Goal: Transaction & Acquisition: Obtain resource

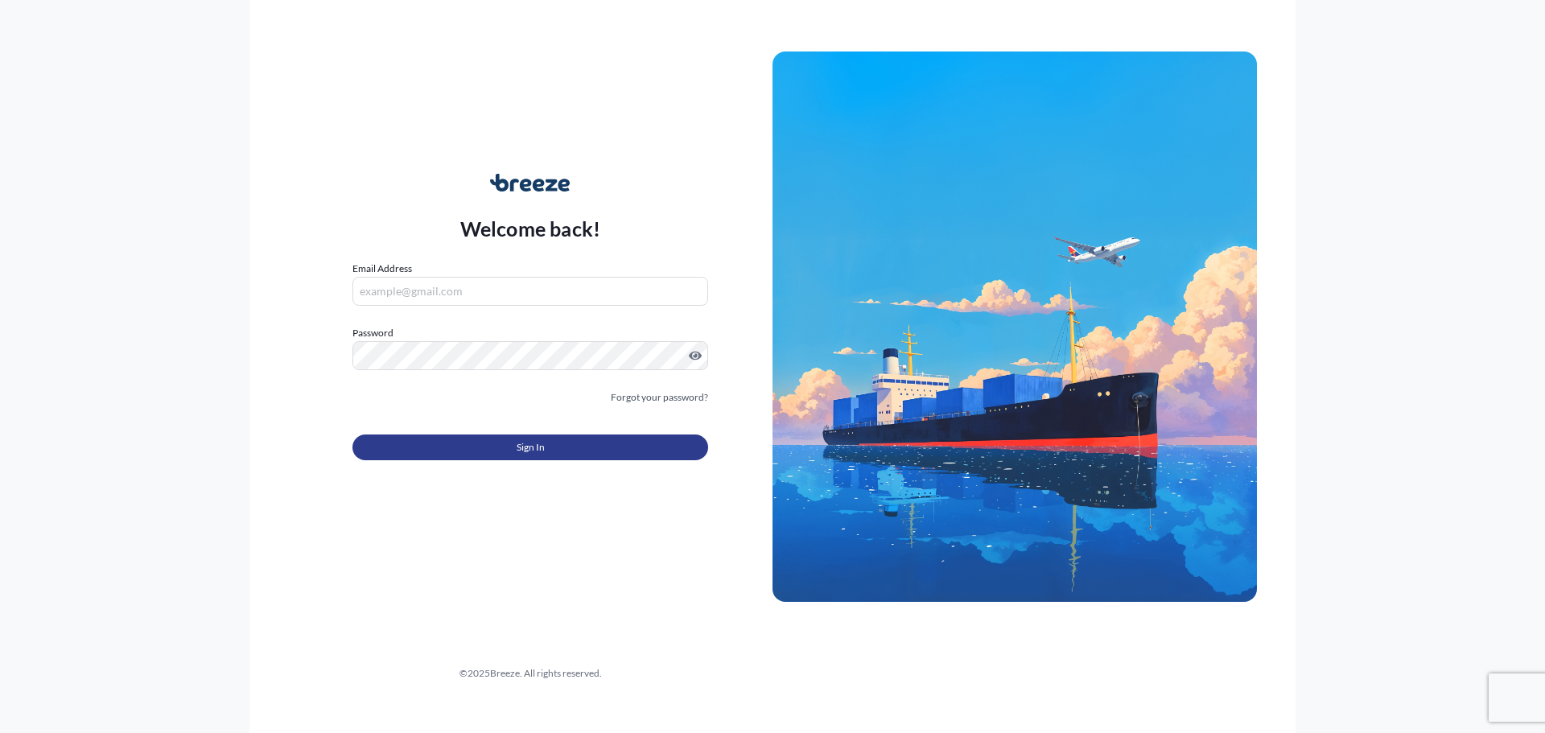
type input "[PERSON_NAME][EMAIL_ADDRESS][PERSON_NAME][DOMAIN_NAME]"
click at [555, 443] on button "Sign In" at bounding box center [530, 447] width 356 height 26
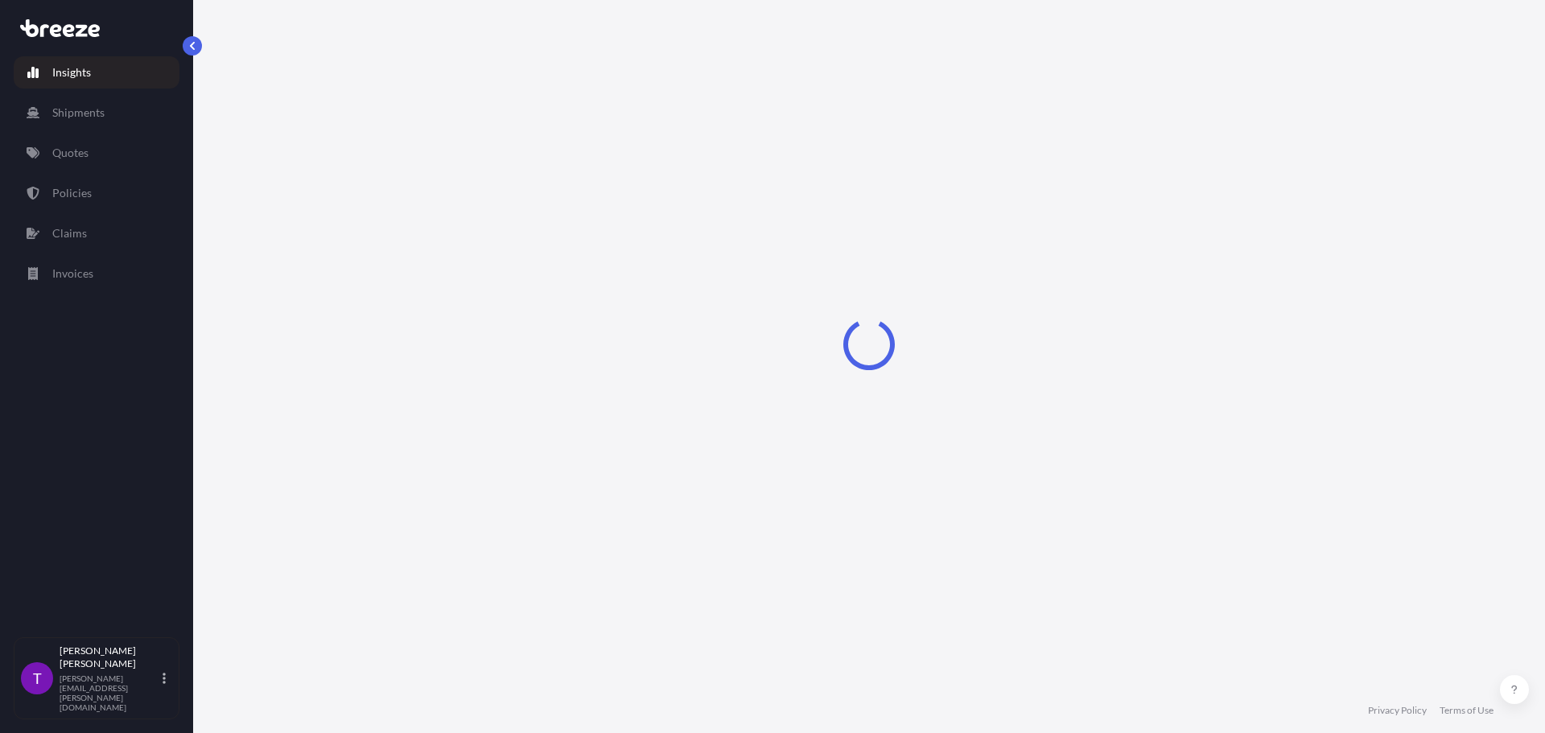
select select "2025"
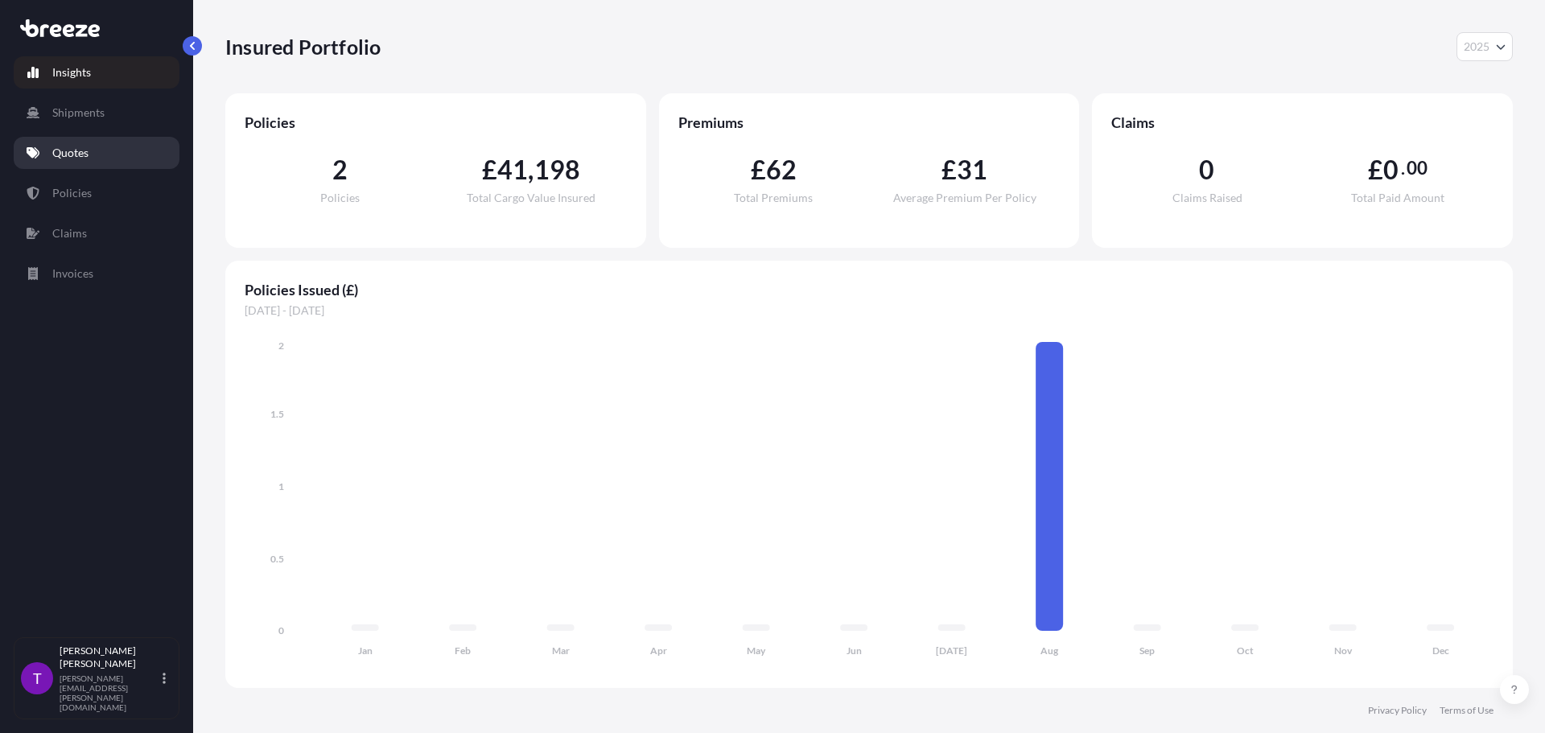
click at [82, 150] on p "Quotes" at bounding box center [70, 153] width 36 height 16
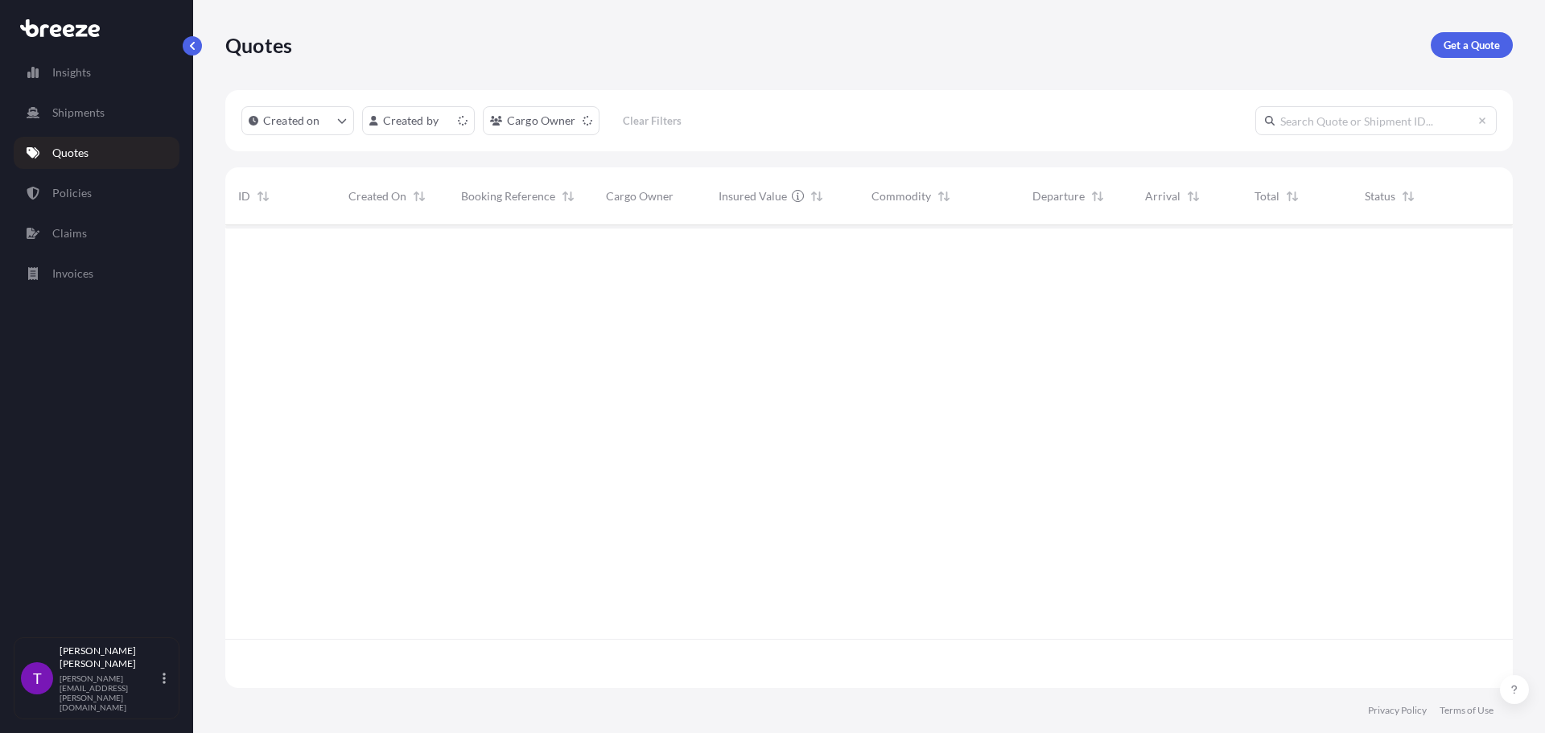
scroll to position [459, 1275]
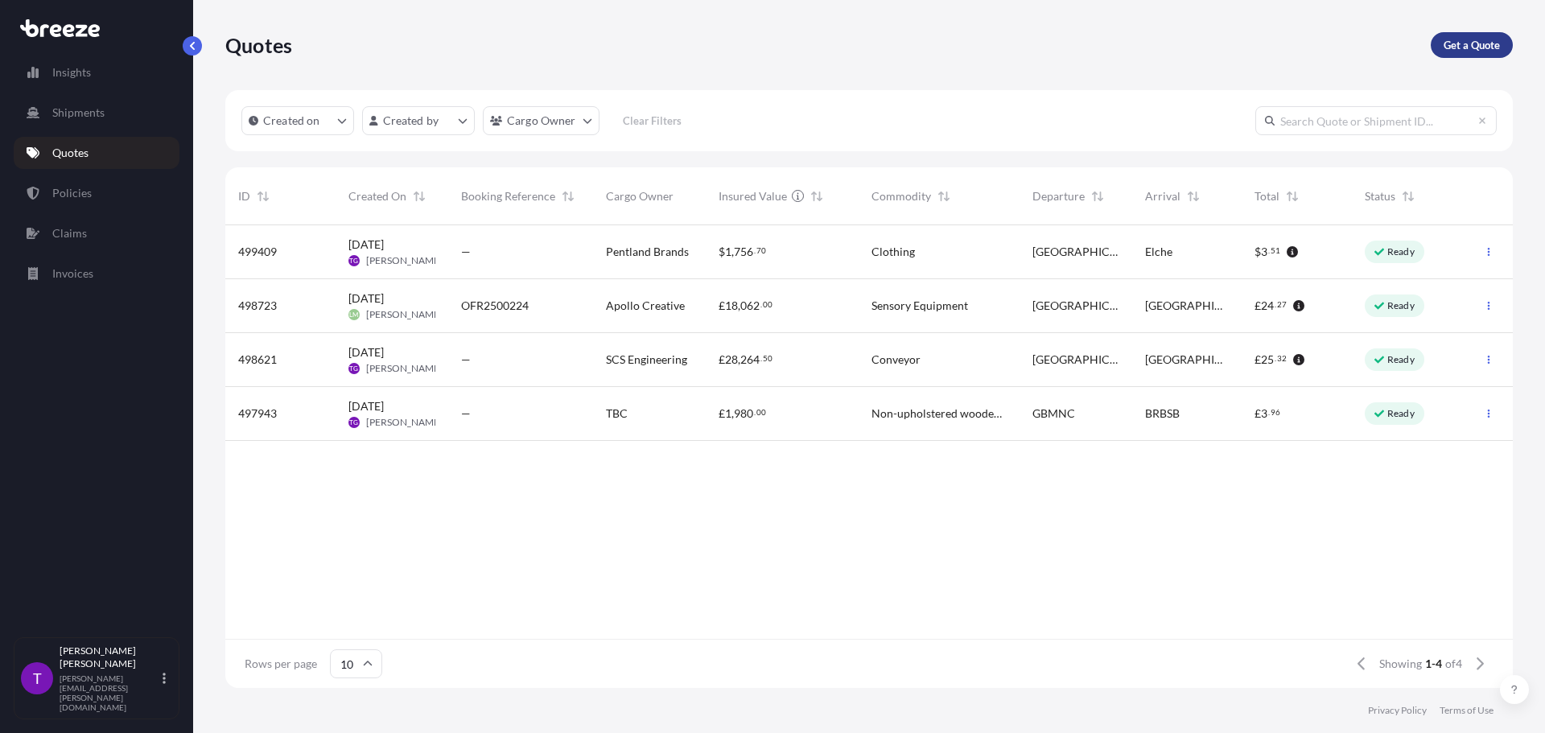
click at [1467, 35] on link "Get a Quote" at bounding box center [1471, 45] width 82 height 26
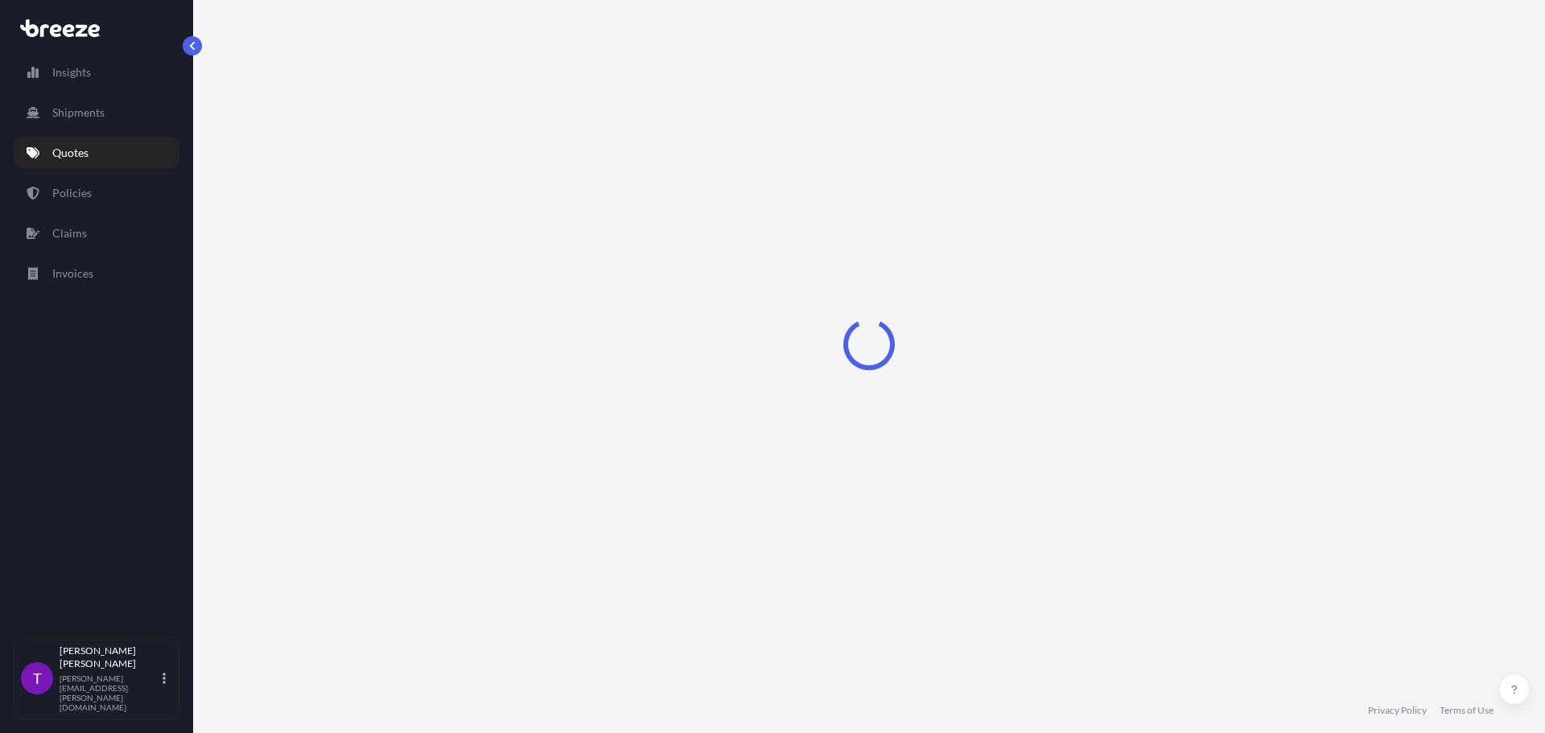
select select "Sea"
select select "1"
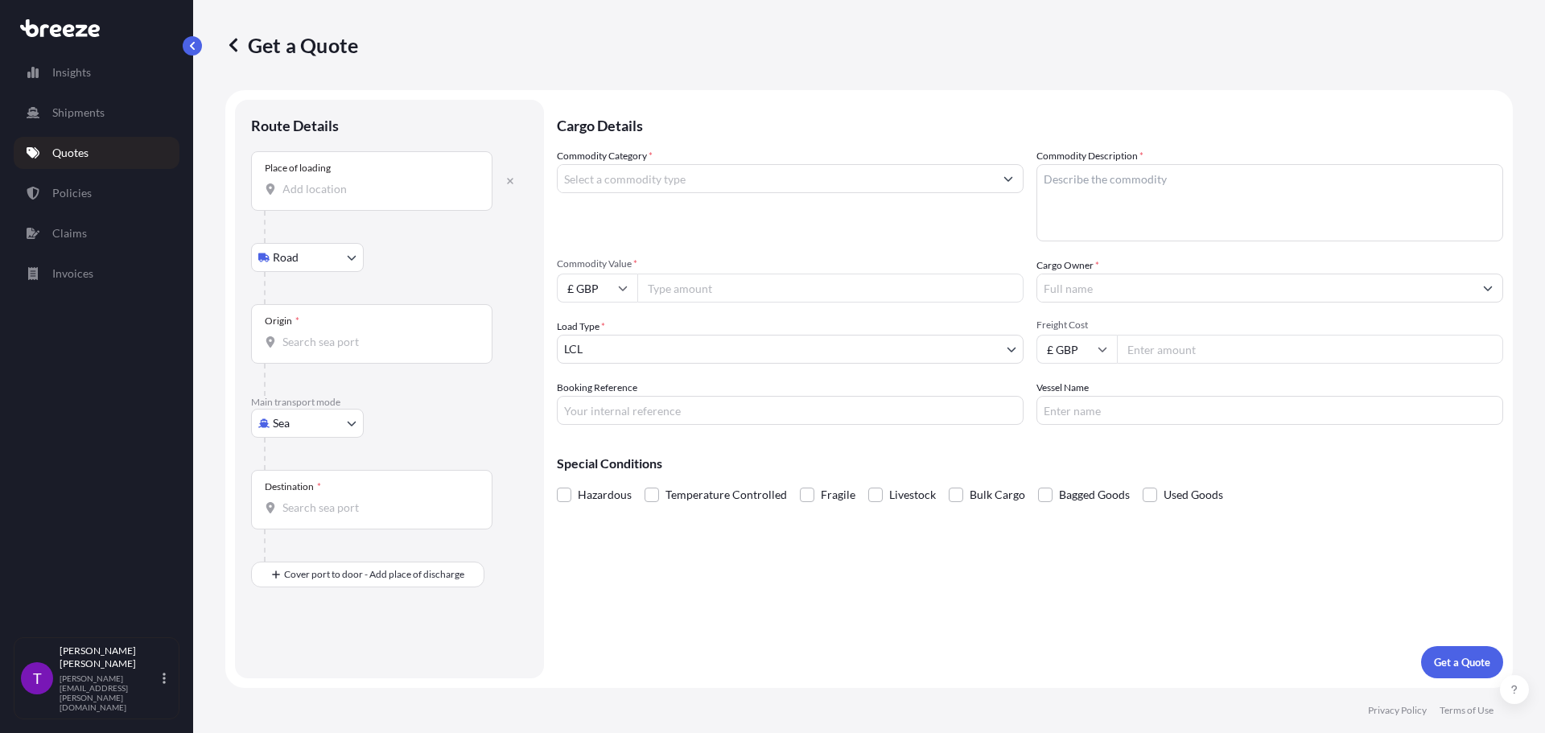
click at [310, 185] on input "Place of loading" at bounding box center [377, 189] width 190 height 16
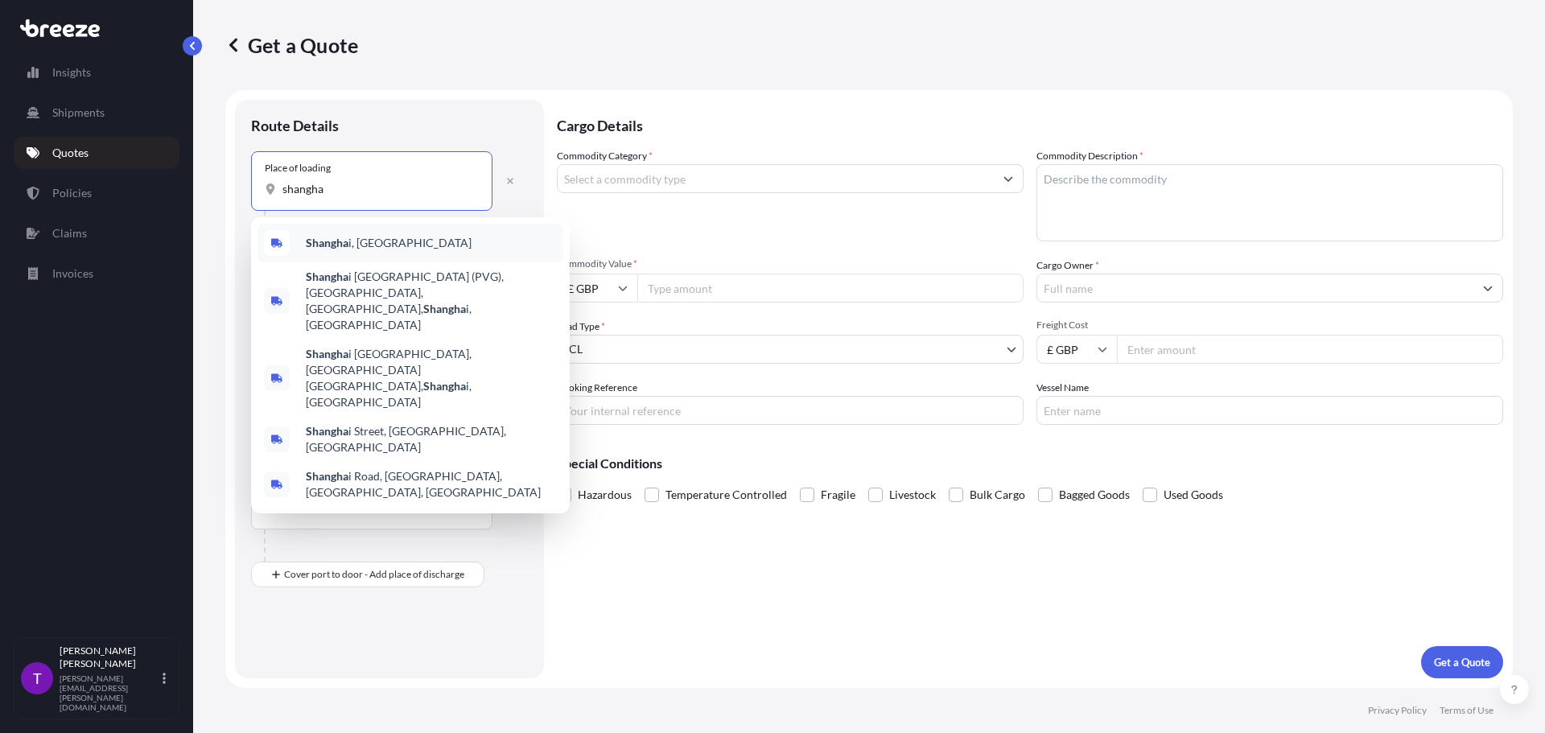
click at [312, 252] on div "Shangha i, [GEOGRAPHIC_DATA]" at bounding box center [410, 243] width 306 height 39
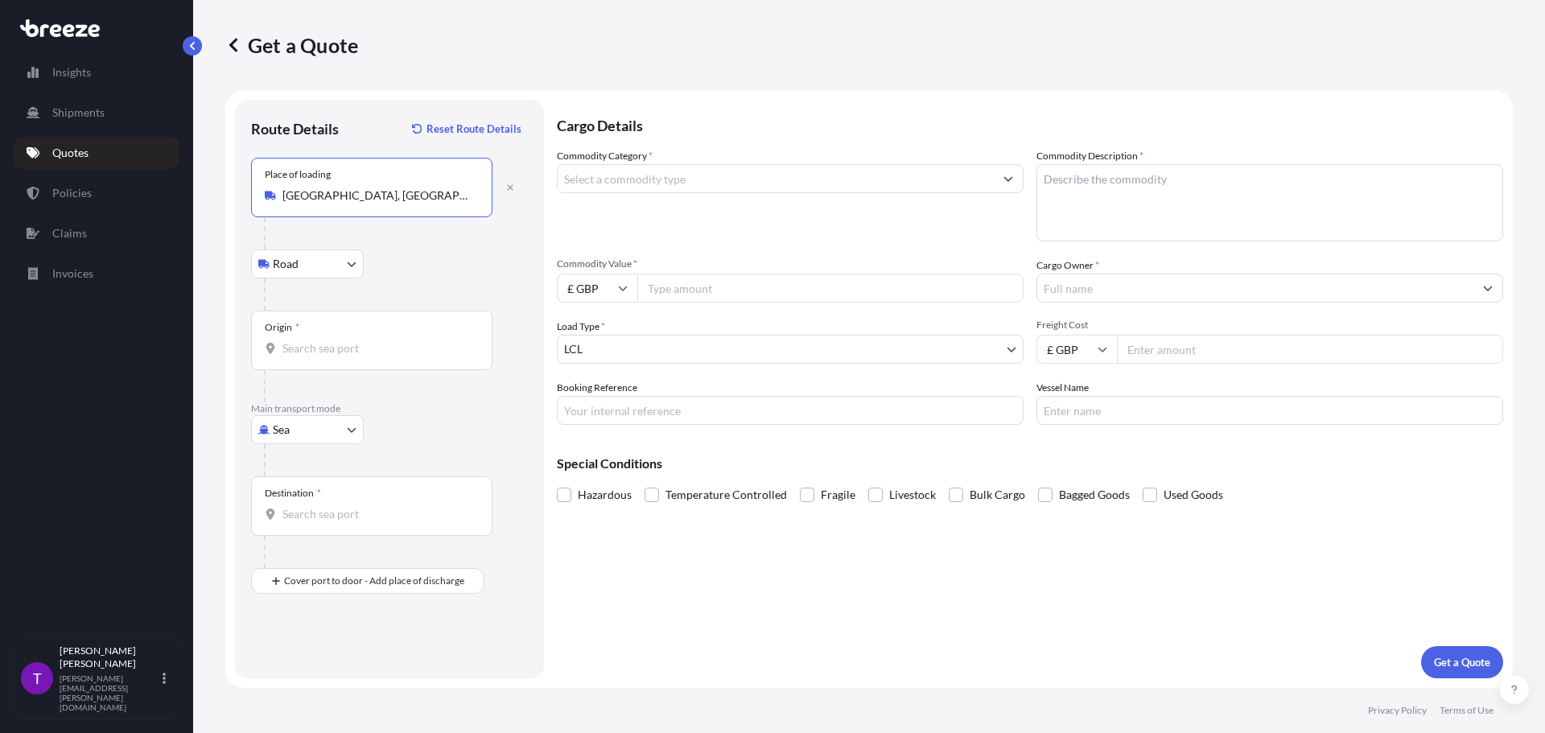
type input "[GEOGRAPHIC_DATA], [GEOGRAPHIC_DATA]"
click at [319, 272] on body "0 options available. 5 options available. Insights Shipments Quotes Policies Cl…" at bounding box center [772, 366] width 1545 height 733
click at [359, 326] on div "Origin *" at bounding box center [371, 341] width 241 height 60
click at [359, 340] on input "Origin *" at bounding box center [377, 348] width 190 height 16
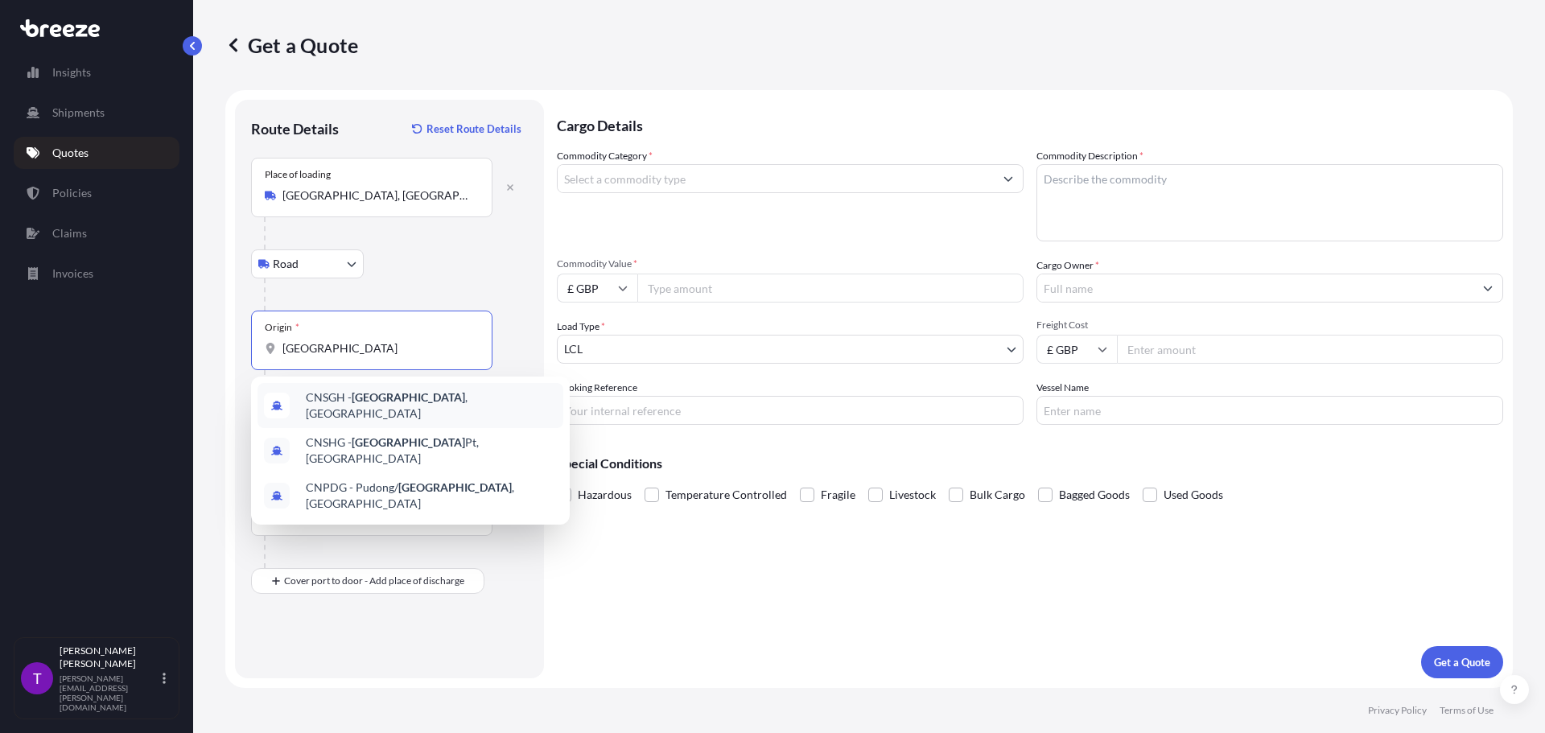
click at [336, 405] on span "CNSGH - [GEOGRAPHIC_DATA] , [GEOGRAPHIC_DATA]" at bounding box center [431, 405] width 251 height 32
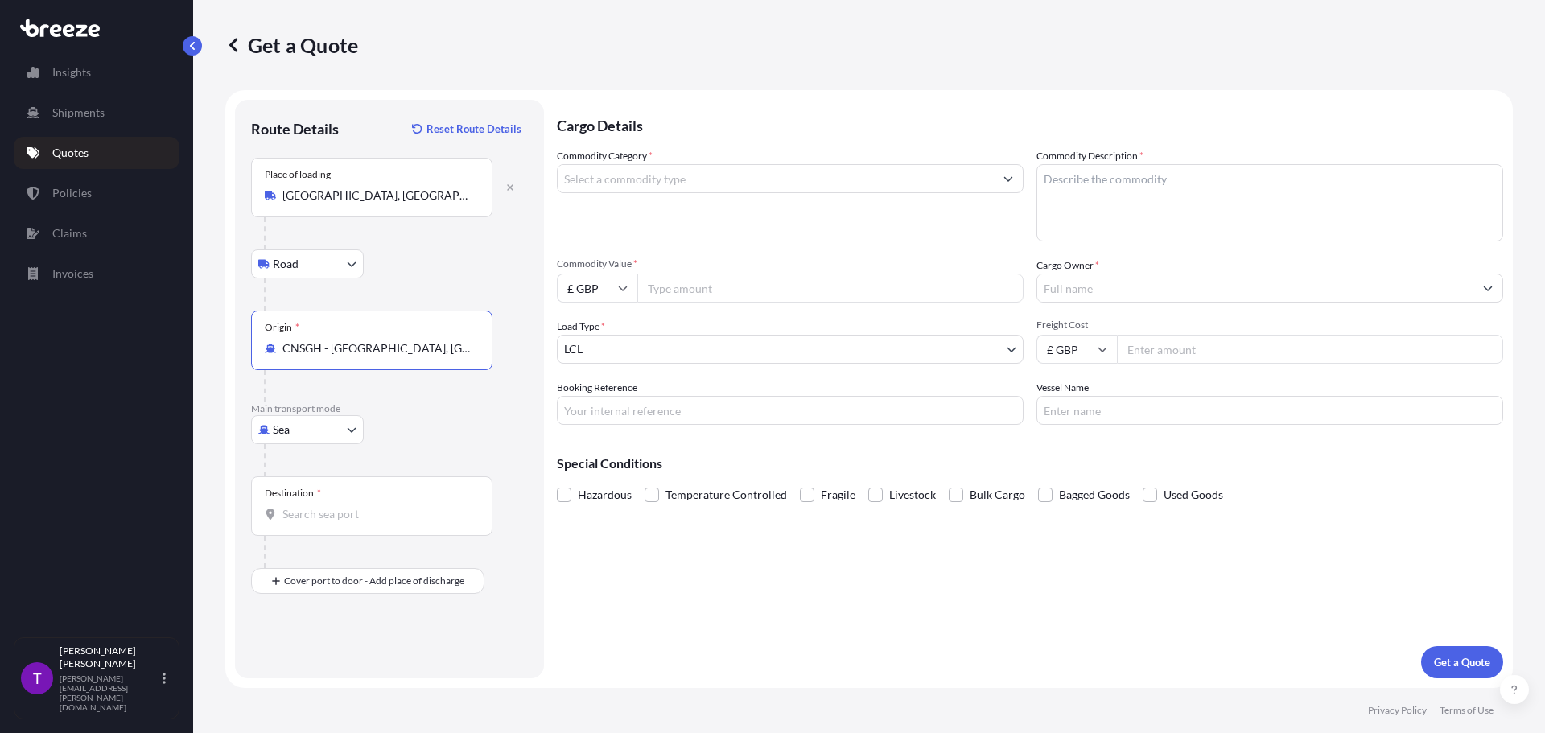
type input "CNSGH - [GEOGRAPHIC_DATA], [GEOGRAPHIC_DATA]"
click at [311, 517] on input "Destination *" at bounding box center [377, 514] width 190 height 16
type input "ESVLC - [GEOGRAPHIC_DATA], [GEOGRAPHIC_DATA]"
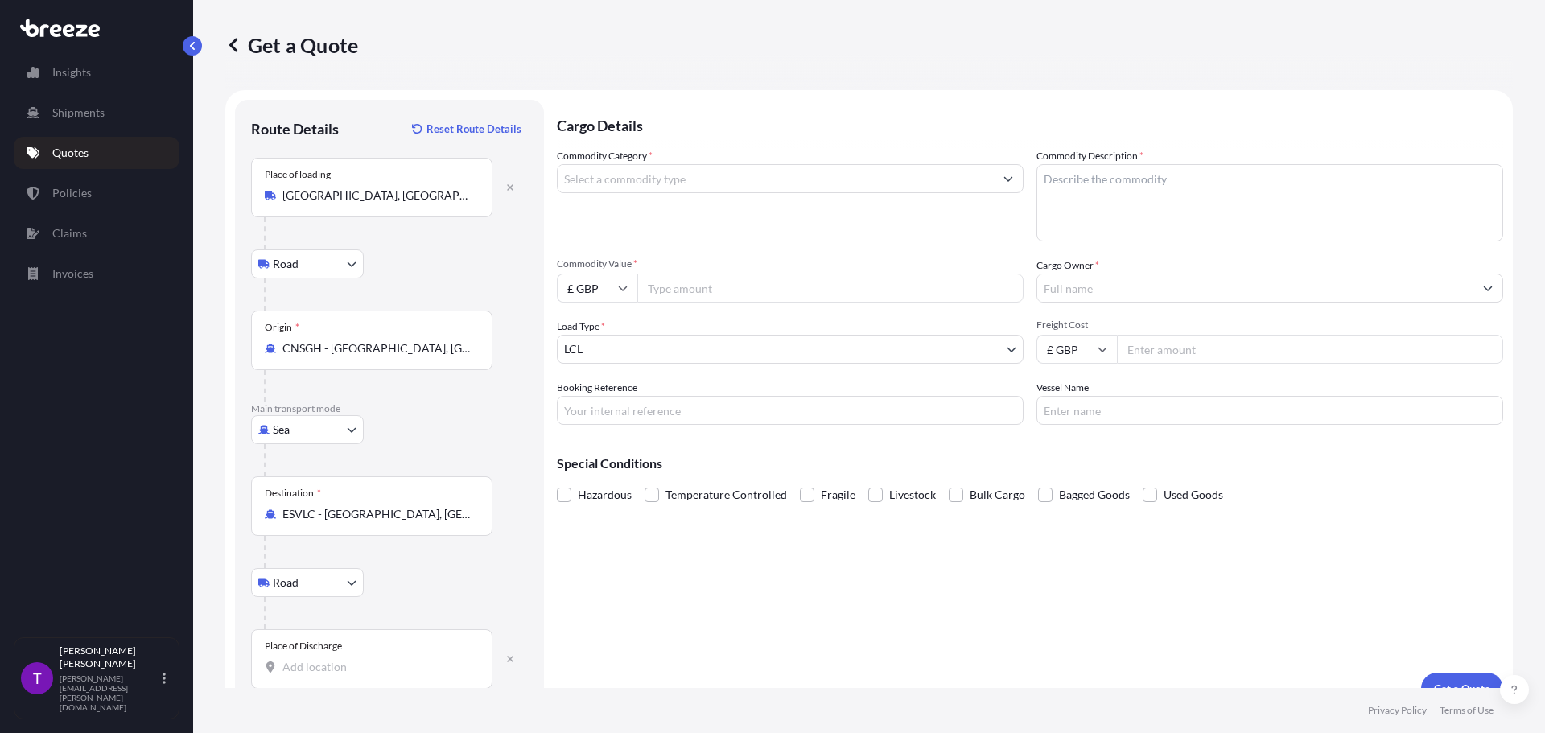
click at [345, 659] on div "Place of Discharge" at bounding box center [371, 659] width 241 height 60
click at [340, 665] on input "Place of Discharge" at bounding box center [377, 667] width 190 height 16
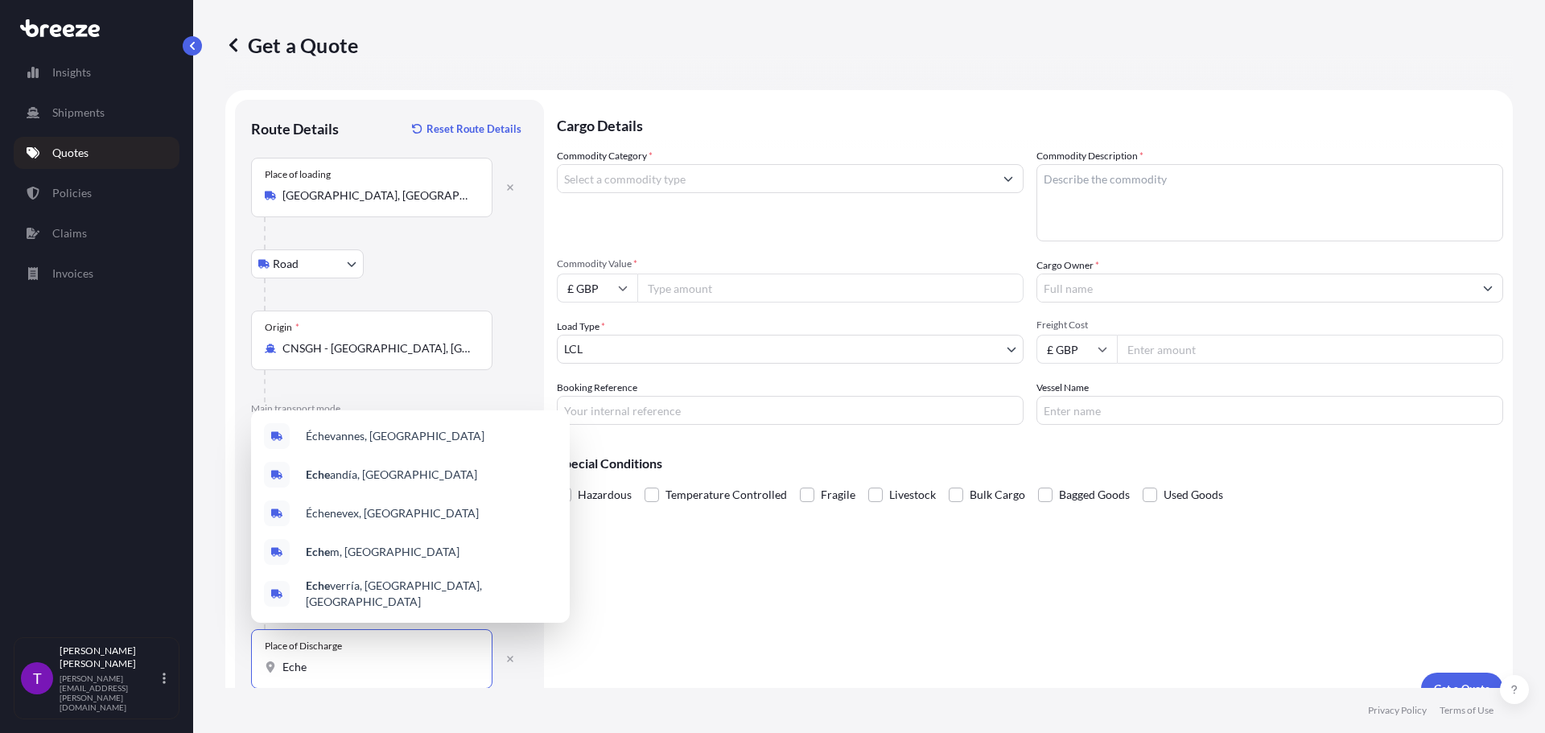
drag, startPoint x: 328, startPoint y: 664, endPoint x: 255, endPoint y: 659, distance: 73.4
click at [255, 659] on div "Place of Discharge Eche" at bounding box center [371, 659] width 241 height 60
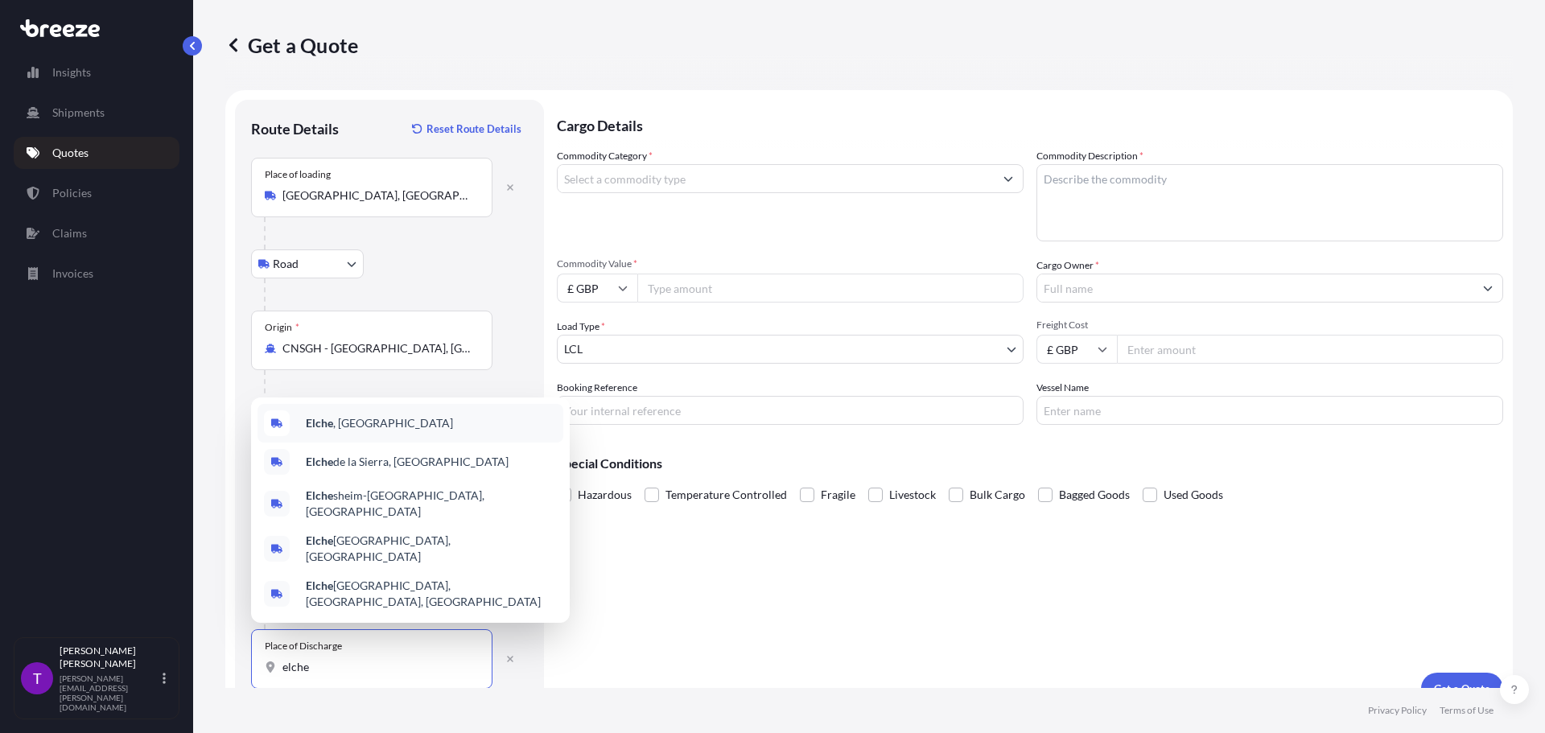
click at [322, 430] on b "Elche" at bounding box center [319, 423] width 27 height 14
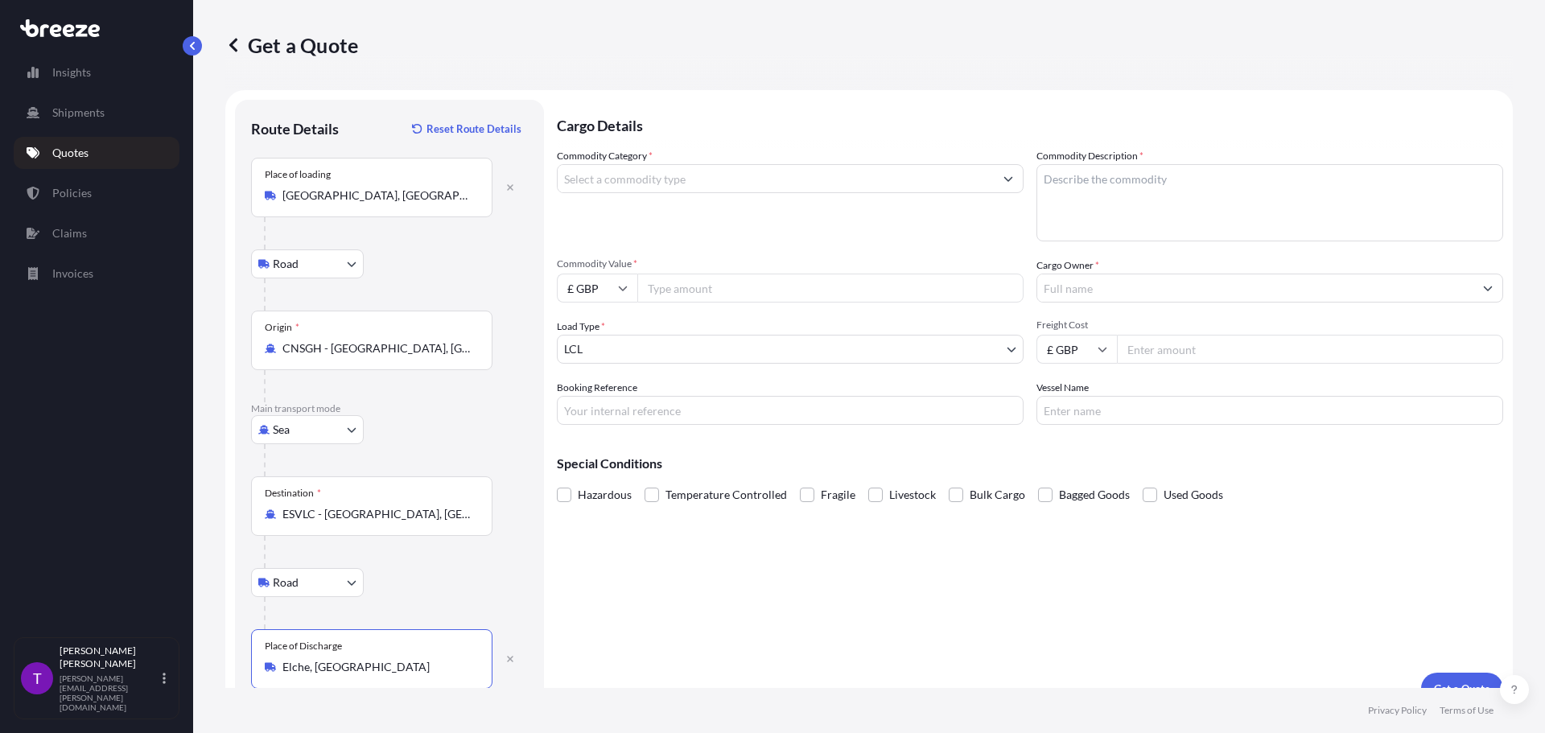
type input "Elche, [GEOGRAPHIC_DATA]"
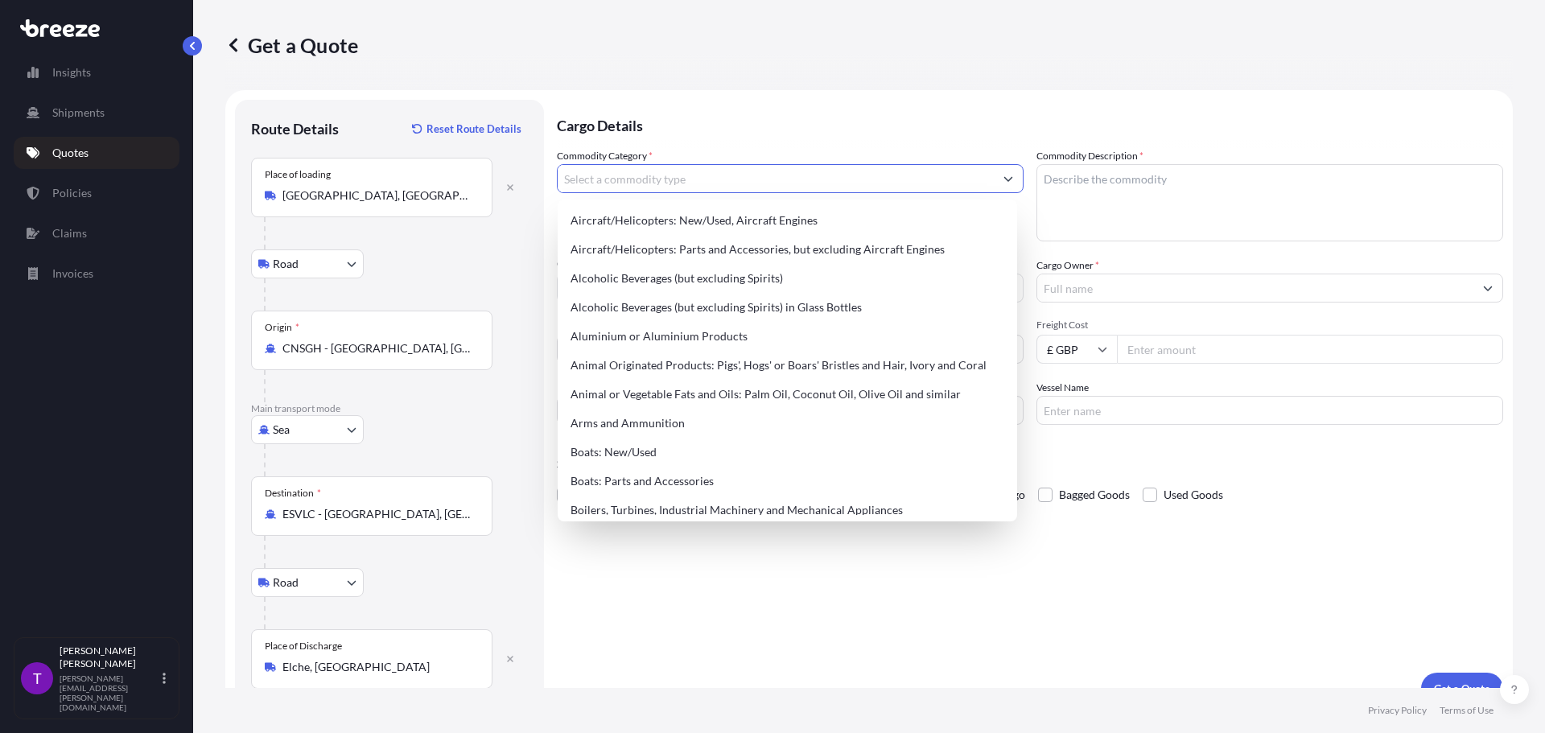
click at [648, 170] on input "Commodity Category *" at bounding box center [776, 178] width 436 height 29
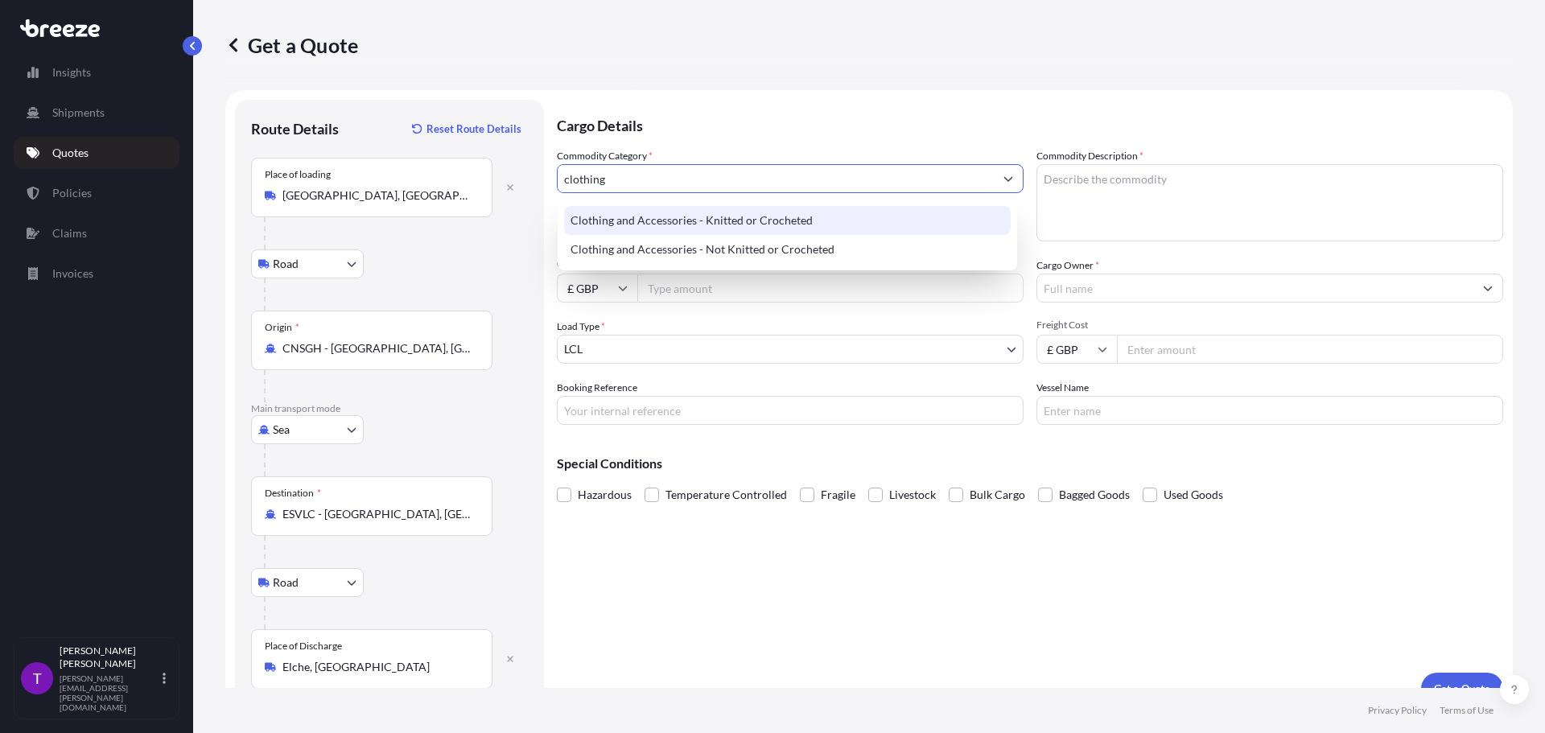
click at [722, 225] on div "Clothing and Accessories - Knitted or Crocheted" at bounding box center [787, 220] width 447 height 29
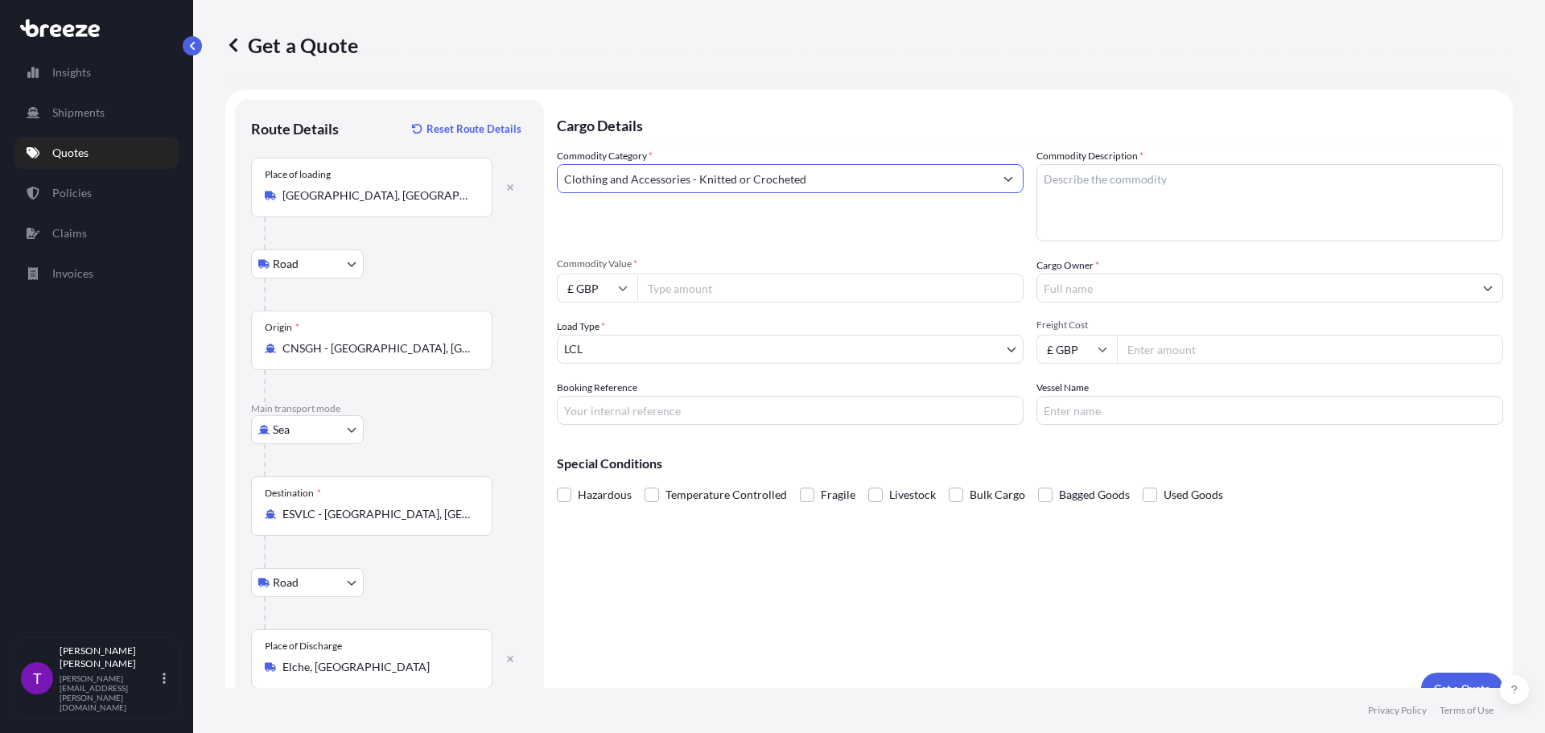
type input "Clothing and Accessories - Knitted or Crocheted"
click at [1097, 178] on textarea "Commodity Description *" at bounding box center [1269, 202] width 467 height 77
click at [1036, 178] on textarea "clothing" at bounding box center [1269, 202] width 467 height 77
click at [1036, 179] on textarea "clothing" at bounding box center [1269, 202] width 467 height 77
type textarea "Clothing"
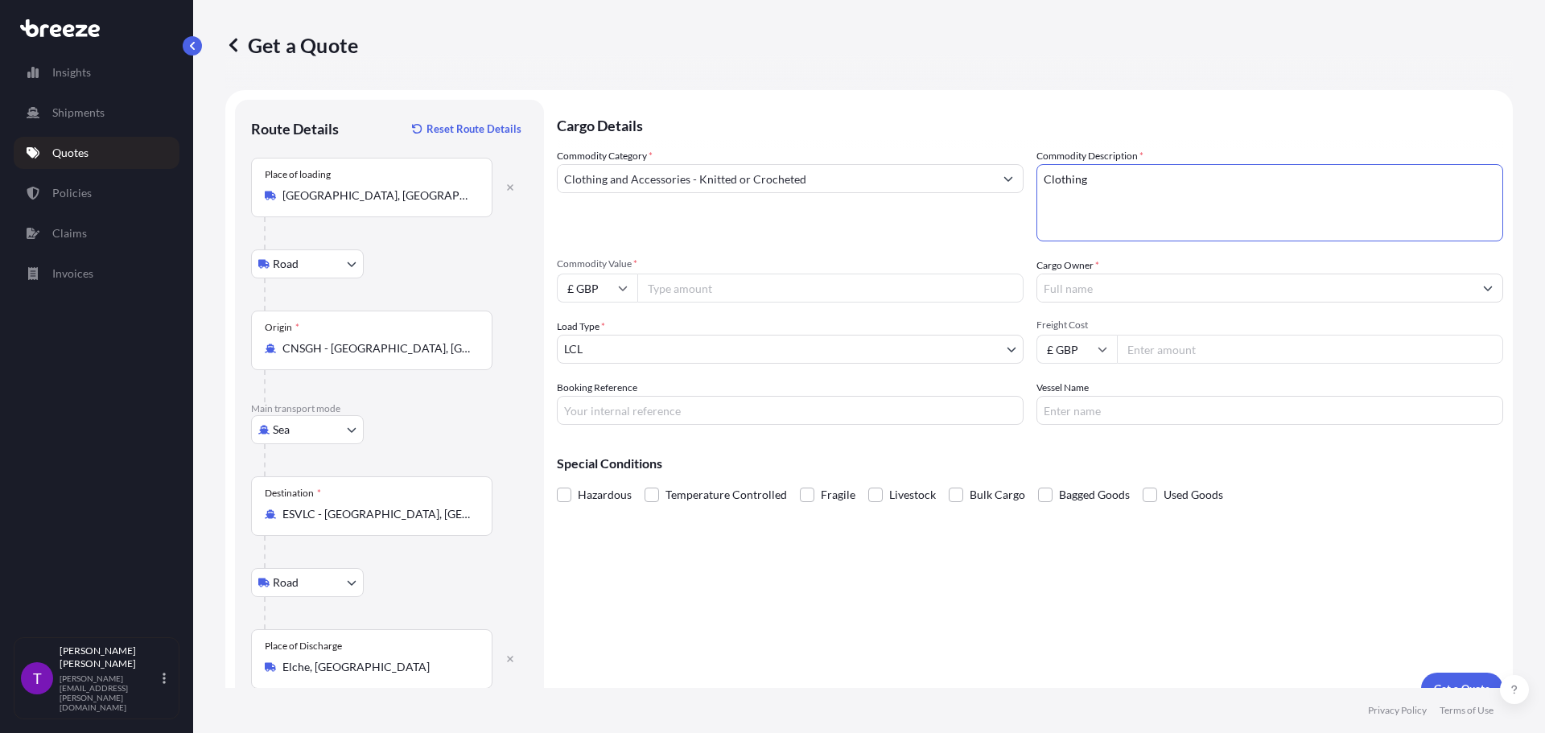
click at [702, 295] on input "Commodity Value *" at bounding box center [830, 288] width 386 height 29
click at [624, 286] on icon at bounding box center [623, 288] width 10 height 10
click at [601, 394] on div "$ USD" at bounding box center [597, 400] width 68 height 31
type input "$ USD"
click at [668, 292] on input "Commodity Value *" at bounding box center [830, 288] width 386 height 29
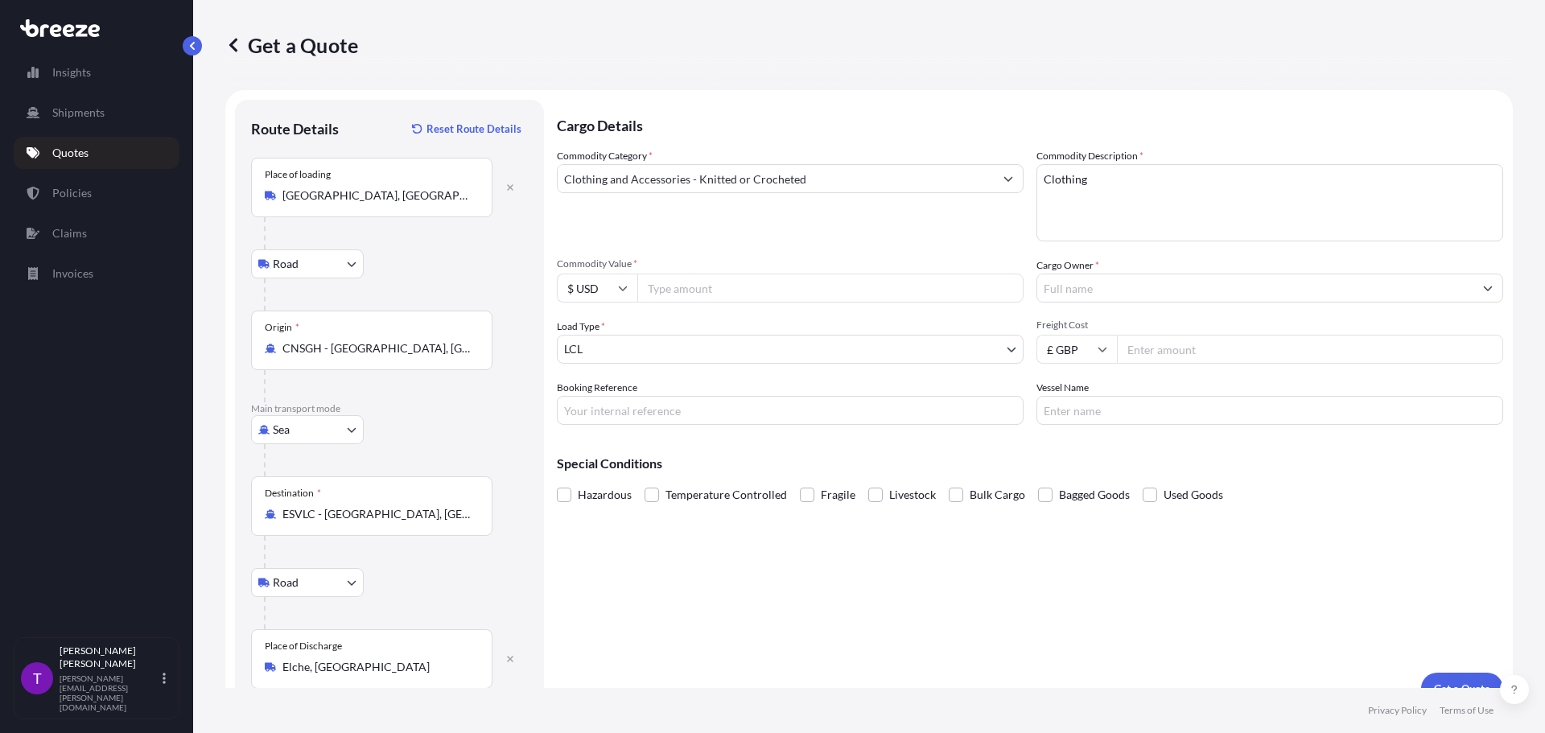
click at [686, 287] on input "Commodity Value *" at bounding box center [830, 288] width 386 height 29
type input "338.00"
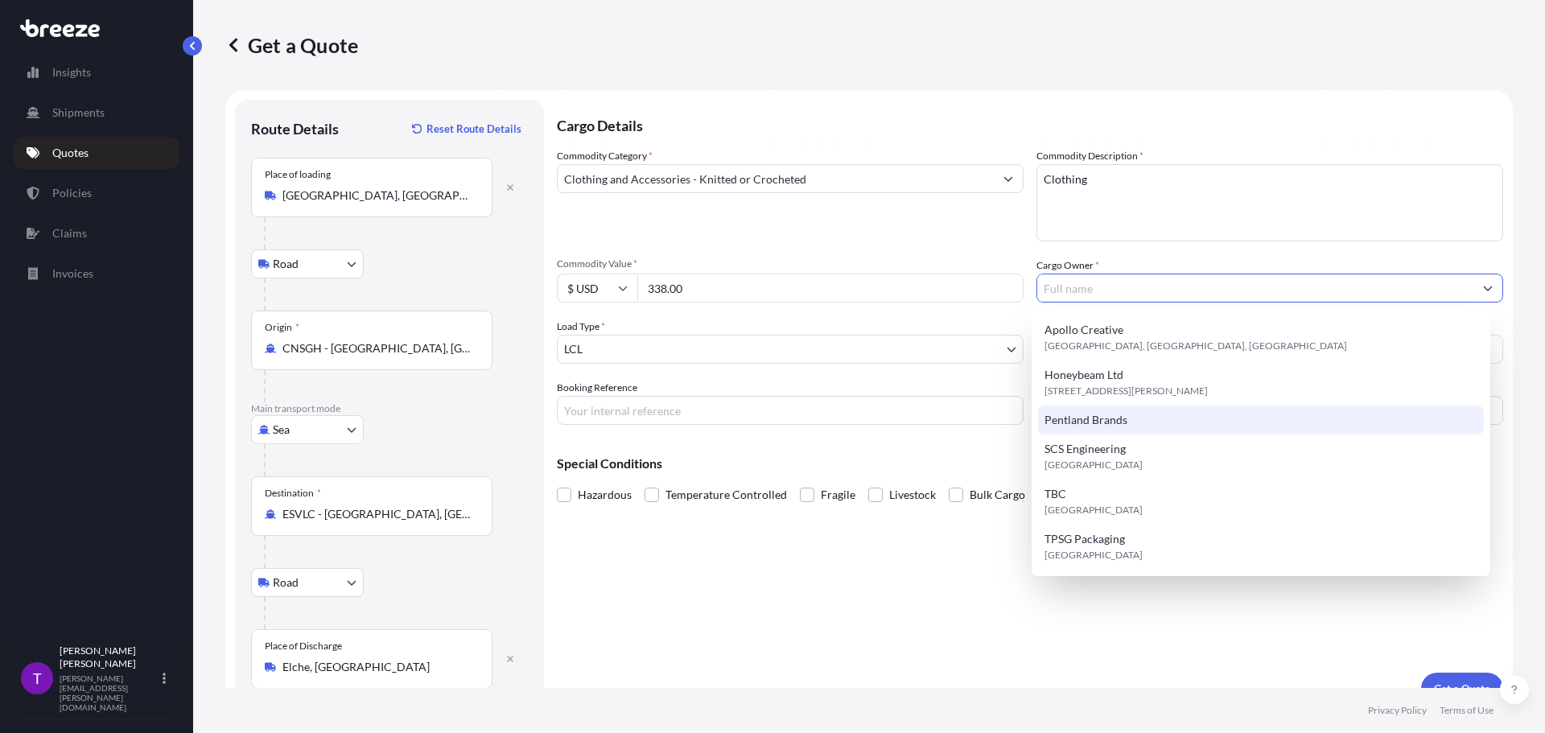
type input "Pentland Brands"
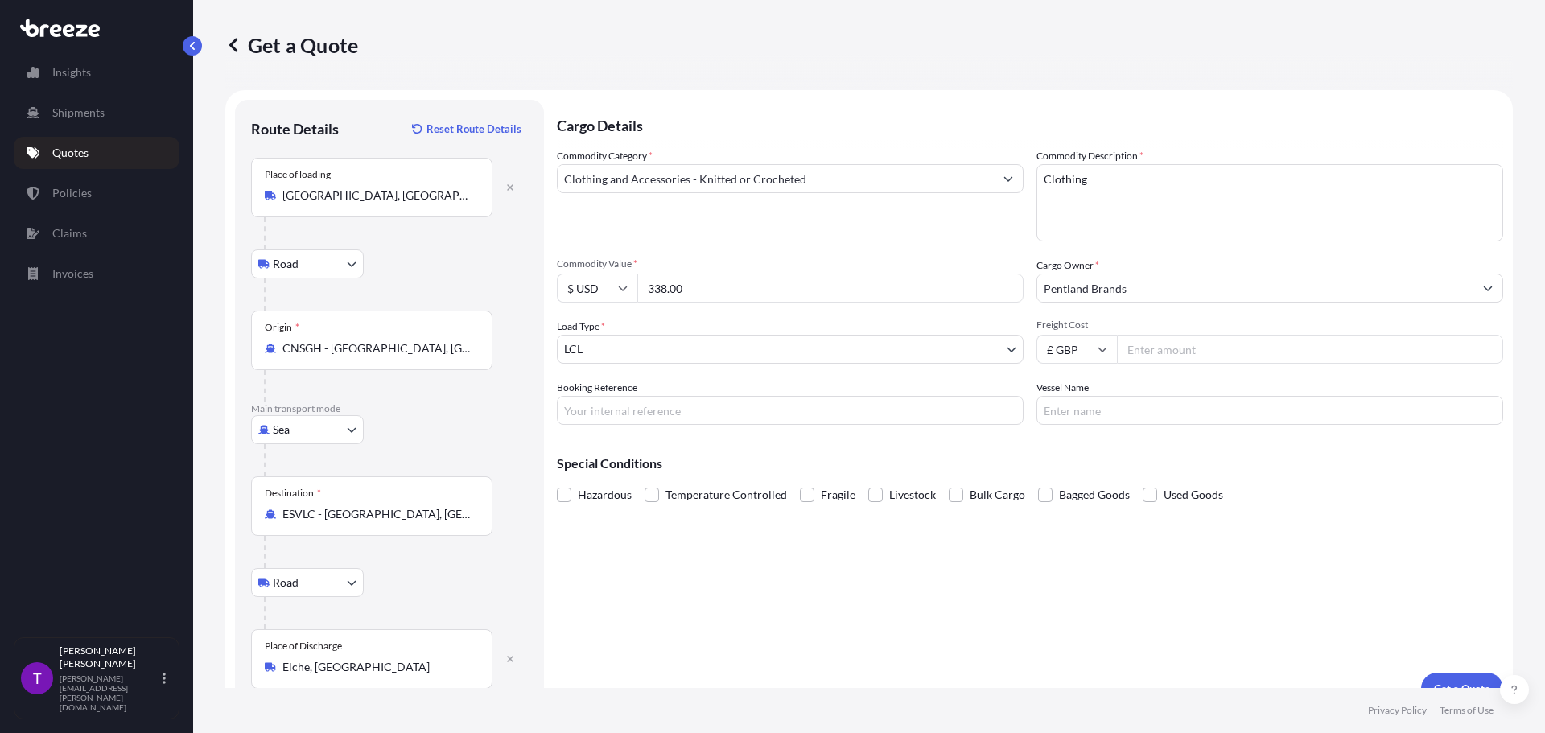
click at [1070, 352] on input "£ GBP" at bounding box center [1076, 349] width 80 height 29
click at [1066, 461] on div "$ USD" at bounding box center [1071, 461] width 68 height 31
type input "$ USD"
click at [1134, 346] on input "Freight Cost" at bounding box center [1310, 349] width 386 height 29
type input "986.86"
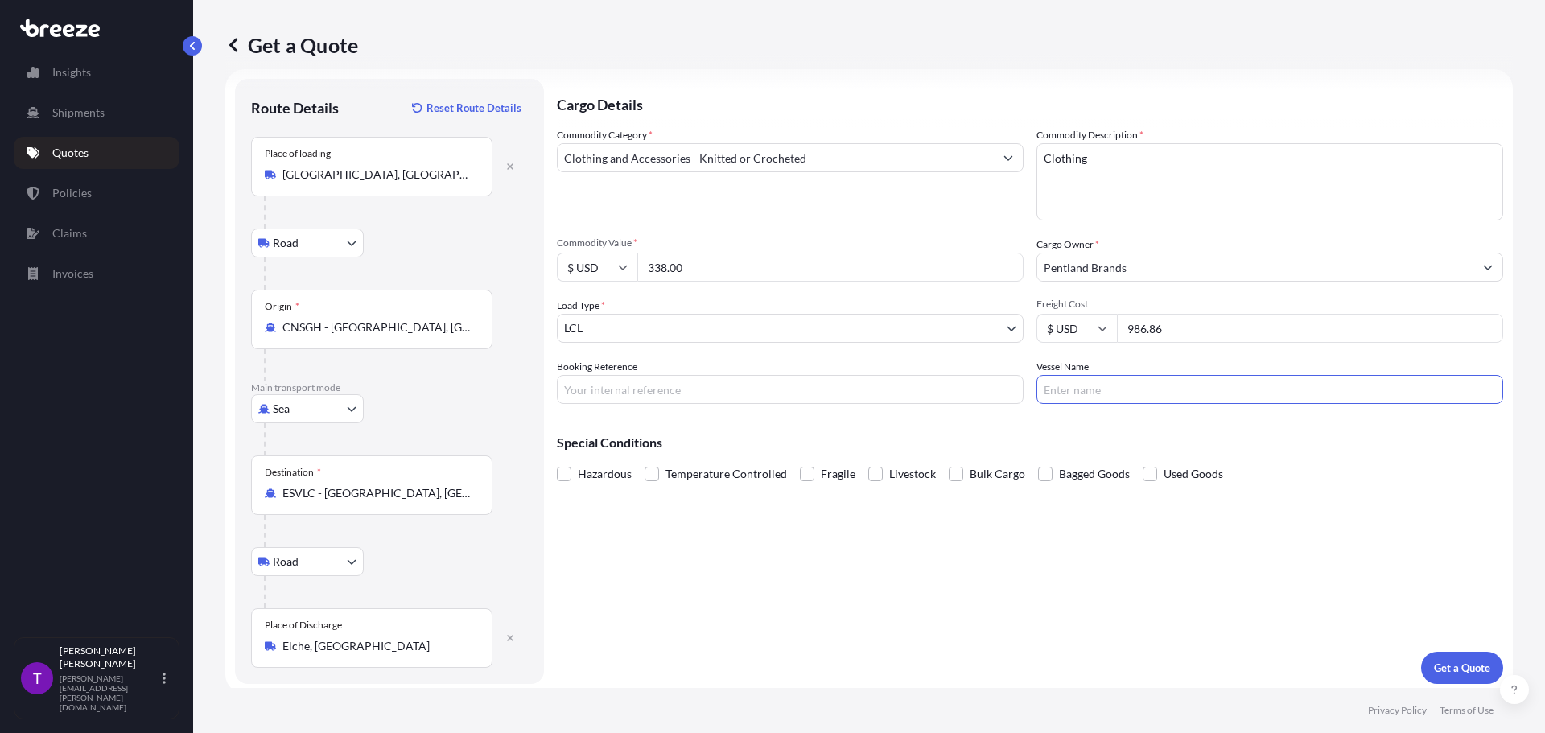
scroll to position [27, 0]
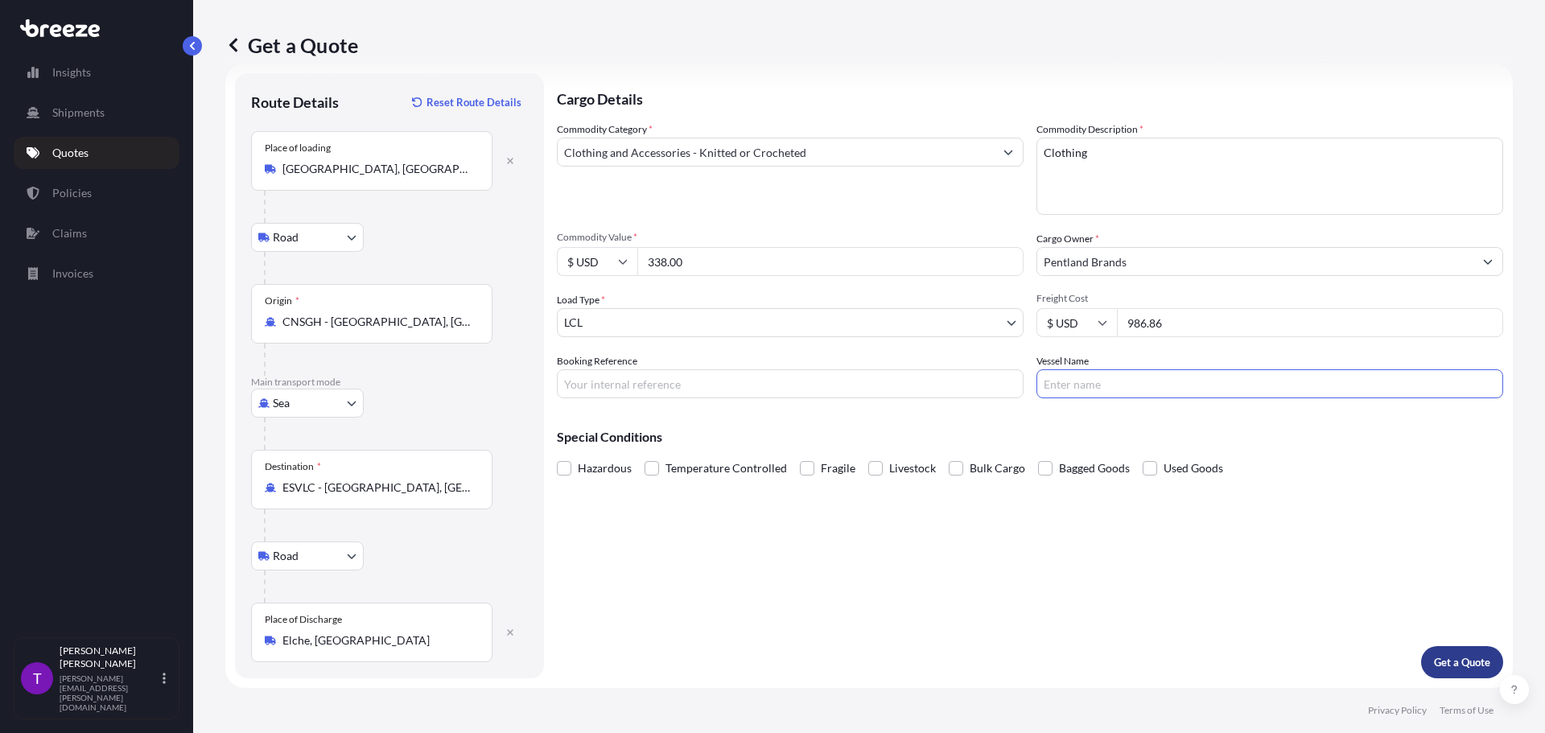
click at [1455, 666] on p "Get a Quote" at bounding box center [1462, 662] width 56 height 16
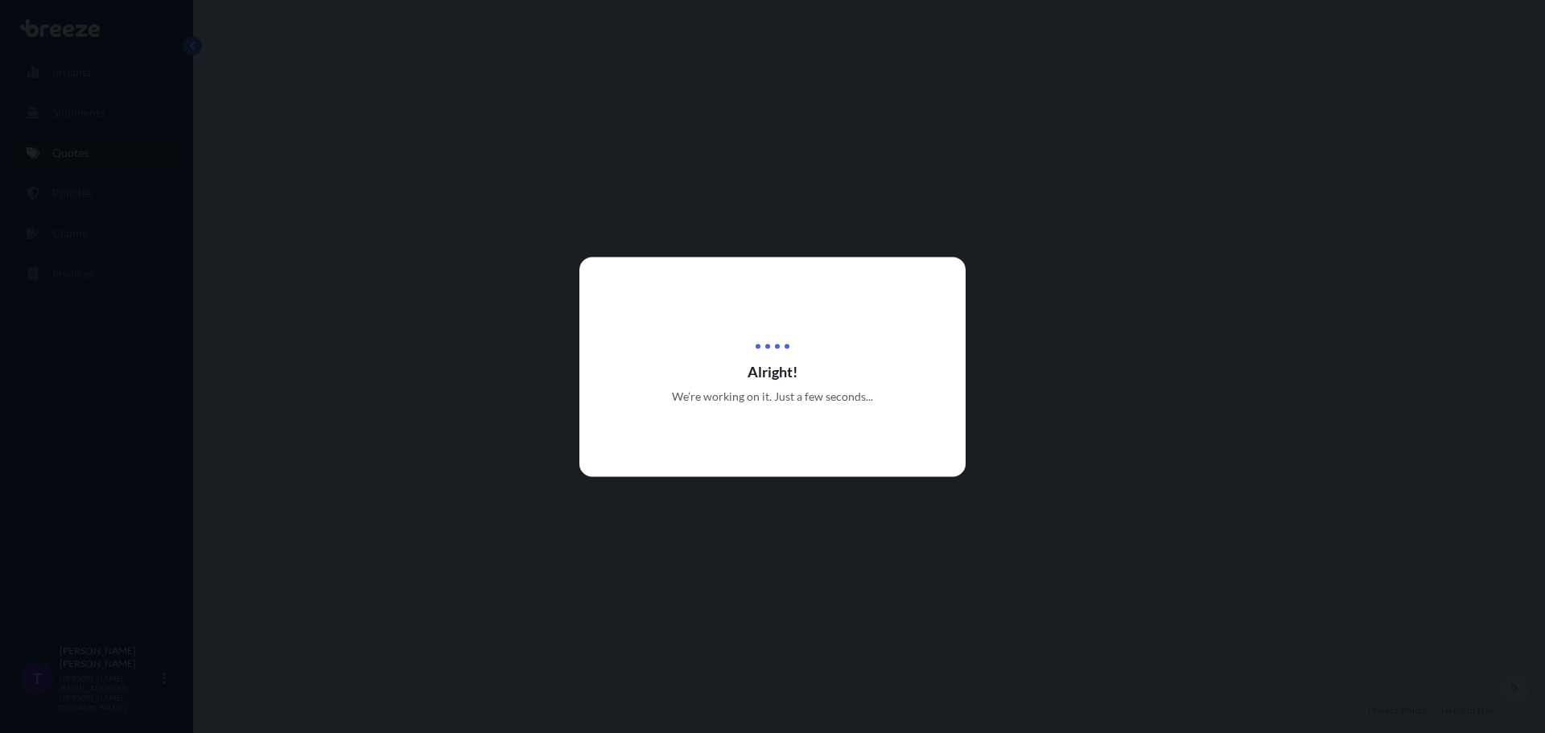
select select "Road"
select select "Sea"
select select "Road"
select select "1"
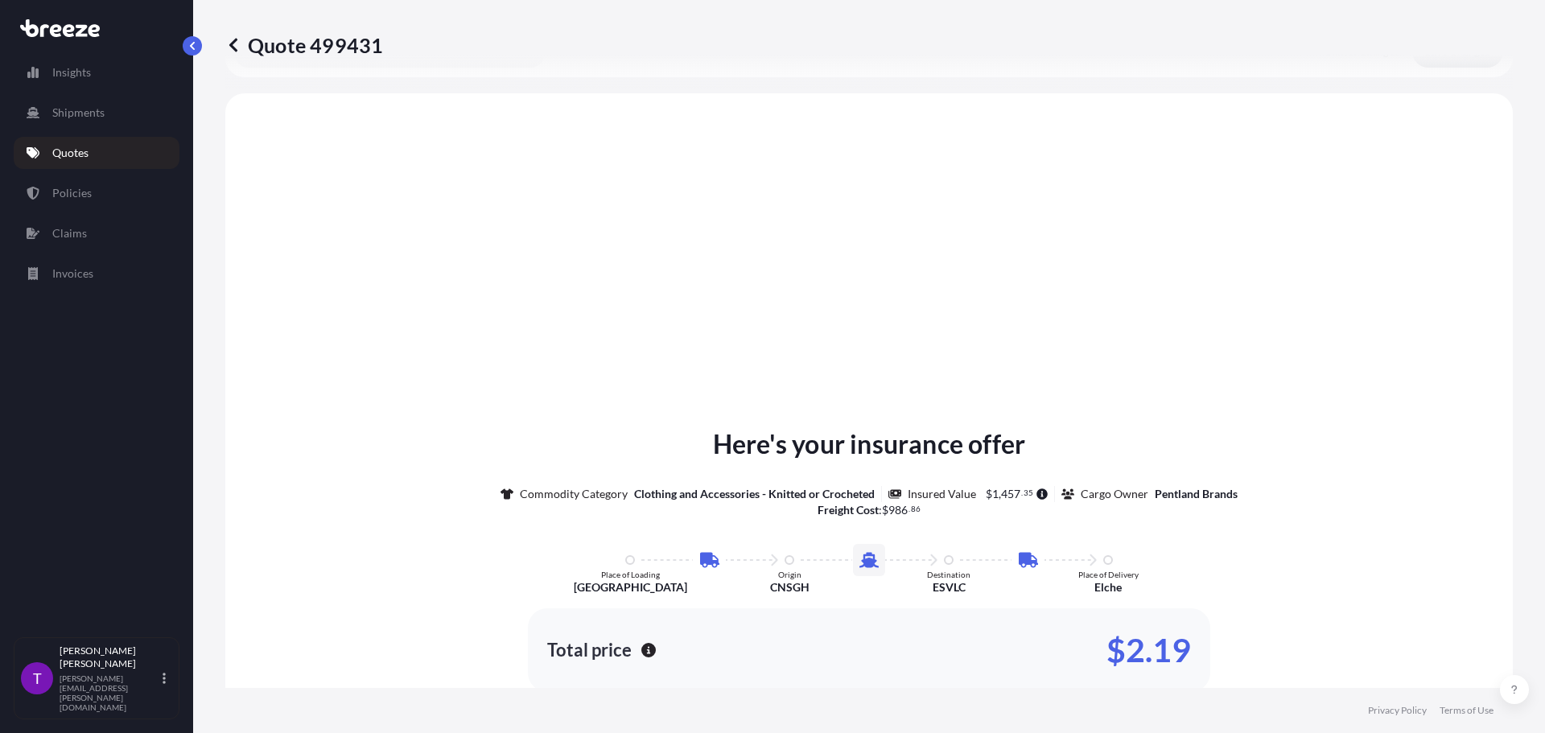
scroll to position [644, 0]
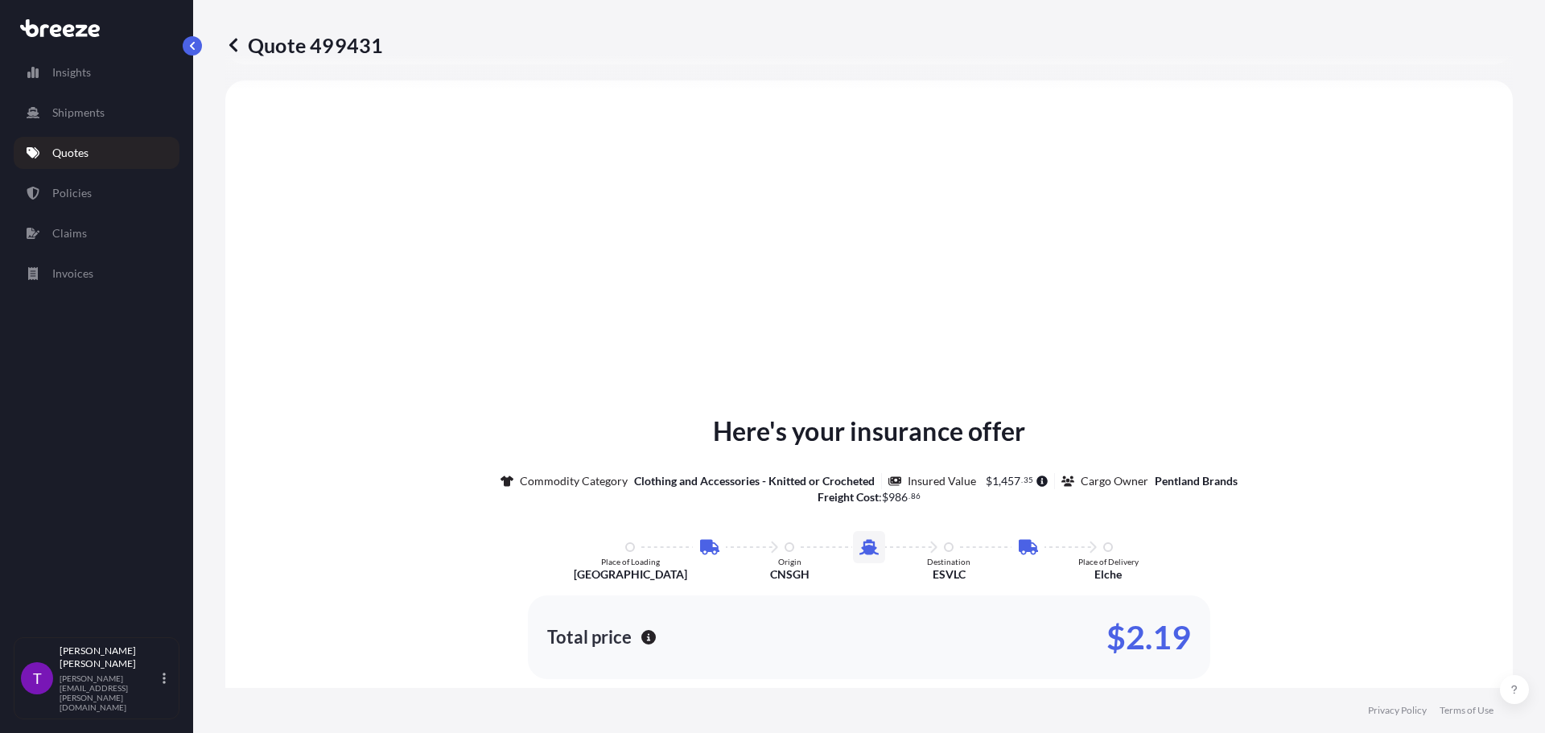
click at [69, 152] on p "Quotes" at bounding box center [70, 153] width 36 height 16
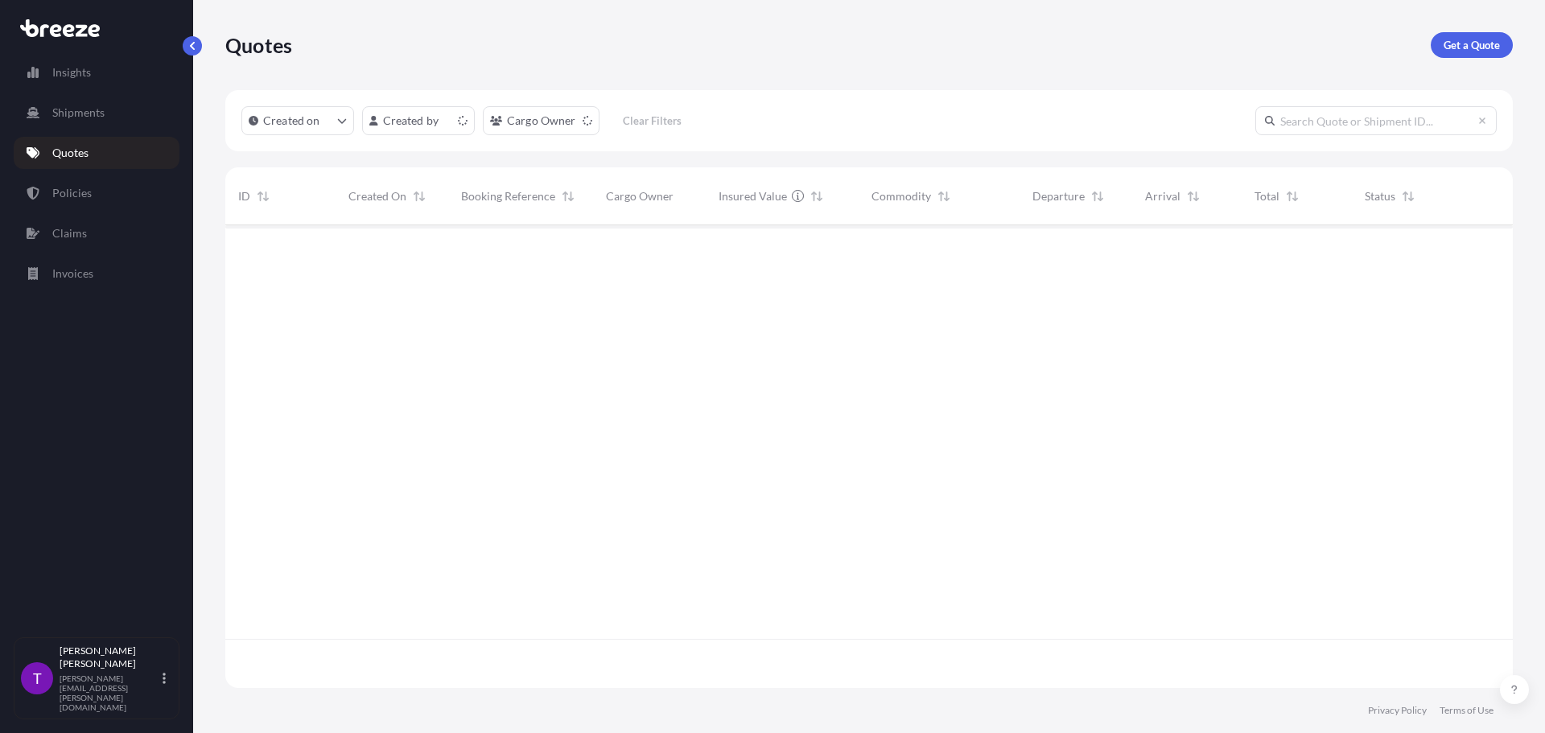
scroll to position [459, 1275]
click at [1471, 49] on p "Get a Quote" at bounding box center [1471, 45] width 56 height 16
select select "Road"
select select "Sea"
select select "1"
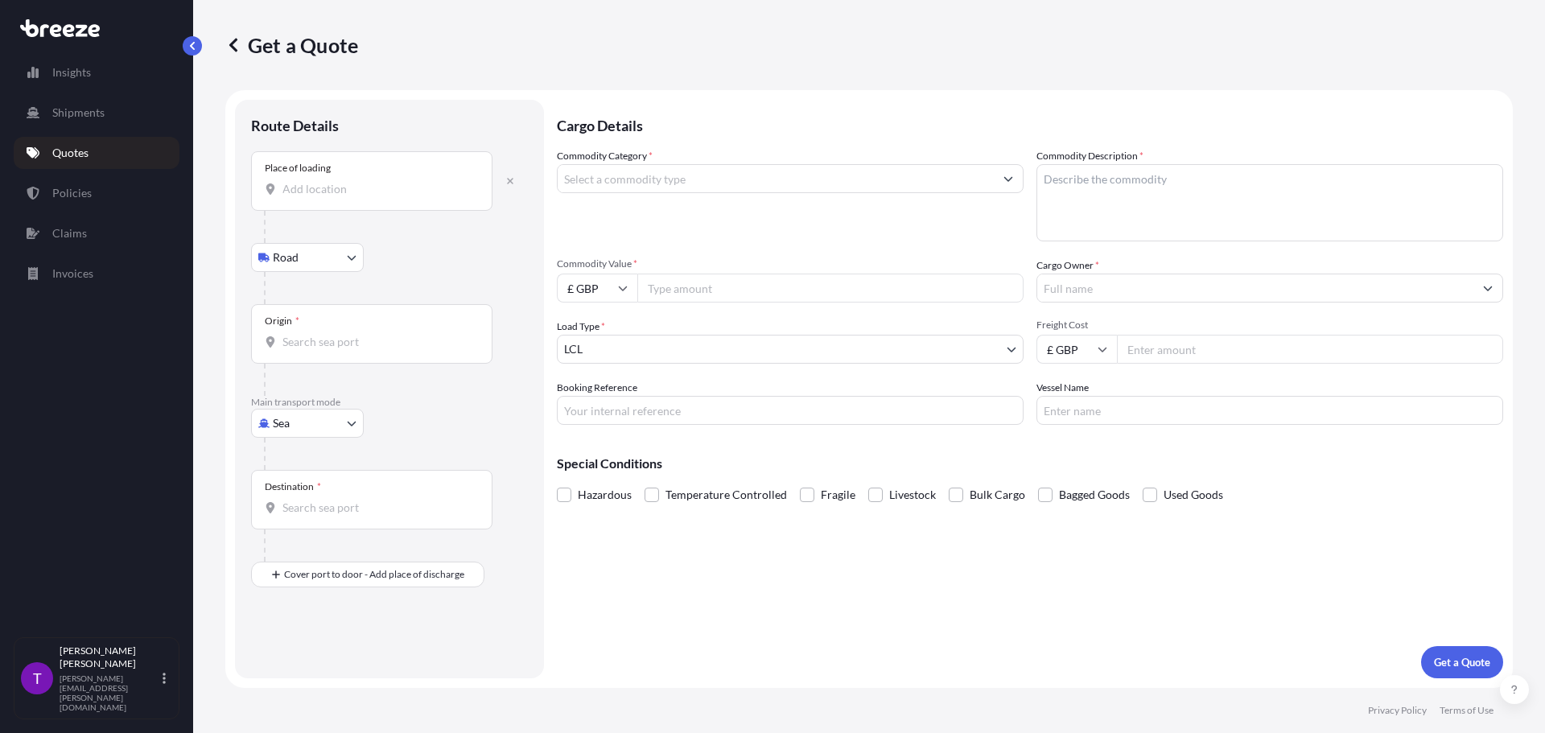
click at [322, 207] on div "Place of loading" at bounding box center [371, 181] width 241 height 60
click at [322, 197] on input "Place of loading" at bounding box center [377, 189] width 190 height 16
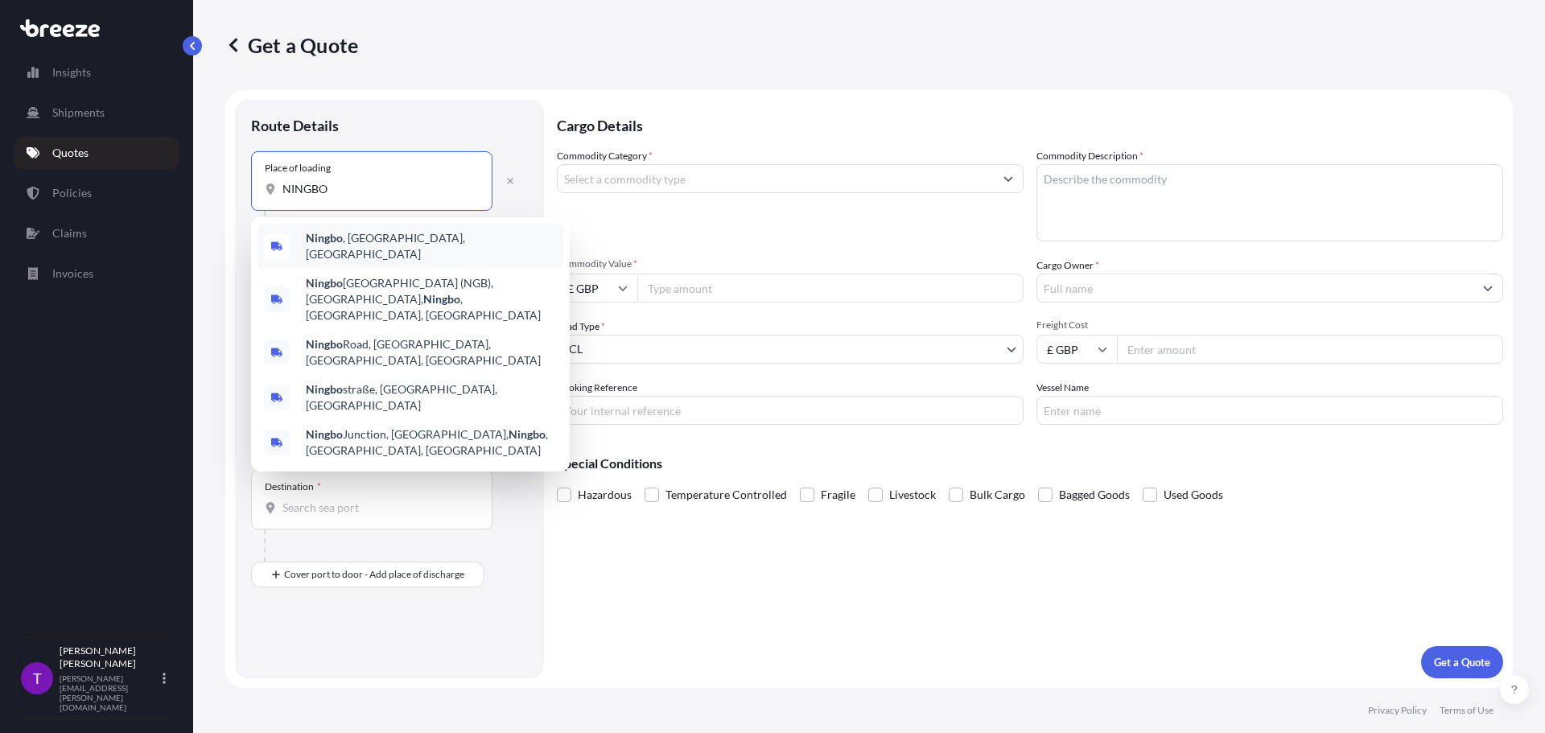
click at [352, 242] on span "[GEOGRAPHIC_DATA] , [GEOGRAPHIC_DATA], [GEOGRAPHIC_DATA]" at bounding box center [431, 246] width 251 height 32
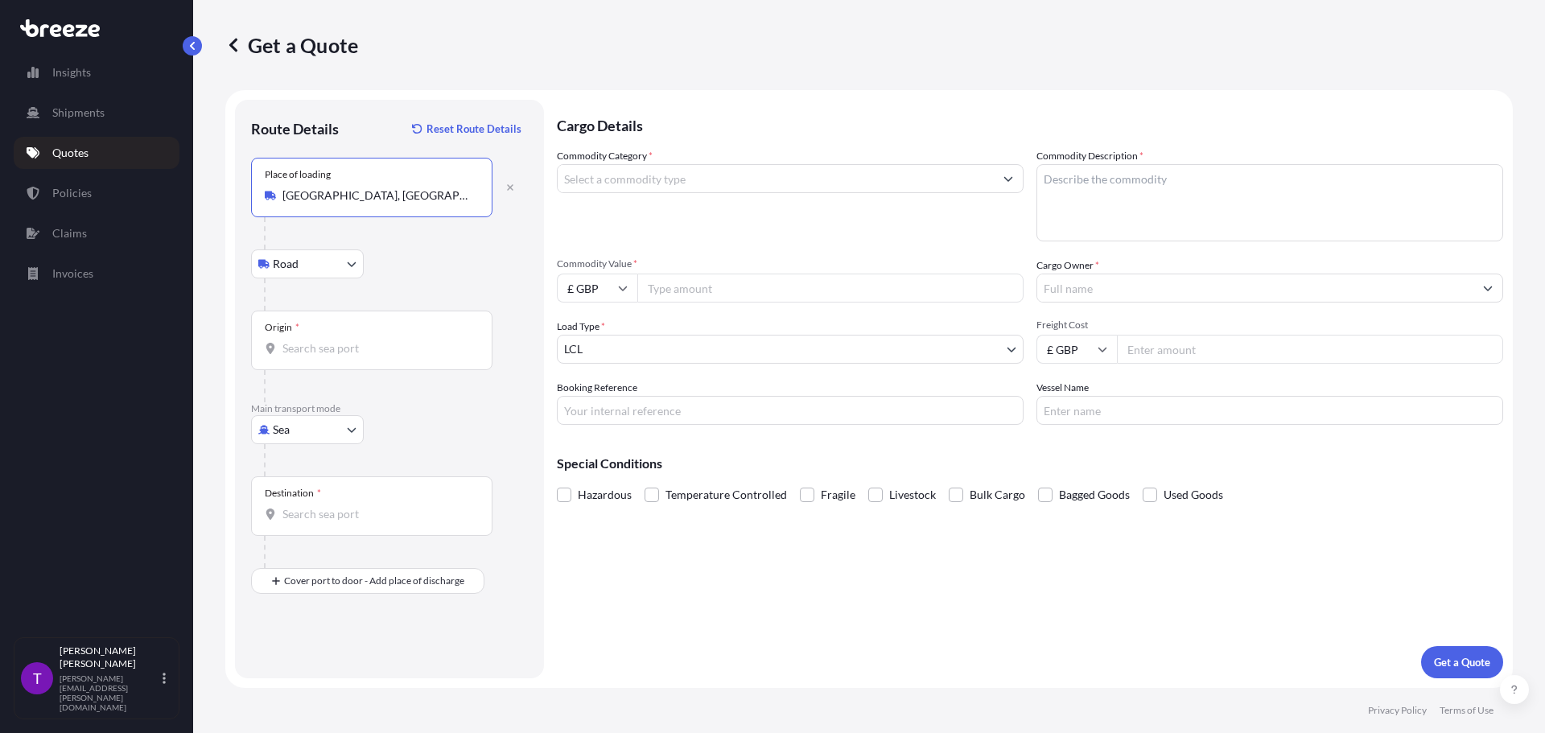
type input "[GEOGRAPHIC_DATA], [GEOGRAPHIC_DATA], [GEOGRAPHIC_DATA]"
click at [320, 337] on div "Origin *" at bounding box center [371, 341] width 241 height 60
click at [320, 340] on input "Origin *" at bounding box center [377, 348] width 190 height 16
type input "CNNBO - Ningbo, [GEOGRAPHIC_DATA]"
click at [322, 520] on div "Destination *" at bounding box center [371, 506] width 241 height 60
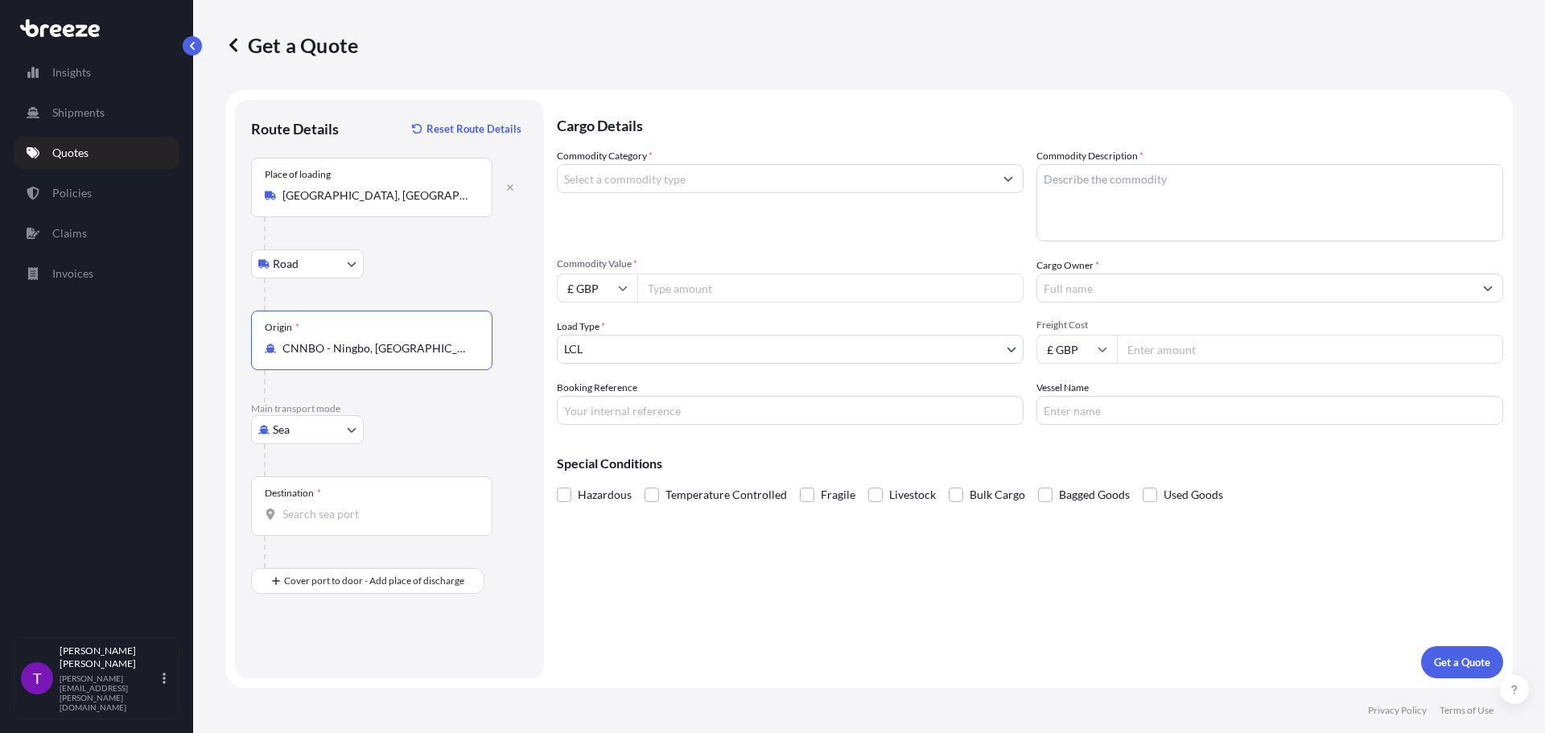
click at [322, 520] on input "Destination *" at bounding box center [377, 514] width 190 height 16
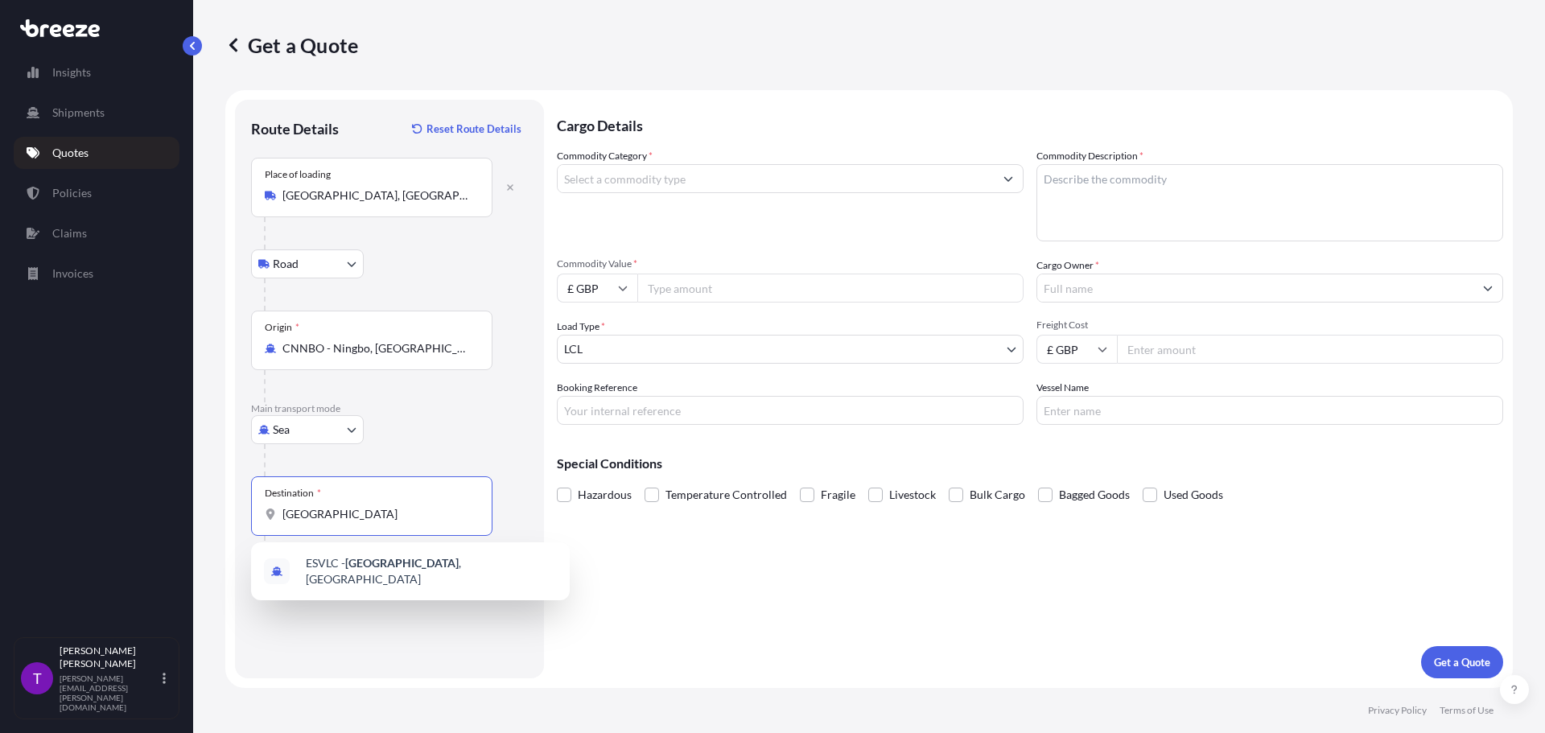
click at [408, 571] on span "ESVLC - [GEOGRAPHIC_DATA] , [GEOGRAPHIC_DATA]" at bounding box center [431, 571] width 251 height 32
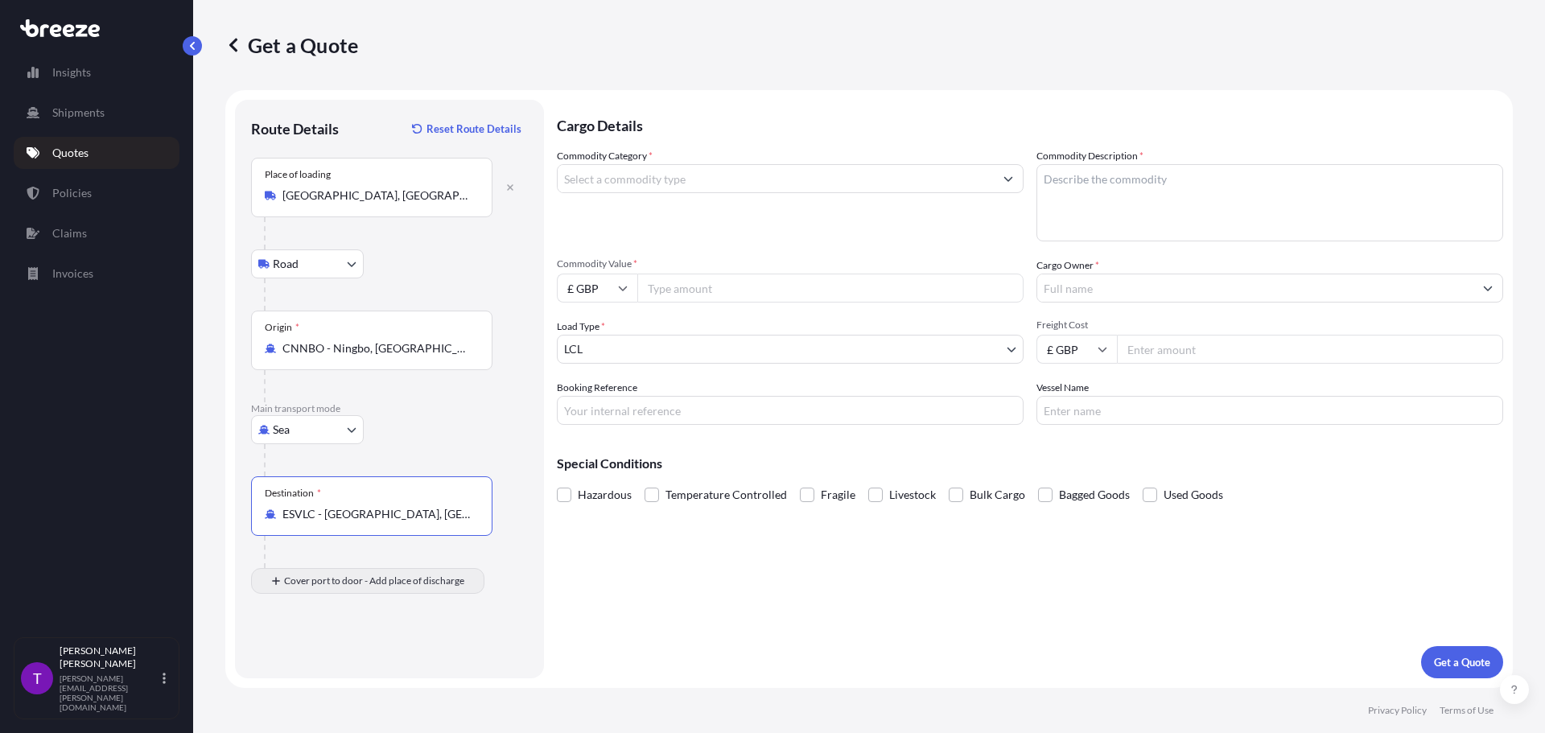
type input "ESVLC - [GEOGRAPHIC_DATA], [GEOGRAPHIC_DATA]"
click at [330, 653] on div "Place of Discharge" at bounding box center [371, 659] width 241 height 60
click at [330, 659] on input "Place of Discharge" at bounding box center [377, 667] width 190 height 16
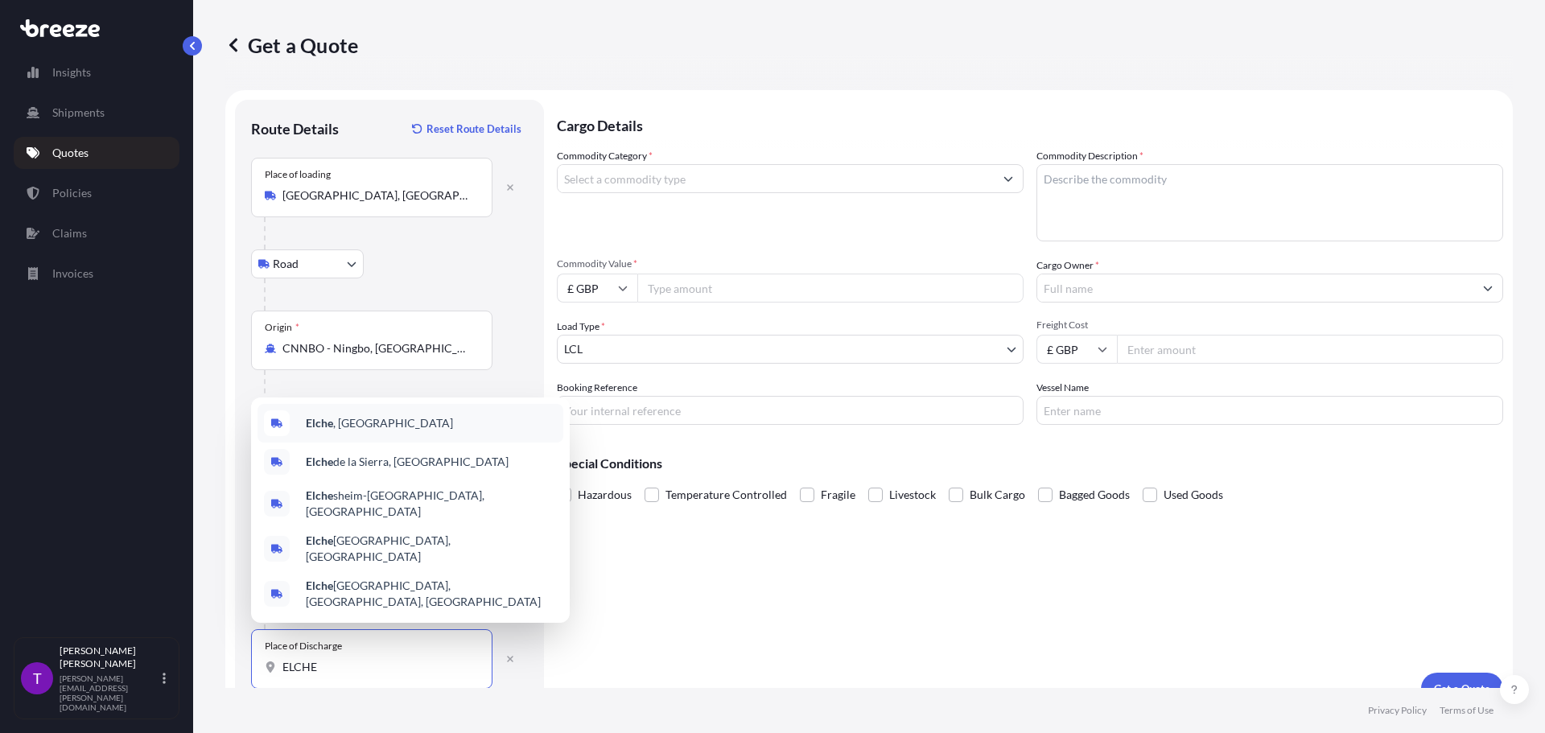
click at [360, 431] on span "Elche , [GEOGRAPHIC_DATA]" at bounding box center [379, 423] width 147 height 16
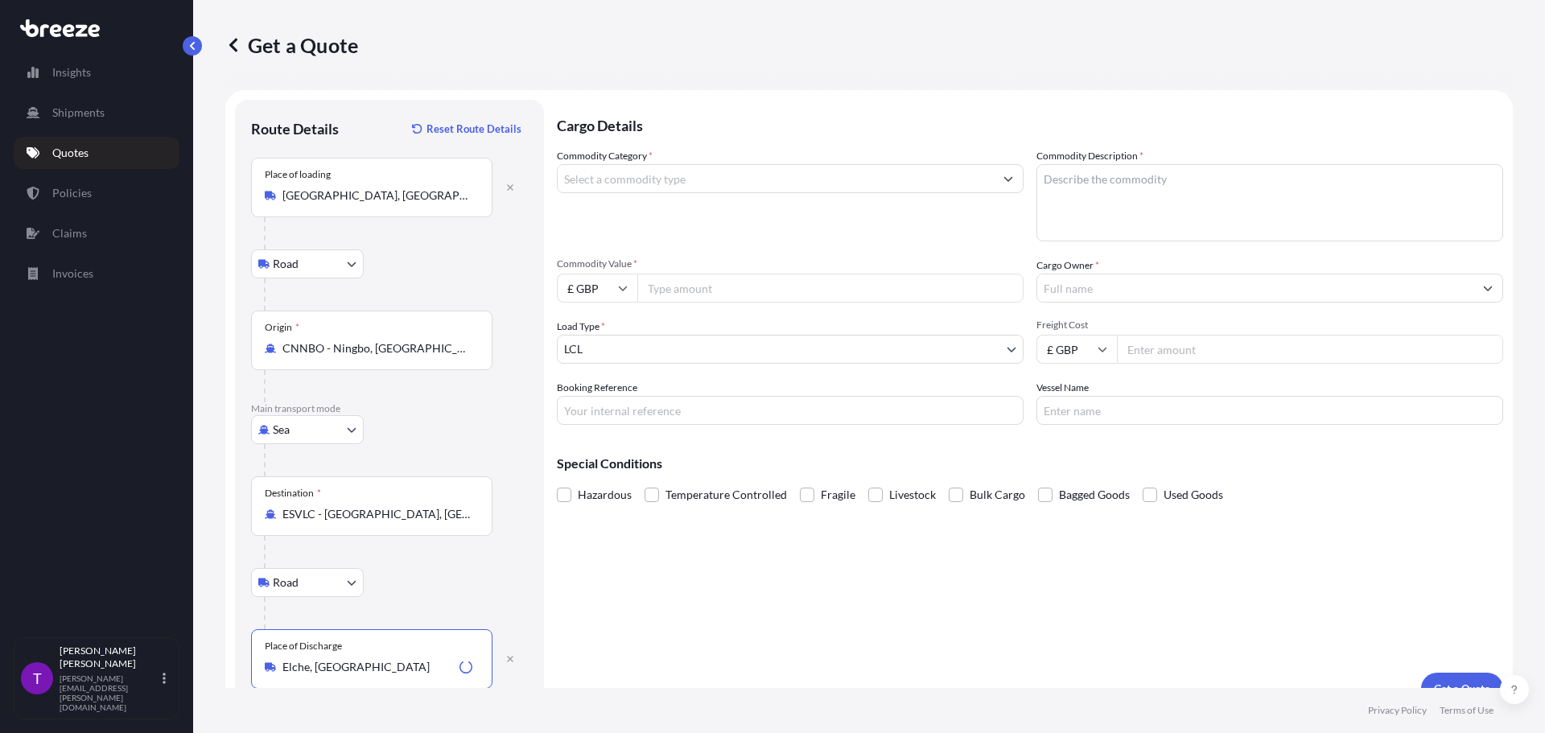
type input "Elche, [GEOGRAPHIC_DATA]"
click at [681, 187] on input "Commodity Category *" at bounding box center [776, 178] width 436 height 29
type input "Clothing and Accessories - Knitted or Crocheted"
click at [1105, 177] on textarea "Commodity Description *" at bounding box center [1269, 202] width 467 height 77
type textarea "Clothing"
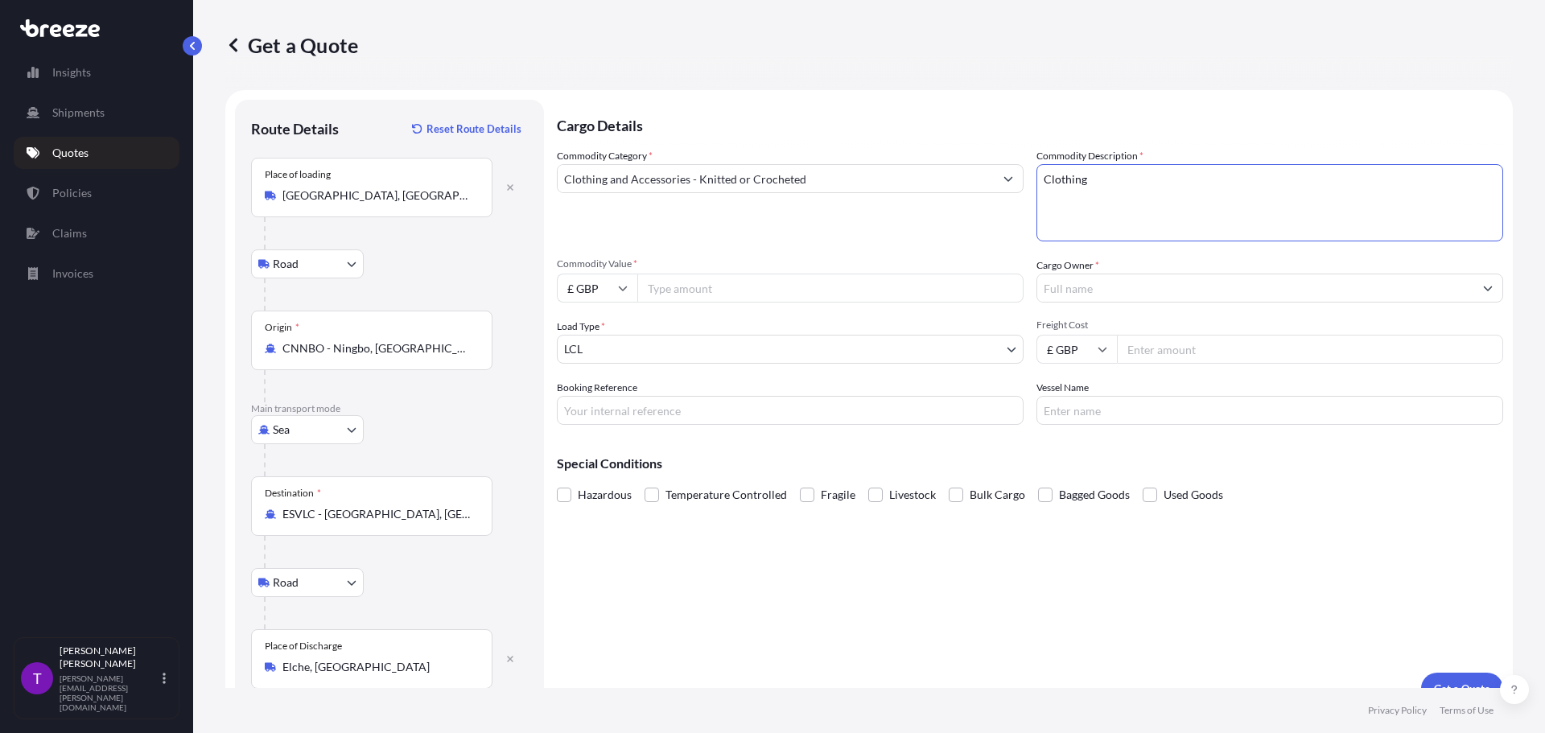
click at [611, 287] on input "£ GBP" at bounding box center [597, 288] width 80 height 29
click at [595, 399] on div "$ USD" at bounding box center [597, 400] width 68 height 31
type input "$ USD"
click at [685, 291] on input "Commodity Value *" at bounding box center [830, 288] width 386 height 29
type input "16146.30"
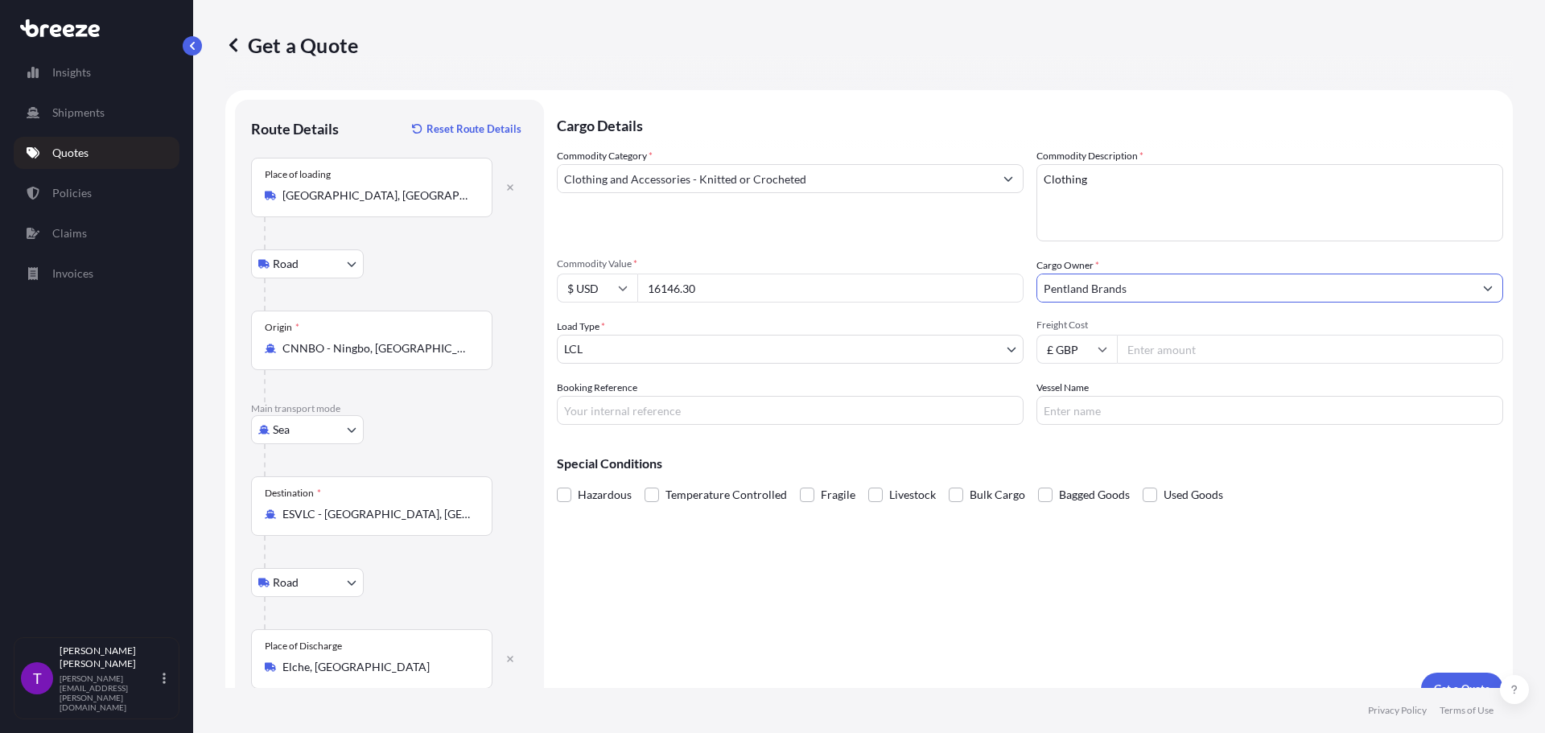
type input "Pentland Brands"
click at [1168, 352] on input "Freight Cost" at bounding box center [1310, 349] width 386 height 29
click at [1075, 346] on input "£ GBP" at bounding box center [1076, 349] width 80 height 29
click at [1068, 463] on div "$ USD" at bounding box center [1071, 461] width 68 height 31
type input "$ USD"
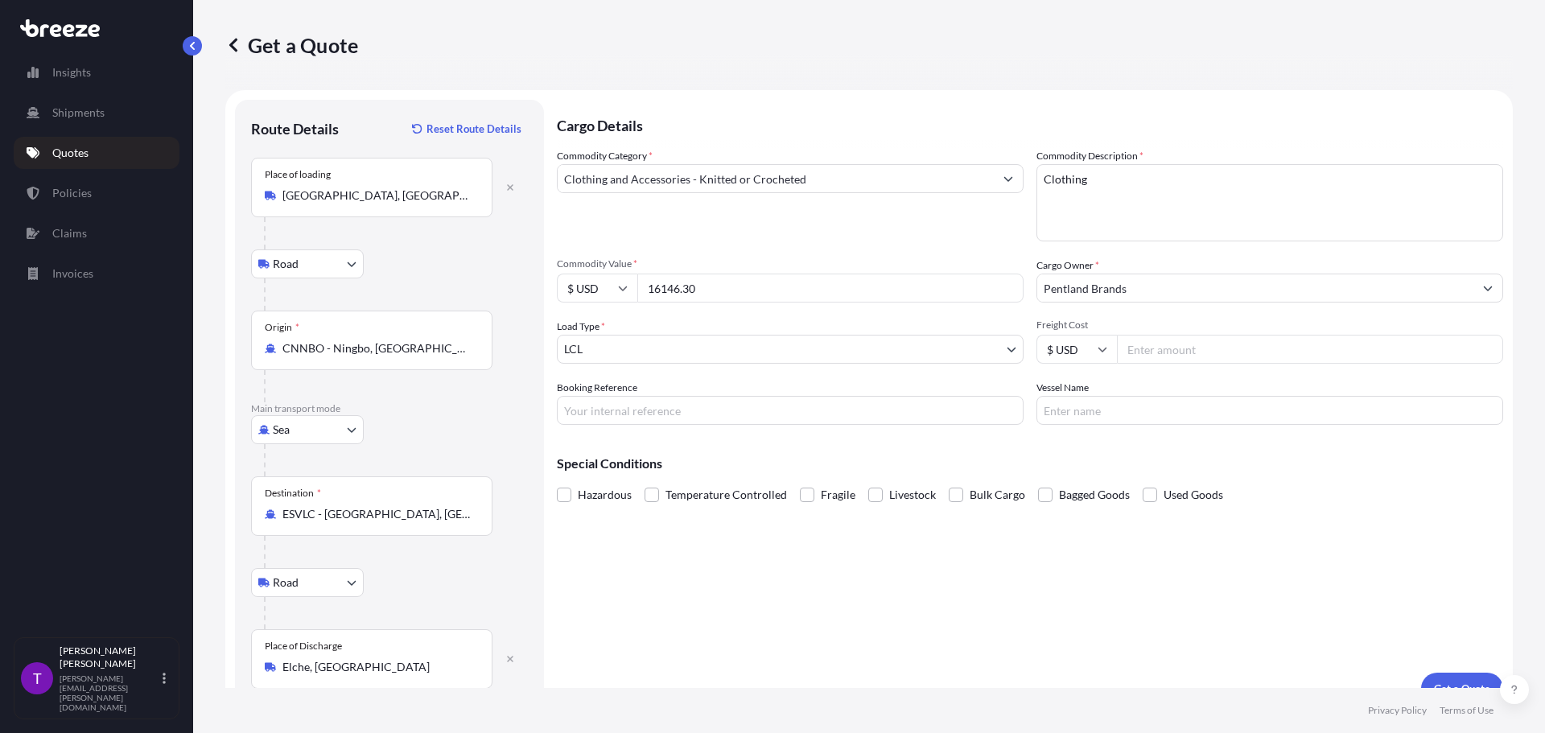
click at [1148, 359] on input "Freight Cost" at bounding box center [1310, 349] width 386 height 29
type input "1528.11"
click at [1443, 680] on button "Get a Quote" at bounding box center [1462, 689] width 82 height 32
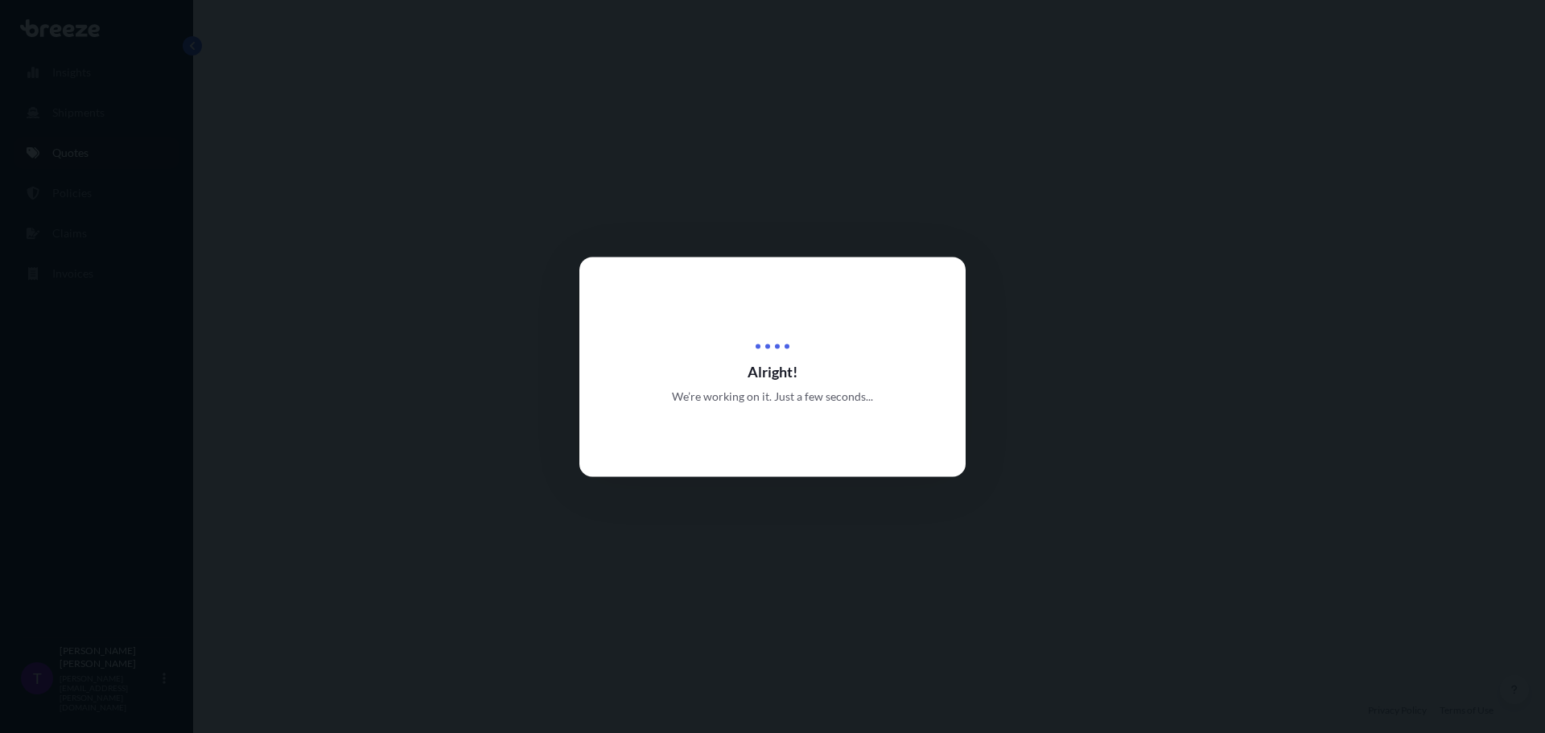
select select "Road"
select select "Sea"
select select "Road"
select select "1"
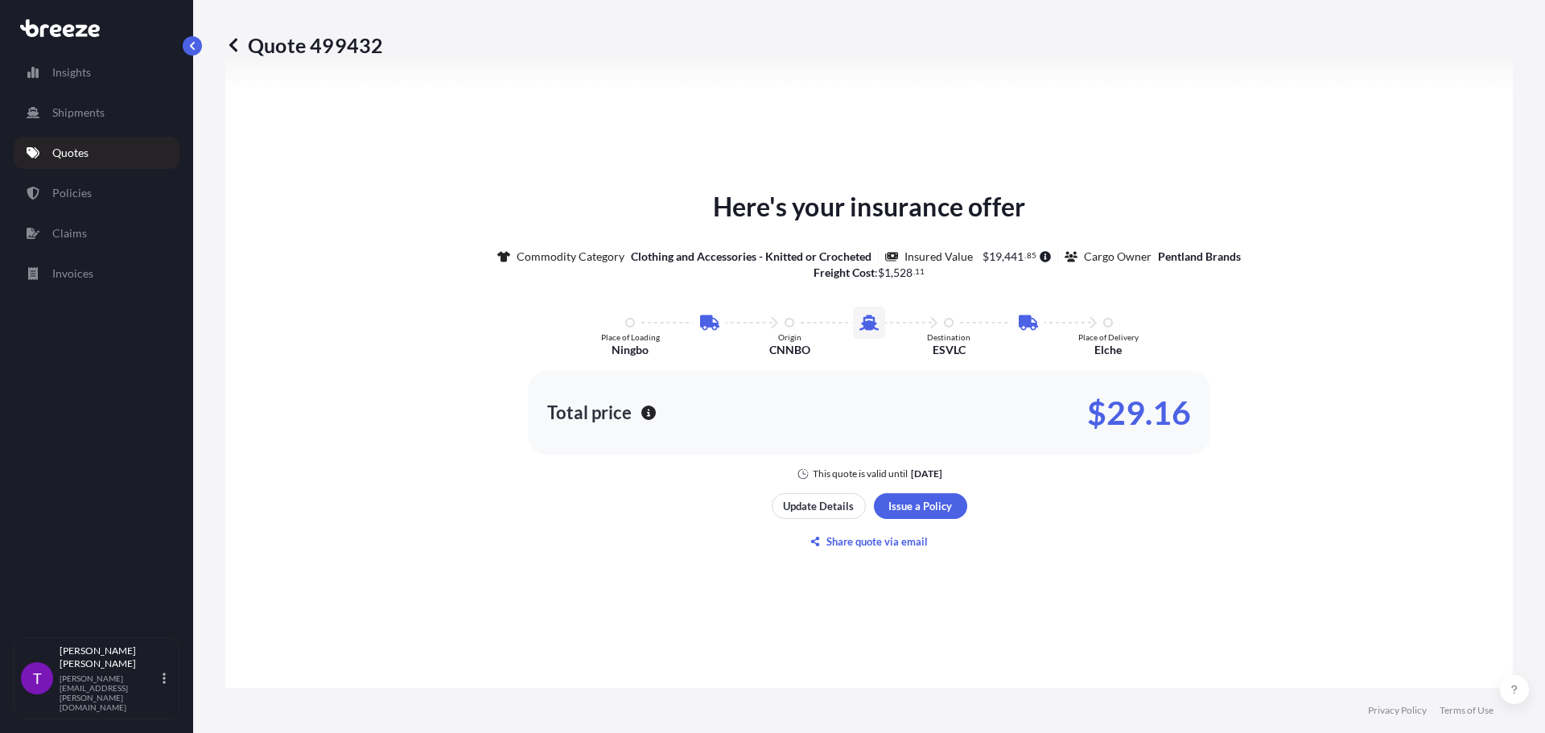
scroll to position [885, 0]
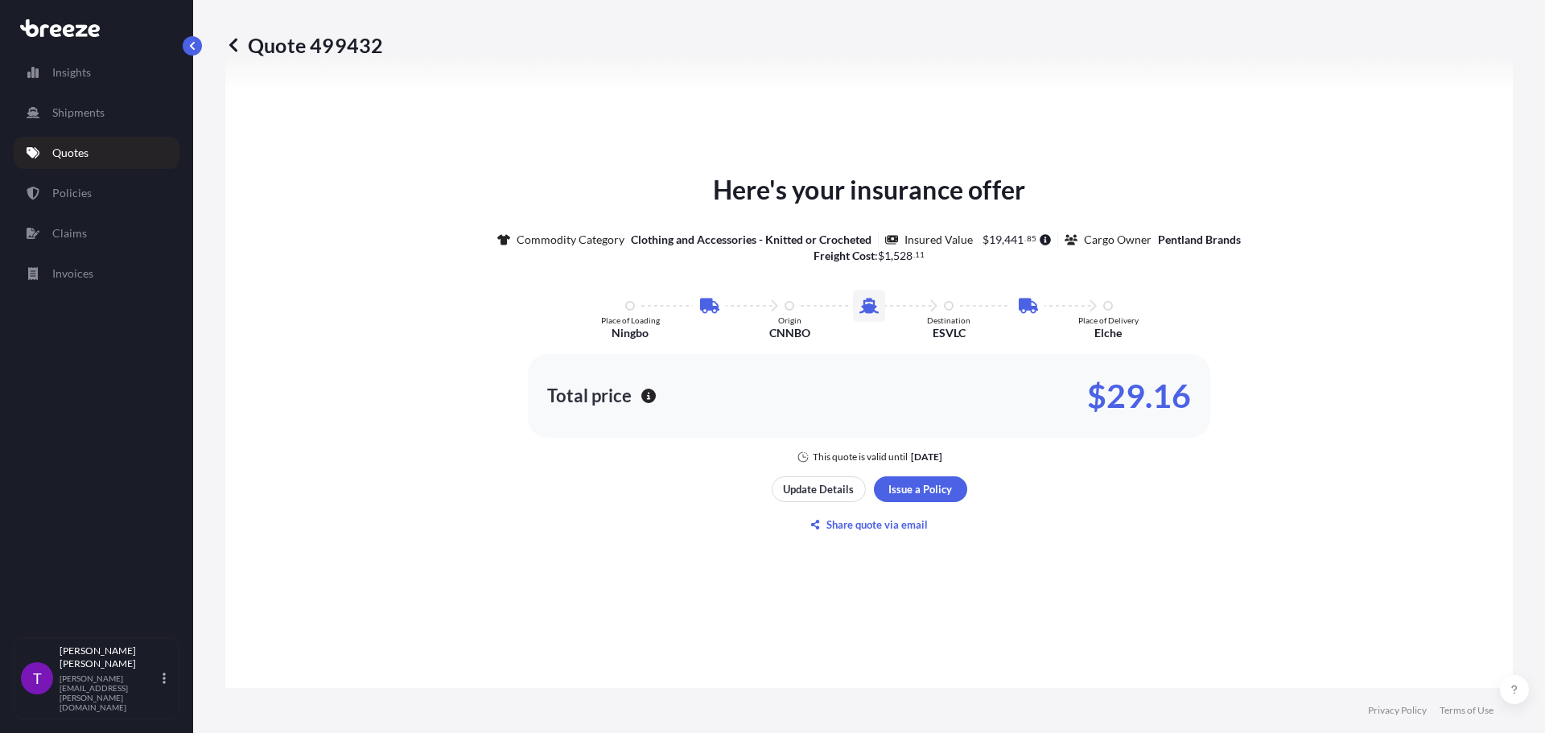
click at [235, 51] on icon at bounding box center [233, 45] width 8 height 14
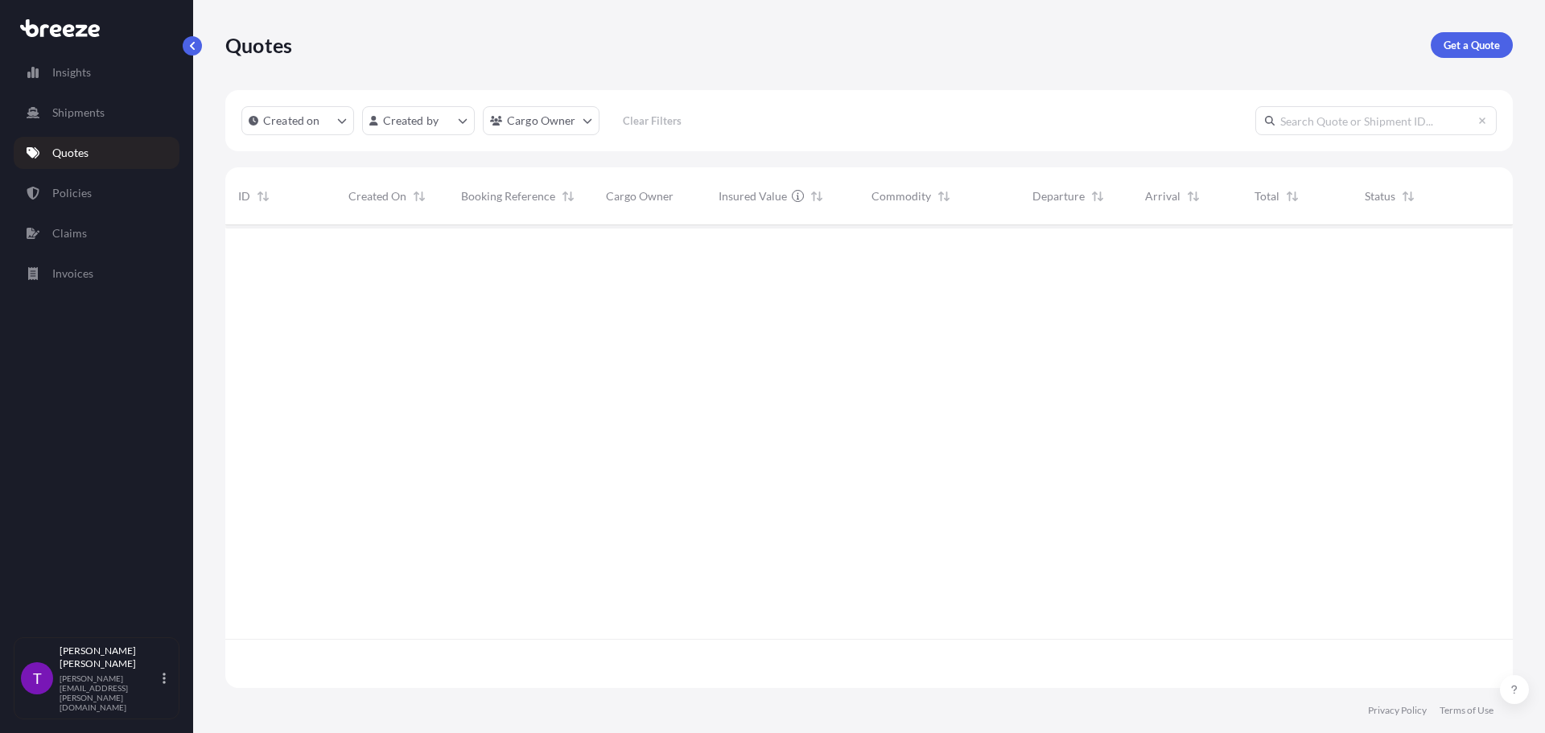
scroll to position [459, 1275]
click at [1480, 43] on p "Get a Quote" at bounding box center [1471, 45] width 56 height 16
select select "Road"
select select "Sea"
select select "1"
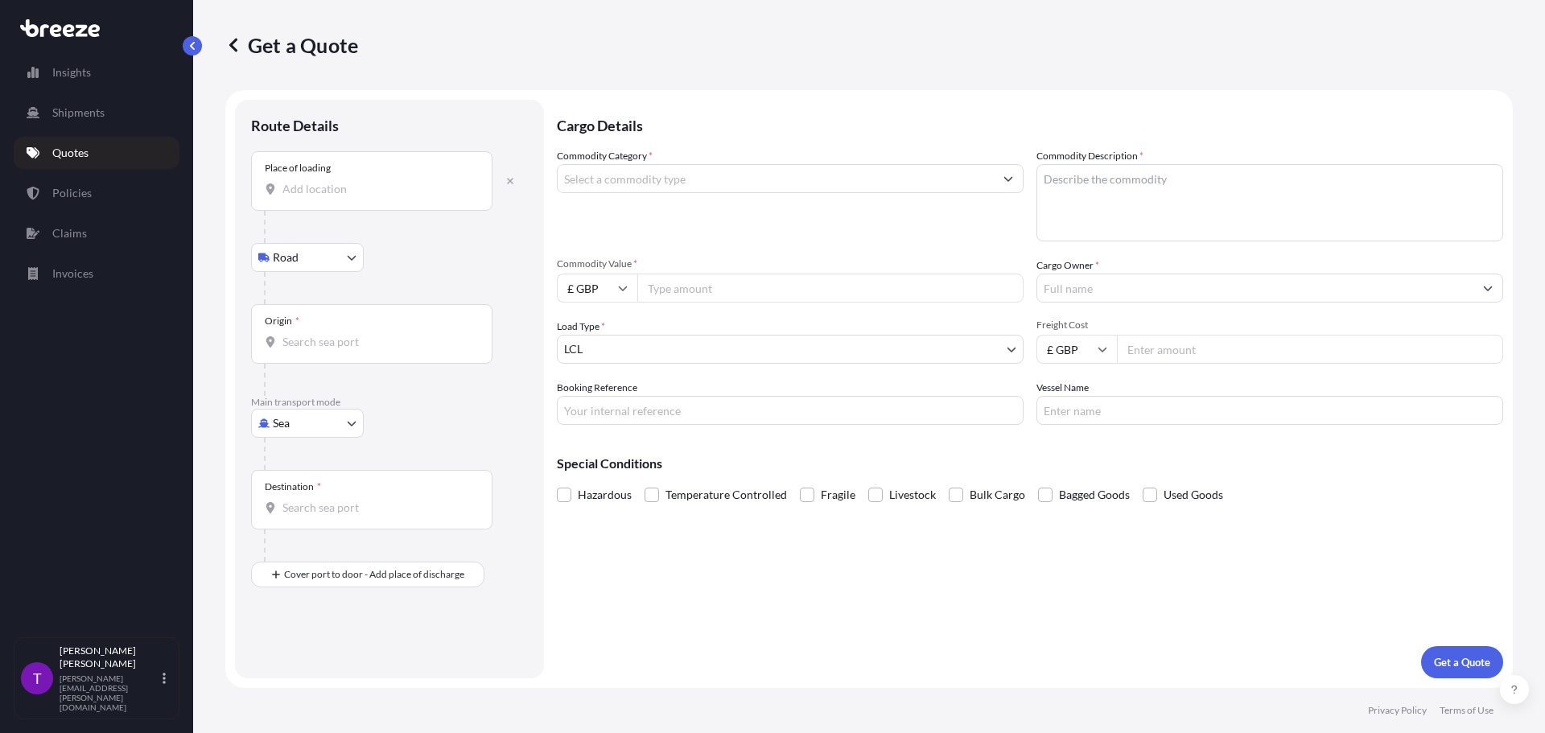
click at [303, 197] on div "Place of loading" at bounding box center [371, 181] width 241 height 60
click at [303, 197] on input "Place of loading" at bounding box center [377, 189] width 190 height 16
type input "[GEOGRAPHIC_DATA], [GEOGRAPHIC_DATA], [GEOGRAPHIC_DATA]"
click at [307, 363] on div "Origin *" at bounding box center [371, 341] width 241 height 60
click at [307, 356] on input "Origin *" at bounding box center [377, 348] width 190 height 16
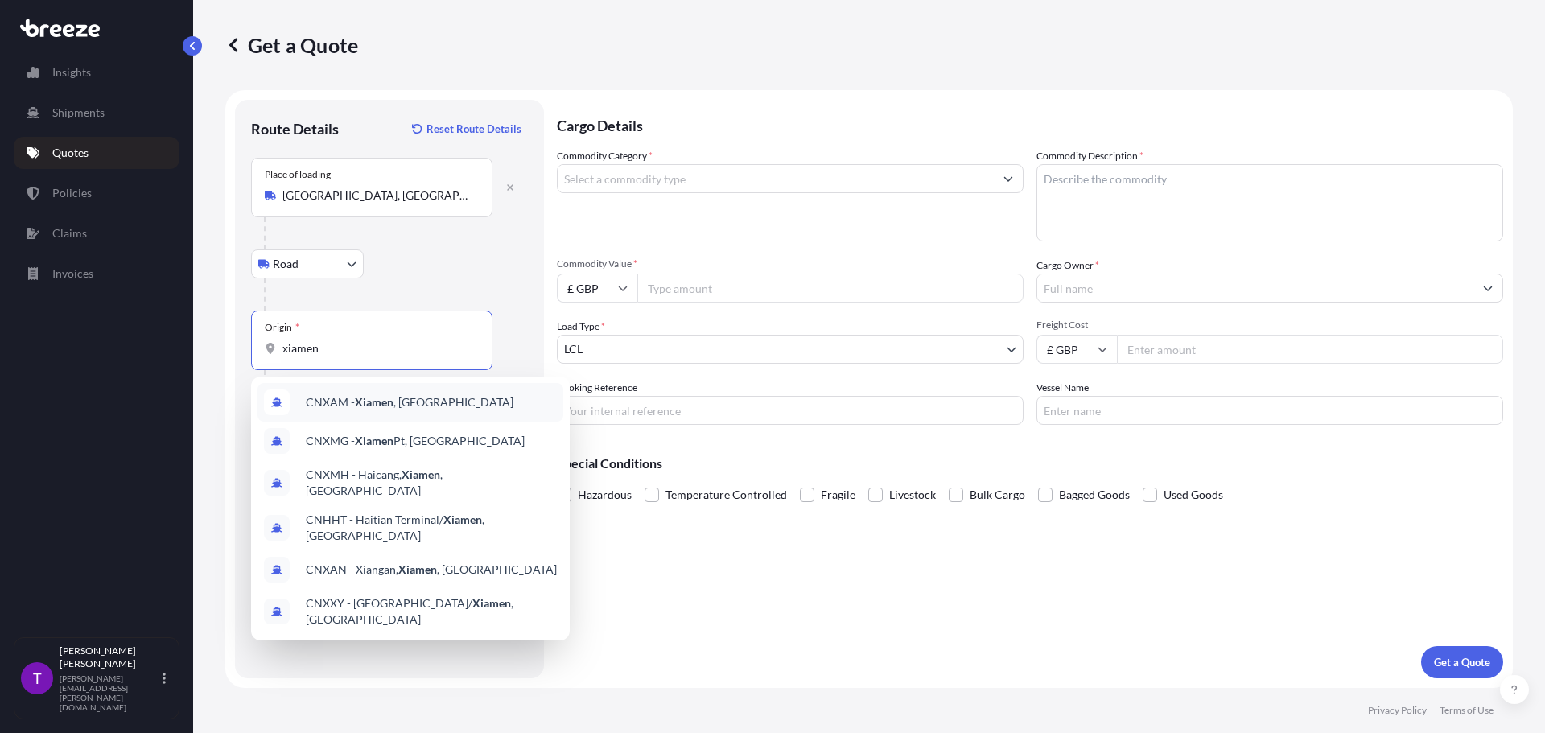
click at [372, 414] on div "CNXAM - [GEOGRAPHIC_DATA] , [GEOGRAPHIC_DATA]" at bounding box center [410, 402] width 306 height 39
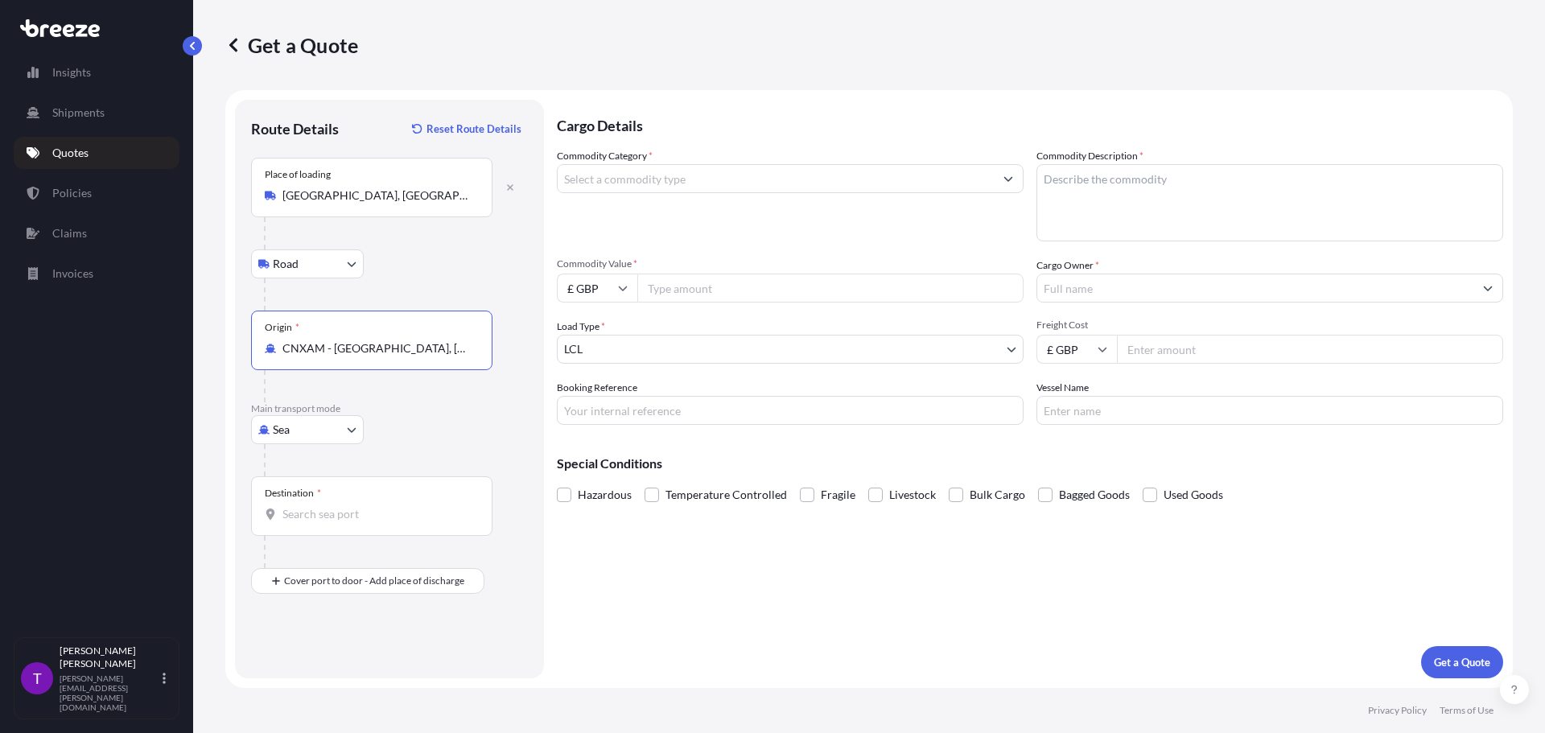
type input "CNXAM - [GEOGRAPHIC_DATA], [GEOGRAPHIC_DATA]"
click at [311, 516] on input "Destination *" at bounding box center [377, 514] width 190 height 16
type input "ESVLC - [GEOGRAPHIC_DATA], [GEOGRAPHIC_DATA]"
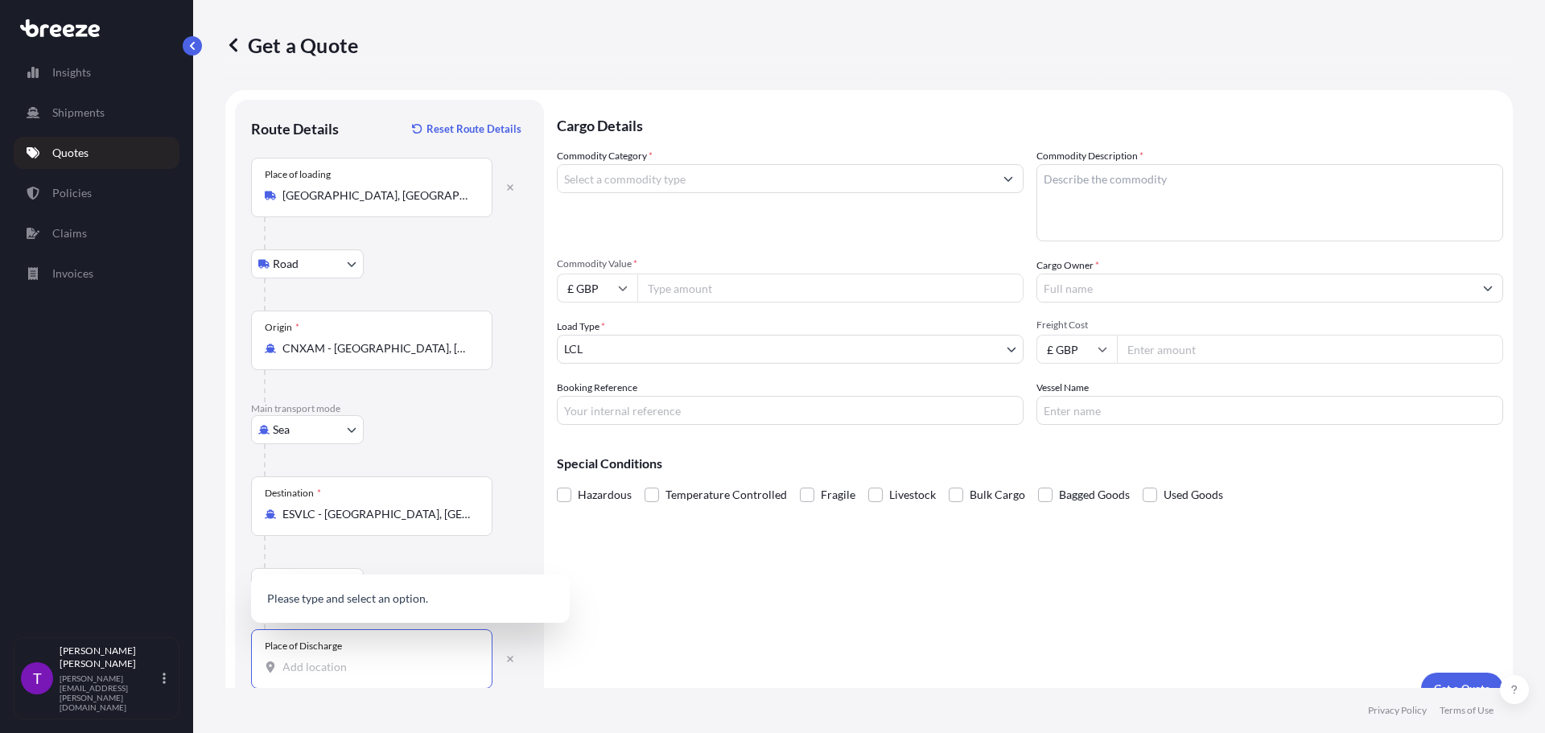
click at [367, 668] on input "Place of Discharge" at bounding box center [377, 667] width 190 height 16
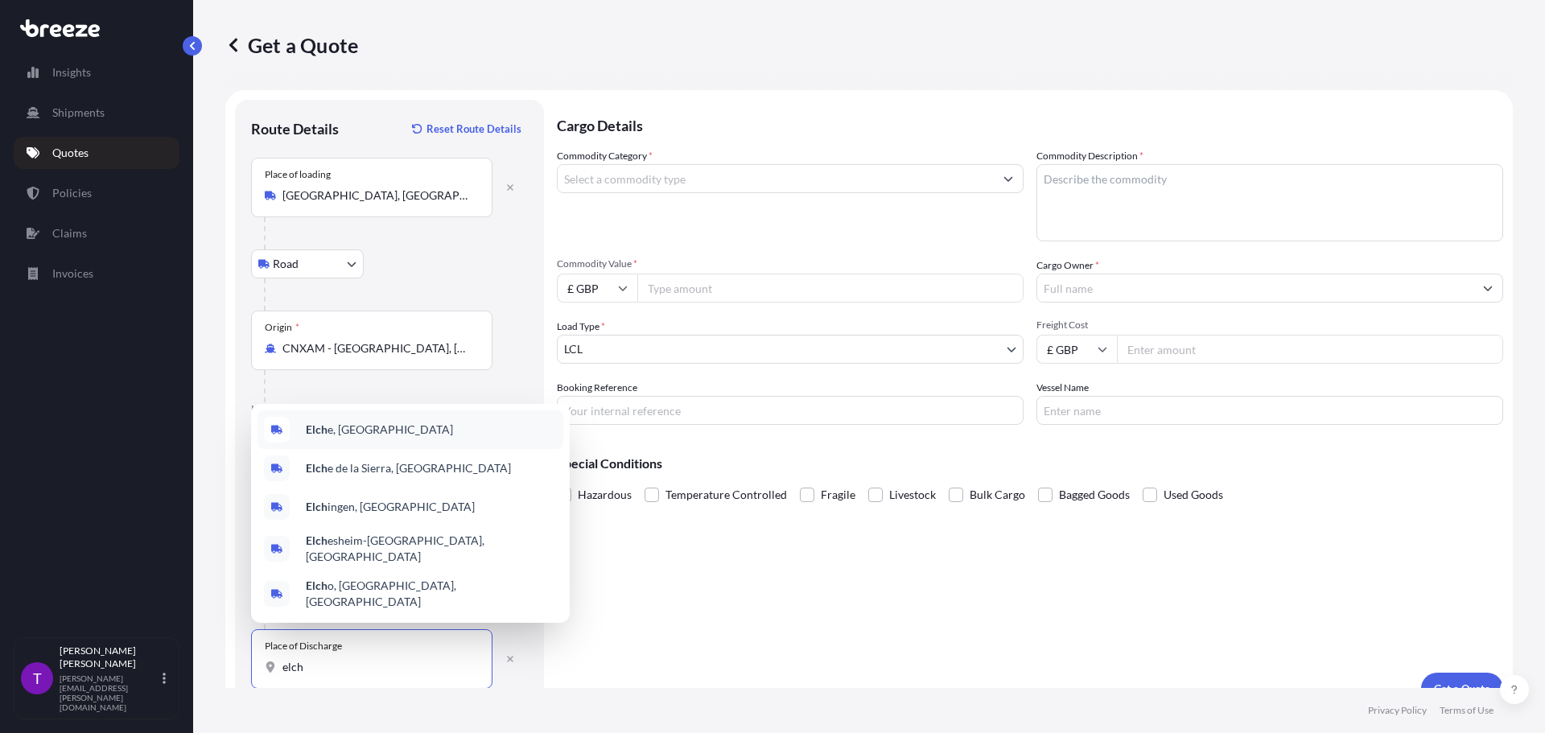
click at [353, 438] on span "Elch e, [GEOGRAPHIC_DATA]" at bounding box center [379, 430] width 147 height 16
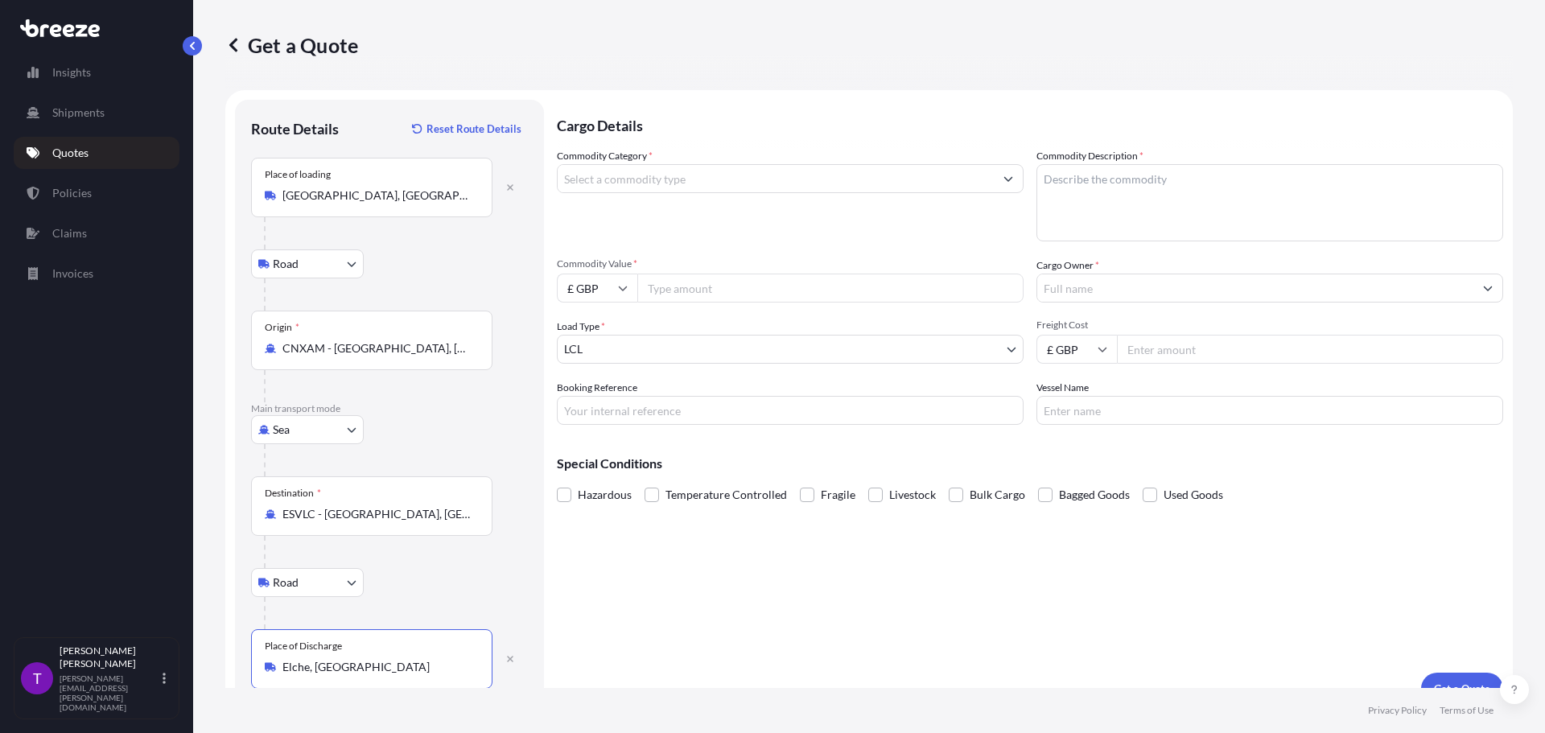
type input "Elche, [GEOGRAPHIC_DATA]"
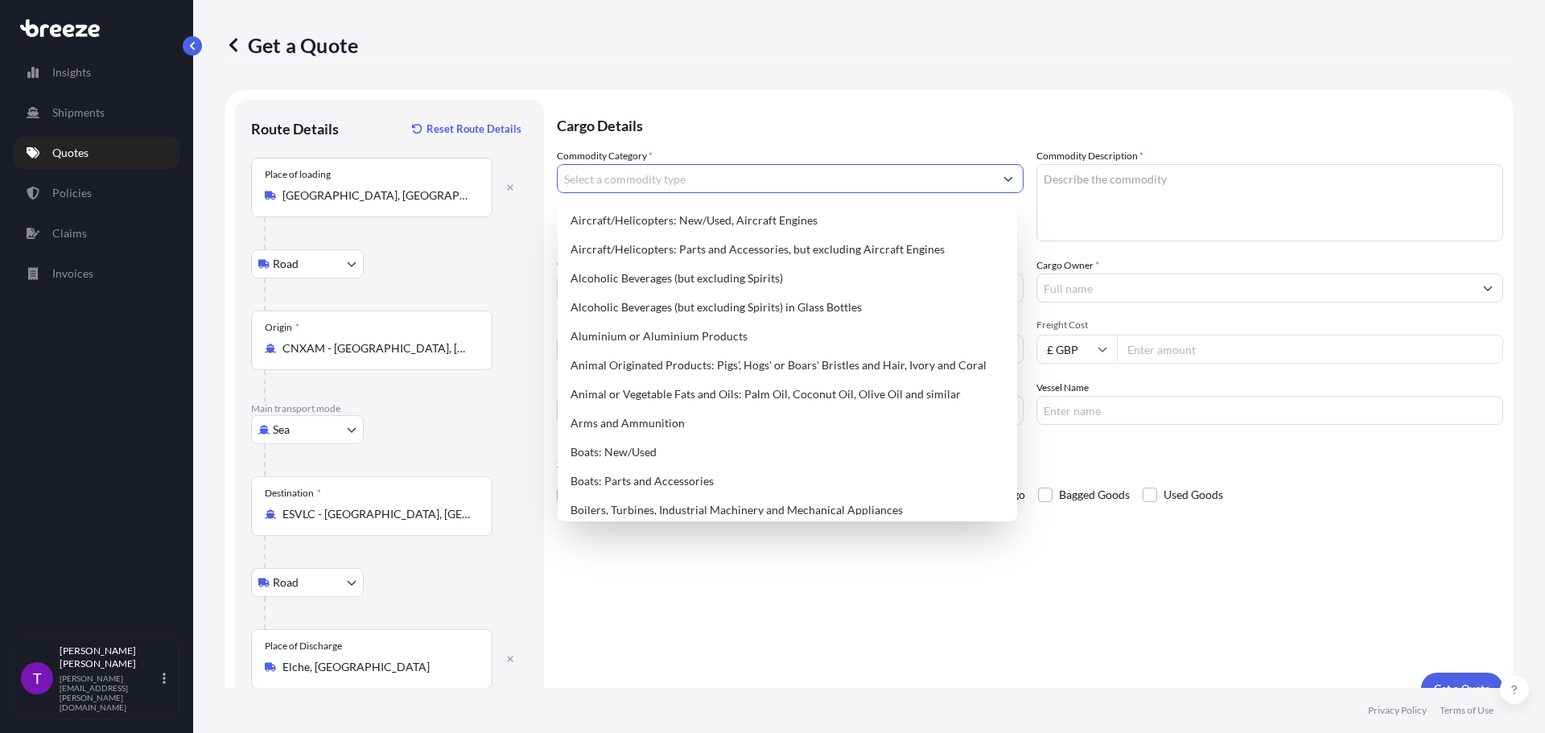
click at [626, 173] on input "Commodity Category *" at bounding box center [776, 178] width 436 height 29
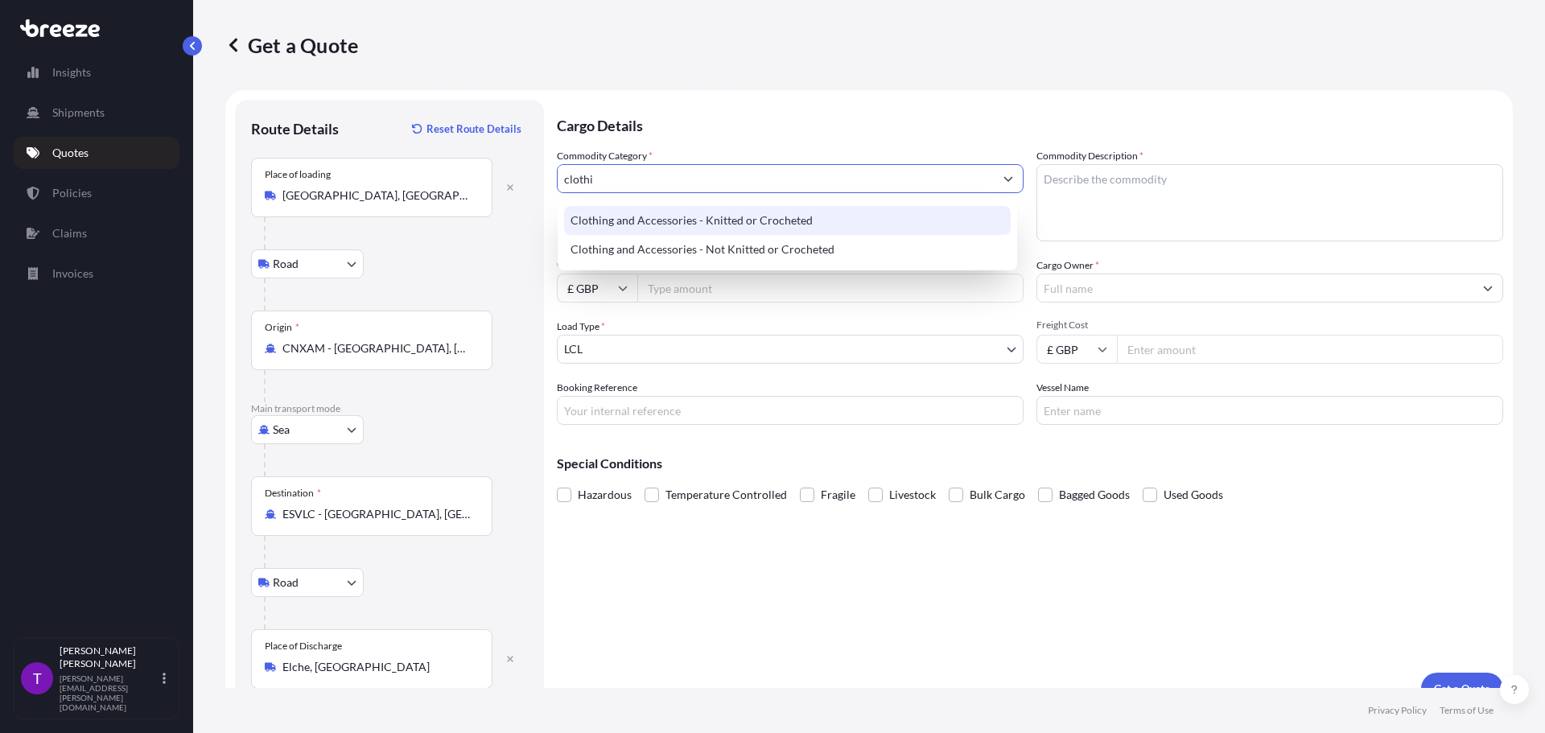
click at [657, 228] on div "Clothing and Accessories - Knitted or Crocheted" at bounding box center [787, 220] width 447 height 29
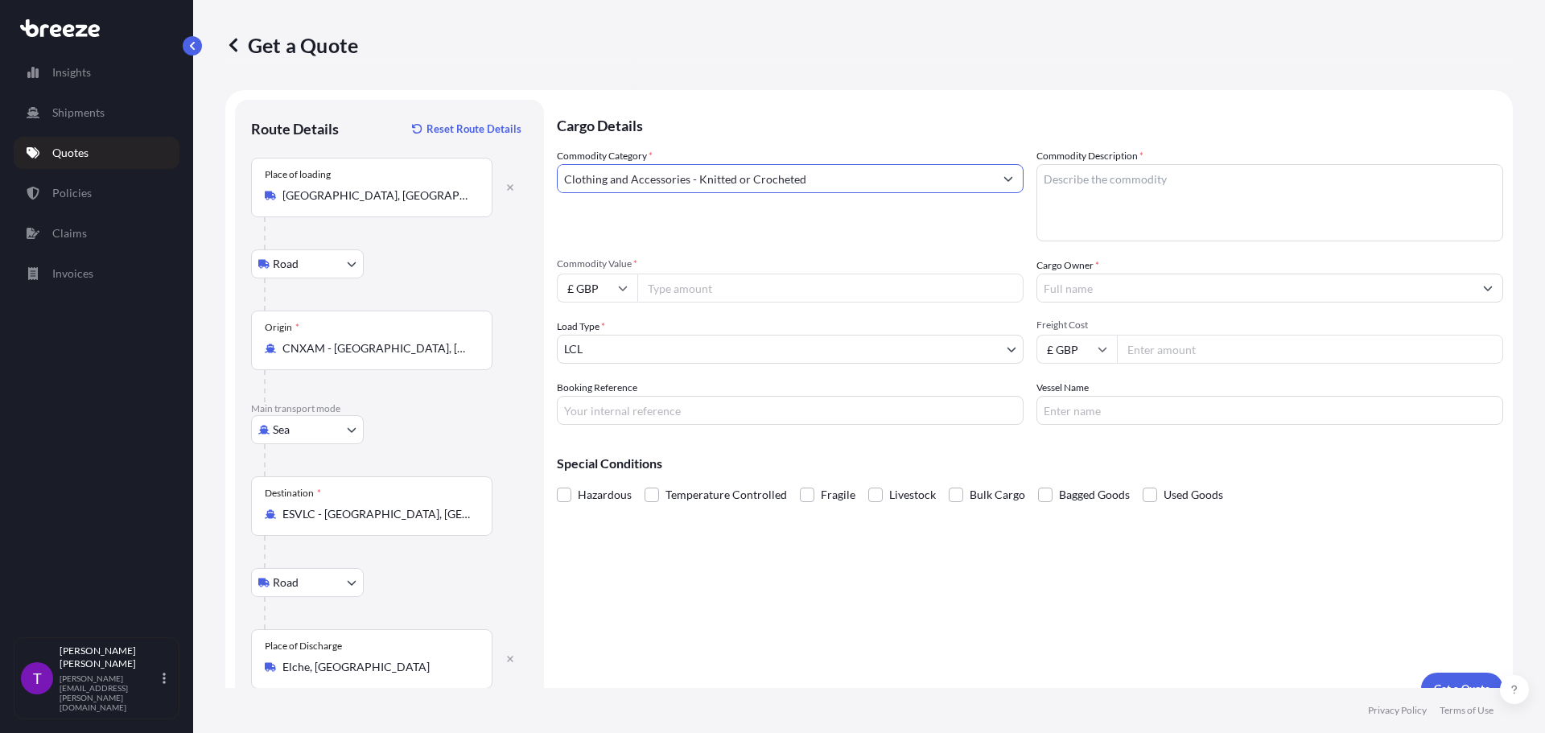
type input "Clothing and Accessories - Knitted or Crocheted"
click at [1117, 182] on textarea "Commodity Description *" at bounding box center [1269, 202] width 467 height 77
type textarea "Clothing"
click at [614, 296] on input "£ GBP" at bounding box center [597, 288] width 80 height 29
click at [599, 405] on div "$ USD" at bounding box center [597, 400] width 68 height 31
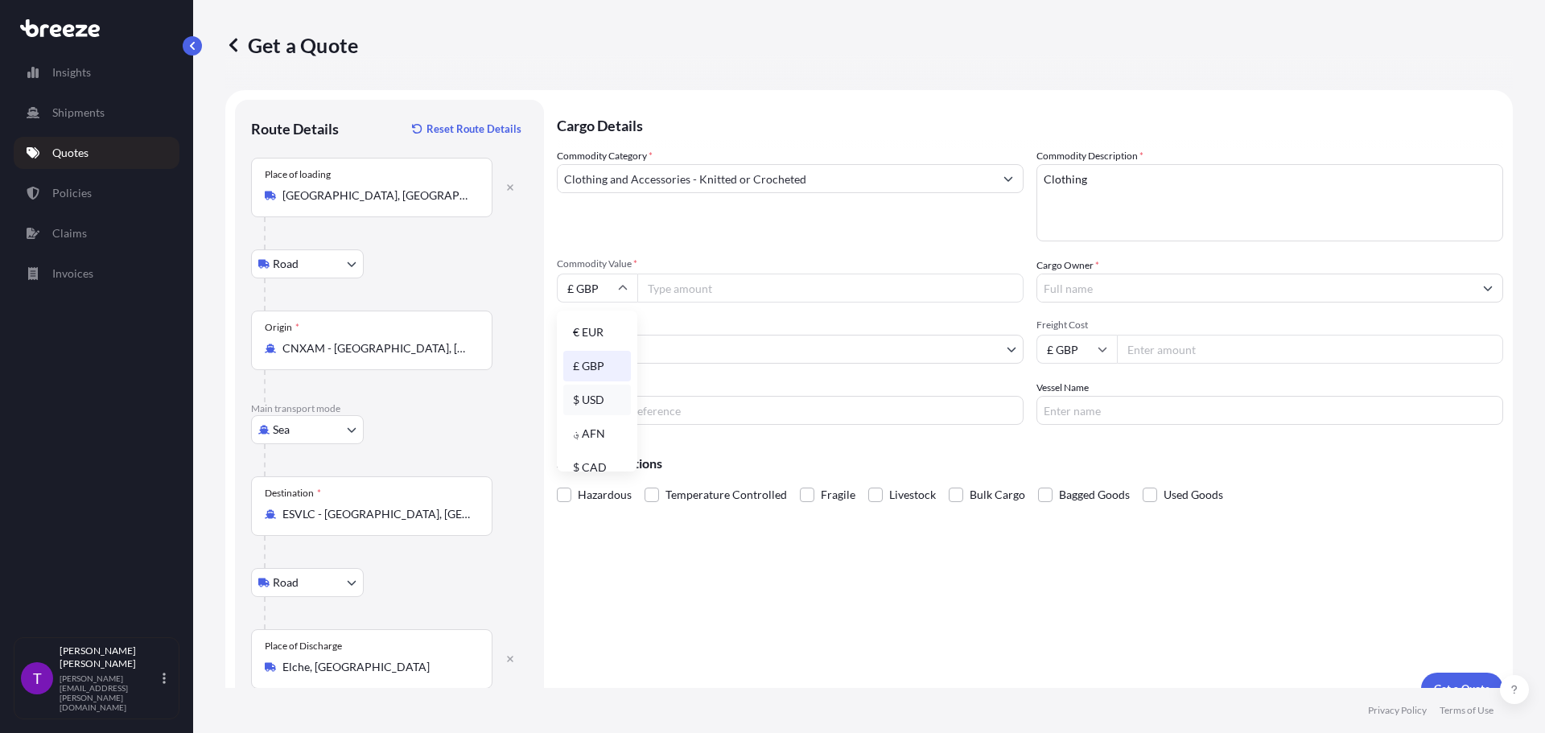
type input "$ USD"
click at [687, 284] on input "Commodity Value *" at bounding box center [830, 288] width 386 height 29
click at [690, 279] on input "Commodity Value *" at bounding box center [830, 288] width 386 height 29
type input "1169.50"
type input "Pentland Brands"
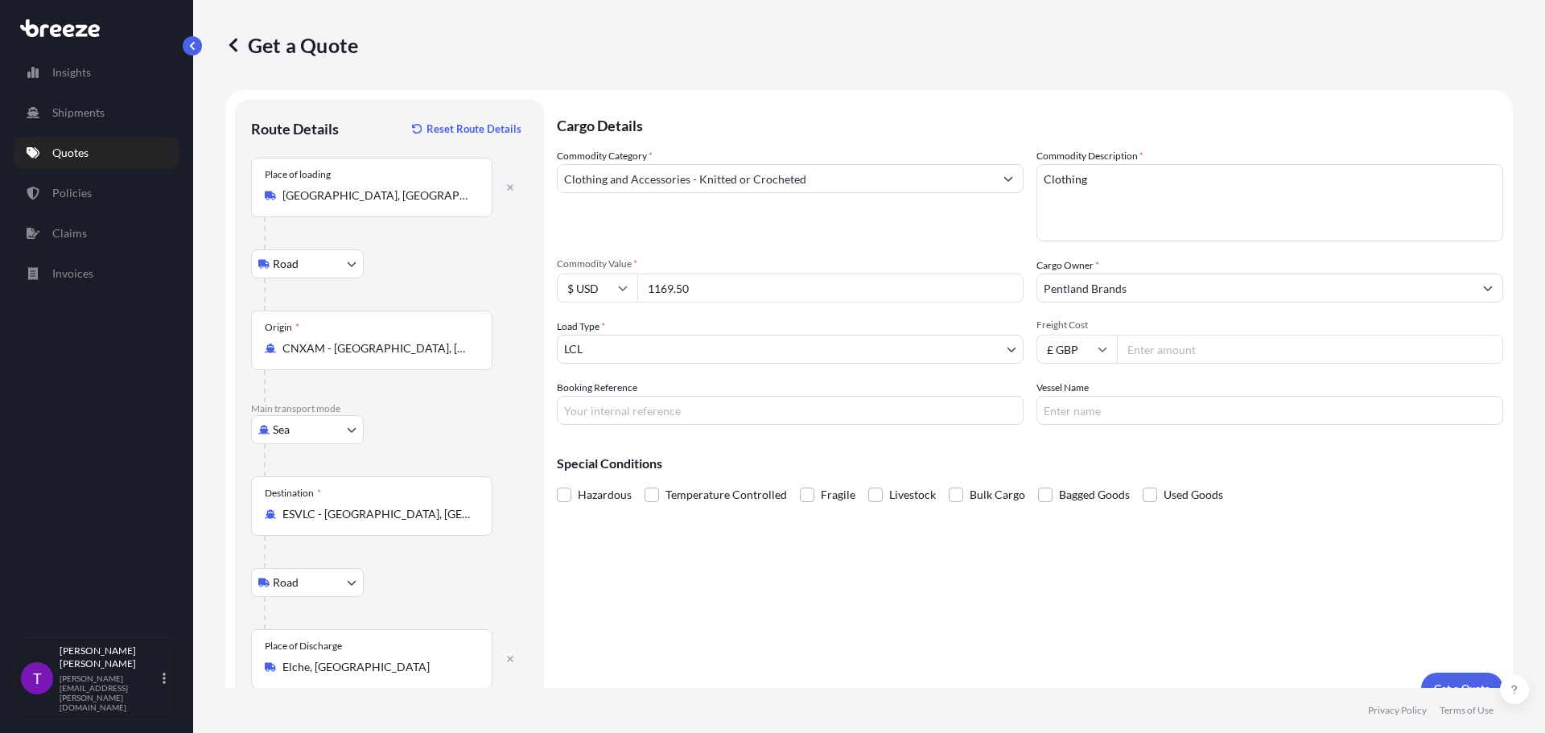
drag, startPoint x: 1099, startPoint y: 346, endPoint x: 1096, endPoint y: 355, distance: 9.4
click at [1099, 349] on icon at bounding box center [1102, 349] width 10 height 10
click at [1075, 454] on div "$ USD" at bounding box center [1071, 461] width 68 height 31
type input "$ USD"
click at [1146, 354] on input "Freight Cost" at bounding box center [1310, 349] width 386 height 29
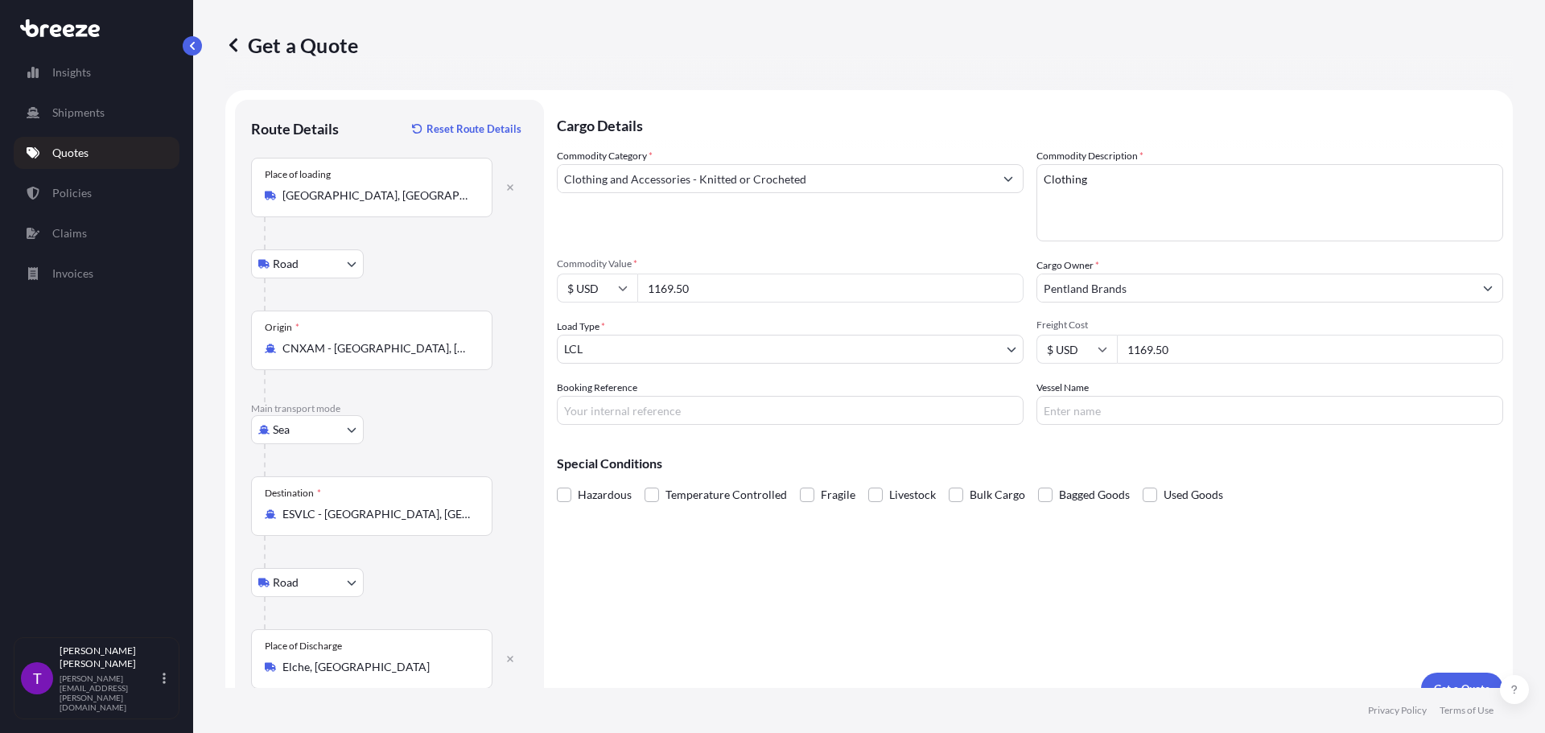
type input "1169.50"
click at [1456, 689] on footer "Privacy Policy Terms of Use" at bounding box center [869, 710] width 1352 height 45
click at [1457, 680] on button "Get a Quote" at bounding box center [1462, 689] width 82 height 32
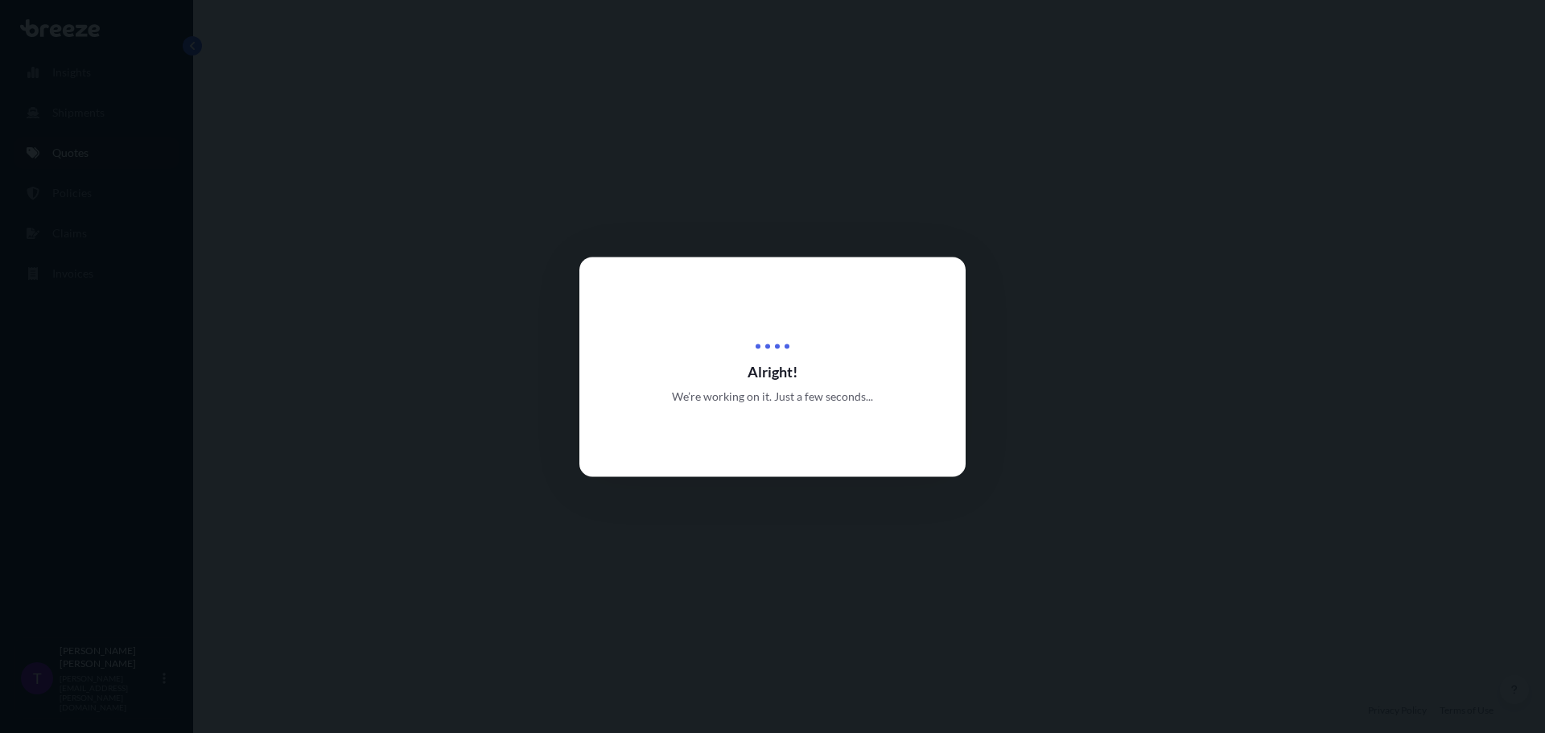
select select "Road"
select select "Sea"
select select "Road"
select select "1"
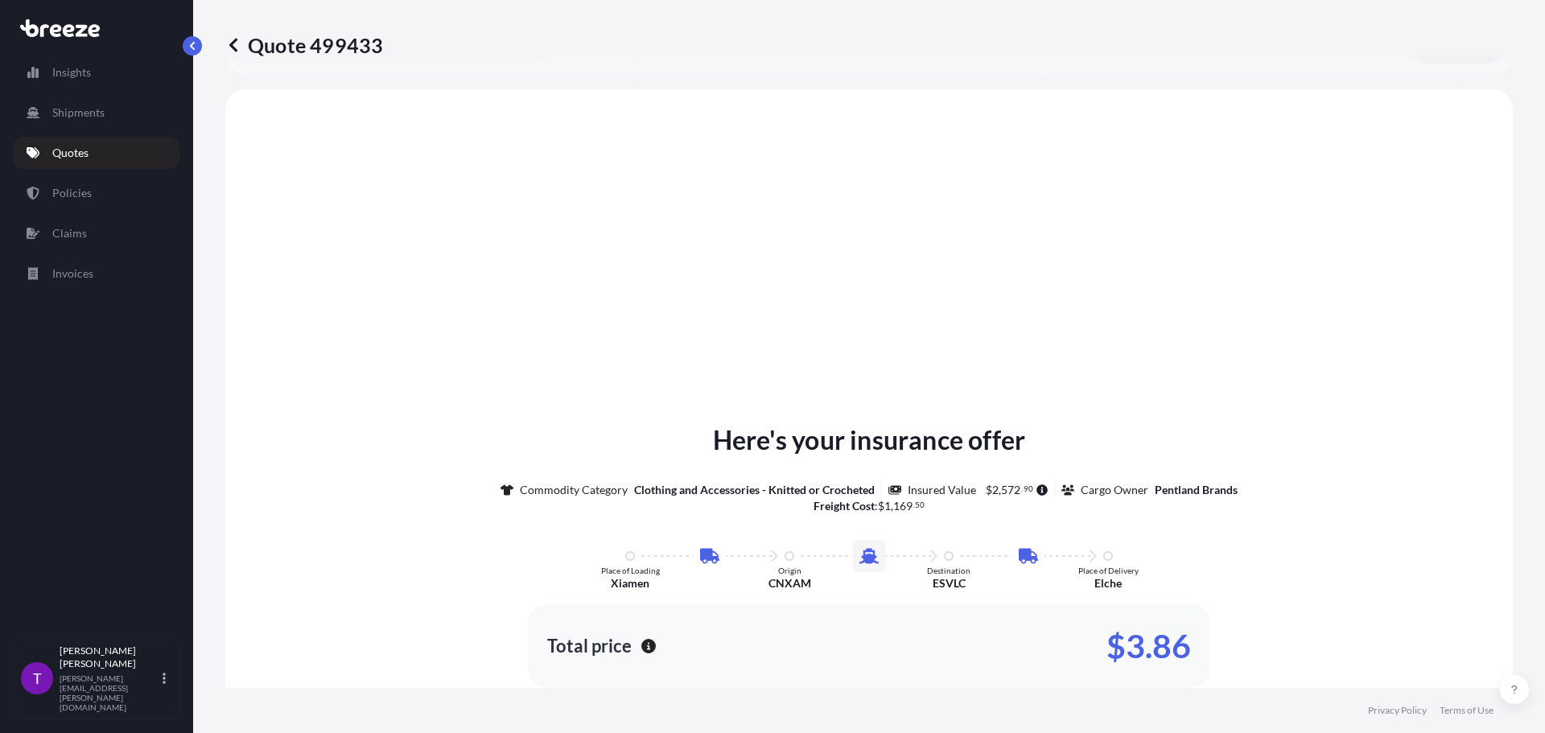
scroll to position [644, 0]
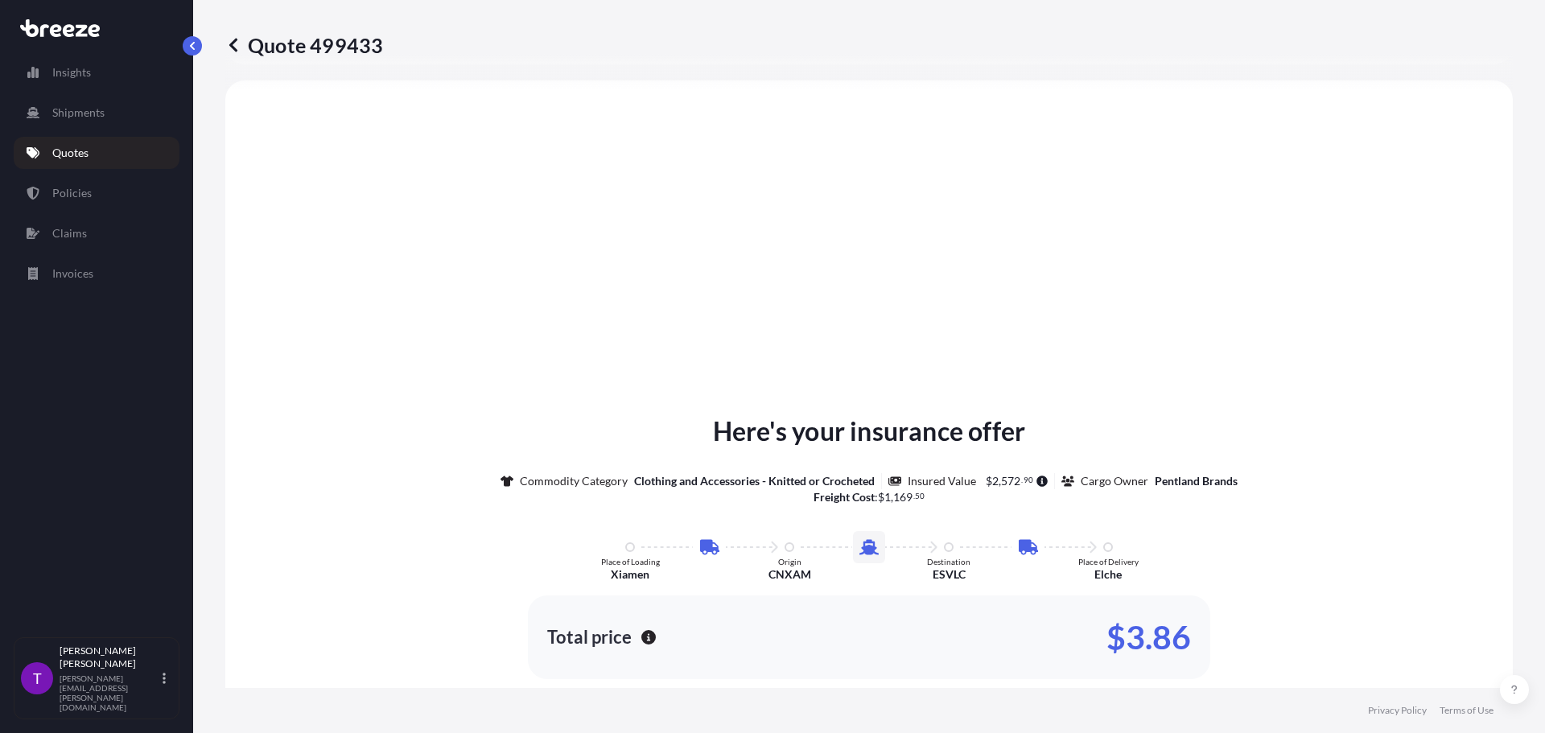
click at [199, 45] on button "button" at bounding box center [192, 45] width 19 height 19
click at [235, 42] on icon at bounding box center [233, 45] width 8 height 14
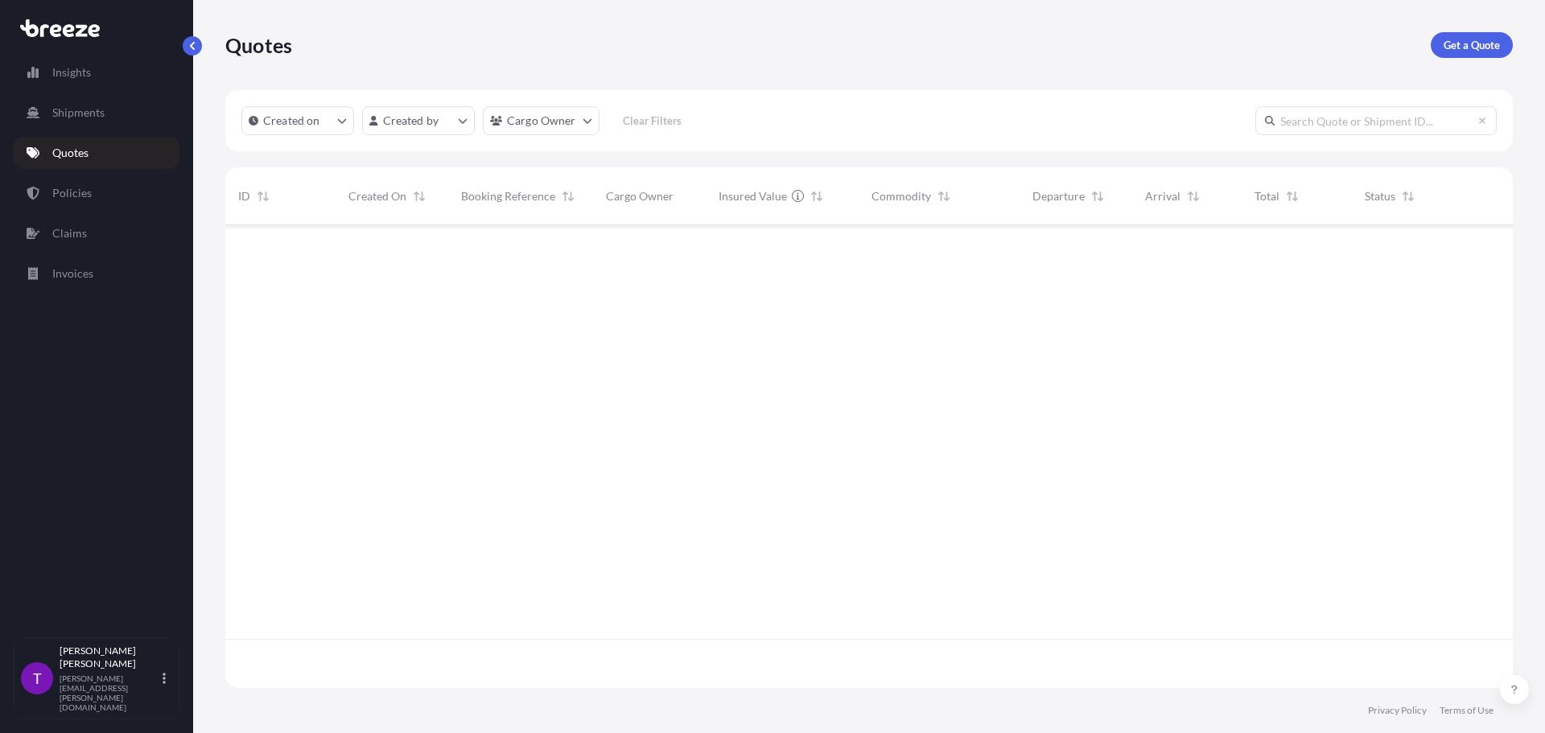
scroll to position [459, 1275]
click at [1474, 46] on p "Get a Quote" at bounding box center [1471, 45] width 56 height 16
select select "Road"
select select "Sea"
select select "1"
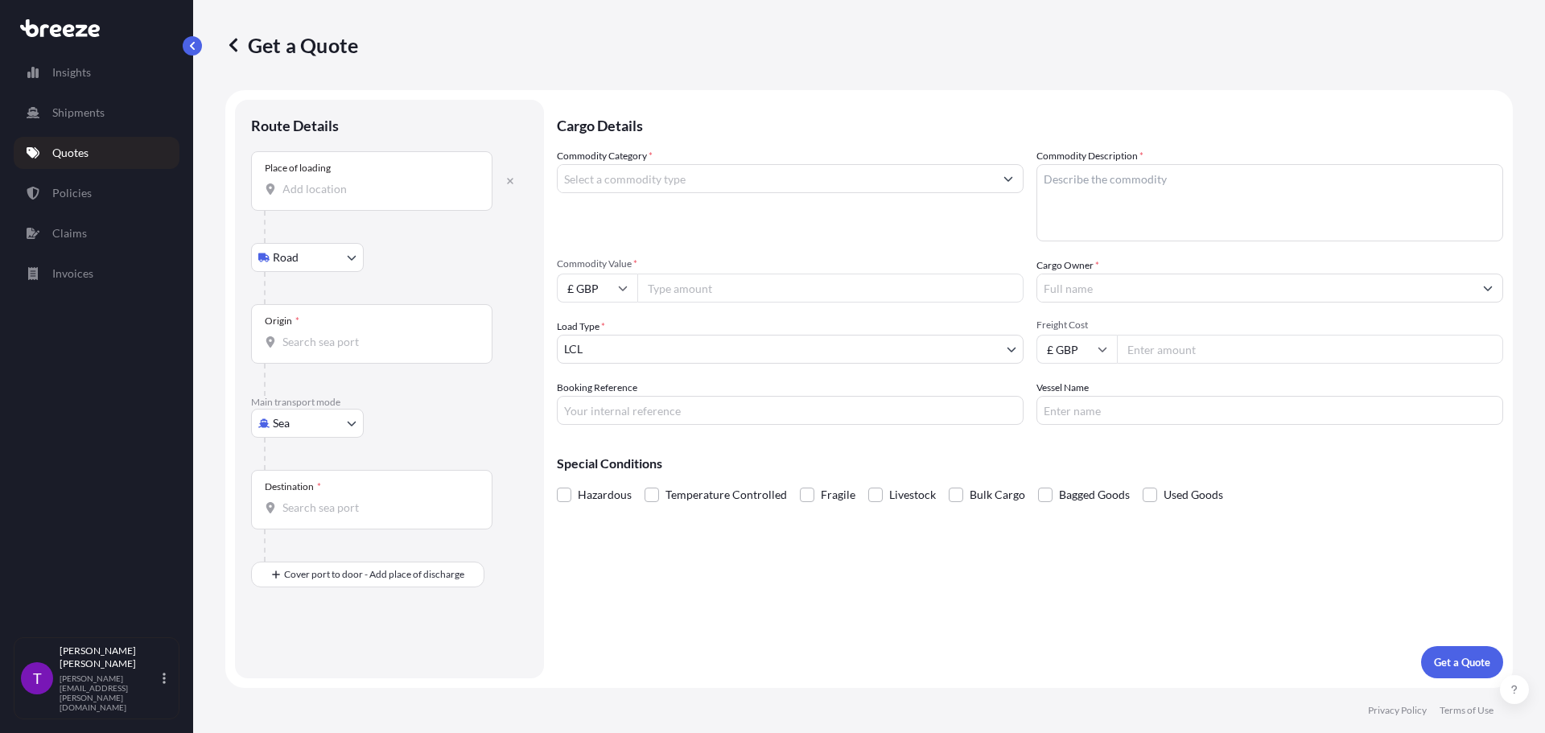
click at [311, 196] on input "Place of loading" at bounding box center [377, 189] width 190 height 16
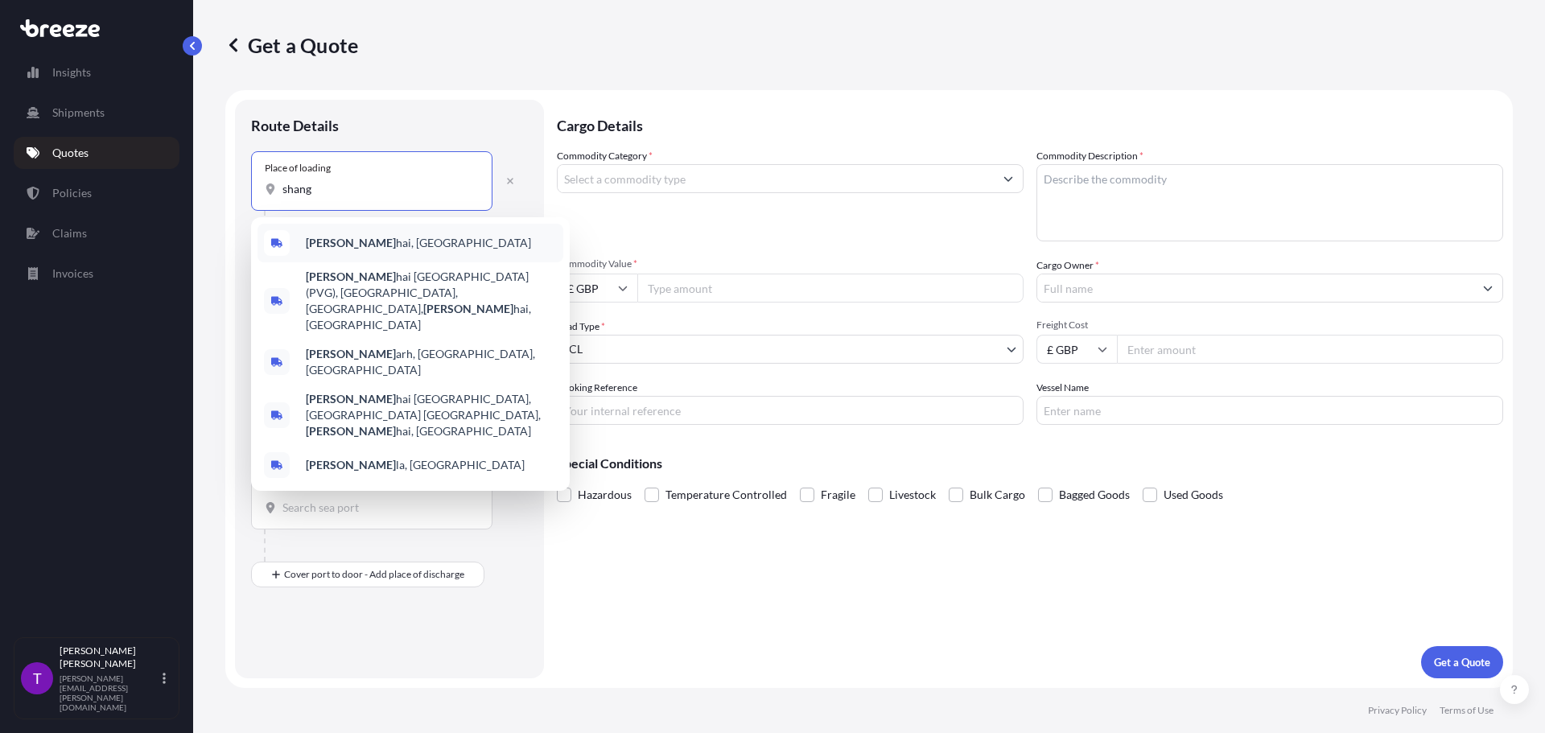
click at [332, 239] on b "[PERSON_NAME]" at bounding box center [351, 243] width 90 height 14
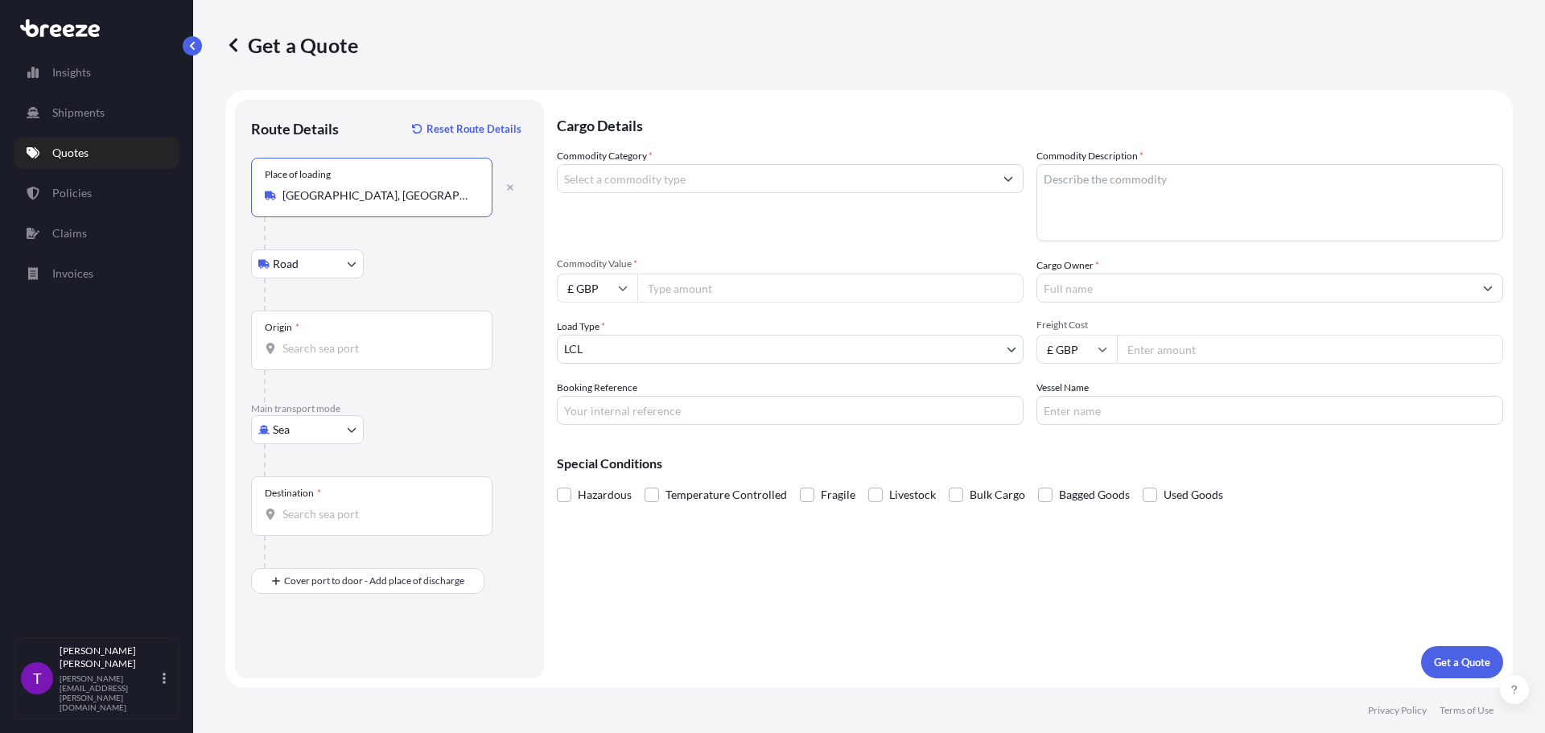
type input "[GEOGRAPHIC_DATA], [GEOGRAPHIC_DATA]"
click at [315, 356] on div "Origin *" at bounding box center [371, 341] width 241 height 60
click at [315, 356] on input "Origin *" at bounding box center [377, 348] width 190 height 16
type input "CNSGH - [GEOGRAPHIC_DATA], [GEOGRAPHIC_DATA]"
click at [328, 499] on div "Destination *" at bounding box center [371, 506] width 241 height 60
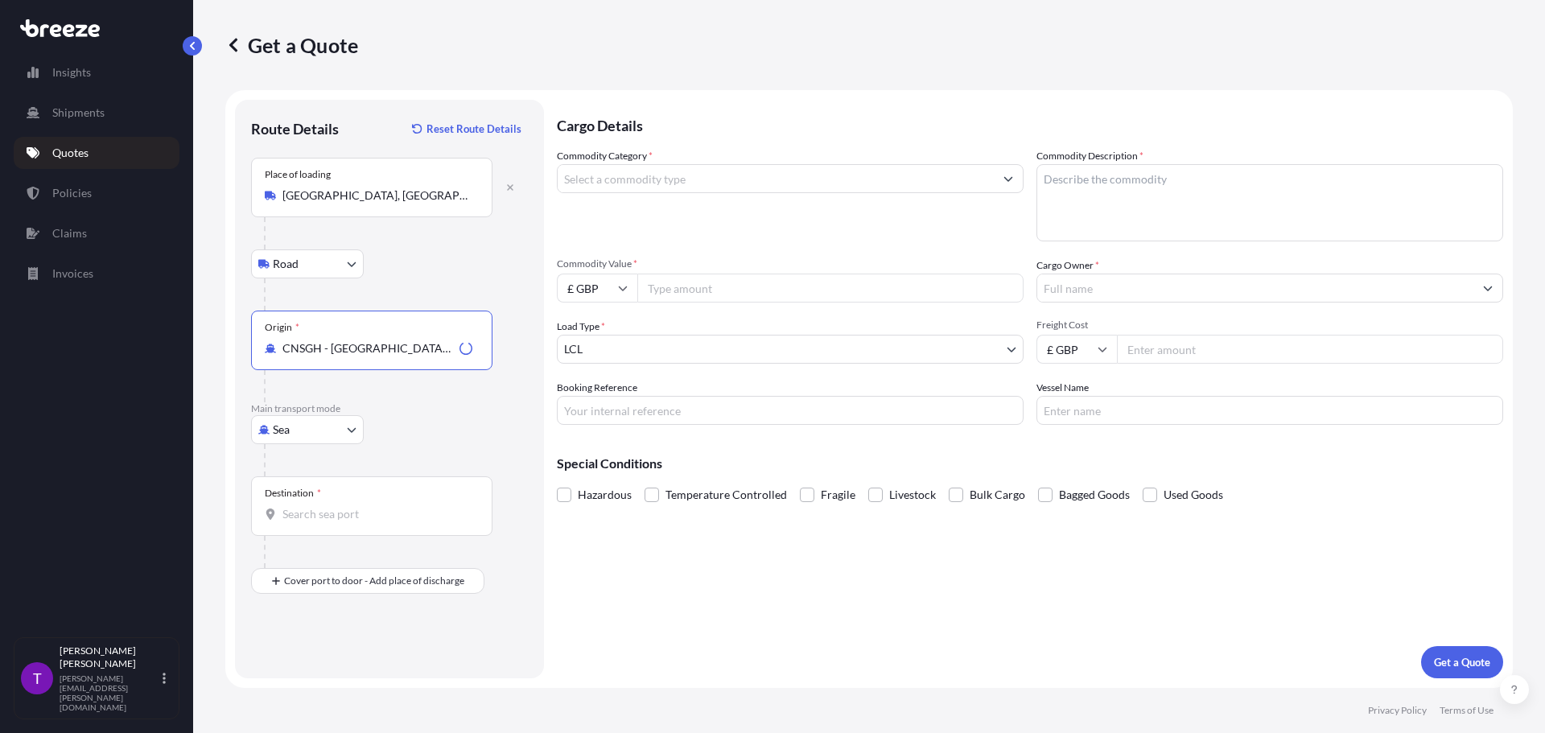
click at [328, 506] on input "Destination *" at bounding box center [377, 514] width 190 height 16
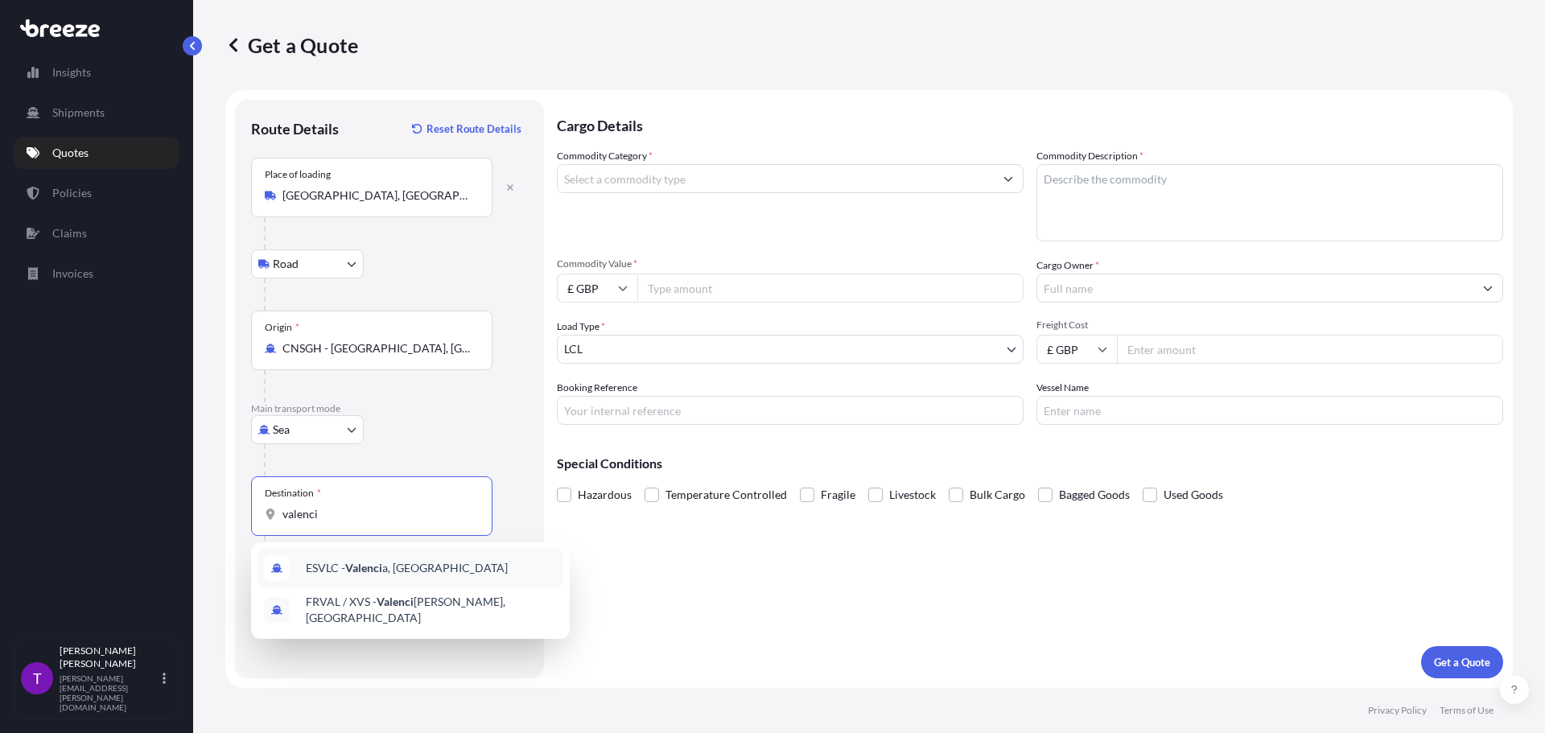
click at [398, 570] on span "ESVLC - Valenci a, [GEOGRAPHIC_DATA]" at bounding box center [407, 568] width 202 height 16
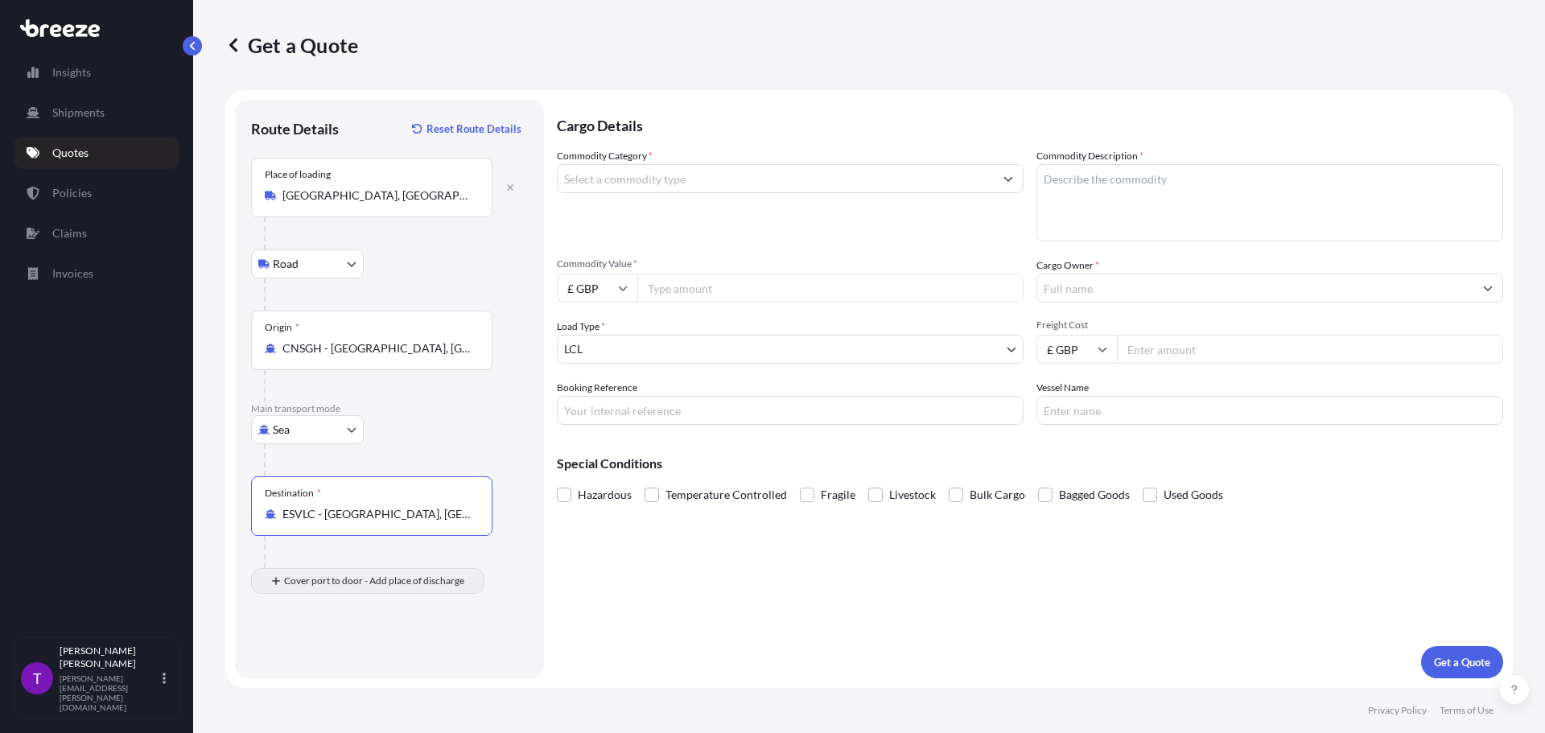
type input "ESVLC - [GEOGRAPHIC_DATA], [GEOGRAPHIC_DATA]"
click at [311, 670] on input "Place of Discharge" at bounding box center [377, 667] width 190 height 16
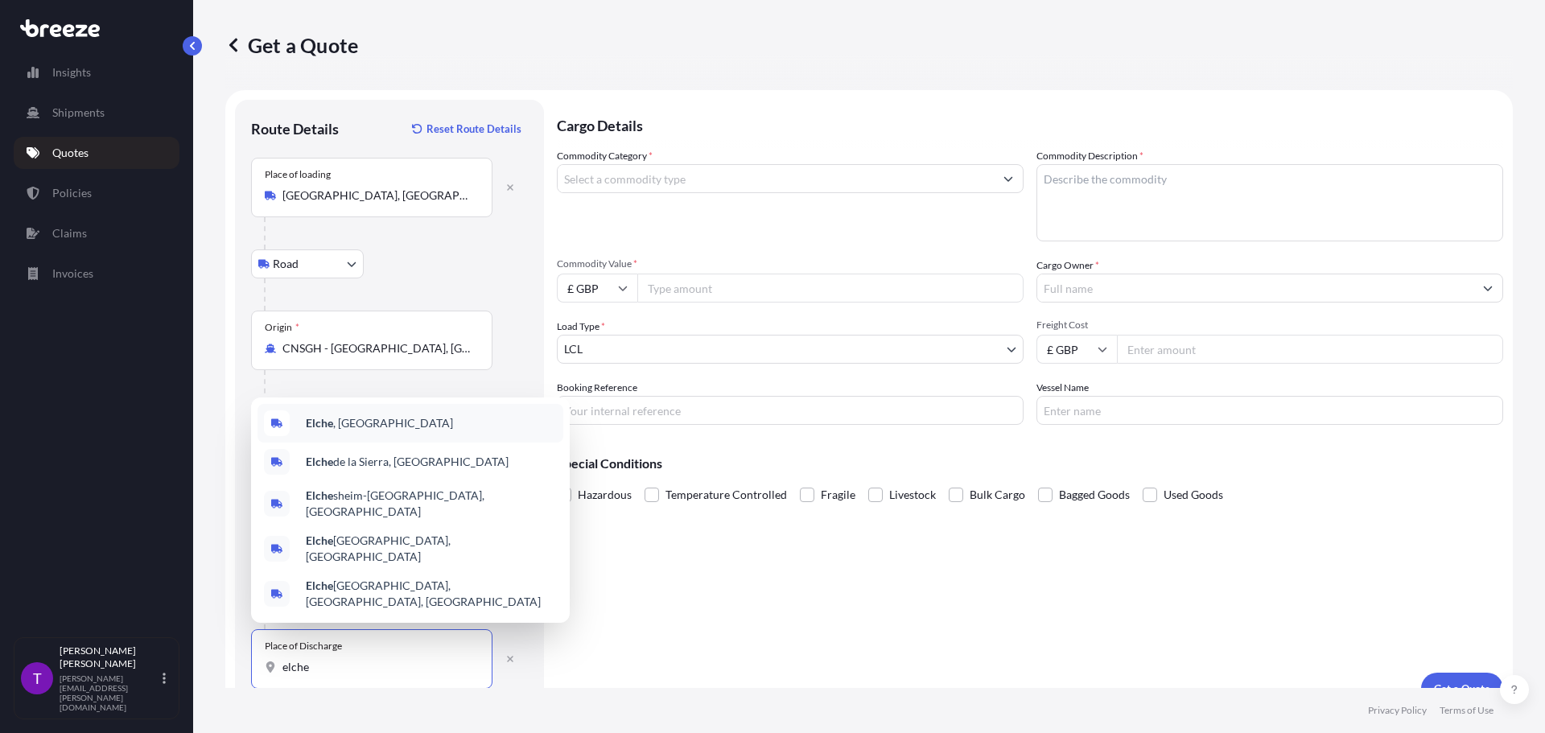
click at [357, 431] on span "Elche , [GEOGRAPHIC_DATA]" at bounding box center [379, 423] width 147 height 16
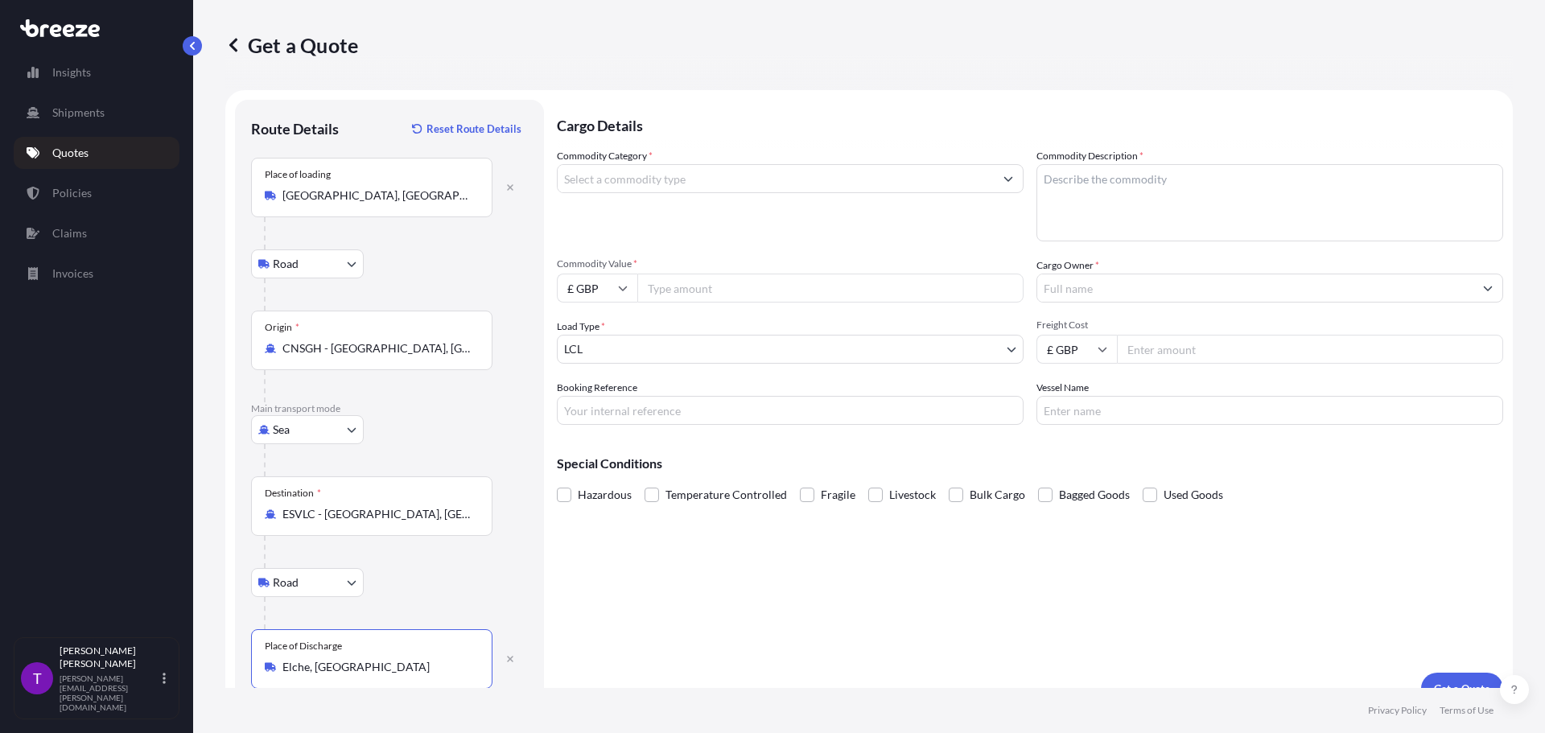
type input "Elche, [GEOGRAPHIC_DATA]"
click at [600, 173] on input "Commodity Category *" at bounding box center [776, 178] width 436 height 29
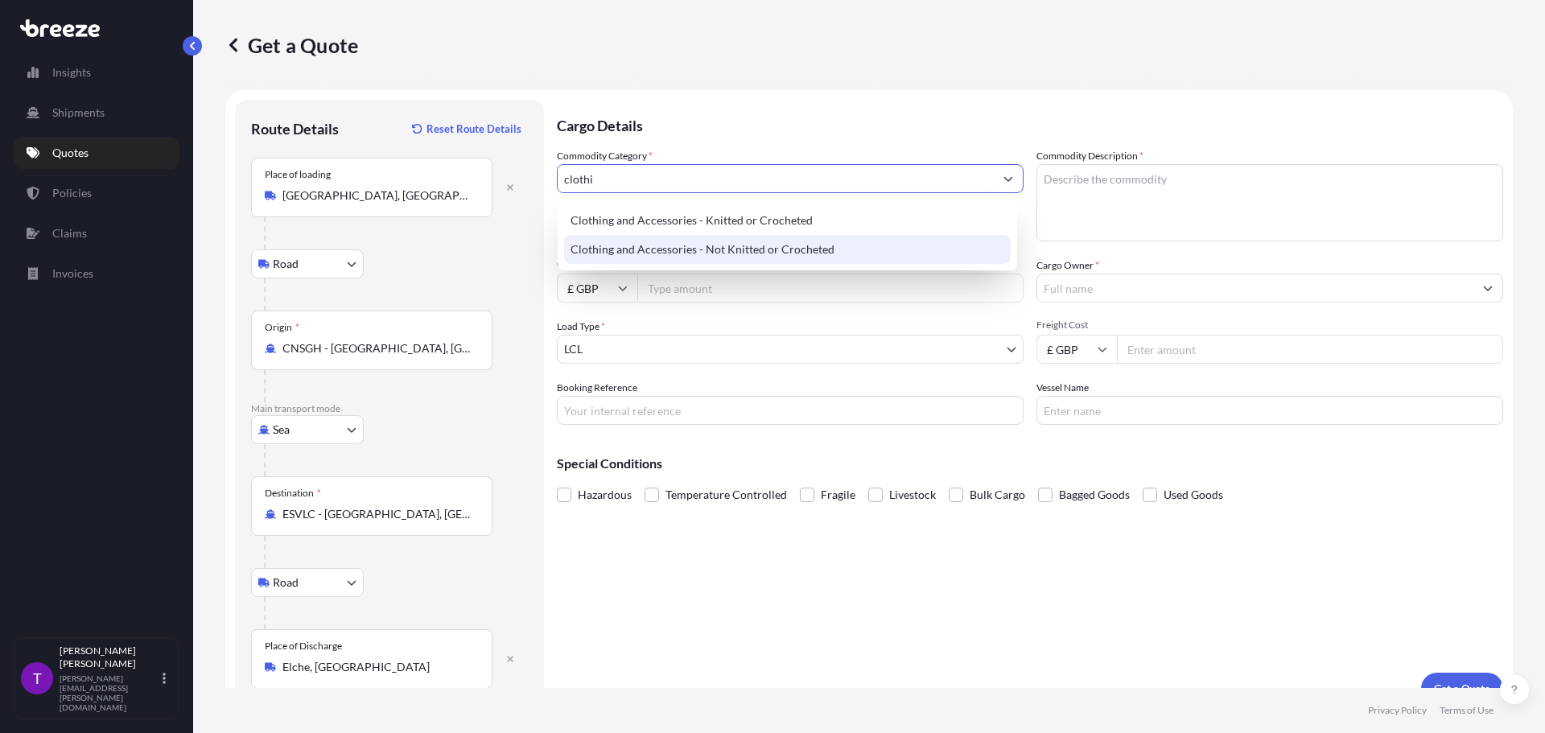
click at [675, 222] on div "Clothing and Accessories - Knitted or Crocheted" at bounding box center [787, 220] width 447 height 29
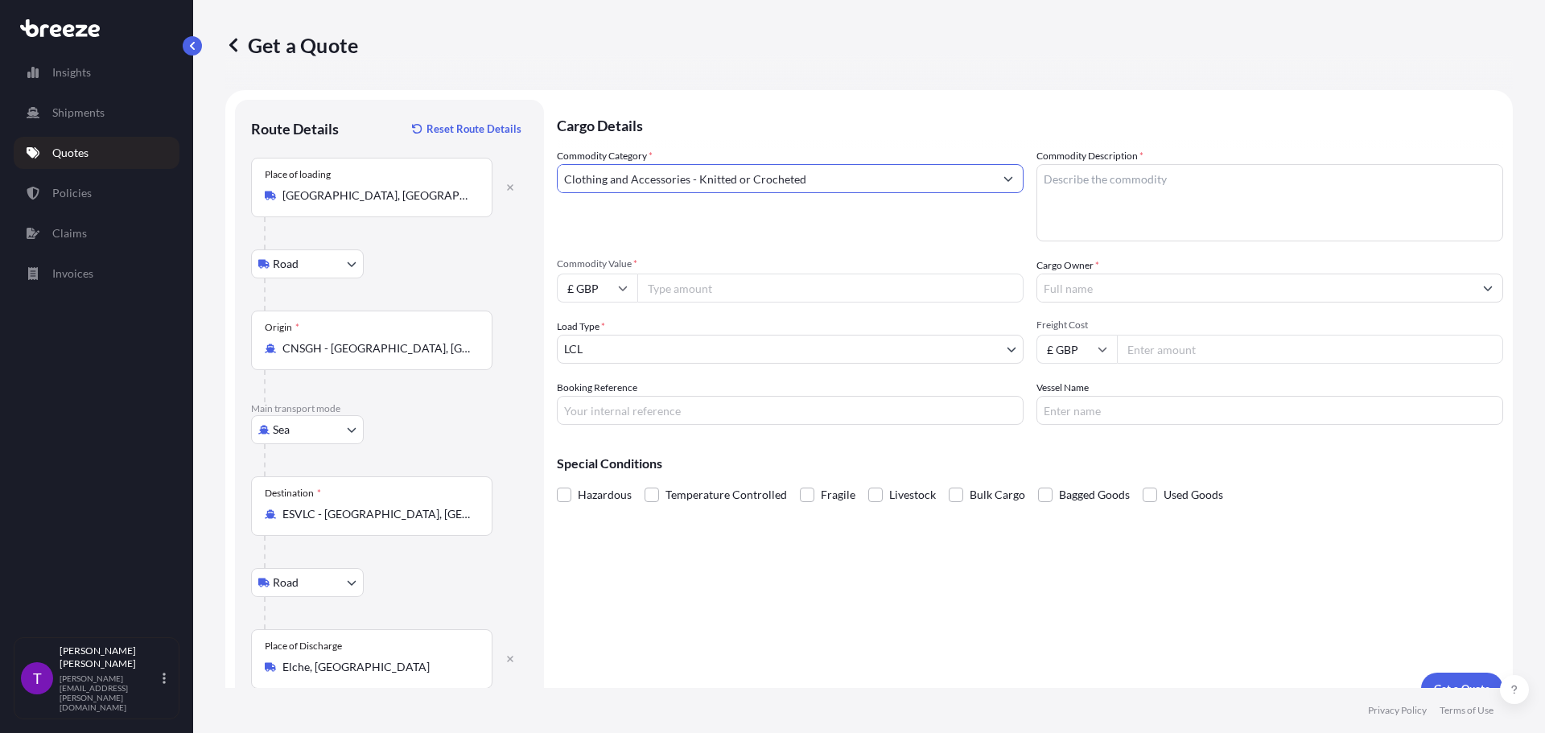
type input "Clothing and Accessories - Knitted or Crocheted"
click at [1138, 187] on textarea "Commodity Description *" at bounding box center [1269, 202] width 467 height 77
type textarea "Clothing"
click at [588, 298] on input "£ GBP" at bounding box center [597, 288] width 80 height 29
click at [599, 399] on div "$ USD" at bounding box center [597, 400] width 68 height 31
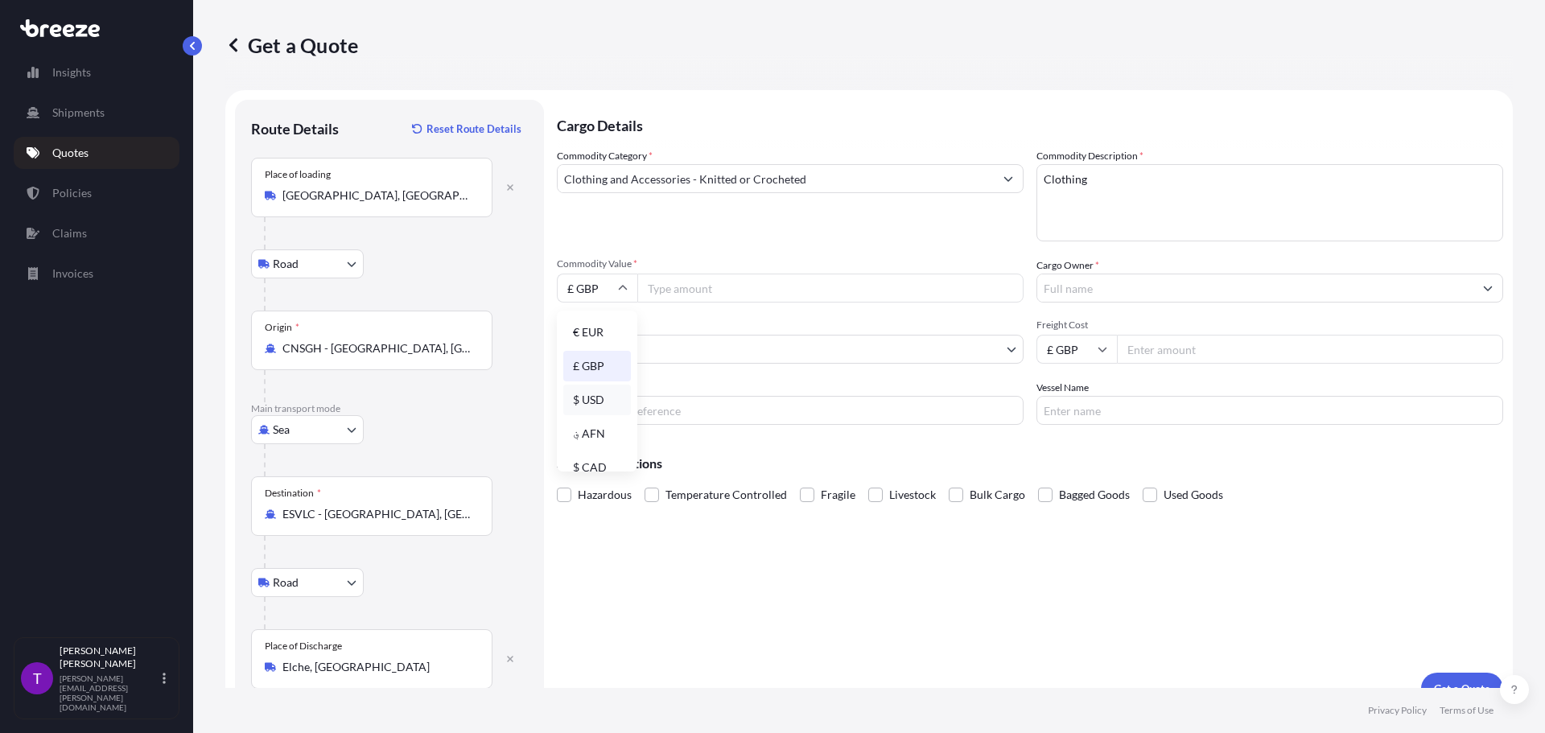
type input "$ USD"
click at [681, 289] on input "Commodity Value *" at bounding box center [830, 288] width 386 height 29
type input "9"
type input "3903.10"
type input "Pentland Brands"
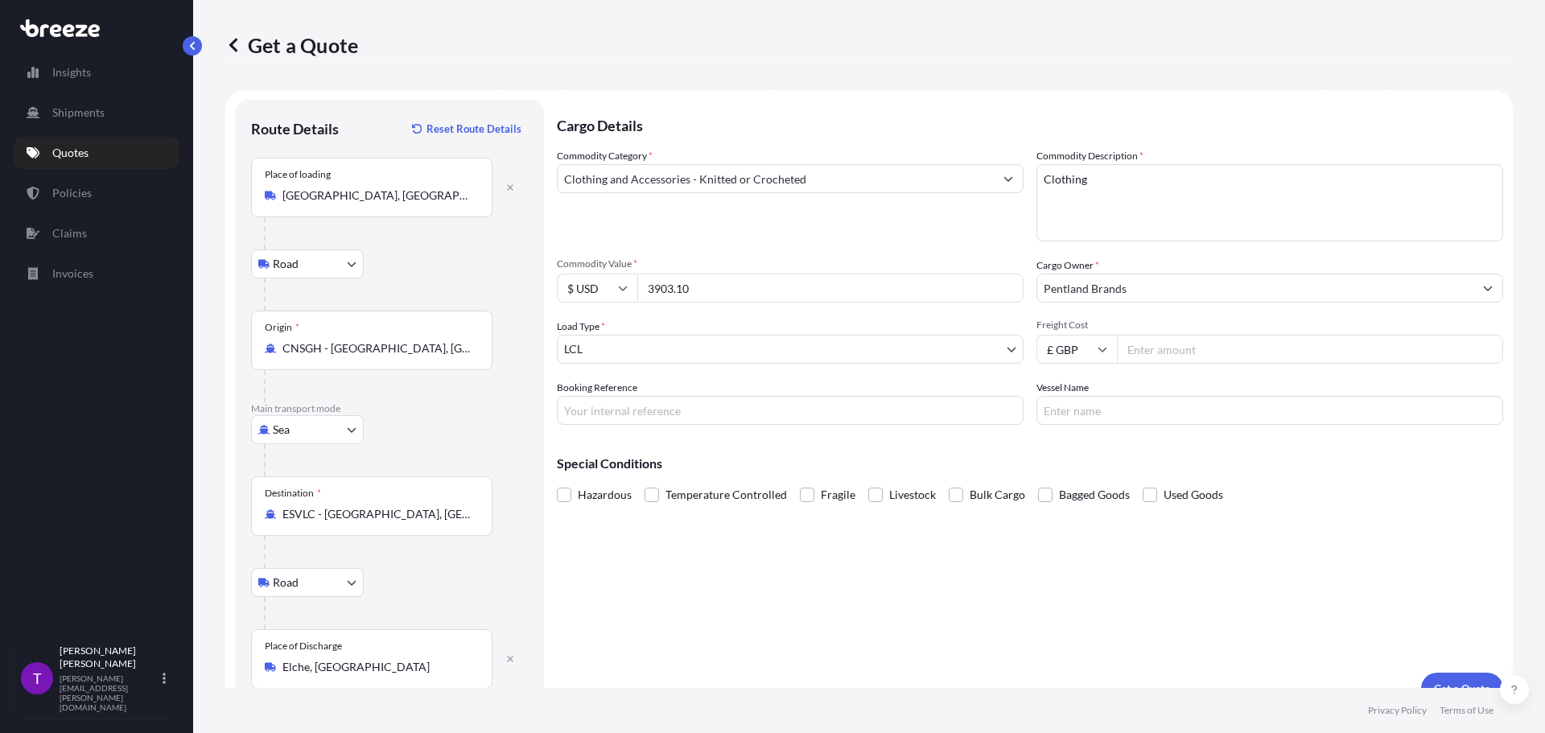
drag, startPoint x: 1051, startPoint y: 346, endPoint x: 1072, endPoint y: 356, distance: 23.0
click at [1052, 347] on input "£ GBP" at bounding box center [1076, 349] width 80 height 29
click at [1068, 461] on div "$ USD" at bounding box center [1071, 461] width 68 height 31
type input "$ USD"
click at [1122, 348] on input "Freight Cost" at bounding box center [1310, 349] width 386 height 29
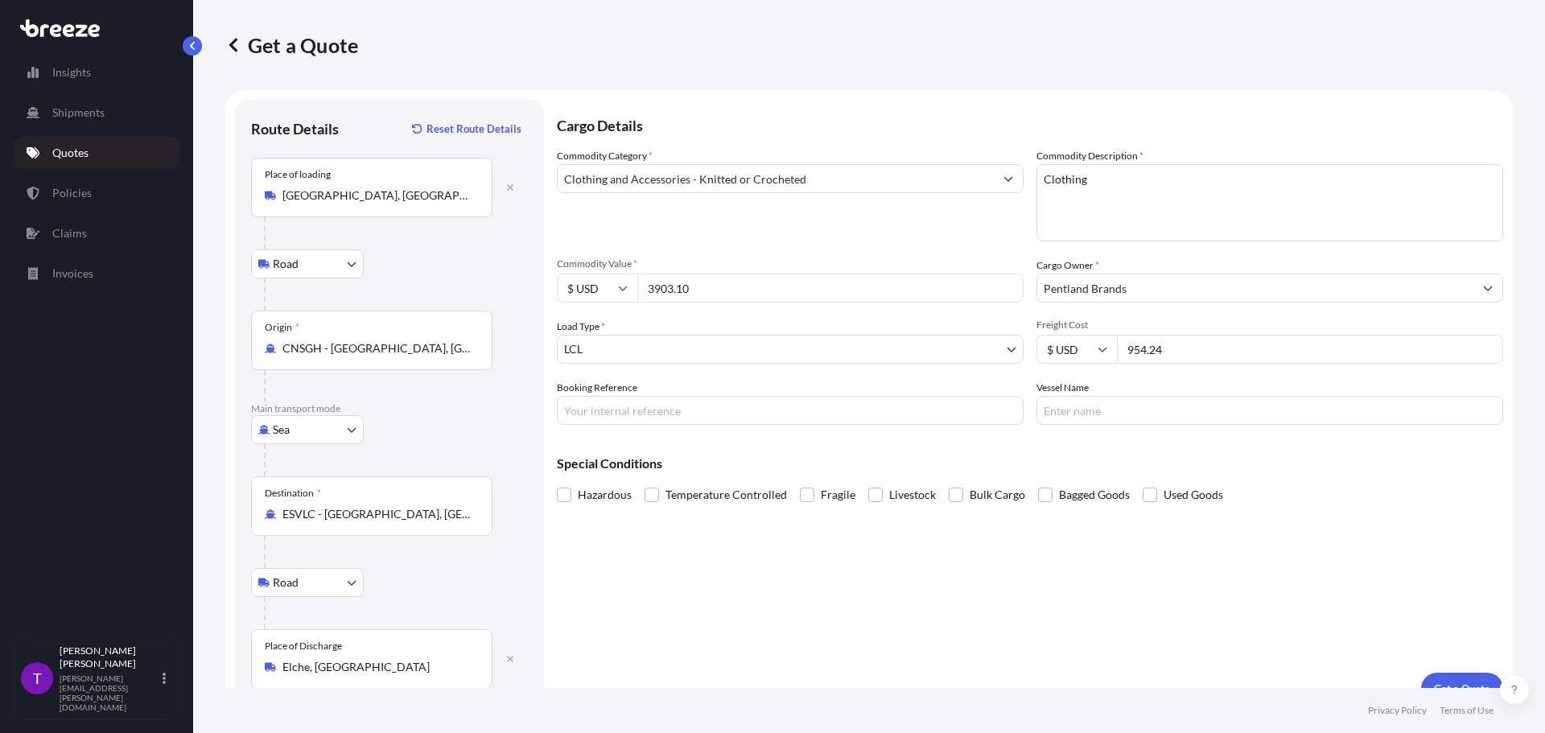
type input "954.24"
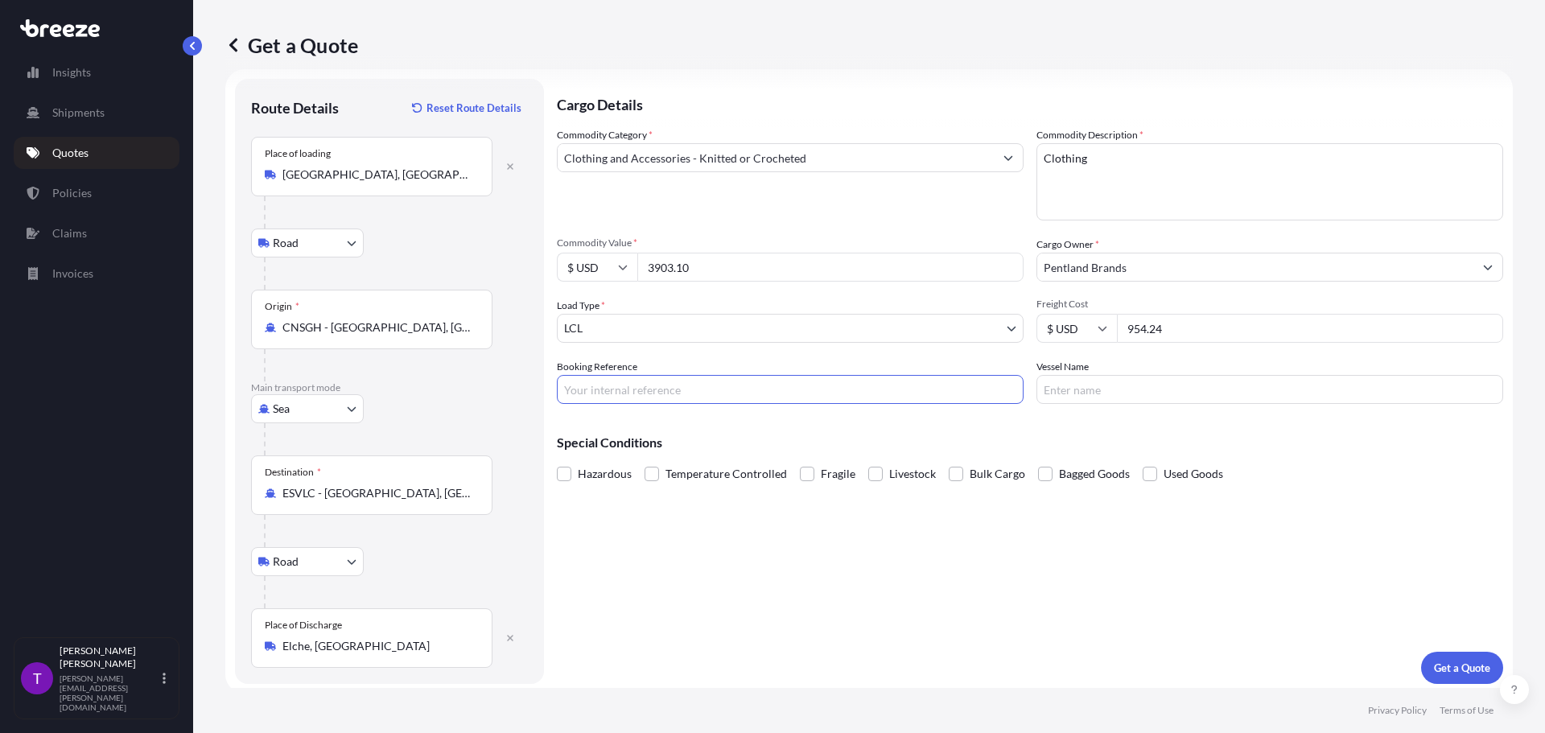
scroll to position [27, 0]
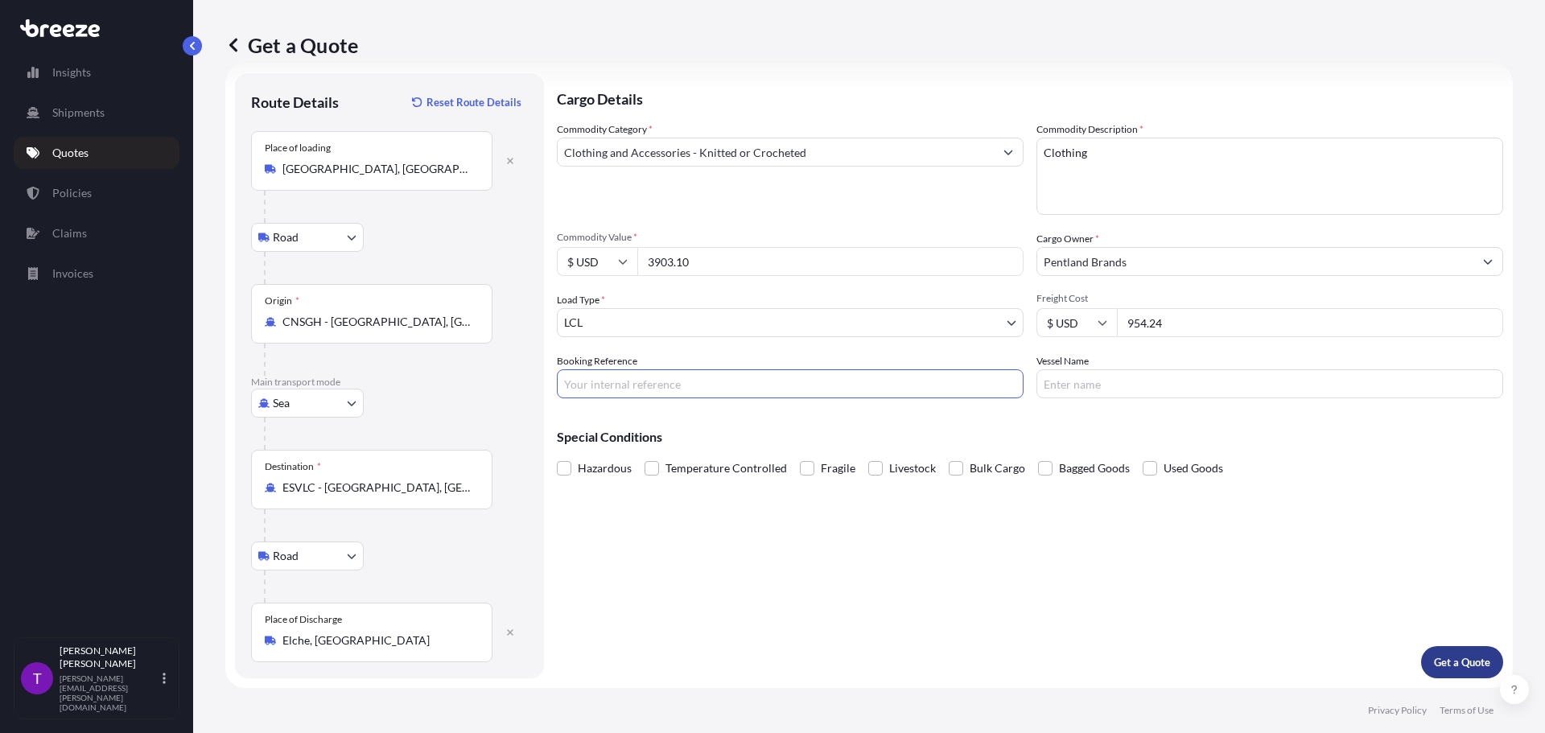
click at [1445, 663] on p "Get a Quote" at bounding box center [1462, 662] width 56 height 16
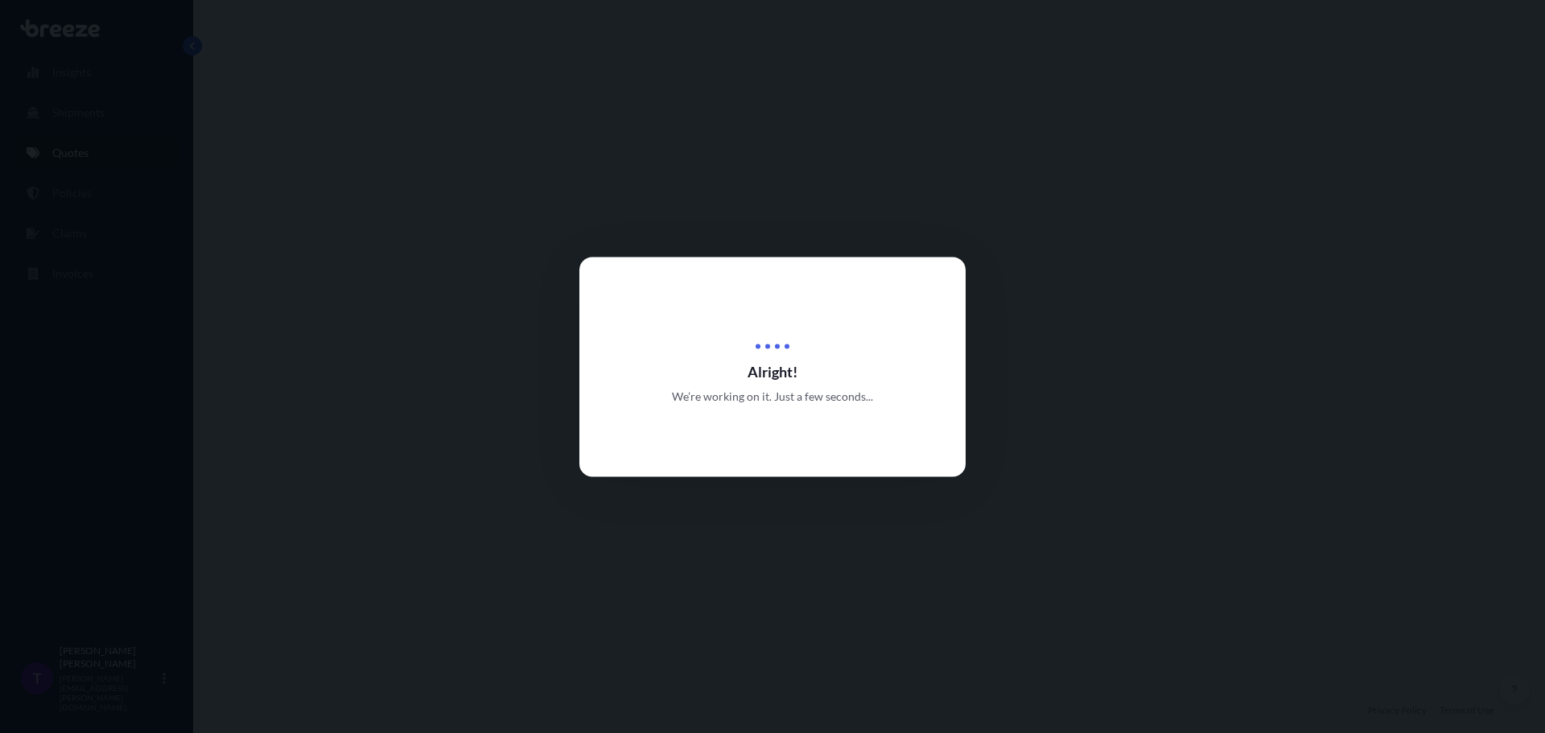
select select "Road"
select select "Sea"
select select "Road"
select select "1"
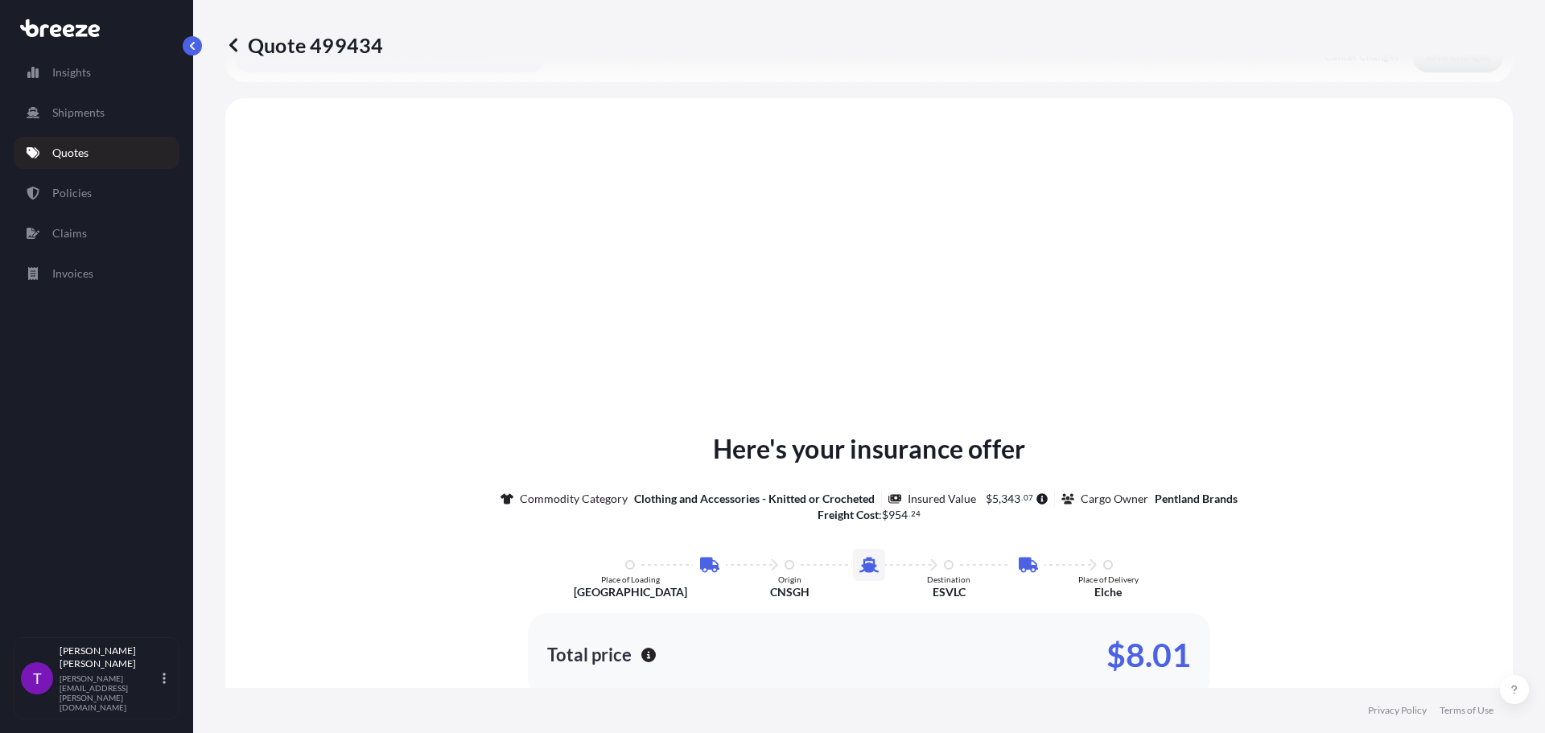
scroll to position [644, 0]
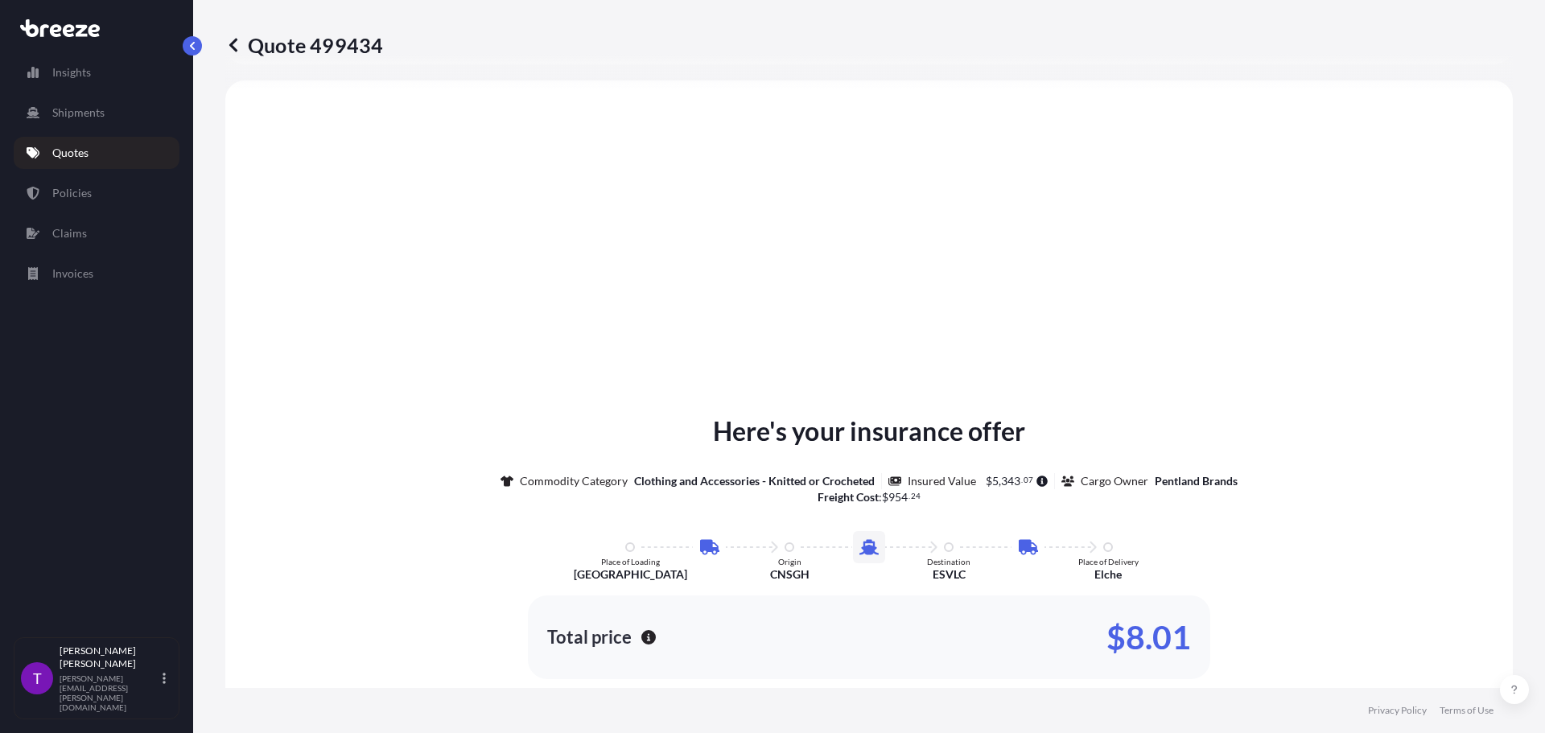
click at [240, 47] on icon at bounding box center [233, 45] width 16 height 16
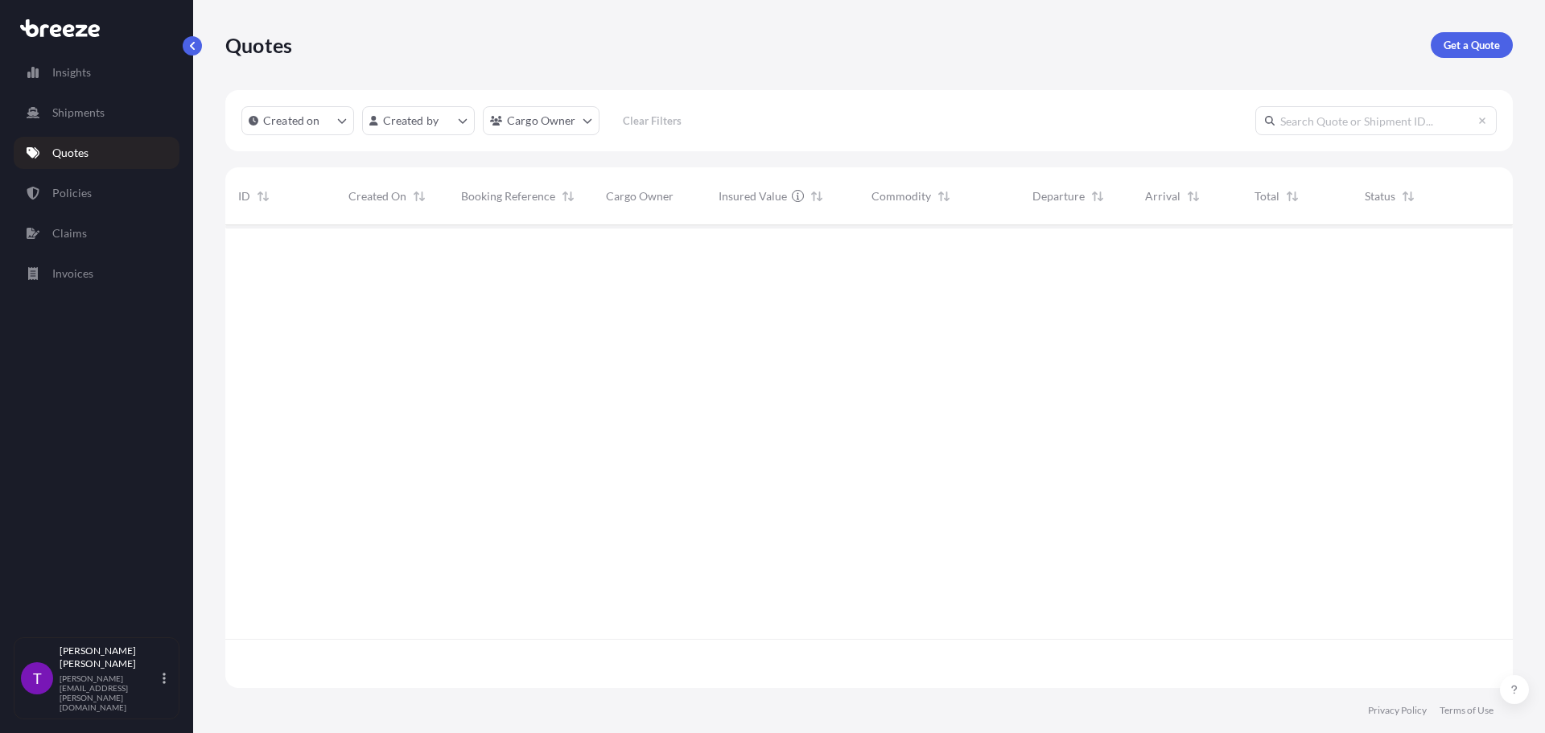
scroll to position [459, 1275]
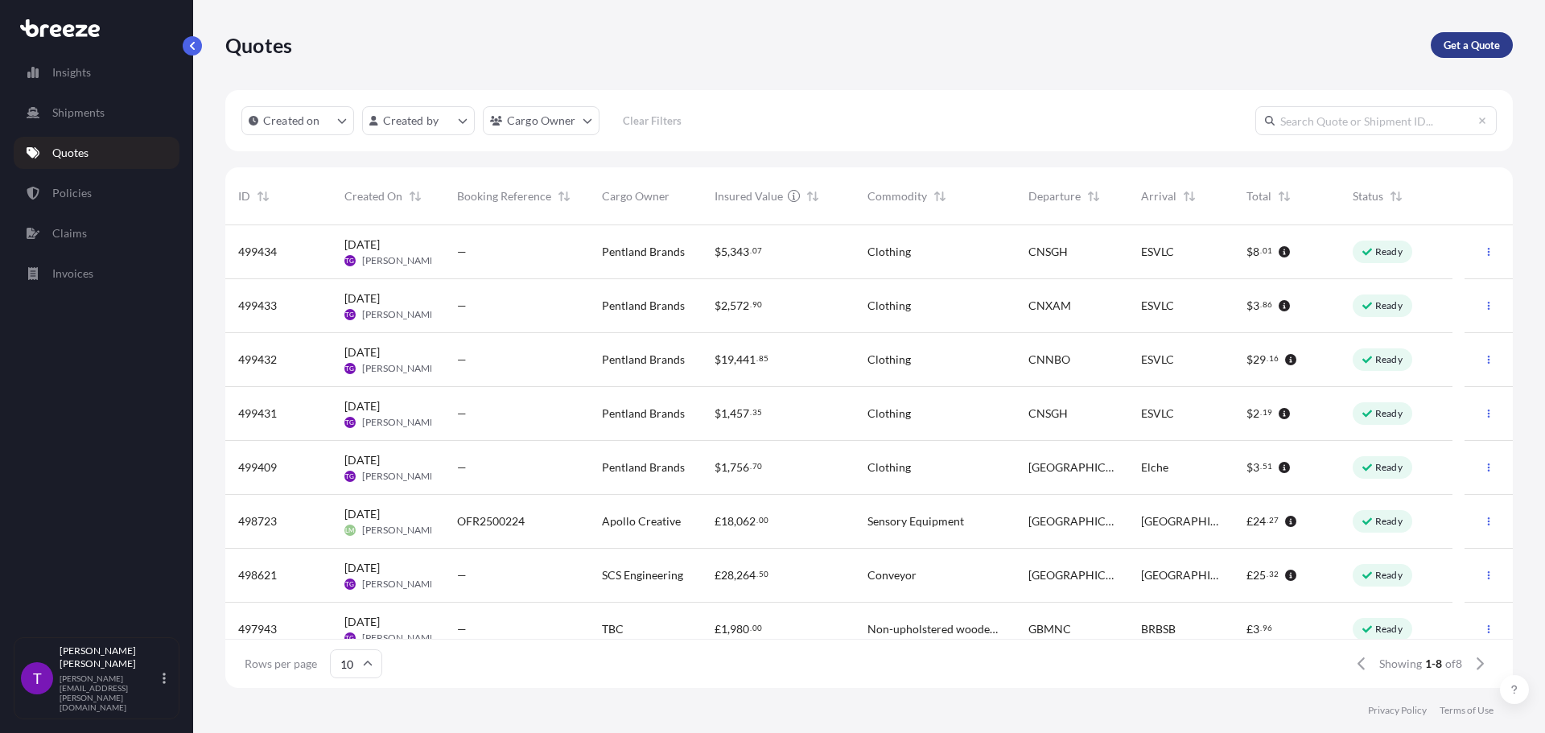
click at [1456, 40] on p "Get a Quote" at bounding box center [1471, 45] width 56 height 16
select select "Road"
select select "Sea"
select select "1"
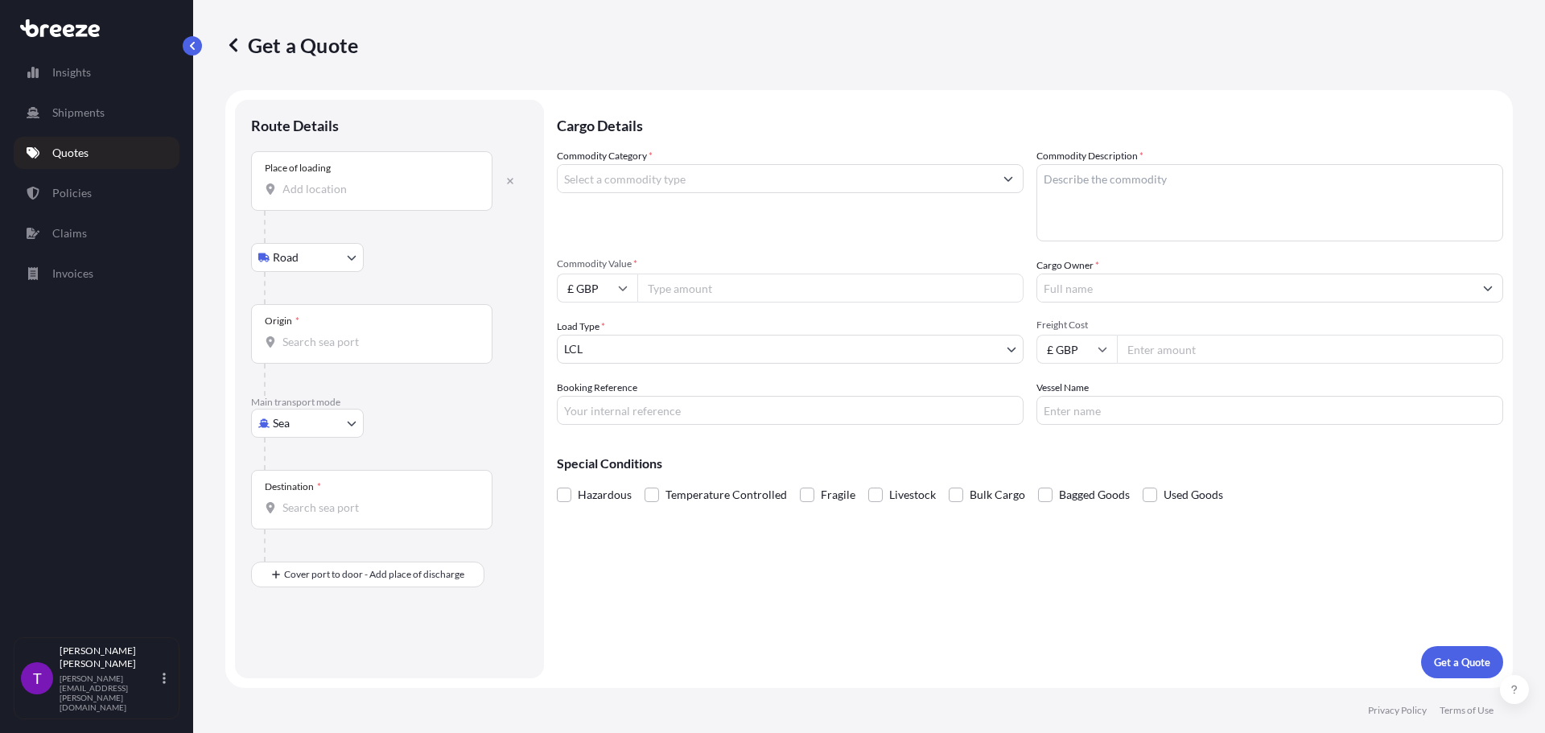
click at [335, 196] on input "Place of loading" at bounding box center [377, 189] width 190 height 16
type input "[GEOGRAPHIC_DATA], [GEOGRAPHIC_DATA], [GEOGRAPHIC_DATA]"
click at [335, 327] on div "Origin *" at bounding box center [371, 341] width 241 height 60
click at [335, 340] on input "Origin *" at bounding box center [377, 348] width 190 height 16
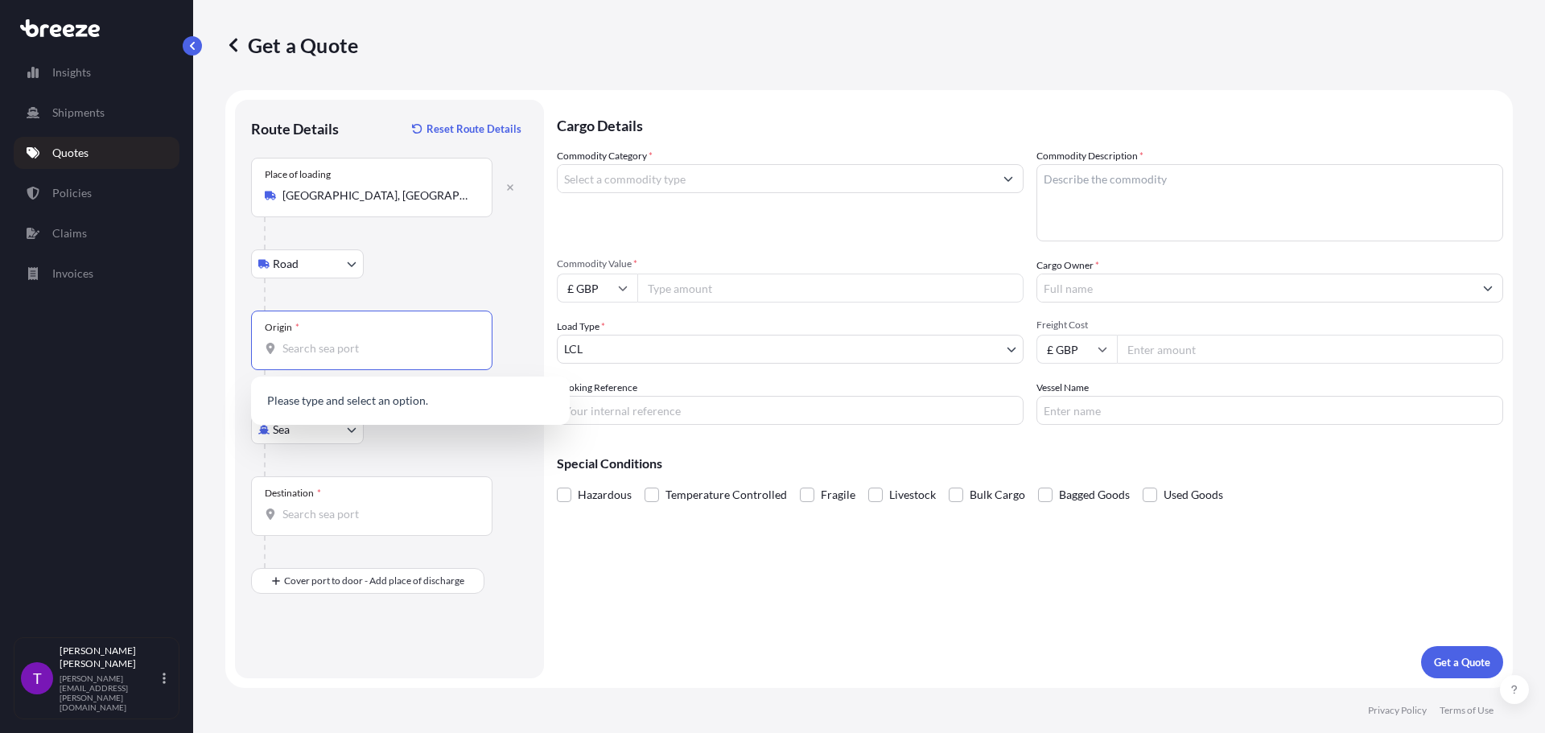
click at [323, 339] on div "Origin *" at bounding box center [371, 341] width 241 height 60
click at [323, 340] on input "Origin *" at bounding box center [377, 348] width 190 height 16
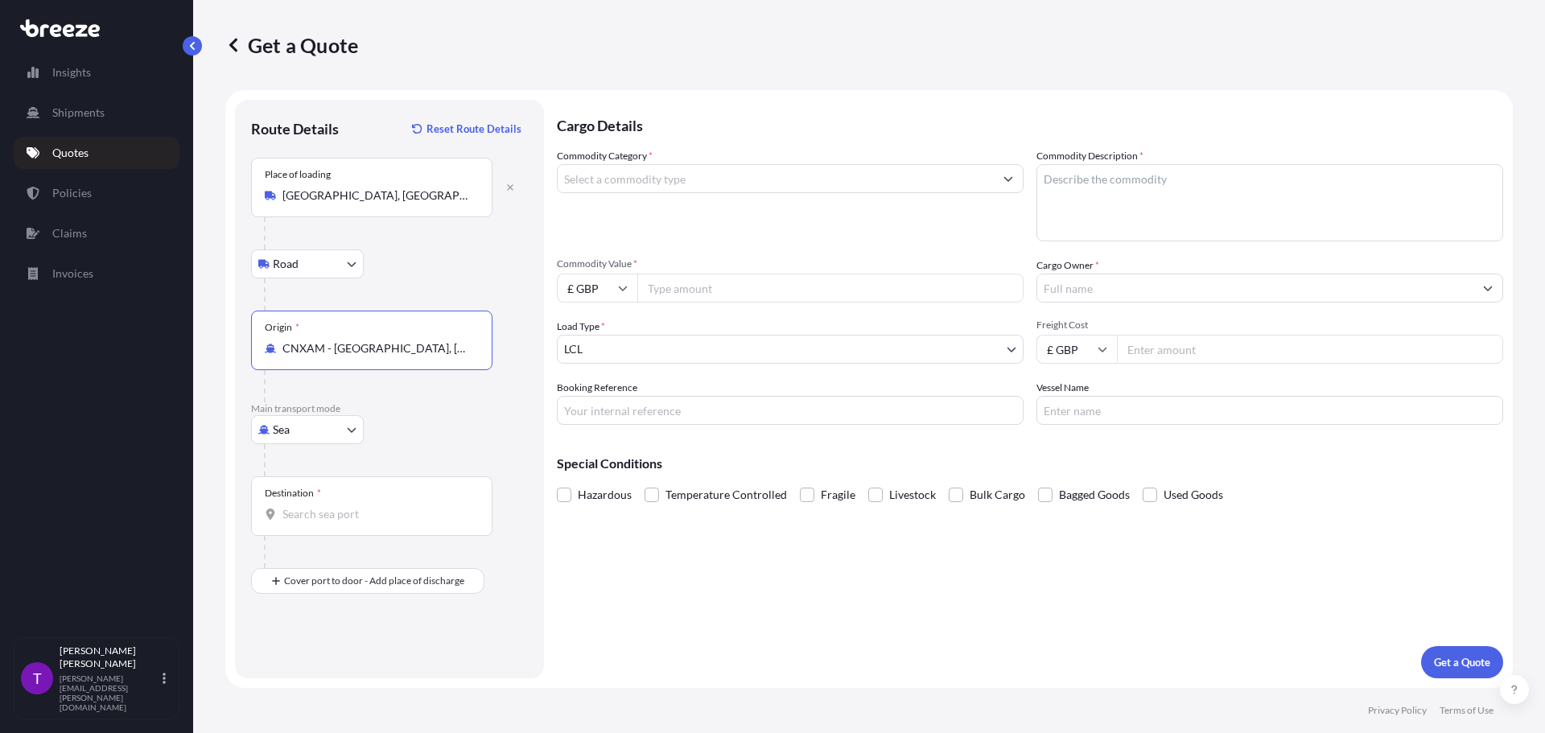
type input "CNXAM - [GEOGRAPHIC_DATA], [GEOGRAPHIC_DATA]"
click at [322, 511] on input "Destination *" at bounding box center [377, 514] width 190 height 16
type input "ESVLC - [GEOGRAPHIC_DATA], [GEOGRAPHIC_DATA]"
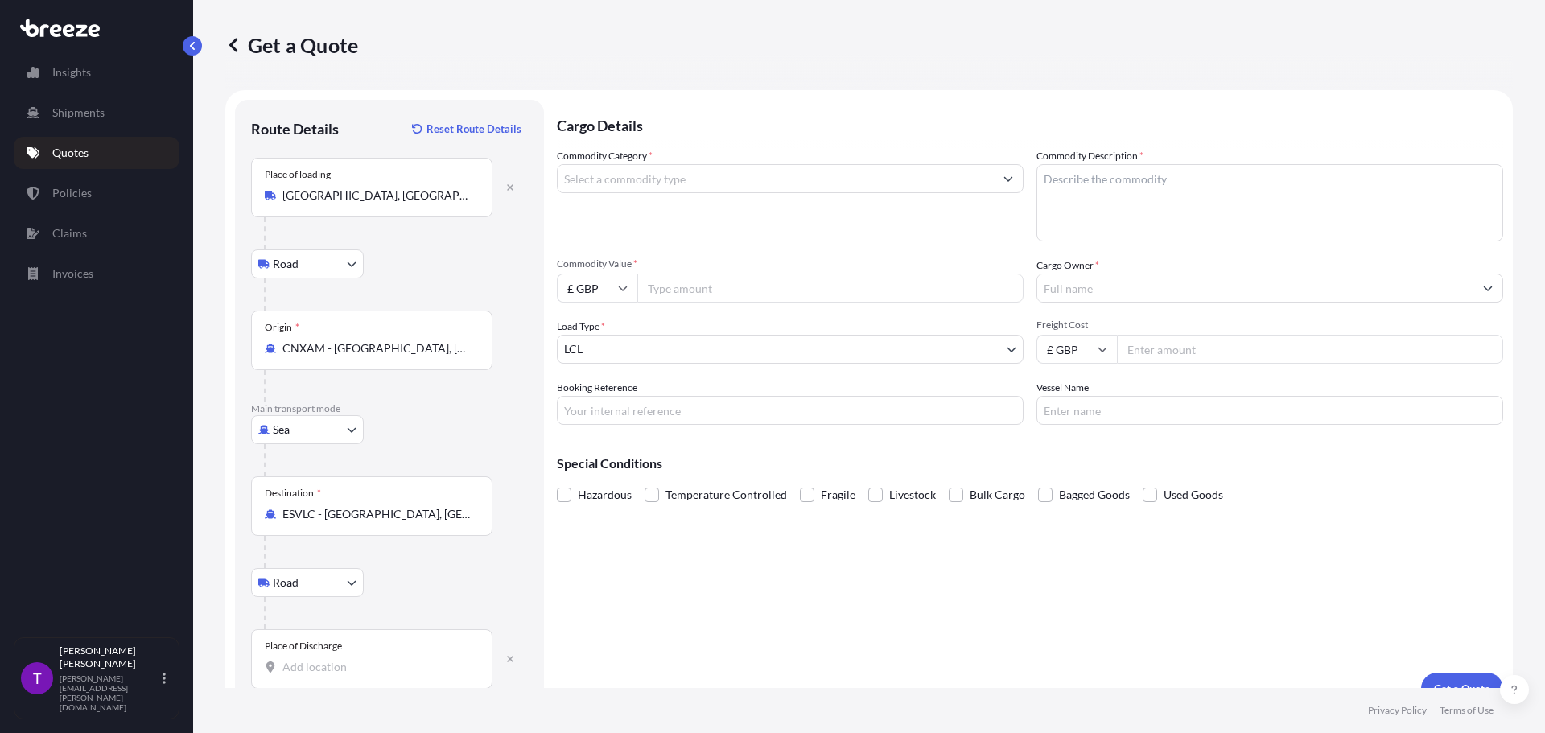
click at [327, 665] on input "Place of Discharge" at bounding box center [377, 667] width 190 height 16
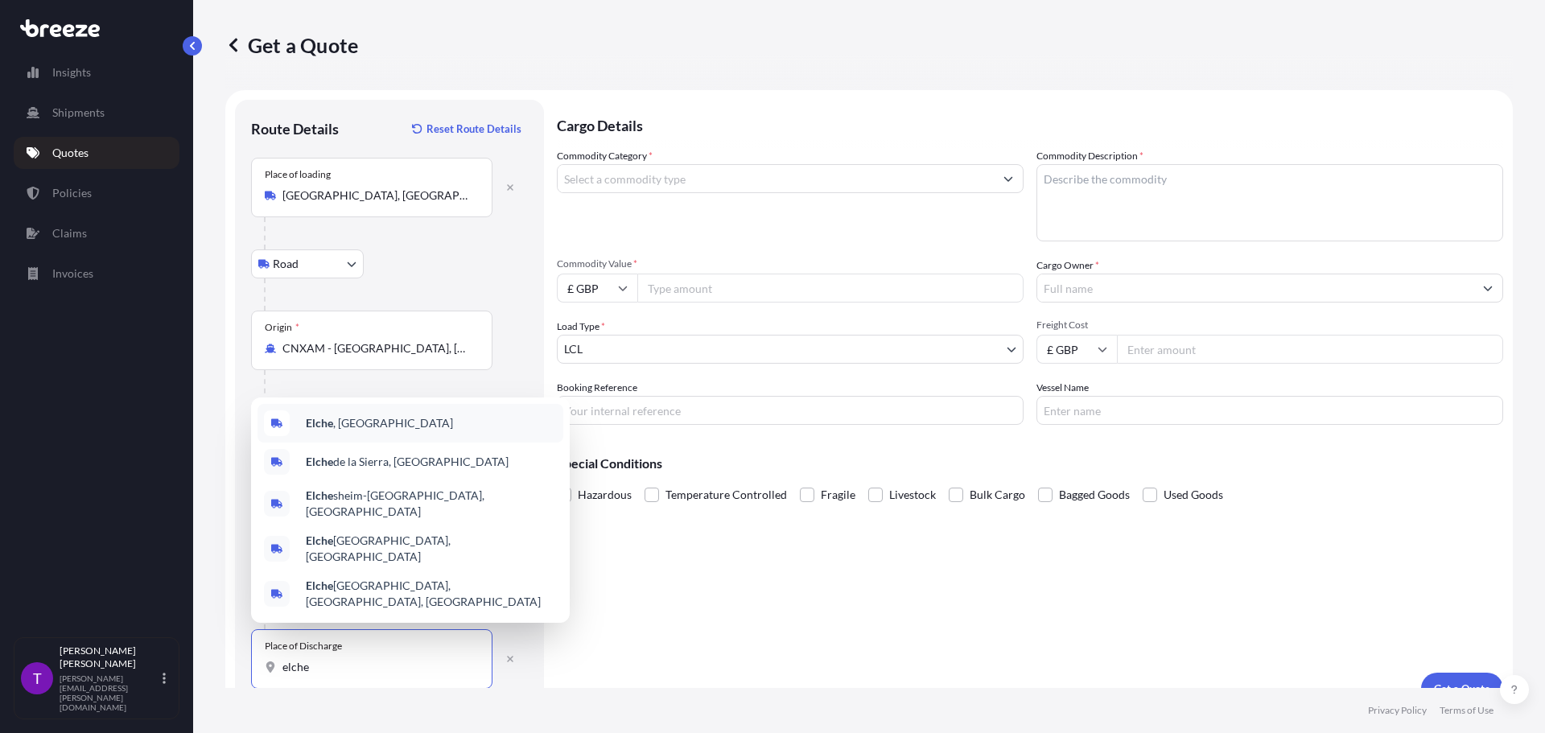
click at [388, 442] on div "Elche , [GEOGRAPHIC_DATA]" at bounding box center [410, 423] width 306 height 39
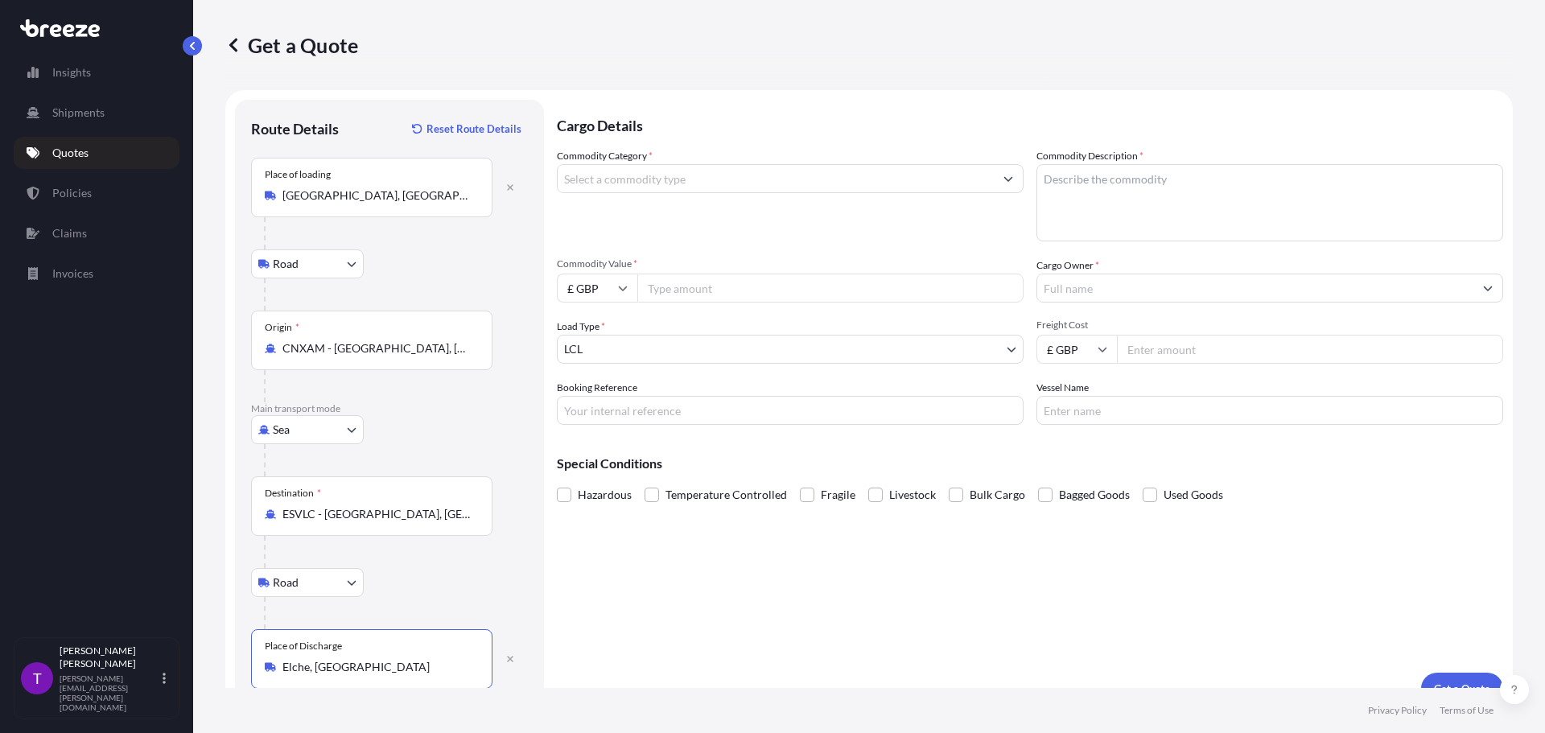
type input "Elche, [GEOGRAPHIC_DATA]"
click at [602, 176] on input "Commodity Category *" at bounding box center [776, 178] width 436 height 29
type input "Clothing and Accessories - Knitted or Crocheted"
click at [1086, 183] on textarea "Commodity Description *" at bounding box center [1269, 202] width 467 height 77
type textarea "Clothing"
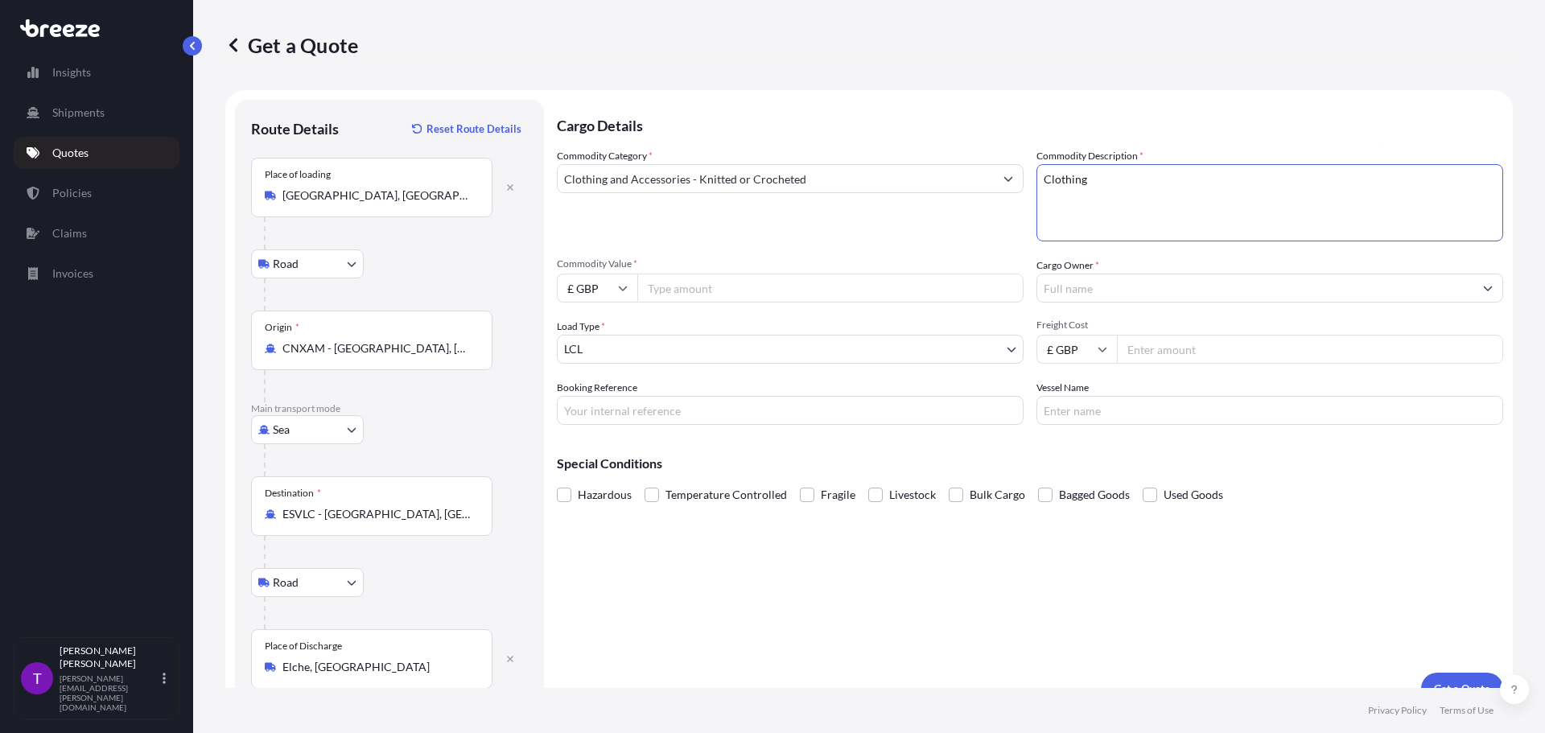
click at [629, 290] on input "£ GBP" at bounding box center [597, 288] width 80 height 29
click at [597, 393] on div "$ USD" at bounding box center [597, 400] width 68 height 31
type input "$ USD"
click at [665, 285] on input "Commodity Value *" at bounding box center [830, 288] width 386 height 29
type input "32404.80"
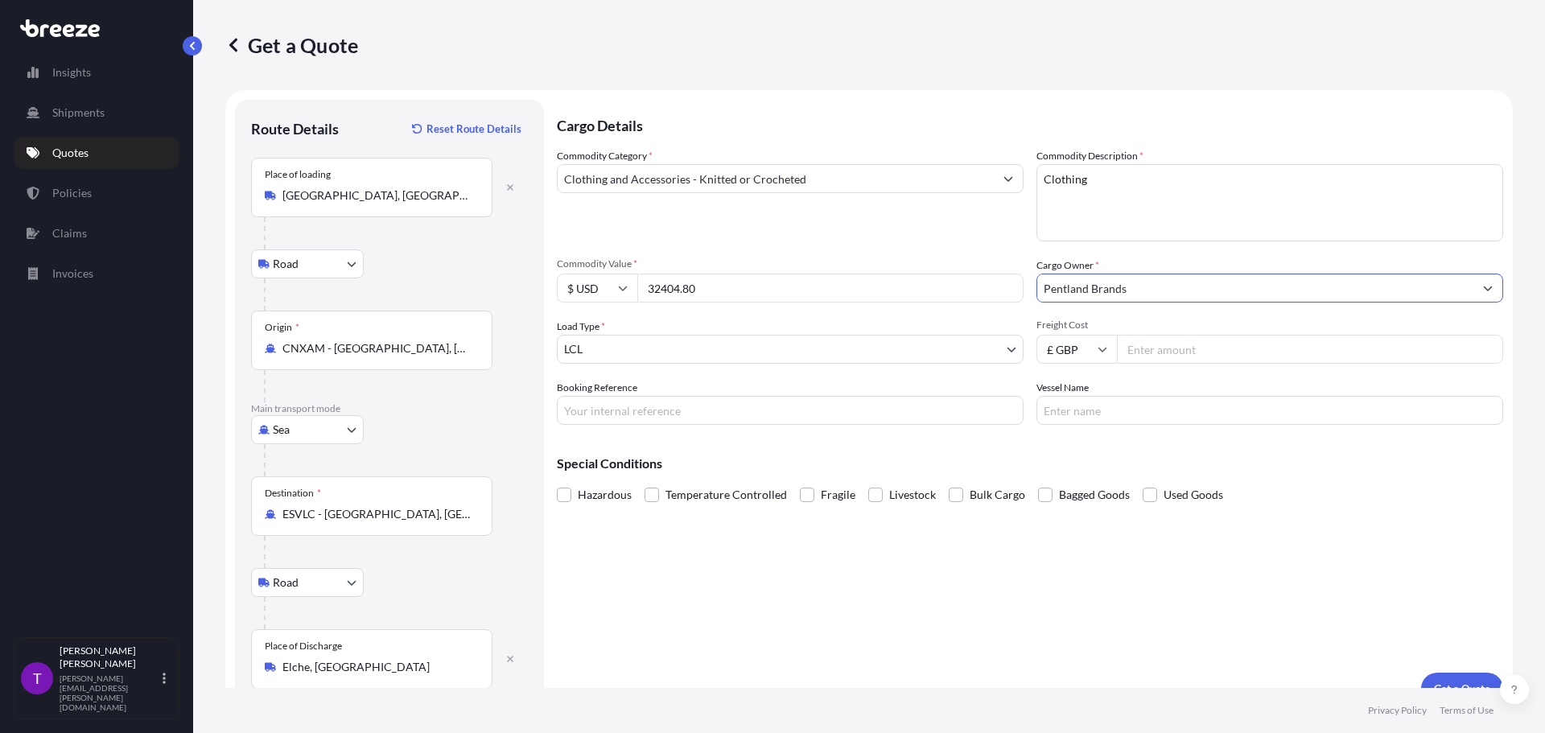
type input "Pentland Brands"
click at [1097, 348] on icon at bounding box center [1102, 349] width 10 height 10
click at [1073, 467] on div "$ USD" at bounding box center [1071, 461] width 68 height 31
type input "$ USD"
click at [1149, 345] on input "Freight Cost" at bounding box center [1310, 349] width 386 height 29
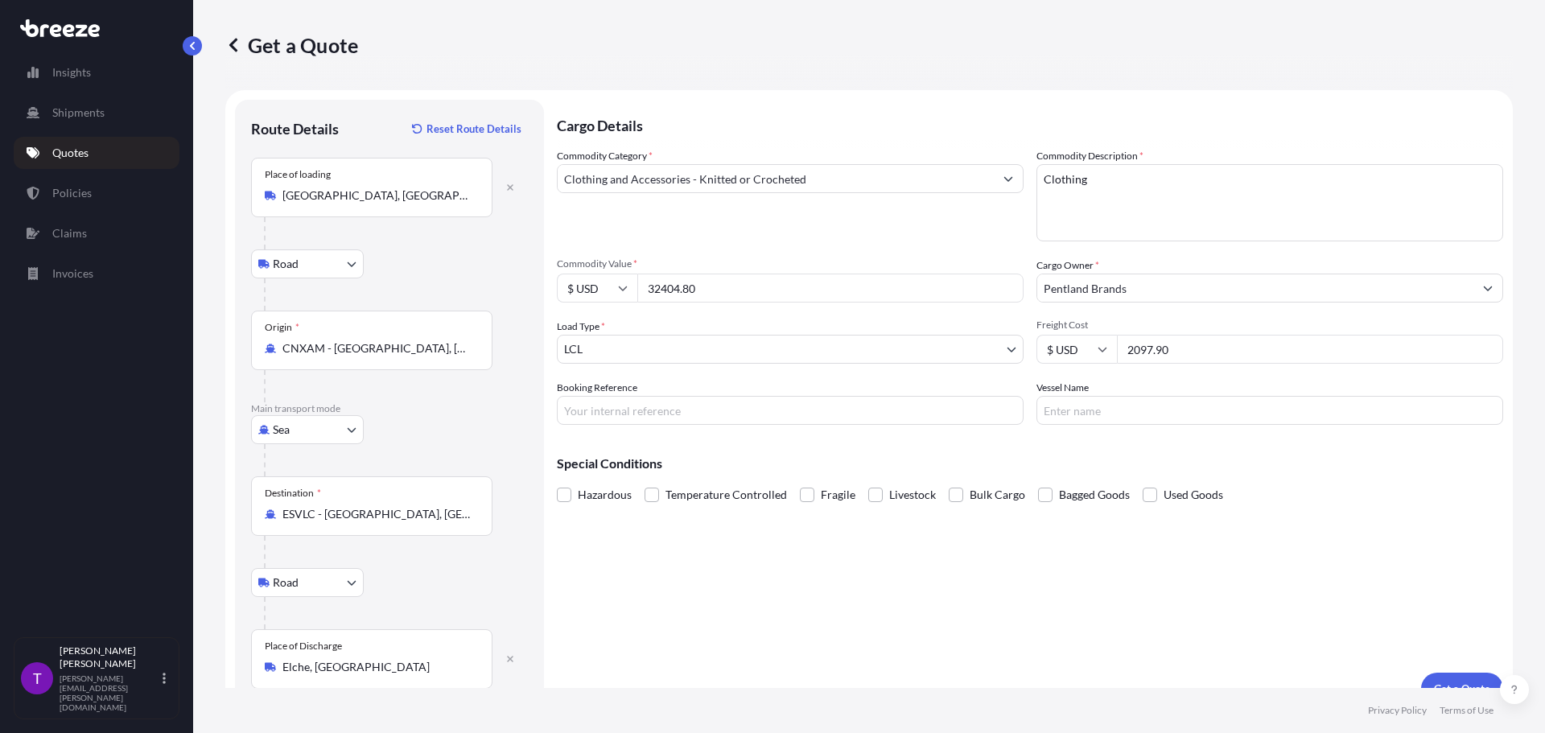
type input "2097.90"
click at [1445, 680] on button "Get a Quote" at bounding box center [1462, 689] width 82 height 32
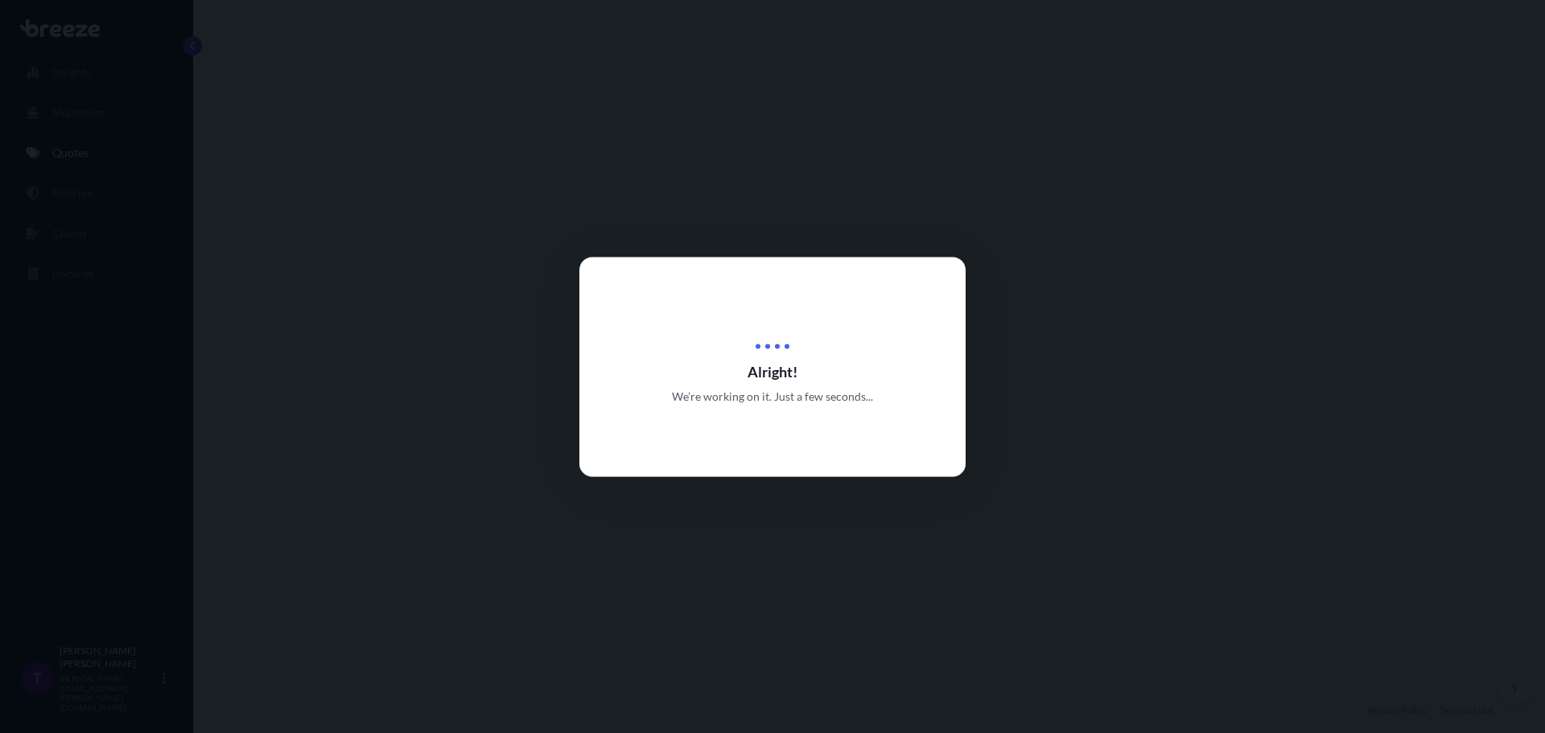
select select "Road"
select select "Sea"
select select "Road"
select select "1"
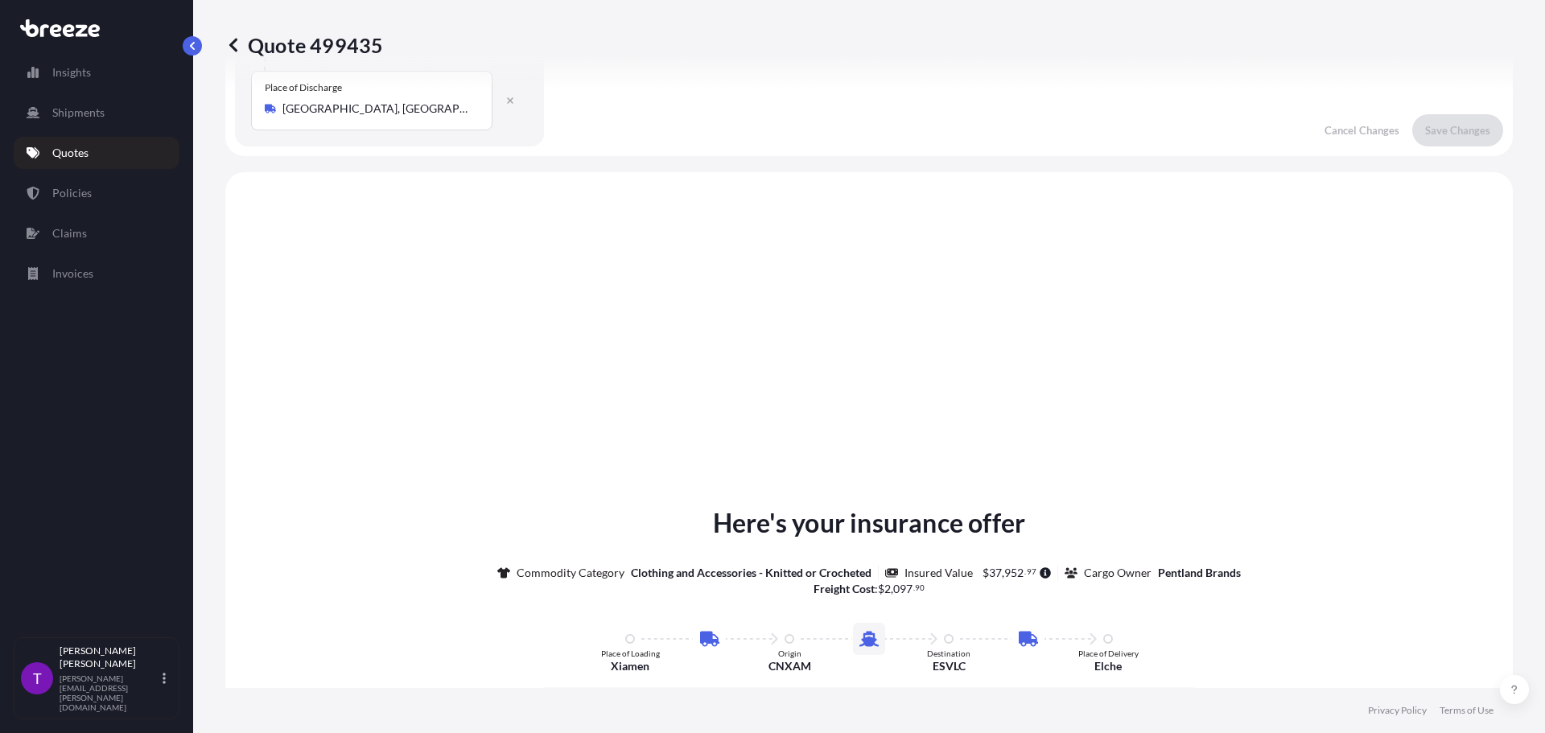
scroll to position [644, 0]
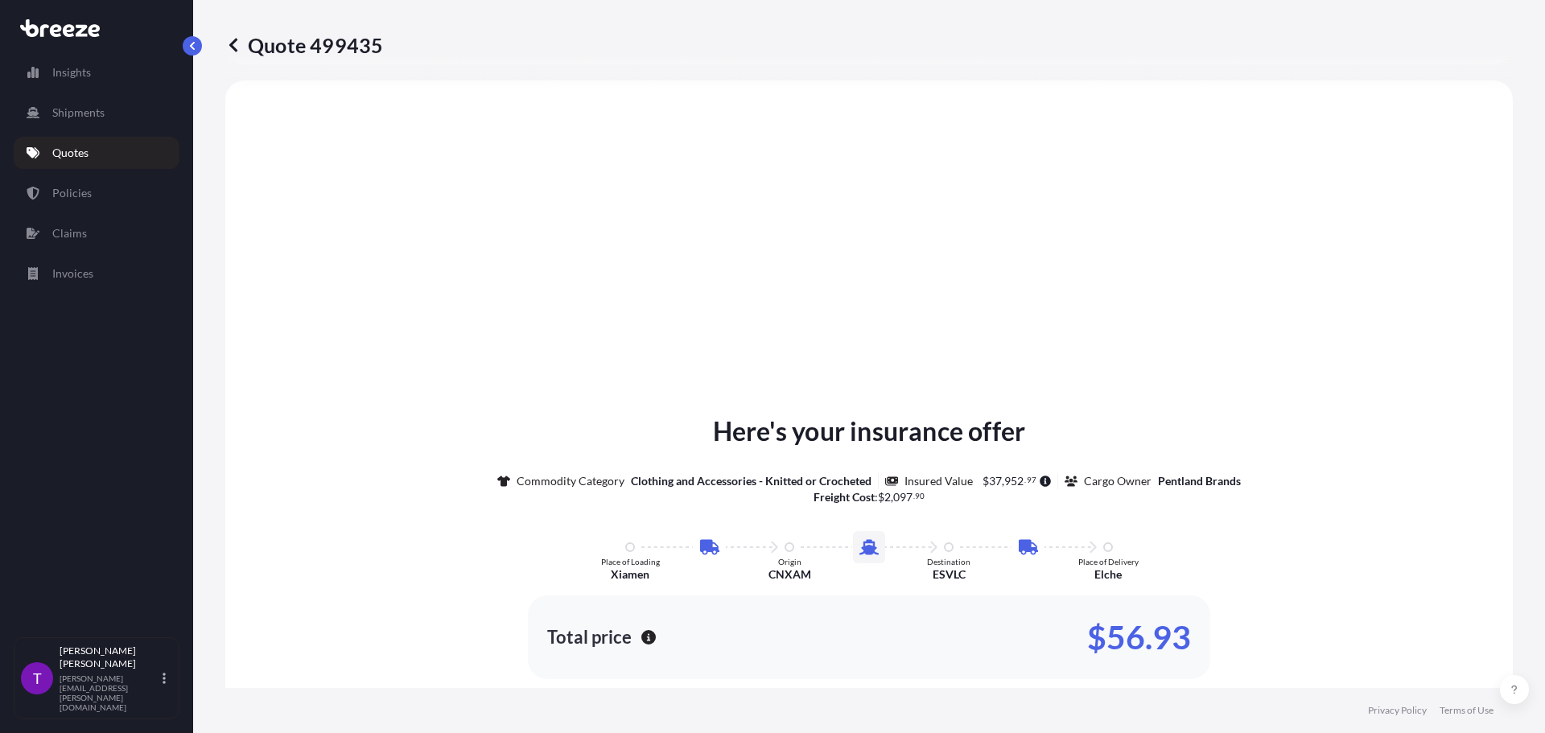
click at [238, 44] on icon at bounding box center [233, 45] width 16 height 16
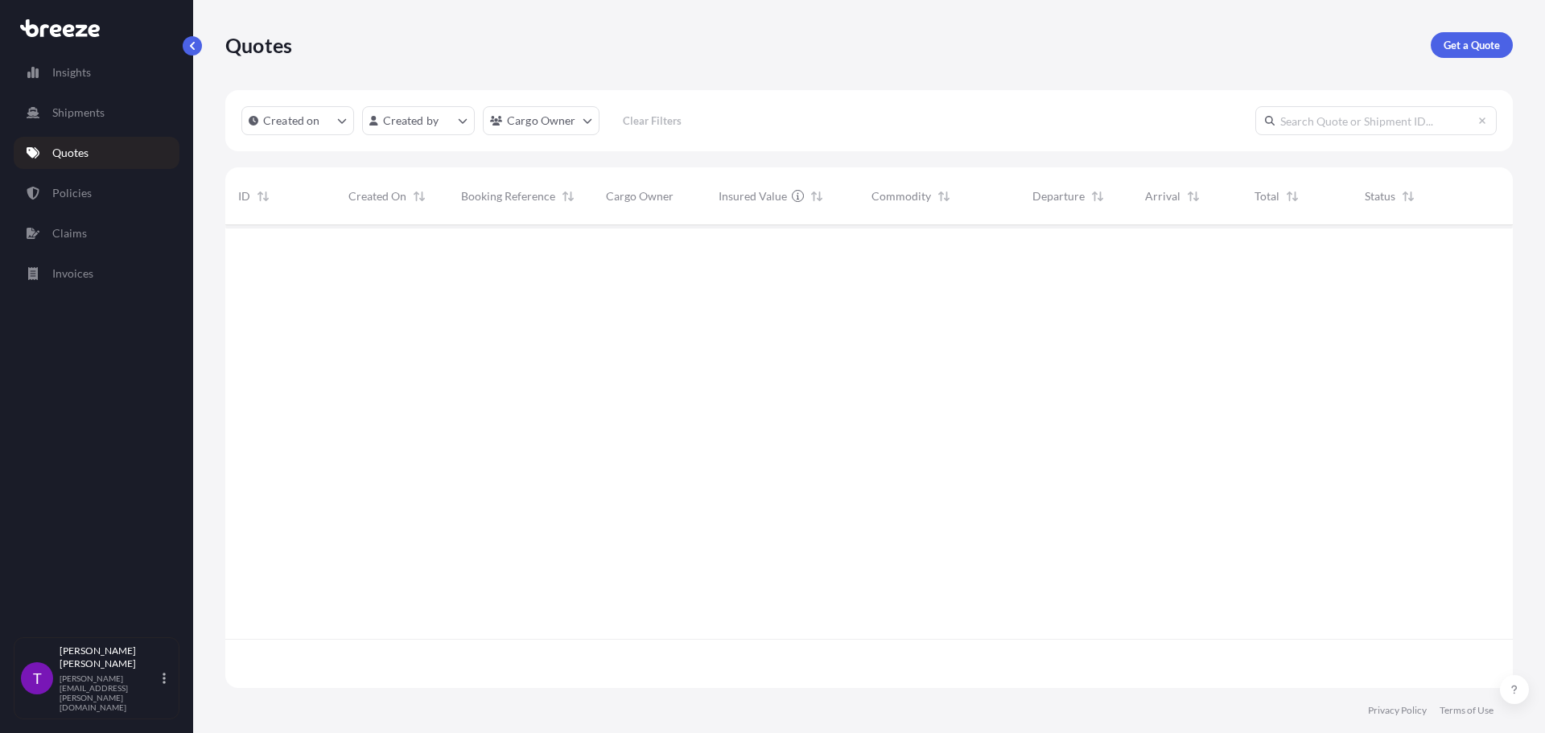
scroll to position [459, 1275]
click at [1464, 43] on p "Get a Quote" at bounding box center [1471, 45] width 56 height 16
select select "Sea"
select select "1"
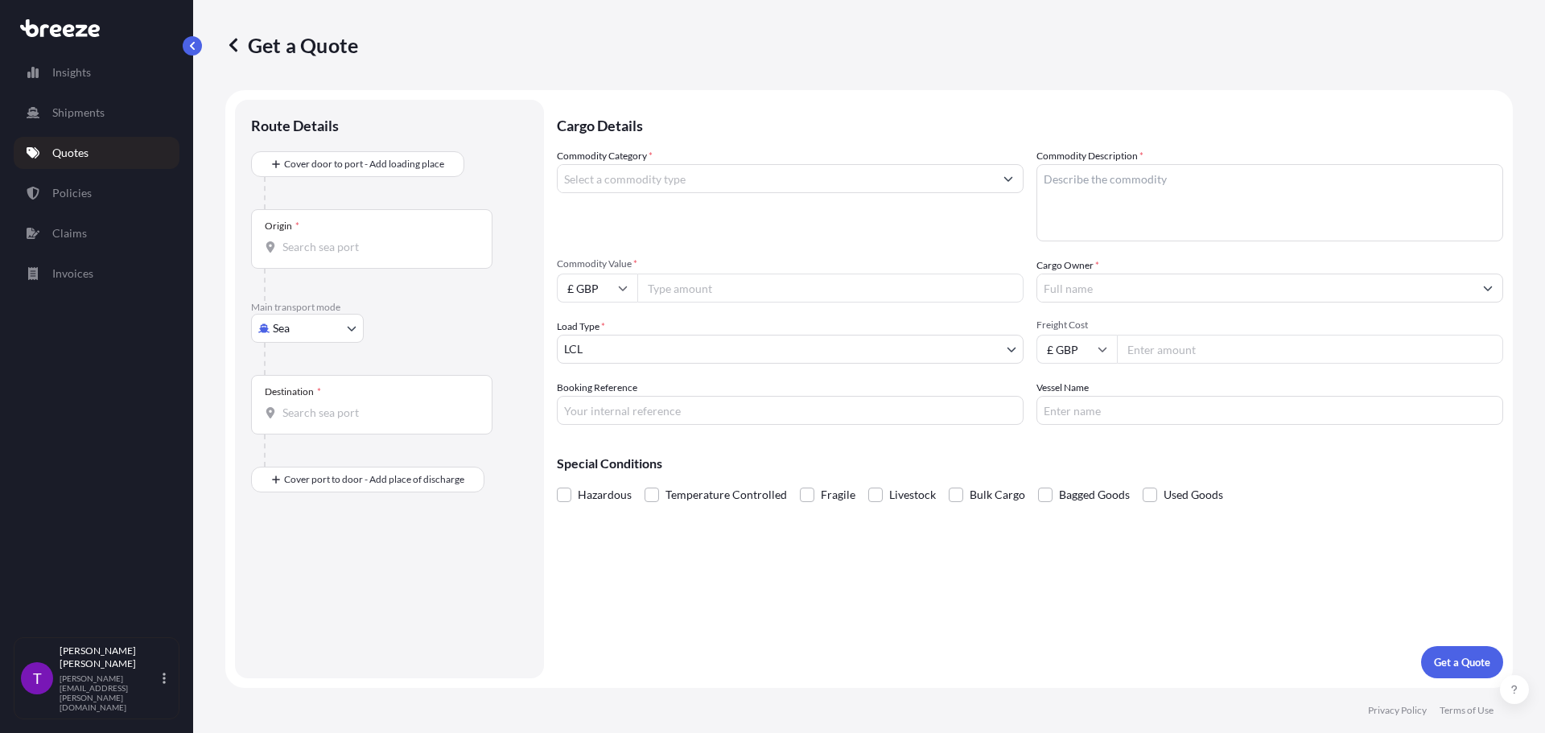
click at [314, 255] on div "Origin *" at bounding box center [371, 239] width 241 height 60
click at [314, 255] on input "Origin *" at bounding box center [377, 247] width 190 height 16
type input "CNSGH - [GEOGRAPHIC_DATA], [GEOGRAPHIC_DATA]"
click at [327, 418] on input "Destination *" at bounding box center [377, 419] width 190 height 16
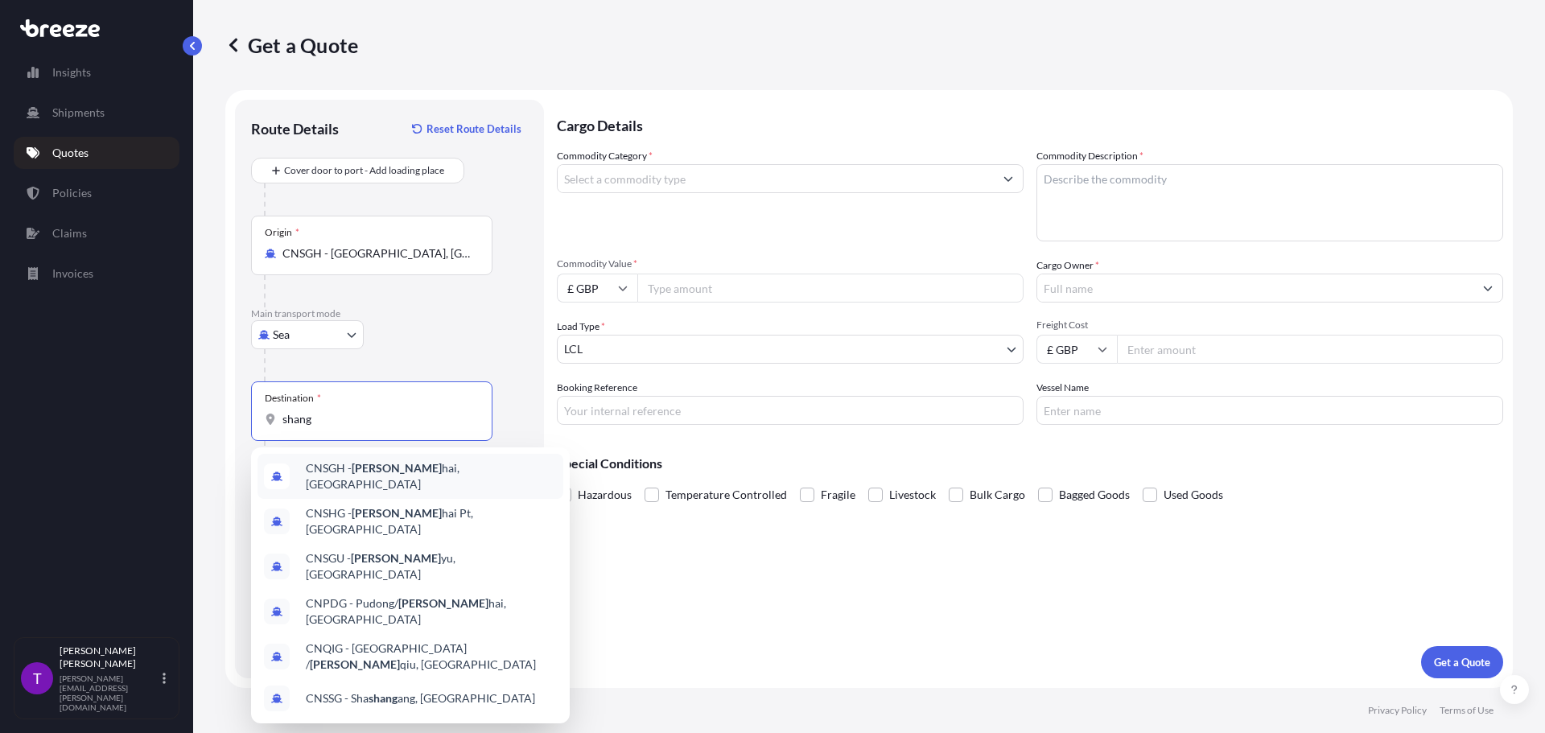
click at [403, 472] on span "CNSGH - Shang hai, [GEOGRAPHIC_DATA]" at bounding box center [431, 476] width 251 height 32
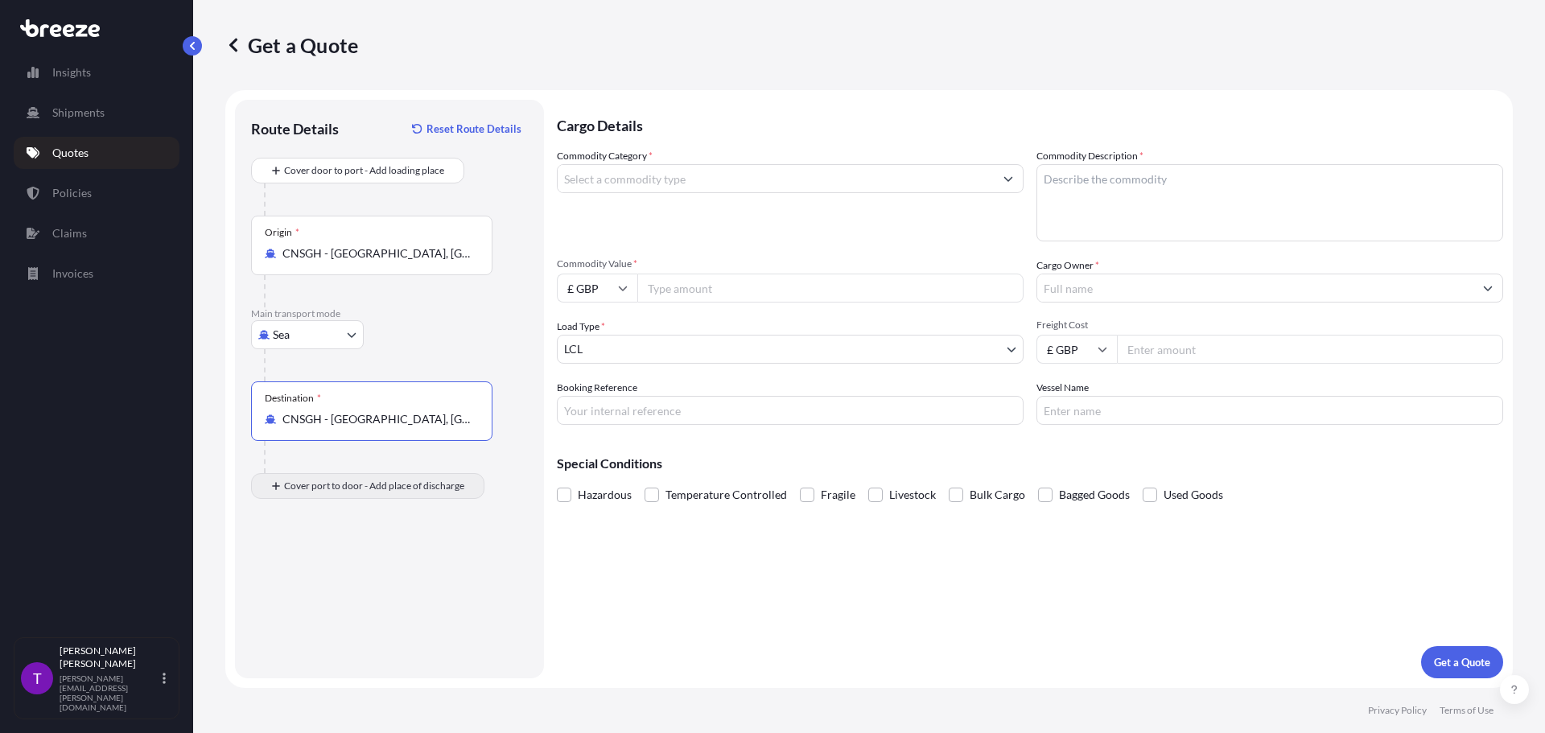
type input "CNSGH - [GEOGRAPHIC_DATA], [GEOGRAPHIC_DATA]"
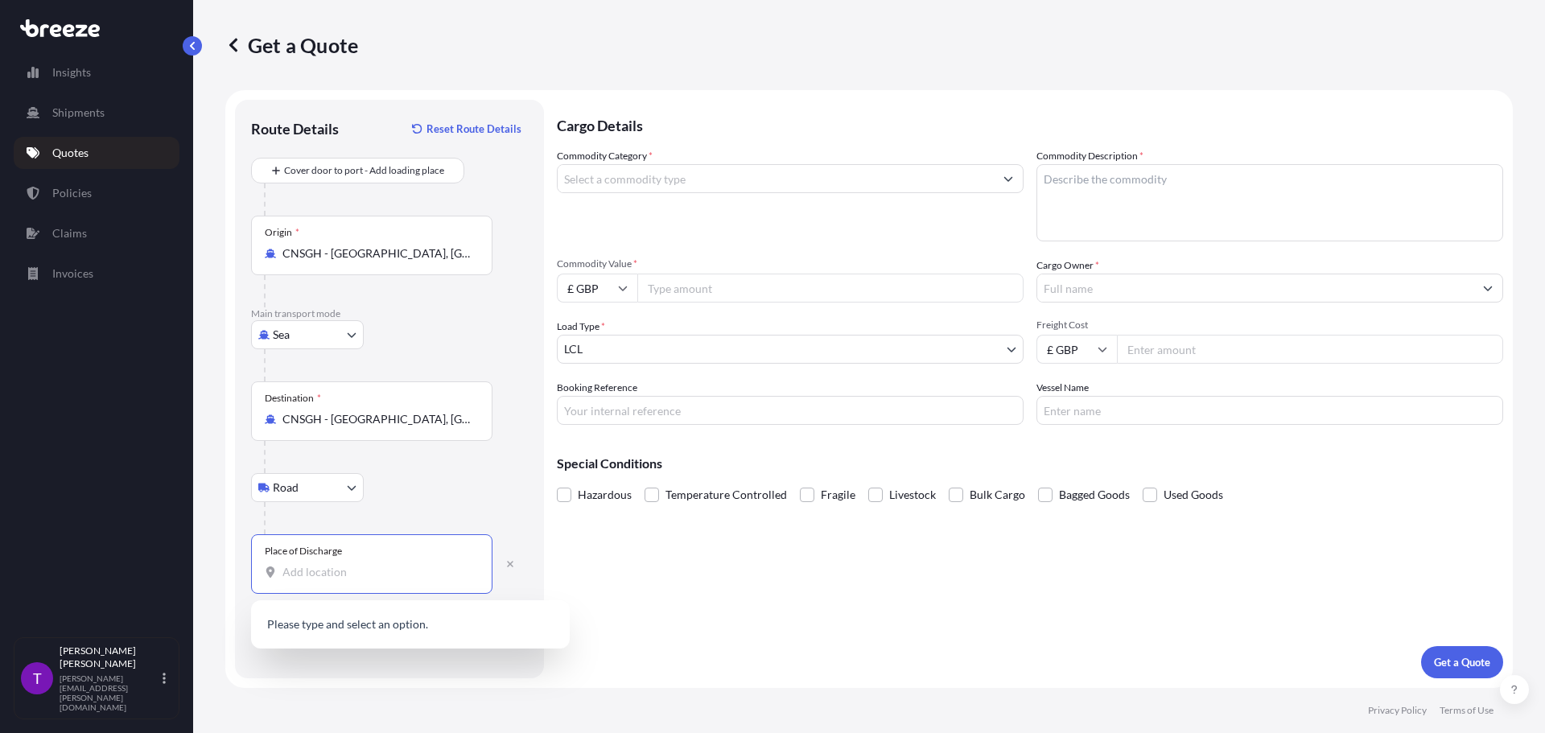
click at [341, 579] on input "Place of Discharge" at bounding box center [377, 572] width 190 height 16
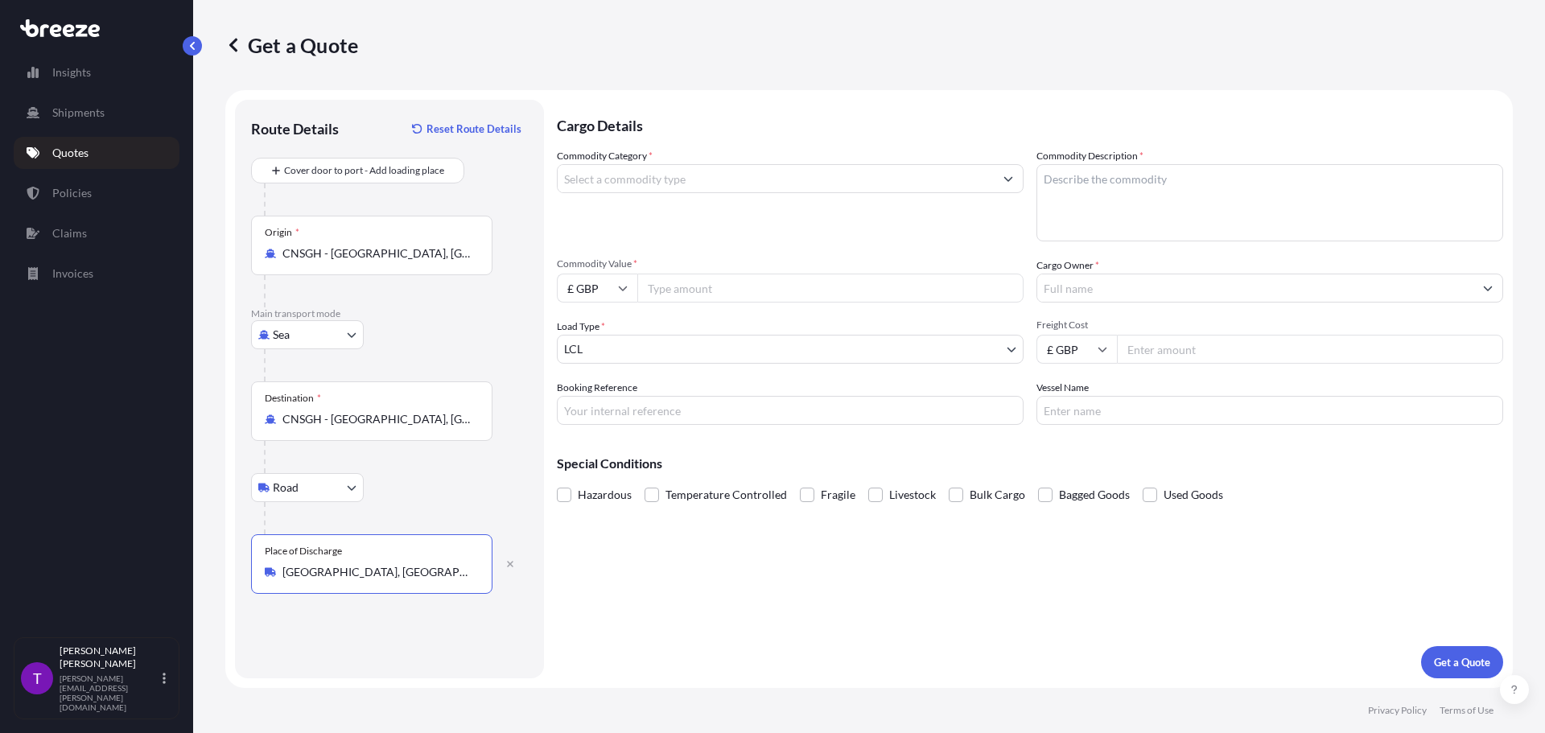
type input "[GEOGRAPHIC_DATA], [GEOGRAPHIC_DATA]"
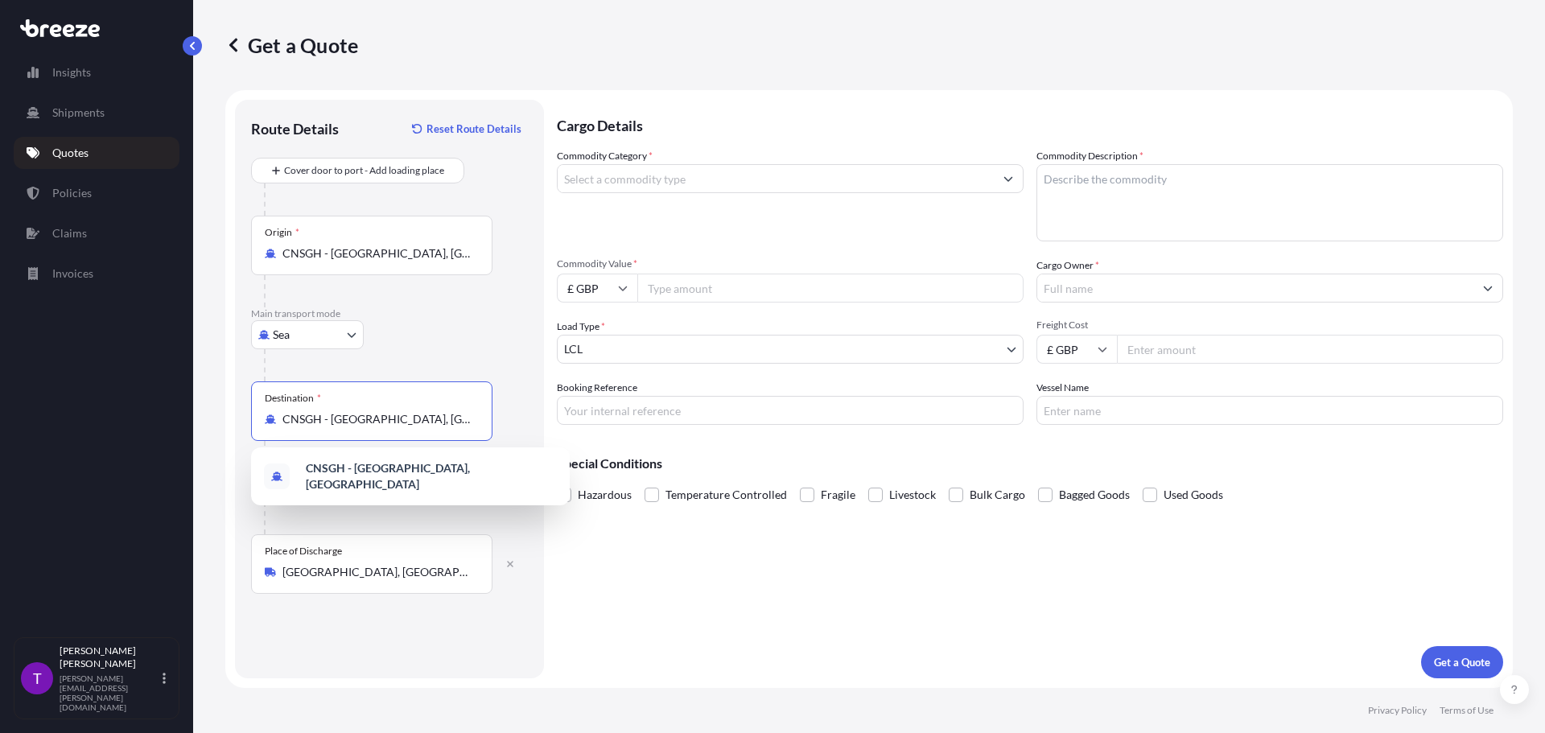
drag, startPoint x: 427, startPoint y: 420, endPoint x: 280, endPoint y: 417, distance: 147.3
click at [280, 417] on div "CNSGH - [GEOGRAPHIC_DATA], [GEOGRAPHIC_DATA]" at bounding box center [372, 419] width 214 height 16
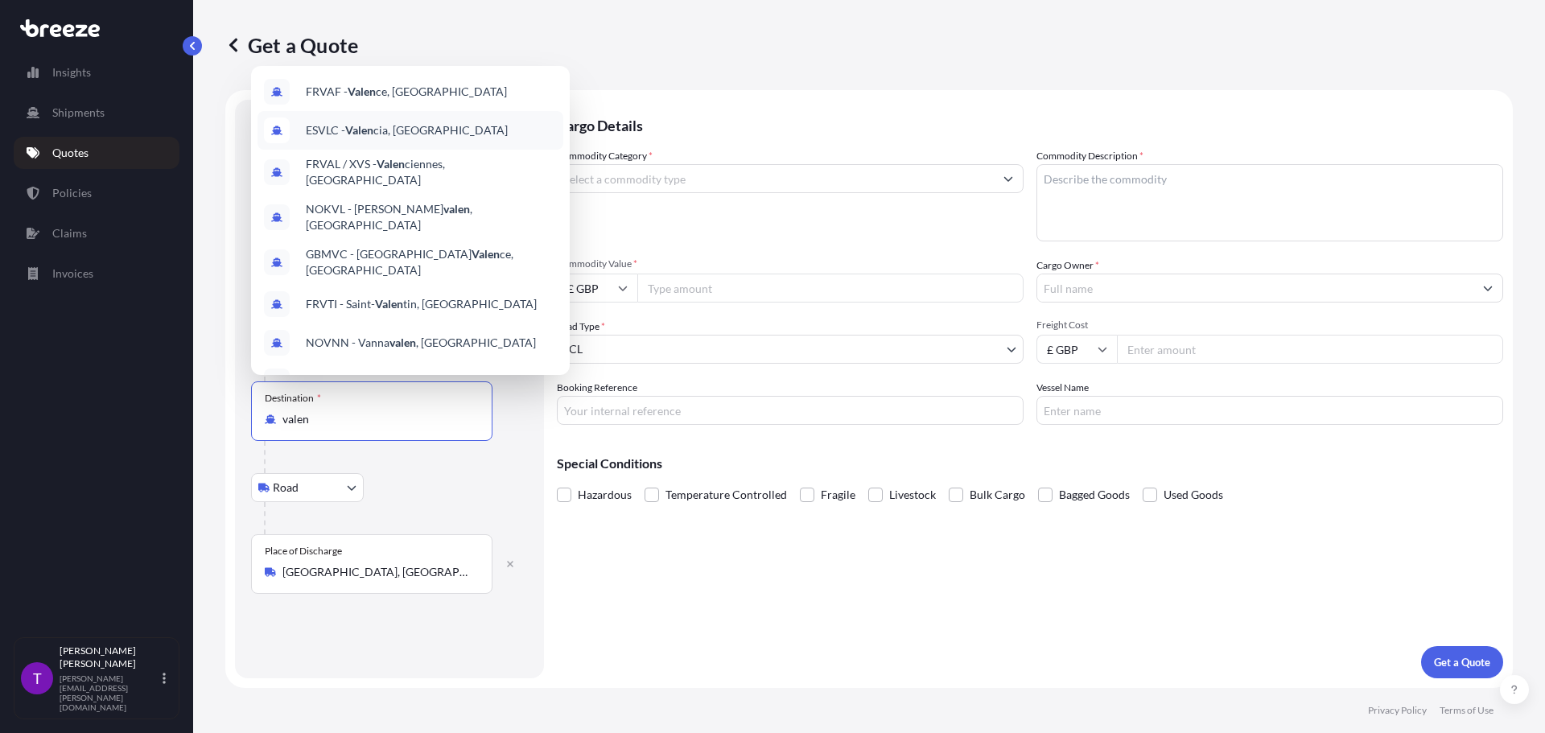
click at [388, 128] on span "ESVLC - Valen cia, [GEOGRAPHIC_DATA]" at bounding box center [407, 130] width 202 height 16
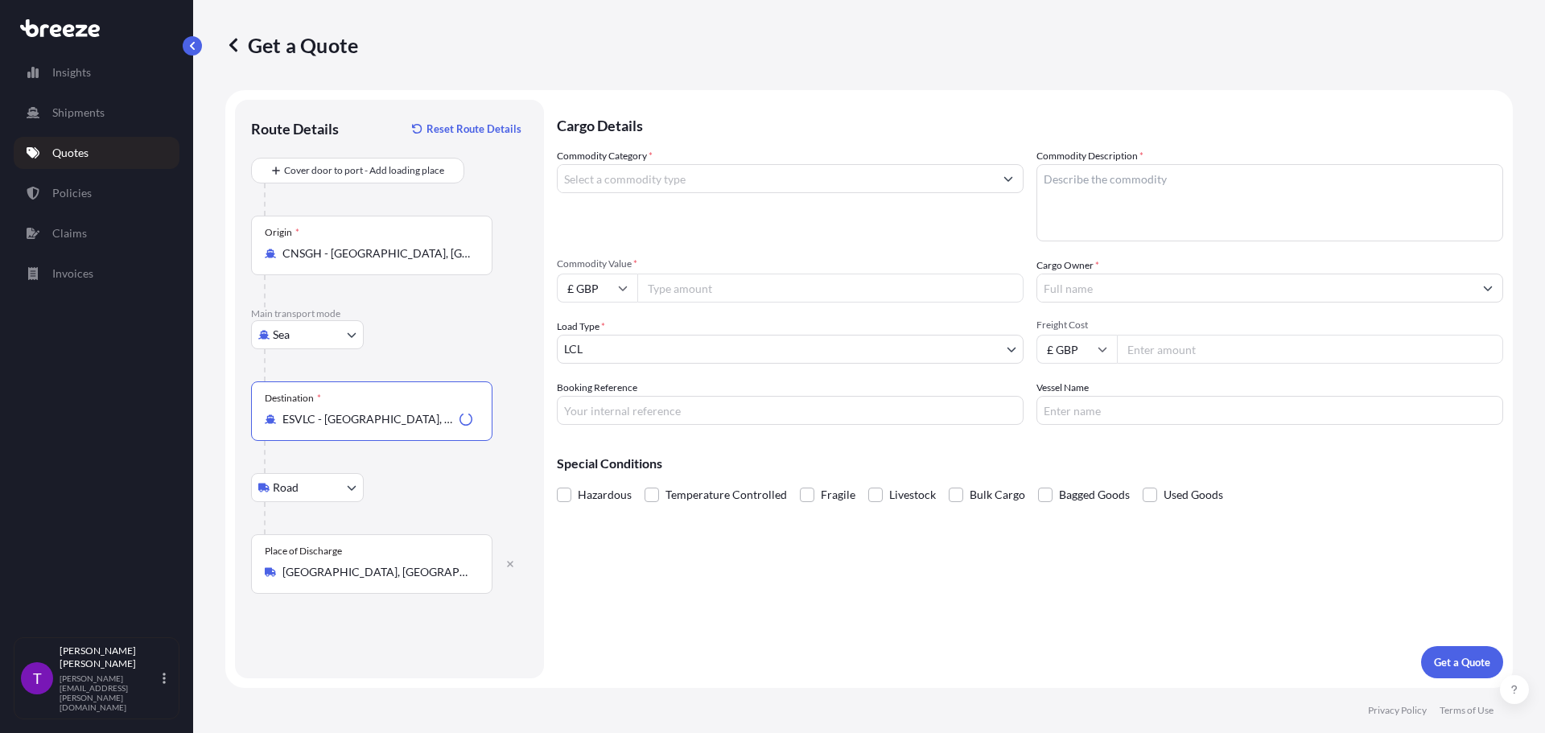
type input "ESVLC - [GEOGRAPHIC_DATA], [GEOGRAPHIC_DATA]"
click at [331, 587] on div "Place of Discharge [GEOGRAPHIC_DATA], [GEOGRAPHIC_DATA]" at bounding box center [371, 564] width 241 height 60
click at [331, 580] on input "[GEOGRAPHIC_DATA], [GEOGRAPHIC_DATA]" at bounding box center [377, 572] width 190 height 16
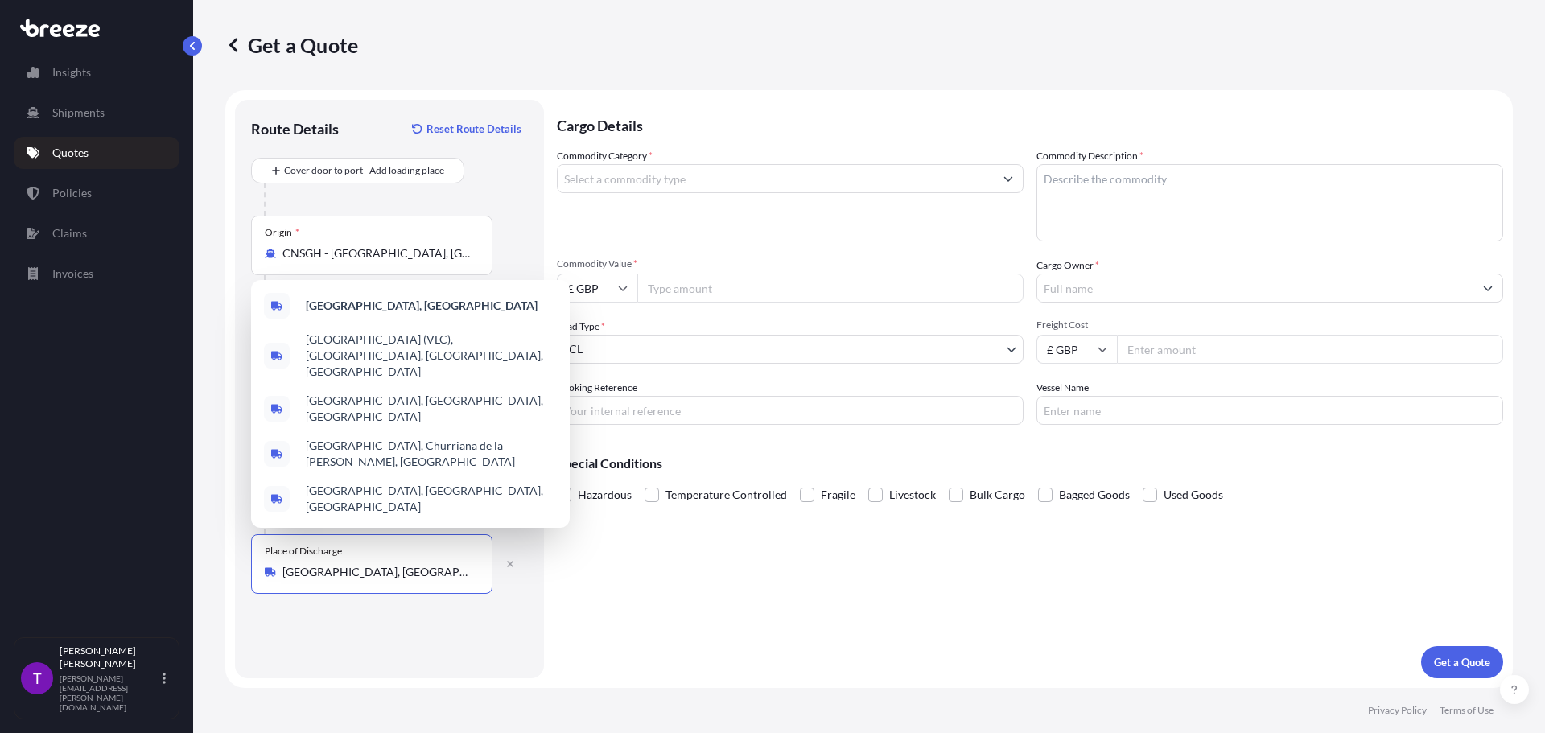
drag, startPoint x: 384, startPoint y: 579, endPoint x: 240, endPoint y: 566, distance: 144.7
click at [239, 566] on div "Route Details Reset Route Details Cover door to port - Add loading place Place …" at bounding box center [389, 389] width 309 height 578
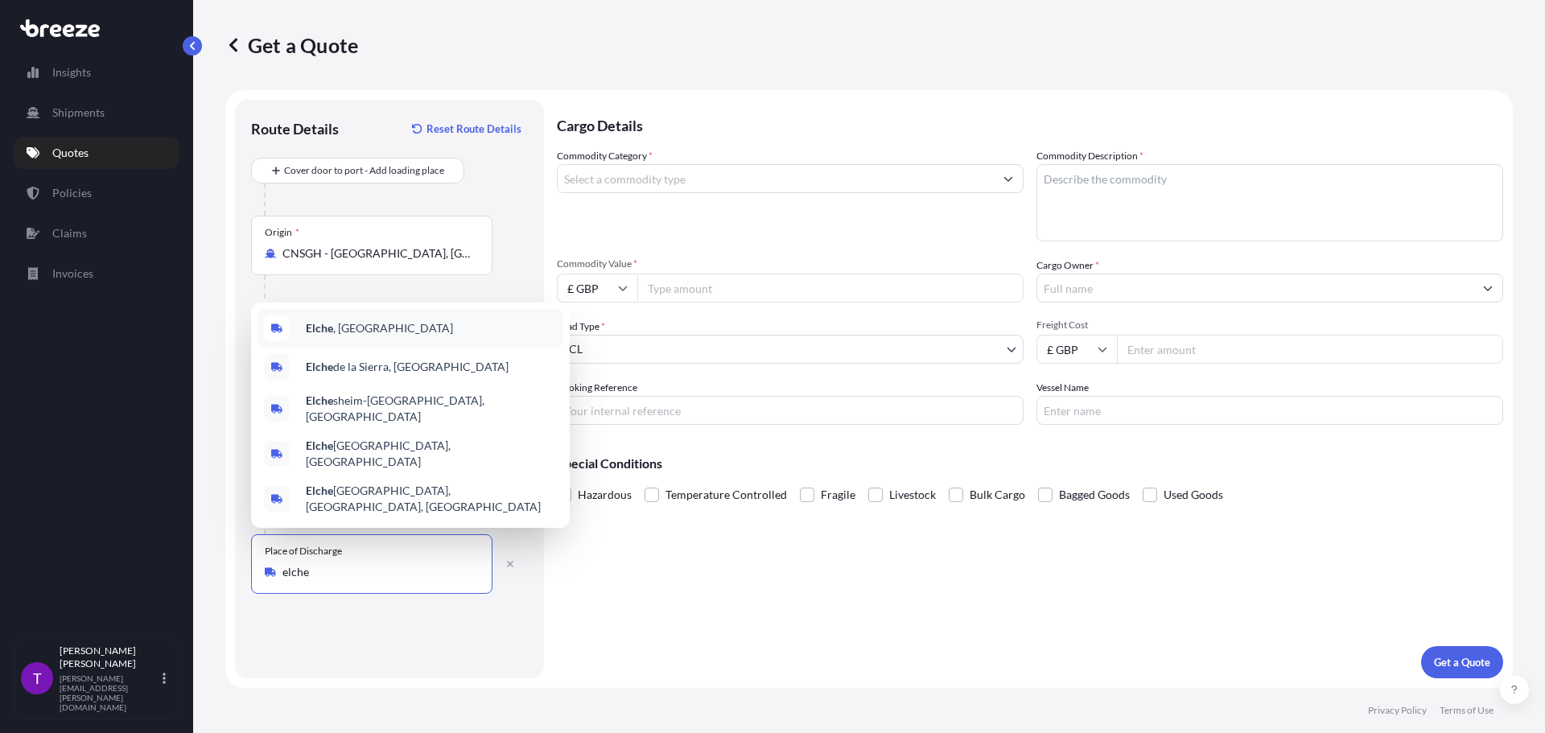
click at [340, 336] on span "Elche , [GEOGRAPHIC_DATA]" at bounding box center [379, 328] width 147 height 16
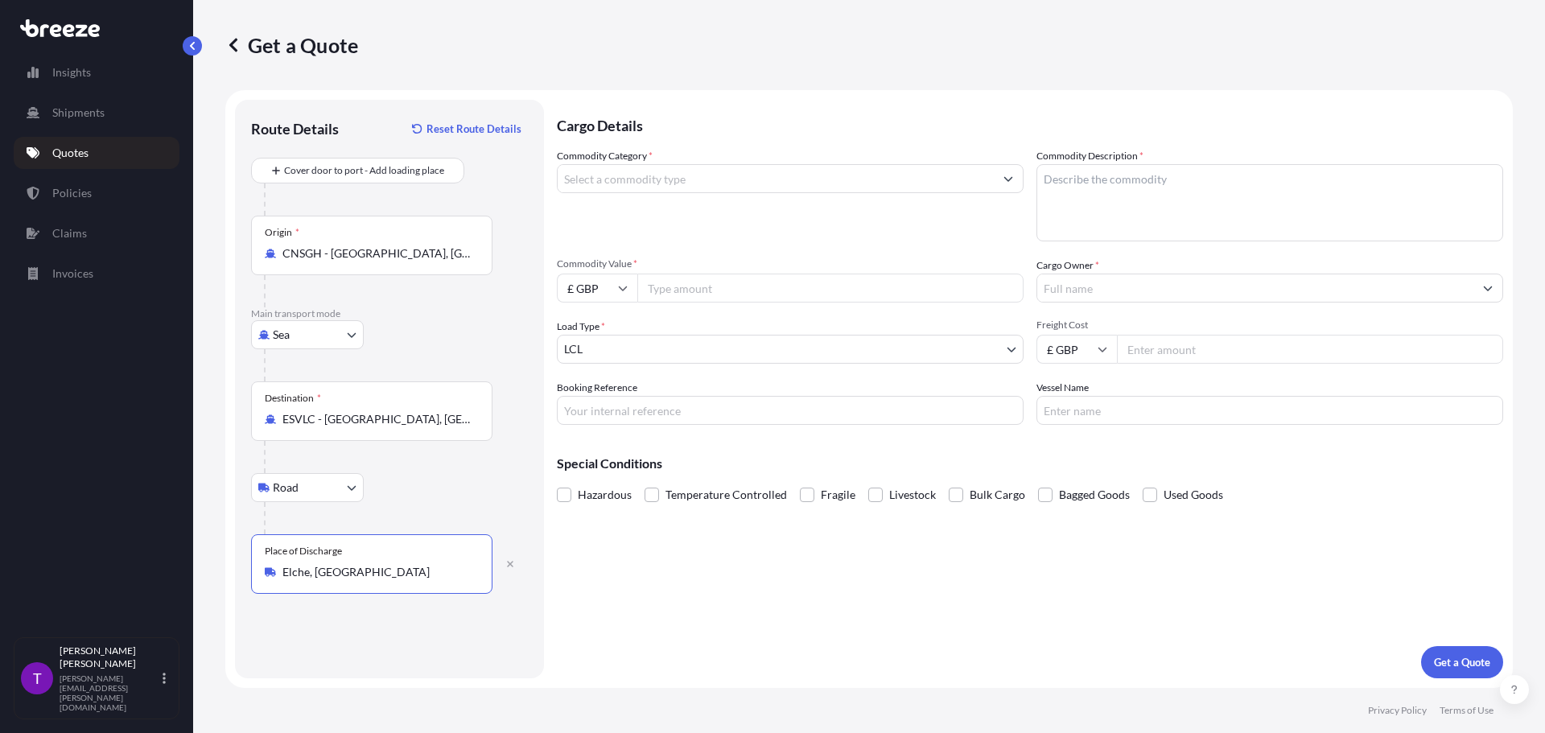
type input "Elche, [GEOGRAPHIC_DATA]"
click at [610, 178] on input "Commodity Category *" at bounding box center [776, 178] width 436 height 29
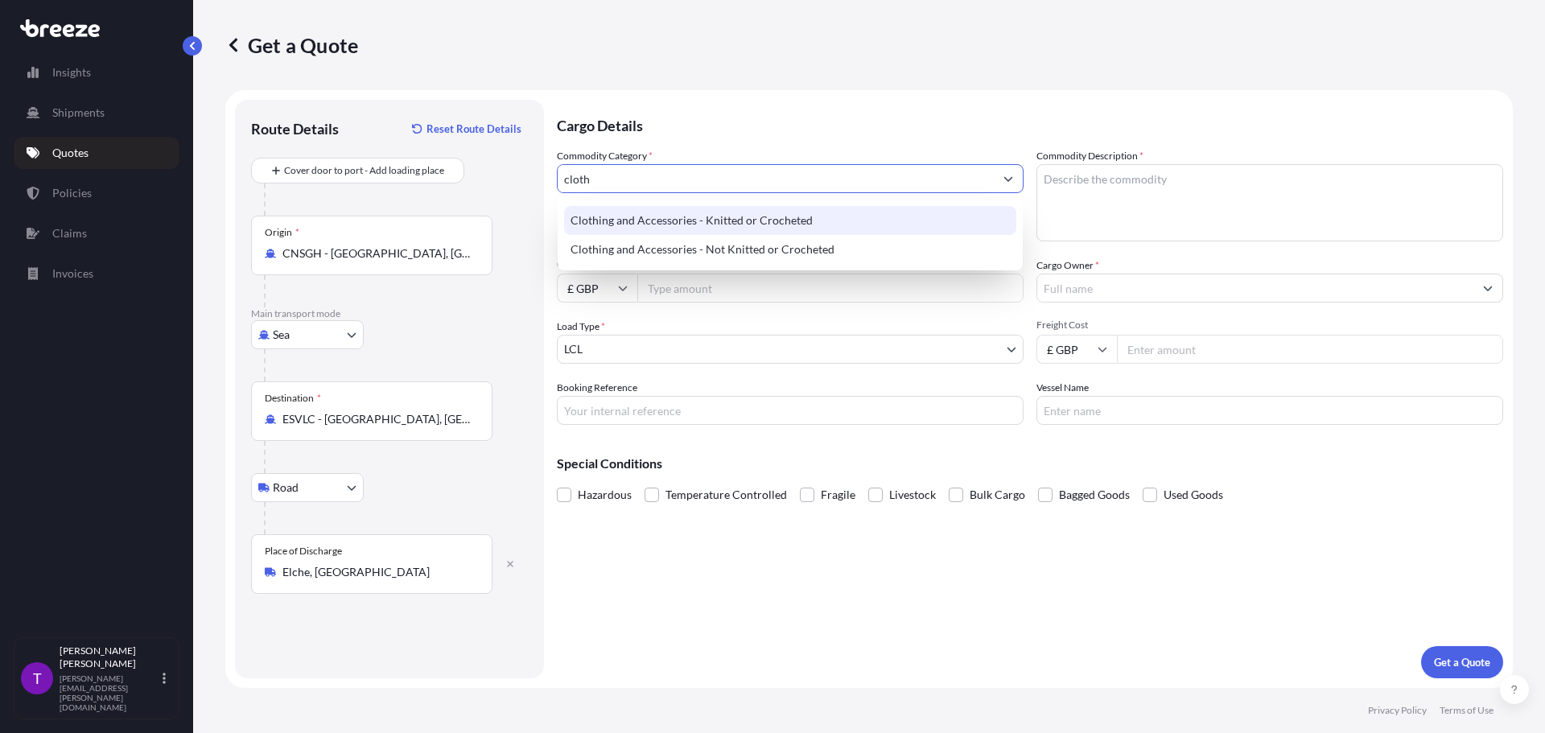
click at [690, 221] on div "Clothing and Accessories - Knitted or Crocheted" at bounding box center [790, 220] width 452 height 29
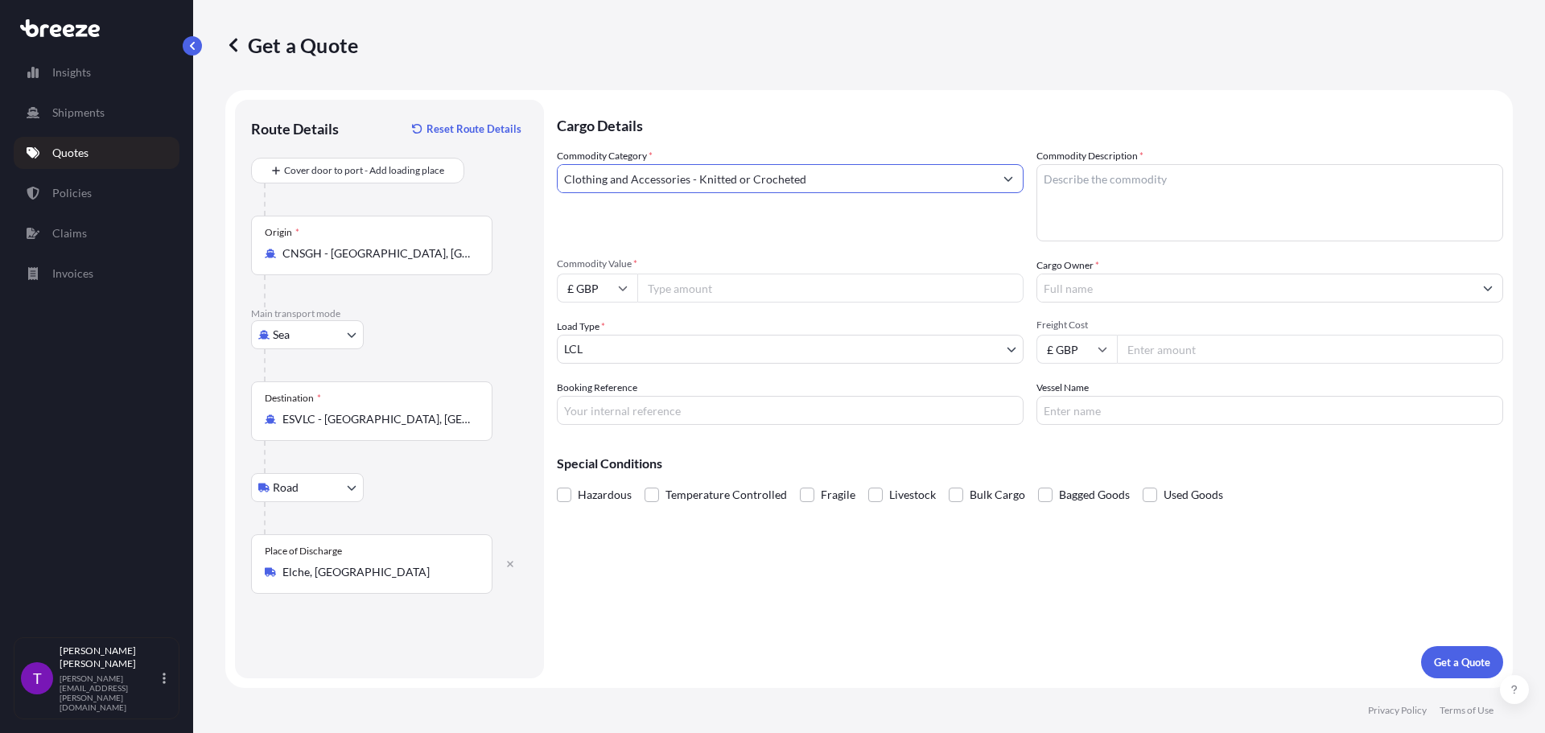
type input "Clothing and Accessories - Knitted or Crocheted"
click at [1066, 183] on textarea "Commodity Description *" at bounding box center [1269, 202] width 467 height 77
type textarea "Clothing"
click at [624, 291] on icon at bounding box center [623, 288] width 10 height 10
click at [599, 401] on div "$ USD" at bounding box center [597, 400] width 68 height 31
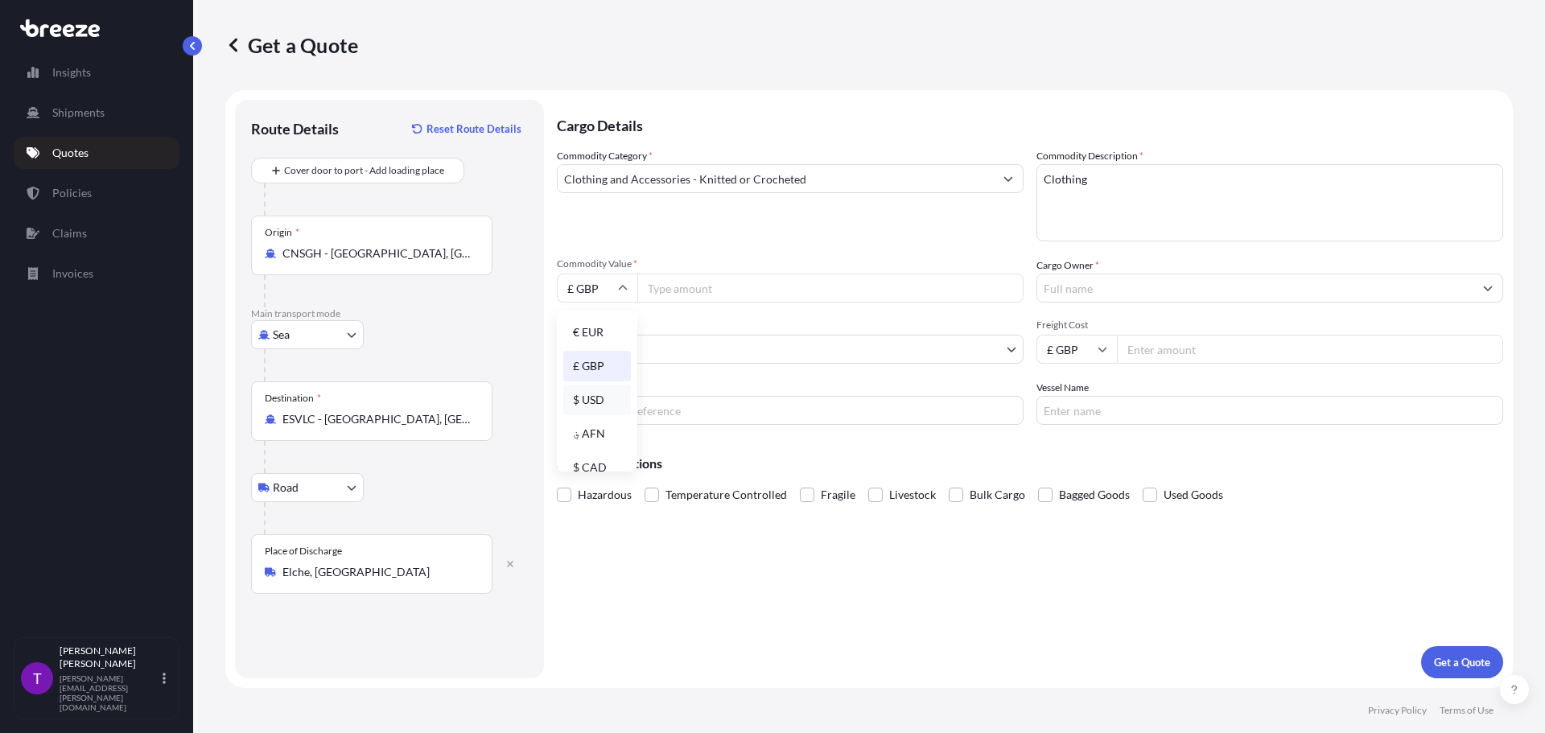
type input "$ USD"
click at [716, 282] on input "Commodity Value *" at bounding box center [830, 288] width 386 height 29
type input "286.00"
type input "Pentland Brands"
click at [1093, 347] on input "£ GBP" at bounding box center [1076, 349] width 80 height 29
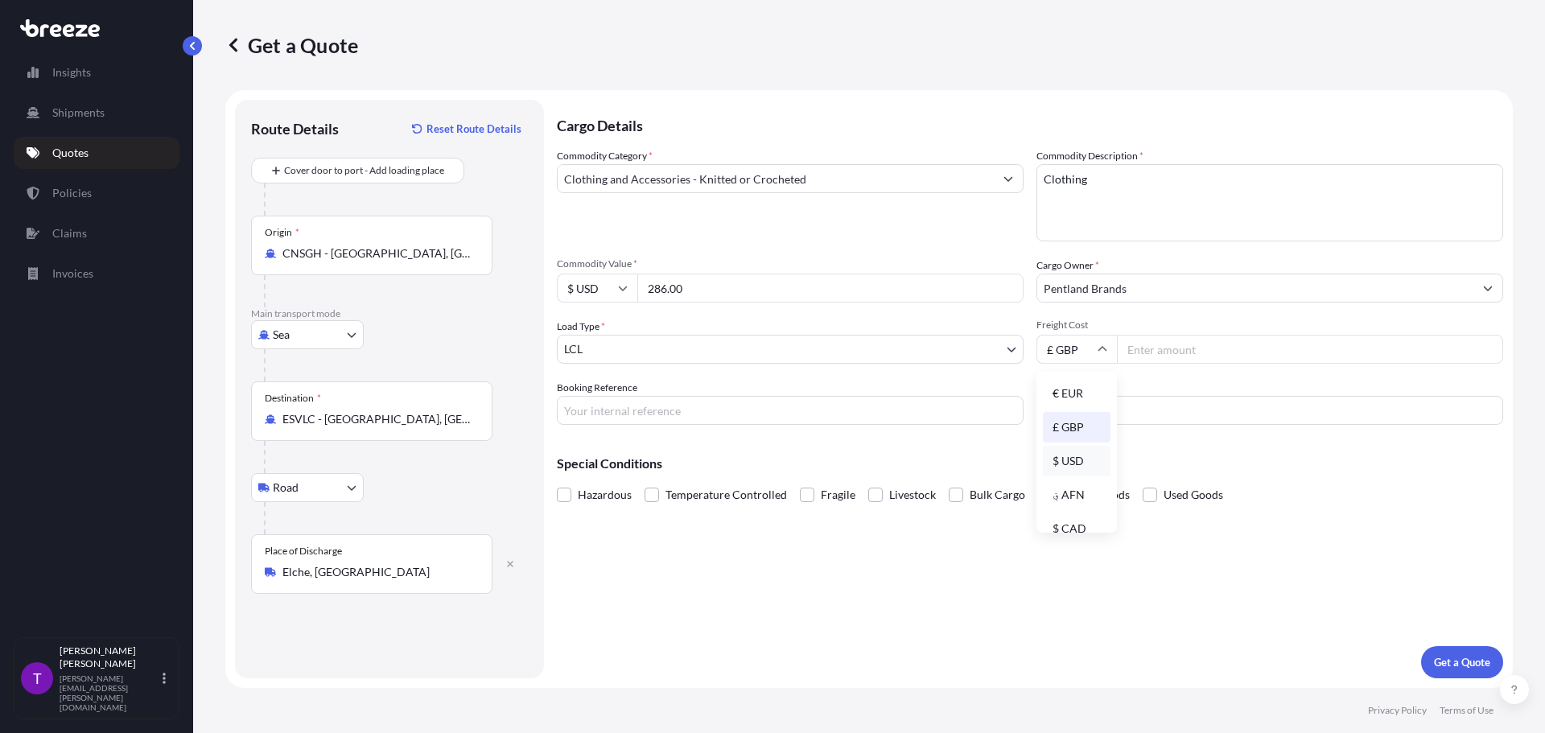
click at [1072, 464] on div "$ USD" at bounding box center [1077, 461] width 68 height 31
type input "$ USD"
click at [1144, 355] on input "Freight Cost" at bounding box center [1310, 349] width 386 height 29
type input "974.76"
click at [1469, 666] on p "Get a Quote" at bounding box center [1462, 662] width 56 height 16
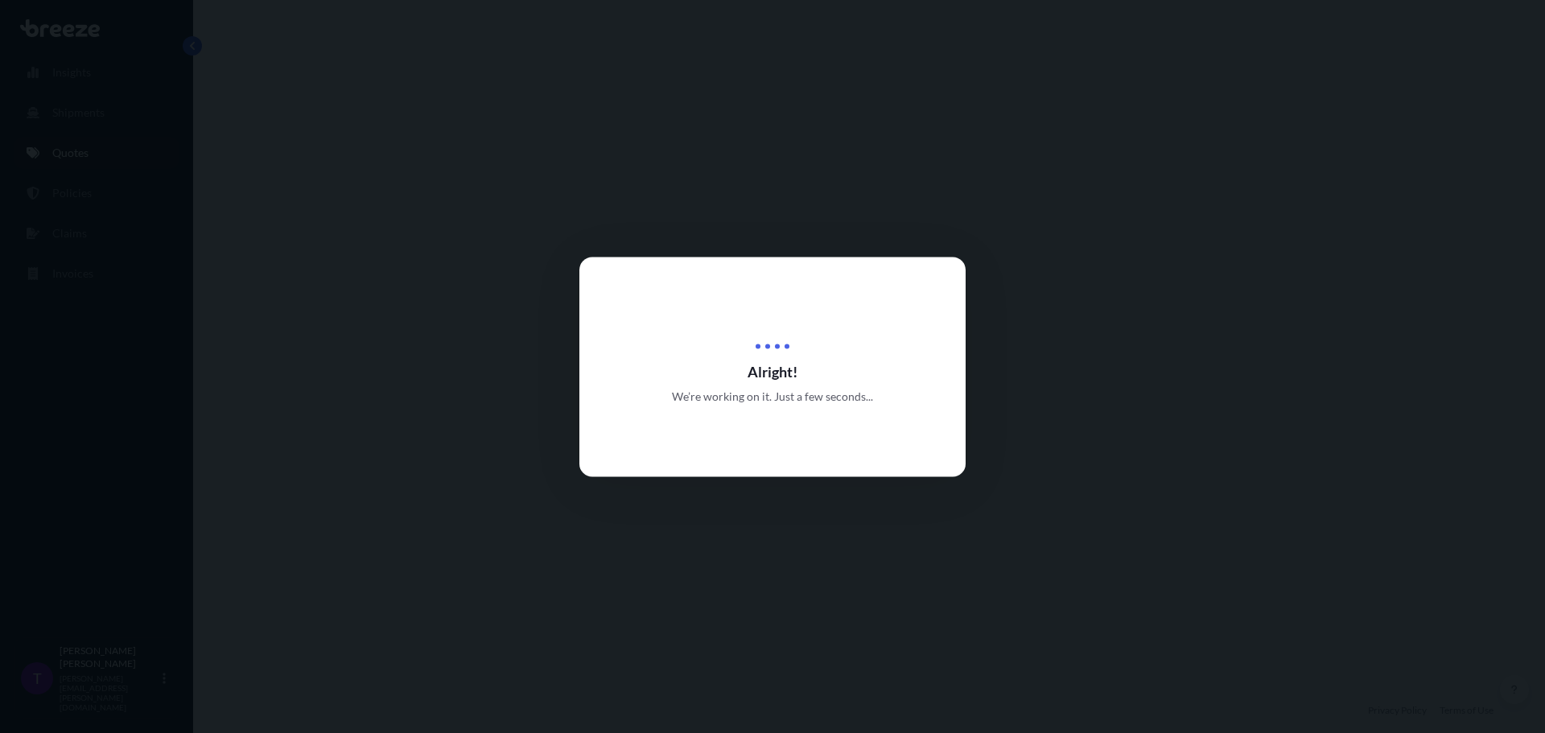
select select "Sea"
select select "Road"
select select "1"
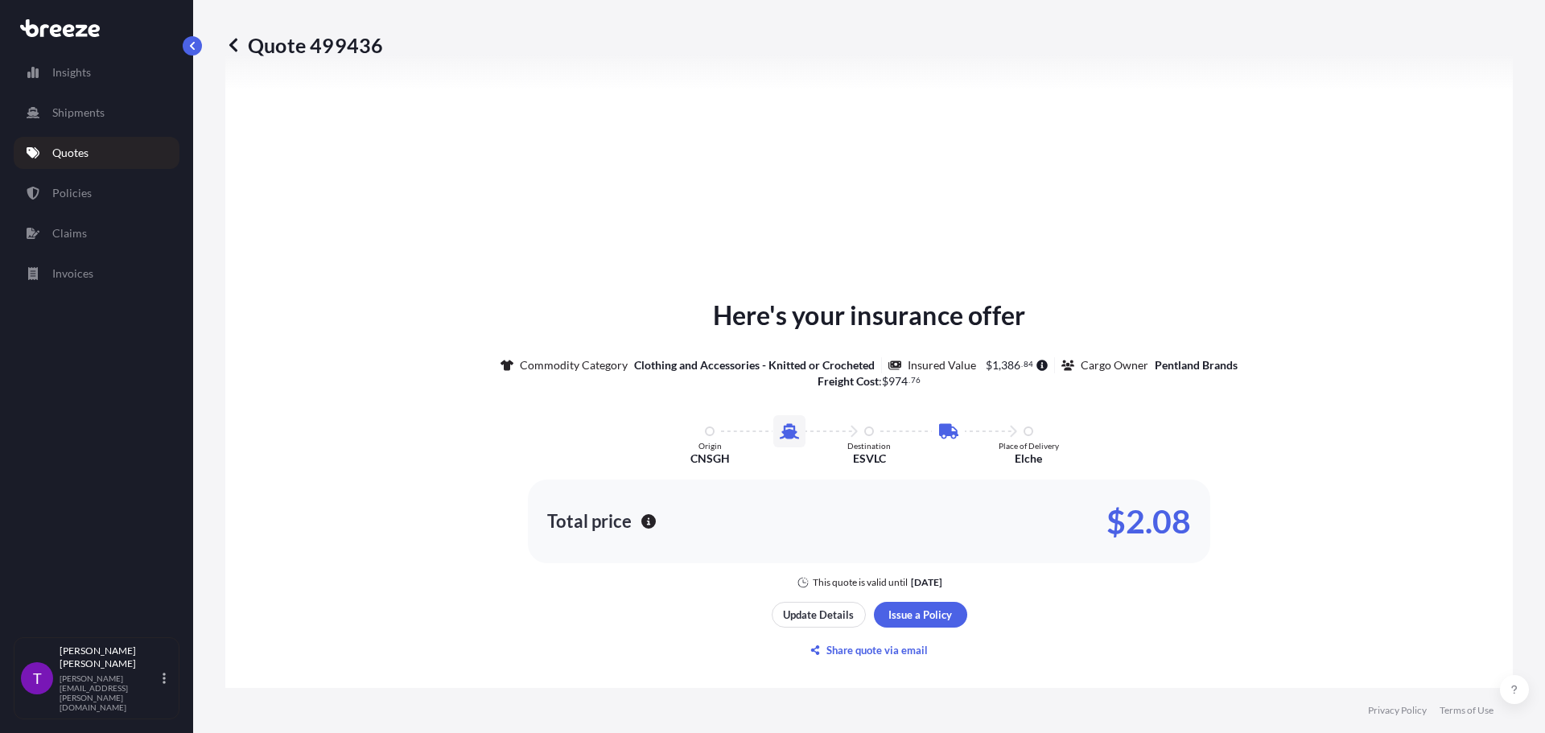
scroll to position [790, 0]
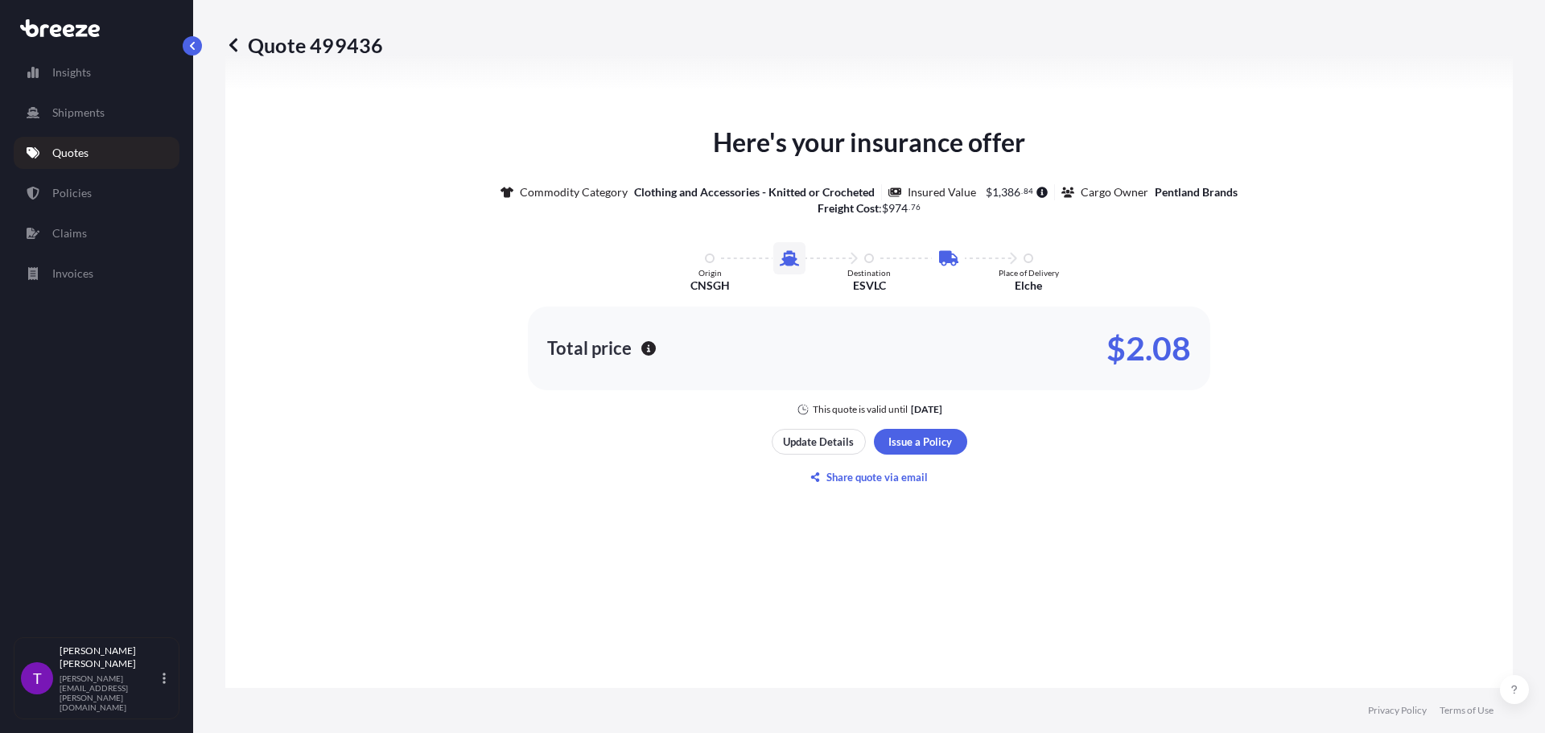
click at [240, 43] on icon at bounding box center [233, 45] width 16 height 16
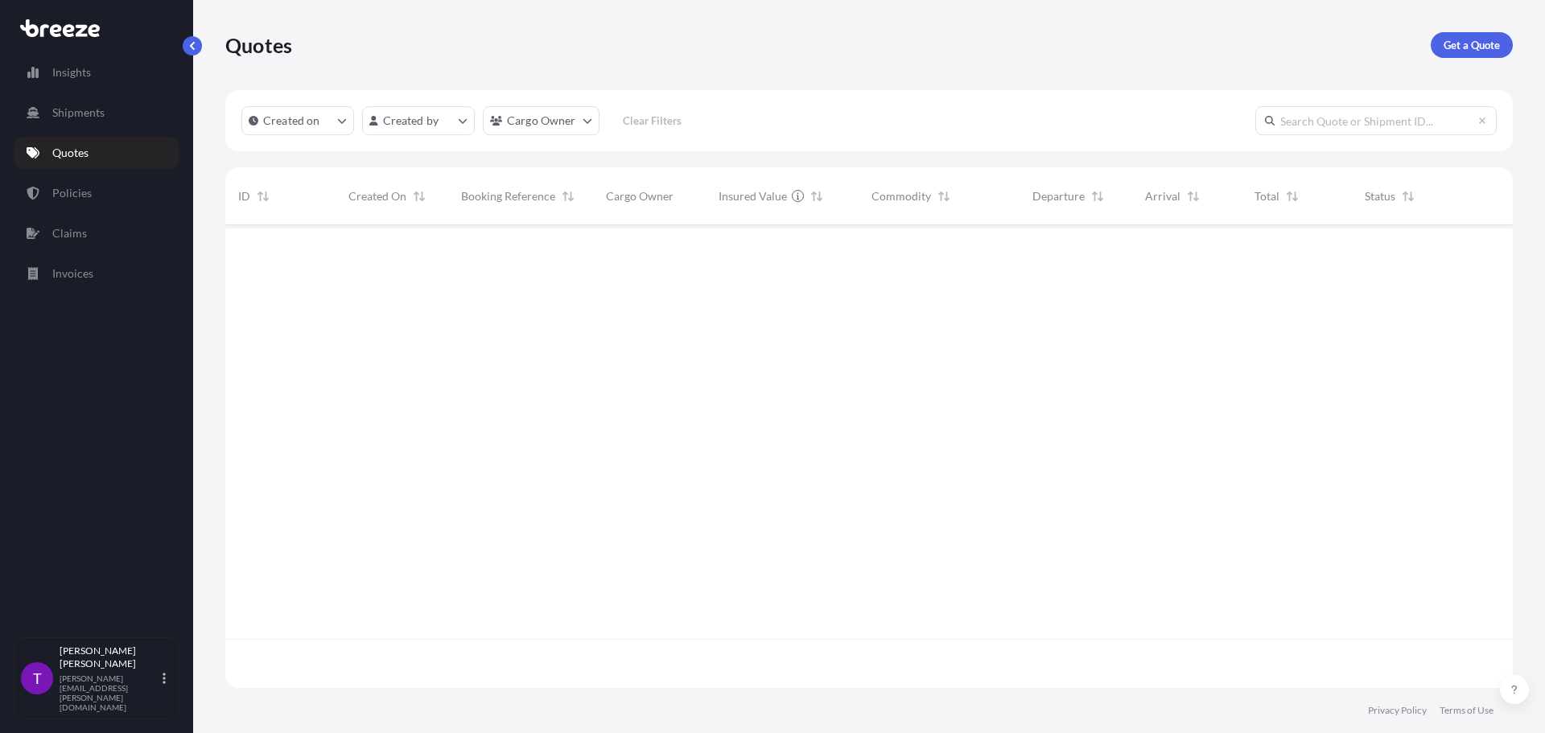
scroll to position [459, 1275]
click at [1477, 46] on p "Get a Quote" at bounding box center [1471, 45] width 56 height 16
select select "Road"
select select "Sea"
select select "1"
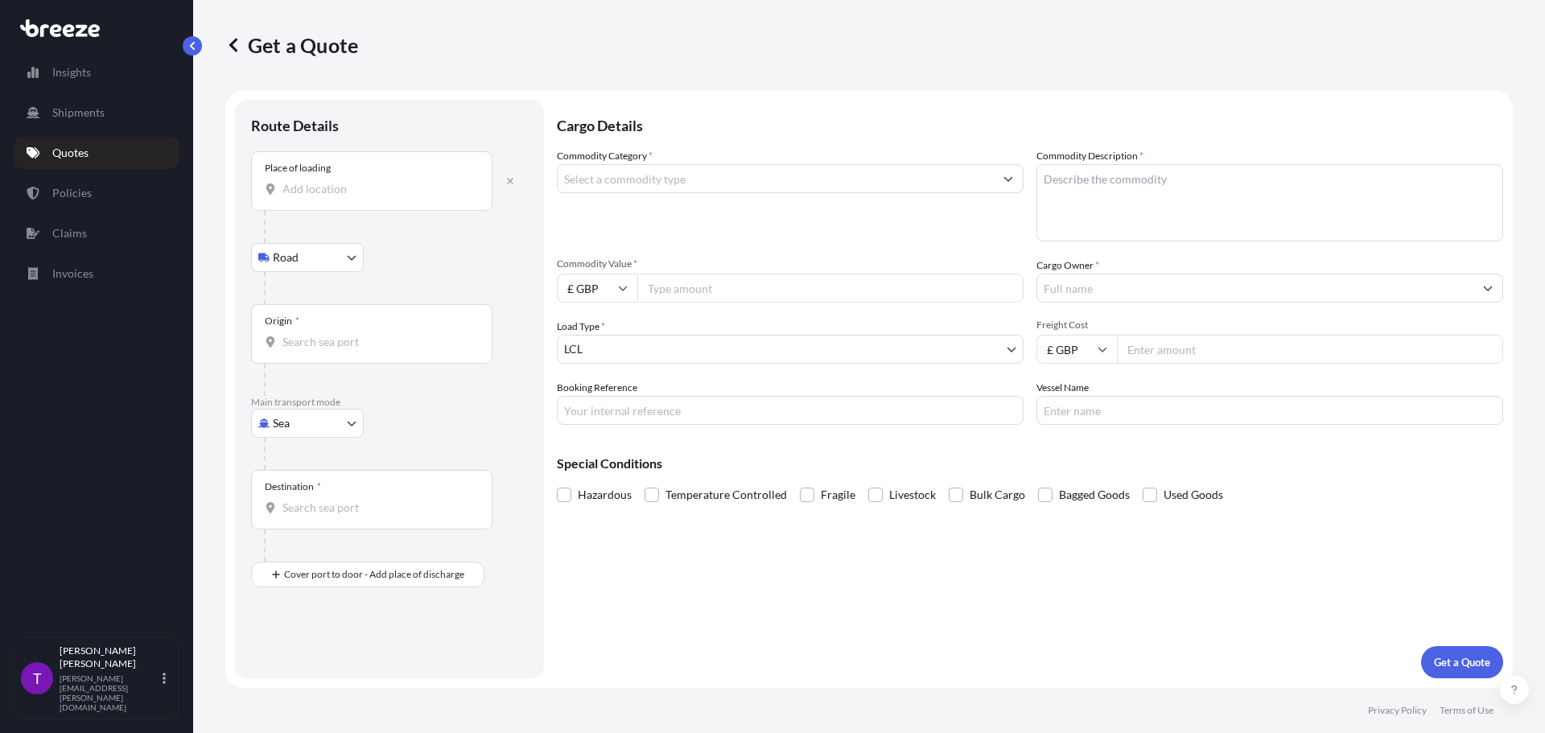
click at [379, 166] on div "Place of loading" at bounding box center [371, 181] width 241 height 60
click at [379, 181] on input "Place of loading" at bounding box center [377, 189] width 190 height 16
click at [370, 195] on input "Place of loading" at bounding box center [377, 189] width 190 height 16
type input "[GEOGRAPHIC_DATA], [GEOGRAPHIC_DATA], [GEOGRAPHIC_DATA]"
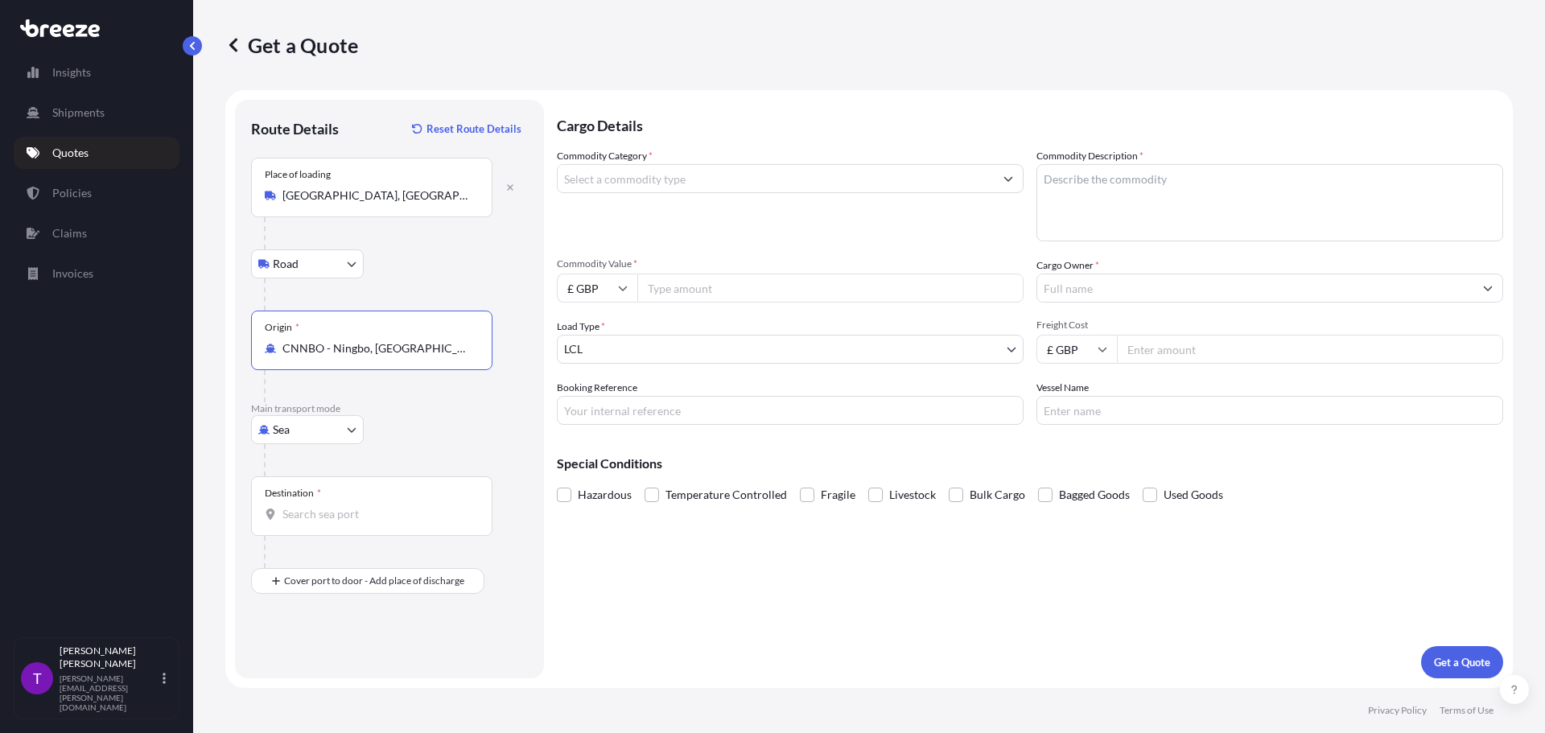
type input "CNNBO - Ningbo, [GEOGRAPHIC_DATA]"
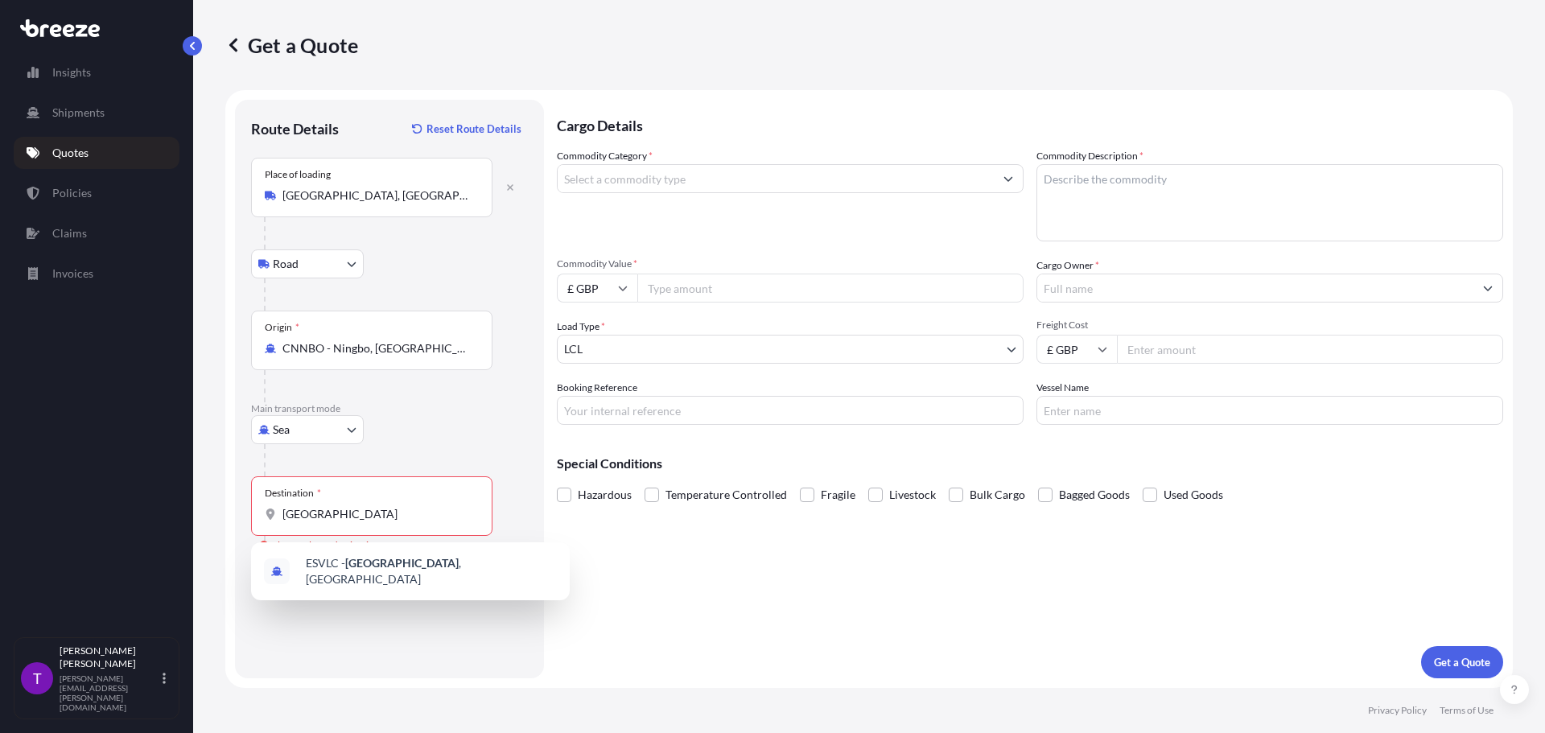
click at [412, 652] on div "Route Details Reset Route Details Place of loading [GEOGRAPHIC_DATA], [GEOGRAPH…" at bounding box center [389, 389] width 277 height 546
click at [352, 514] on input "[GEOGRAPHIC_DATA]" at bounding box center [377, 514] width 190 height 16
type input "ESVLC - [GEOGRAPHIC_DATA], [GEOGRAPHIC_DATA]"
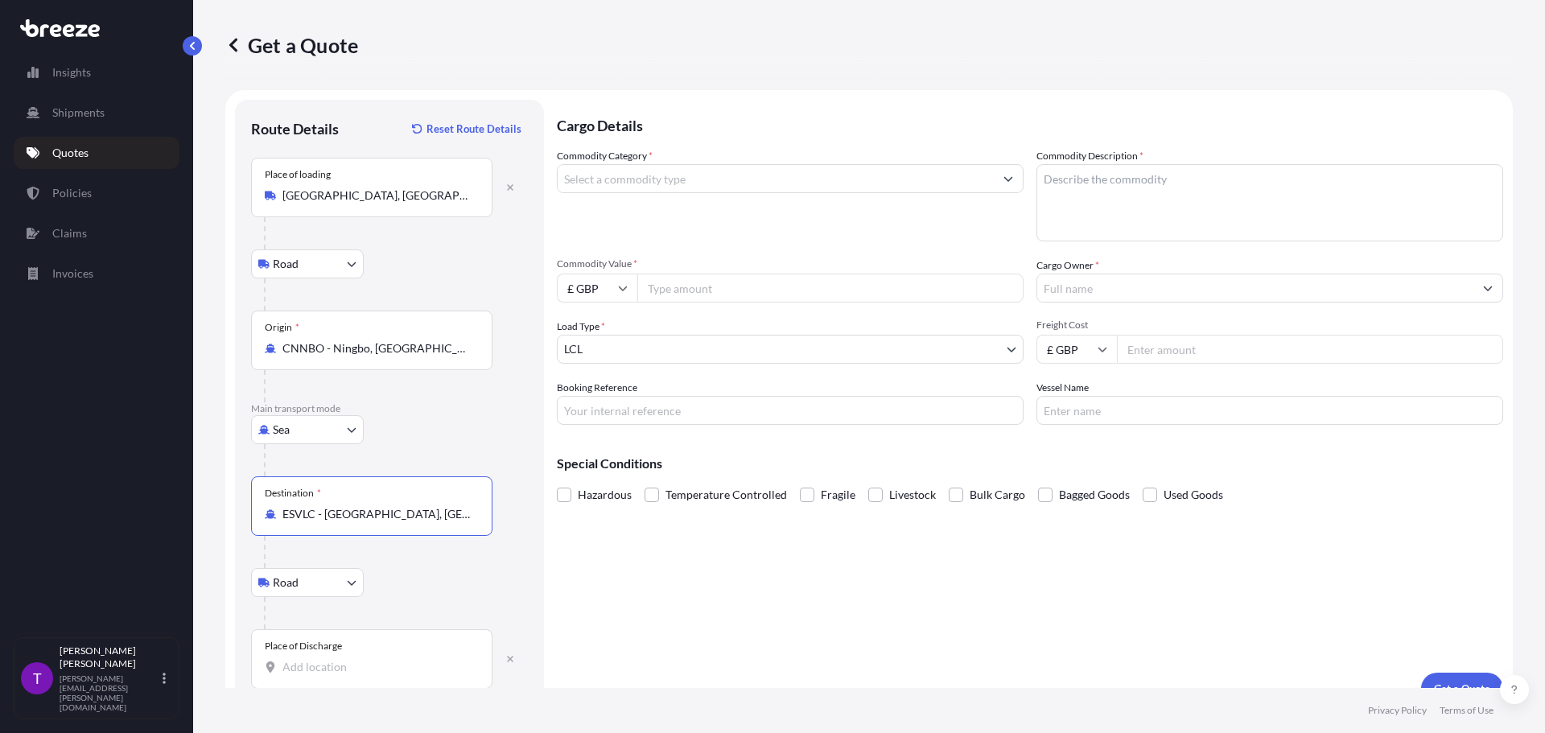
click at [355, 654] on div "Place of Discharge" at bounding box center [371, 659] width 241 height 60
click at [355, 659] on input "Place of Discharge" at bounding box center [377, 667] width 190 height 16
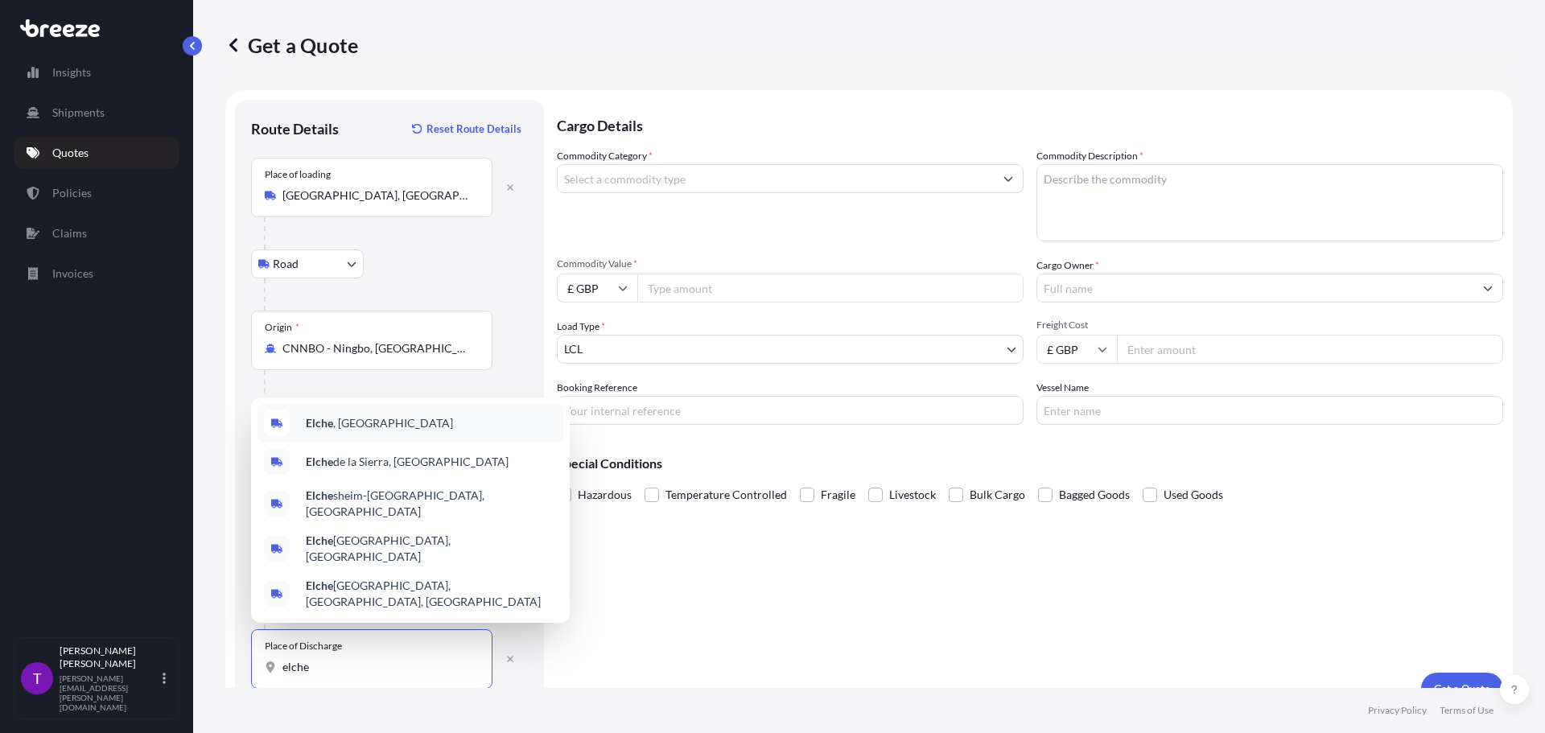
click at [339, 431] on span "Elche , [GEOGRAPHIC_DATA]" at bounding box center [379, 423] width 147 height 16
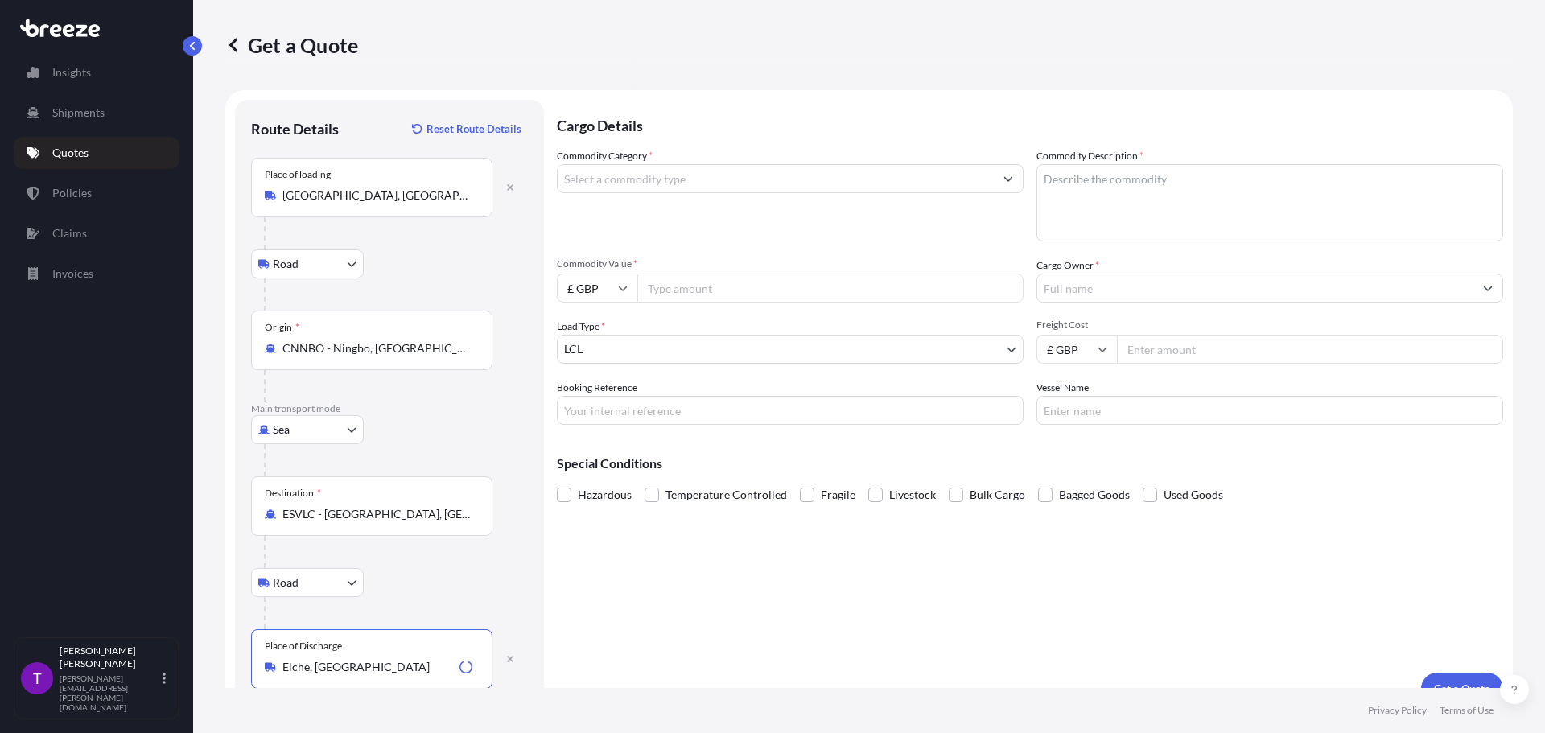
type input "Elche, [GEOGRAPHIC_DATA]"
click at [617, 175] on input "Commodity Category *" at bounding box center [776, 178] width 436 height 29
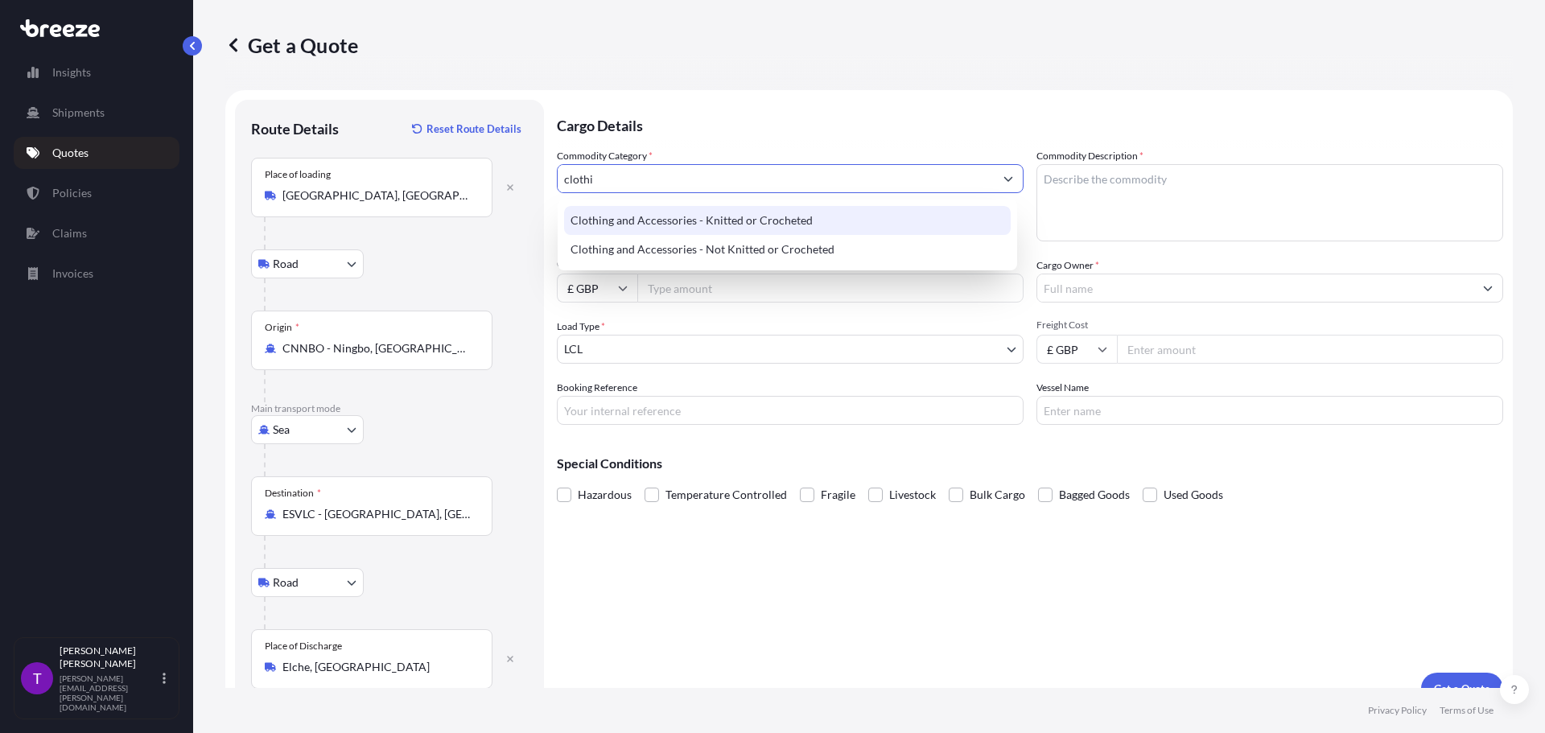
click at [668, 220] on div "Clothing and Accessories - Knitted or Crocheted" at bounding box center [787, 220] width 447 height 29
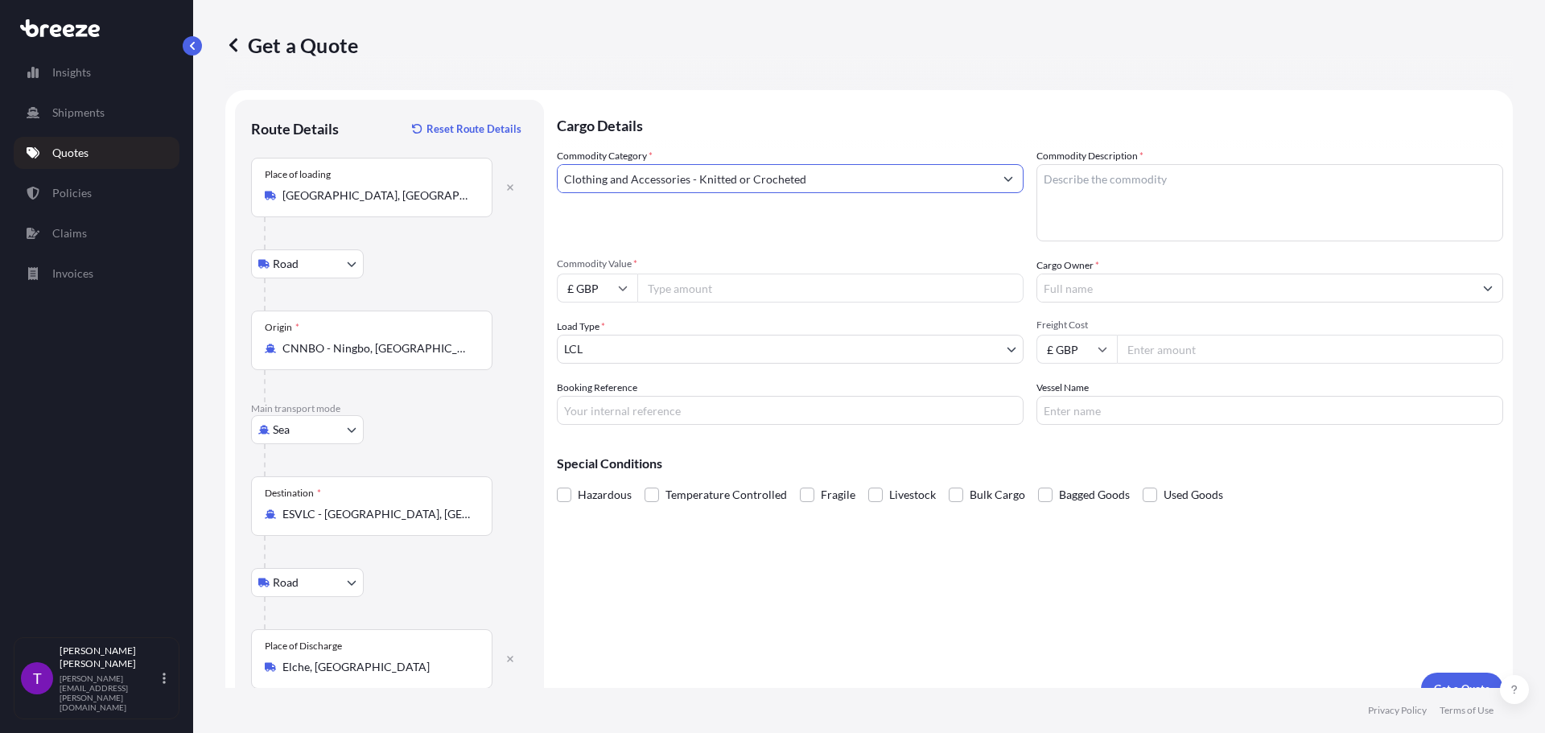
type input "Clothing and Accessories - Knitted or Crocheted"
click at [1094, 190] on textarea "Commodity Description *" at bounding box center [1269, 202] width 467 height 77
type textarea "Clothing"
click at [619, 286] on icon at bounding box center [623, 288] width 10 height 10
click at [607, 395] on div "$ USD" at bounding box center [597, 400] width 68 height 31
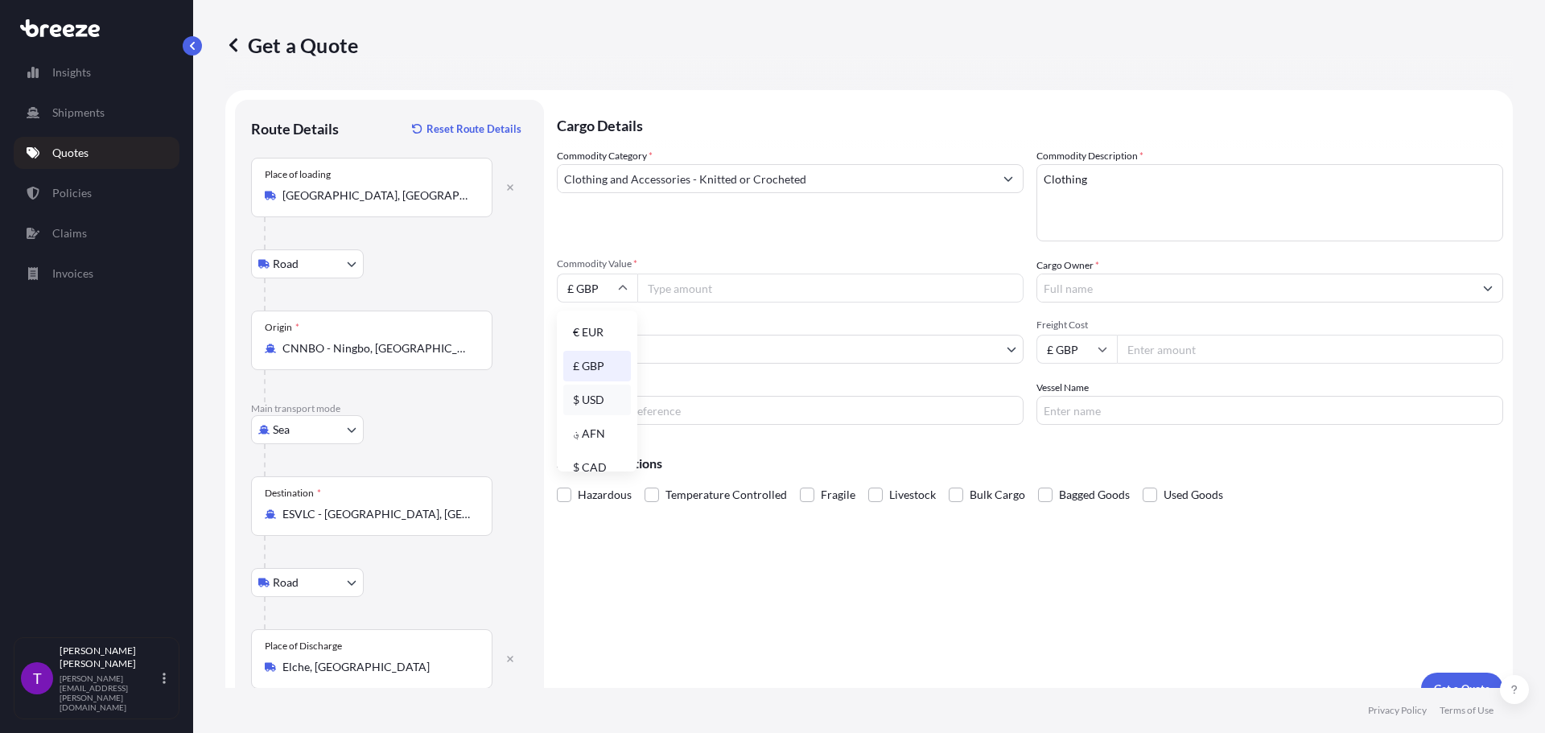
type input "$ USD"
click at [682, 291] on input "Commodity Value *" at bounding box center [830, 288] width 386 height 29
type input "5535.00"
type input "Pentland Brands"
click at [1089, 352] on input "£ GBP" at bounding box center [1076, 349] width 80 height 29
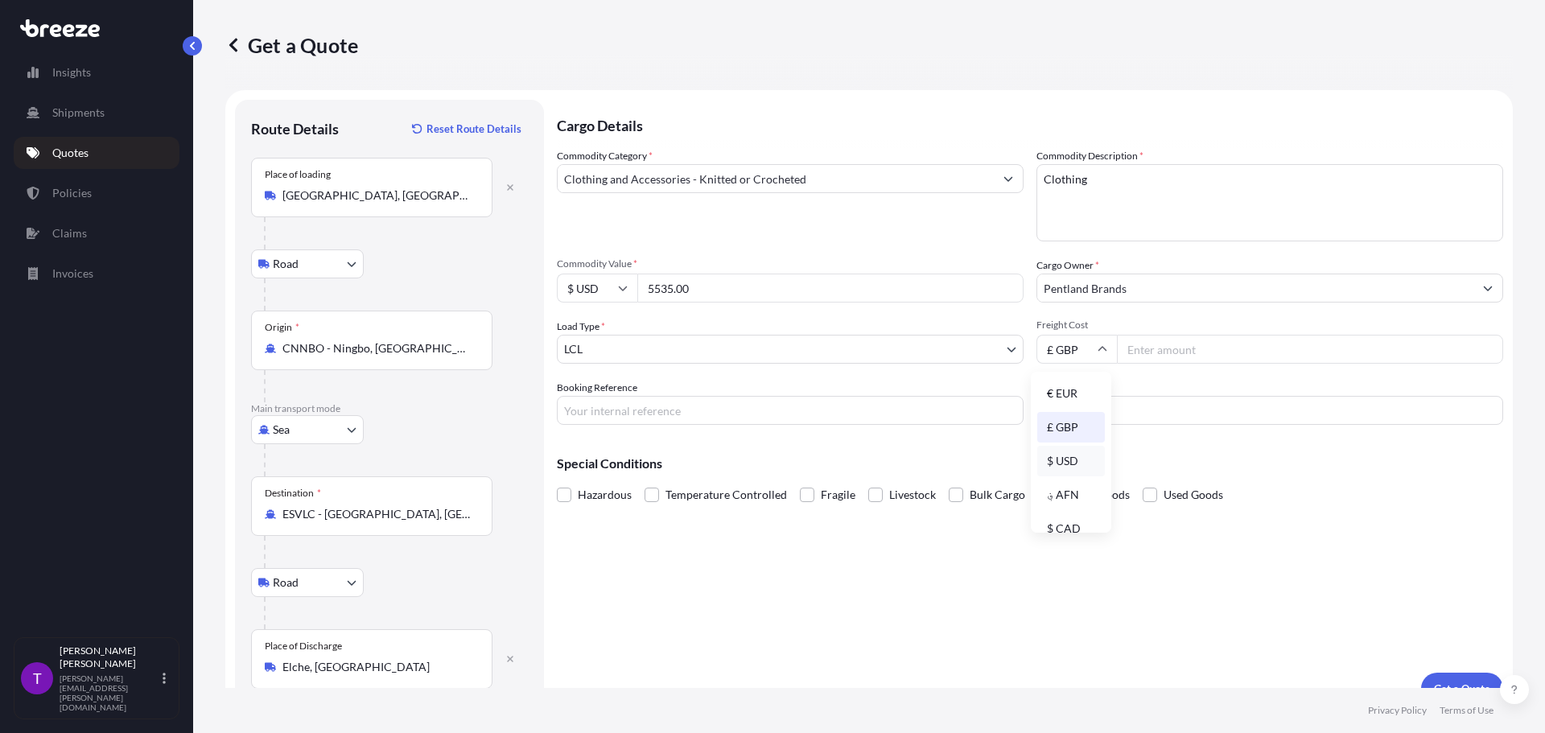
click at [1071, 462] on div "$ USD" at bounding box center [1071, 461] width 68 height 31
type input "$ USD"
click at [1146, 353] on input "Freight Cost" at bounding box center [1310, 349] width 386 height 29
type input "1055.08"
click at [1445, 676] on button "Get a Quote" at bounding box center [1462, 689] width 82 height 32
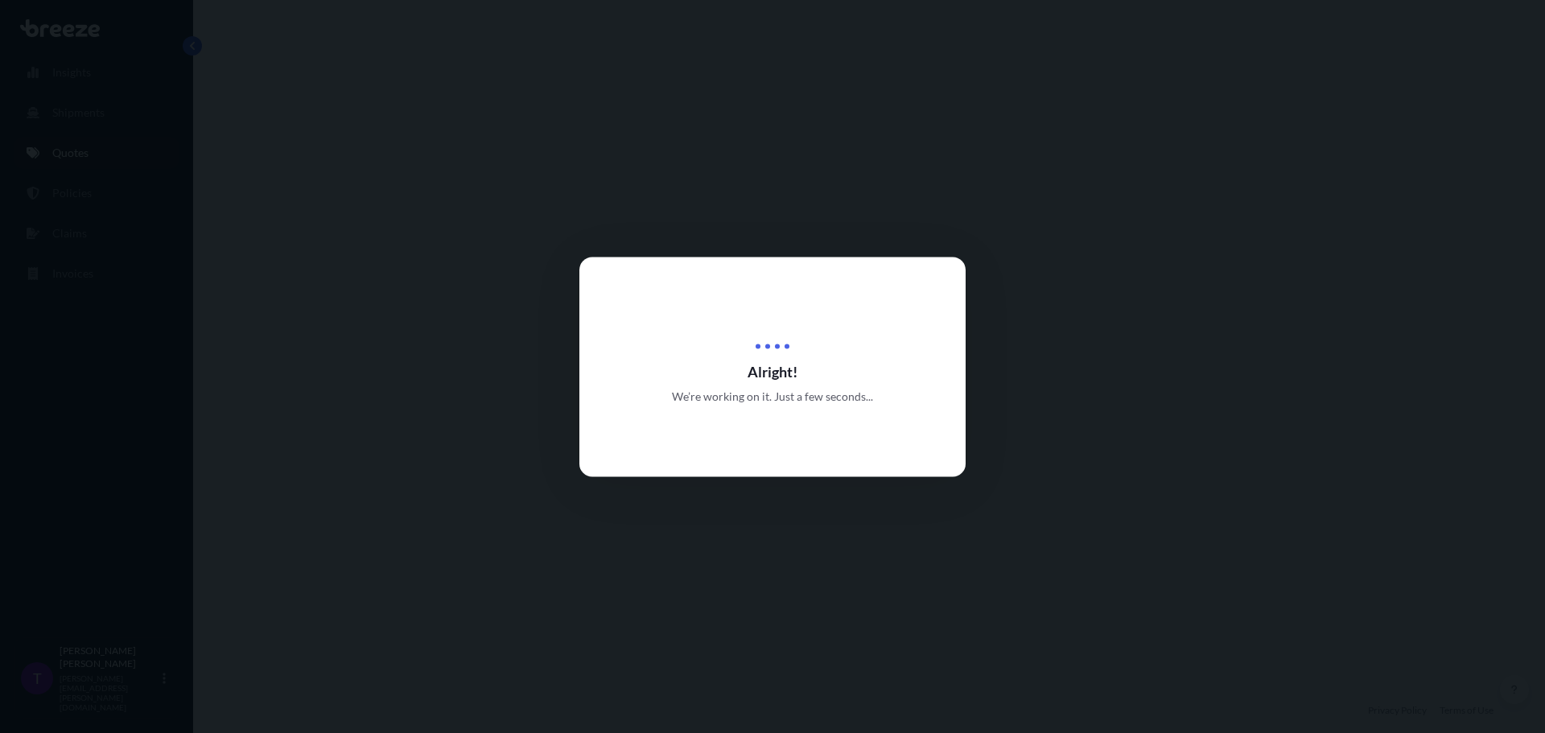
select select "Road"
select select "Sea"
select select "Road"
select select "1"
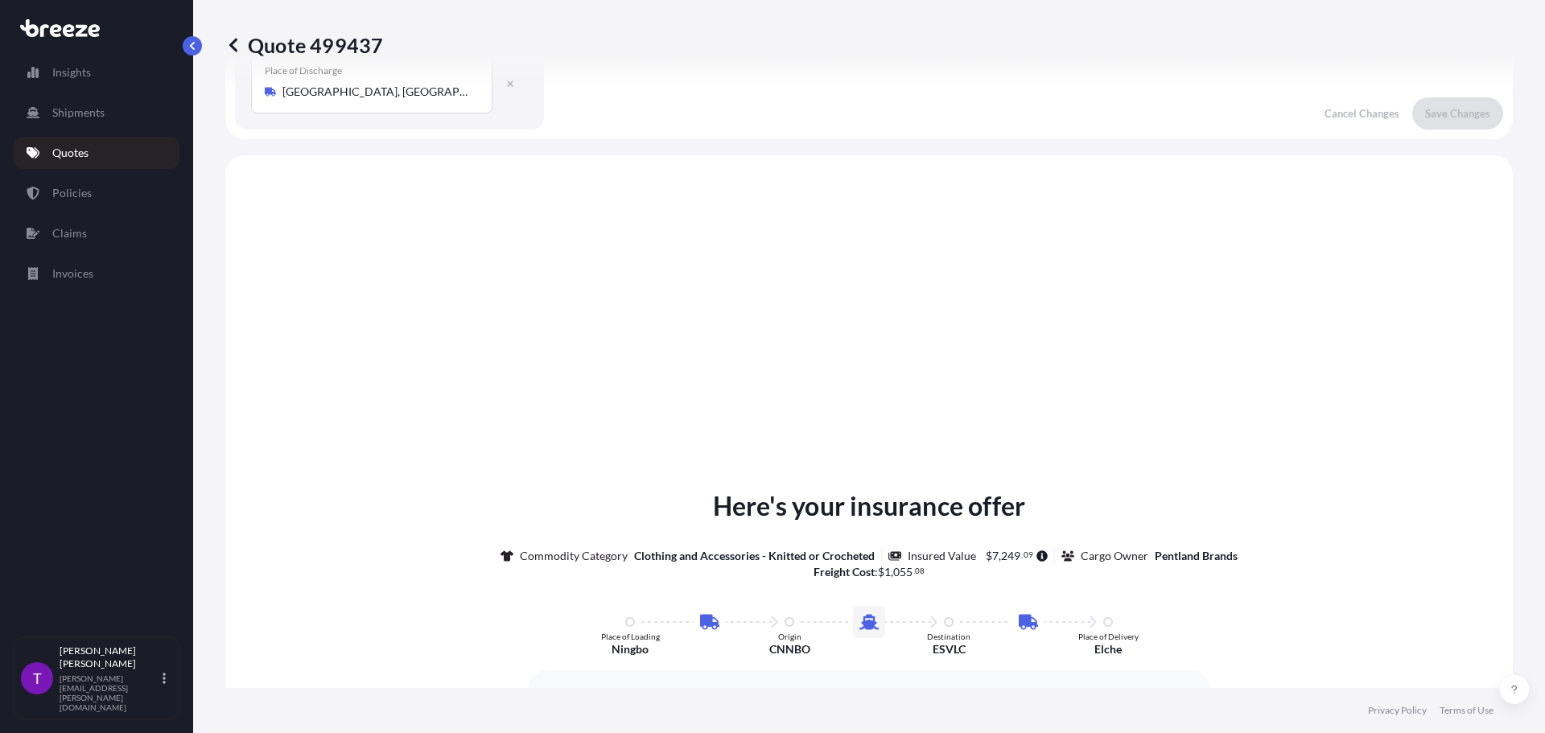
scroll to position [644, 0]
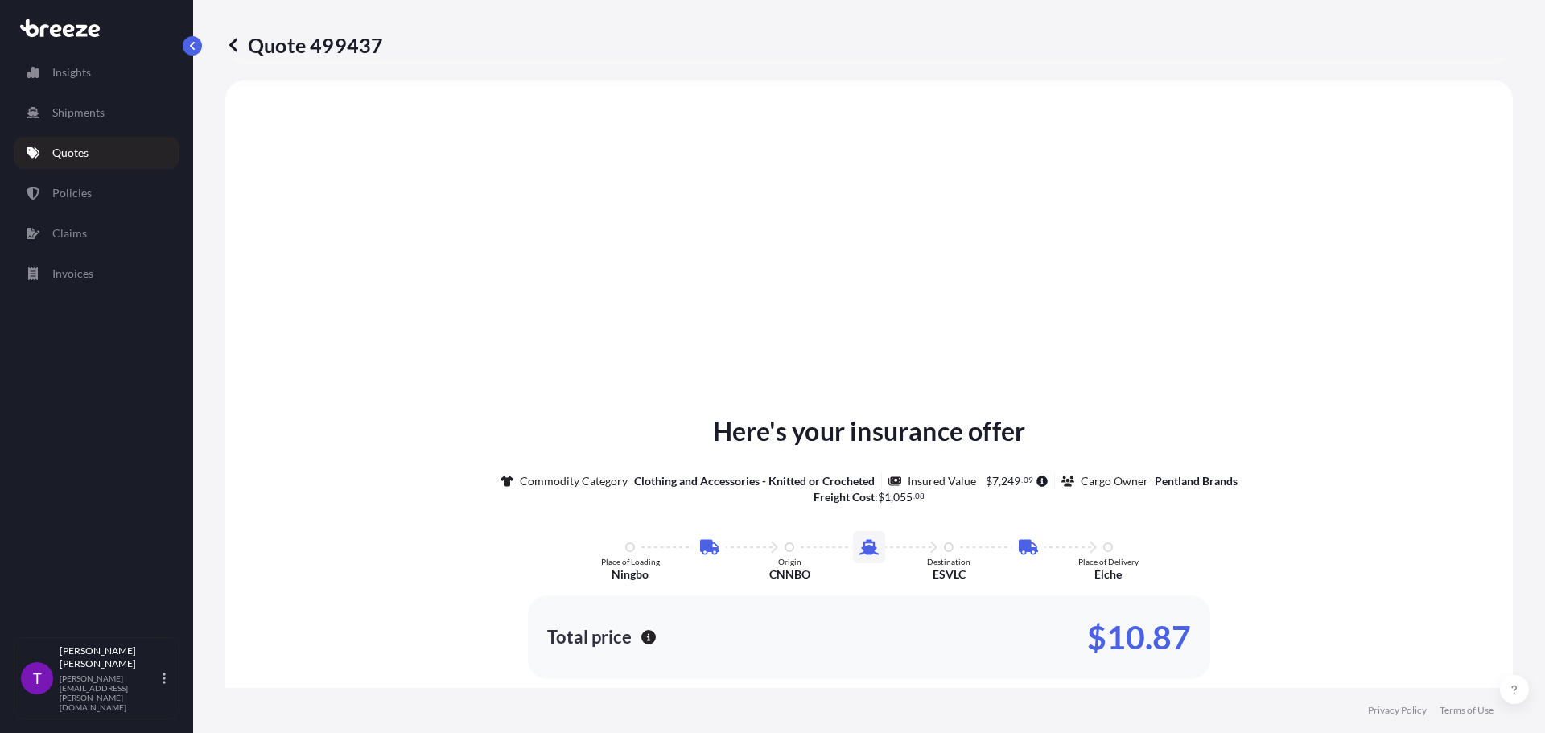
click at [231, 43] on icon at bounding box center [233, 45] width 16 height 16
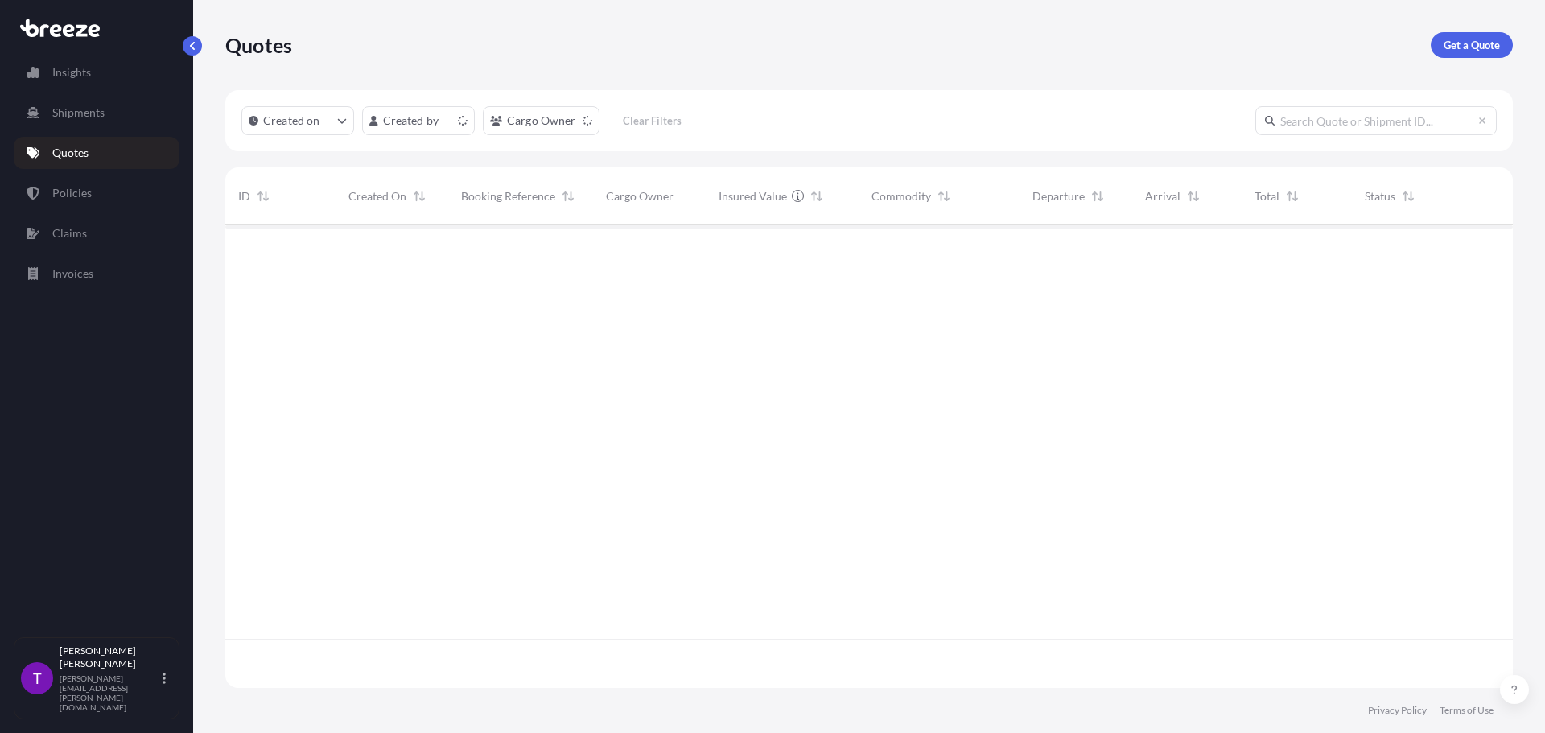
scroll to position [459, 1275]
click at [1478, 49] on p "Get a Quote" at bounding box center [1471, 45] width 56 height 16
select select "Road"
select select "Sea"
select select "1"
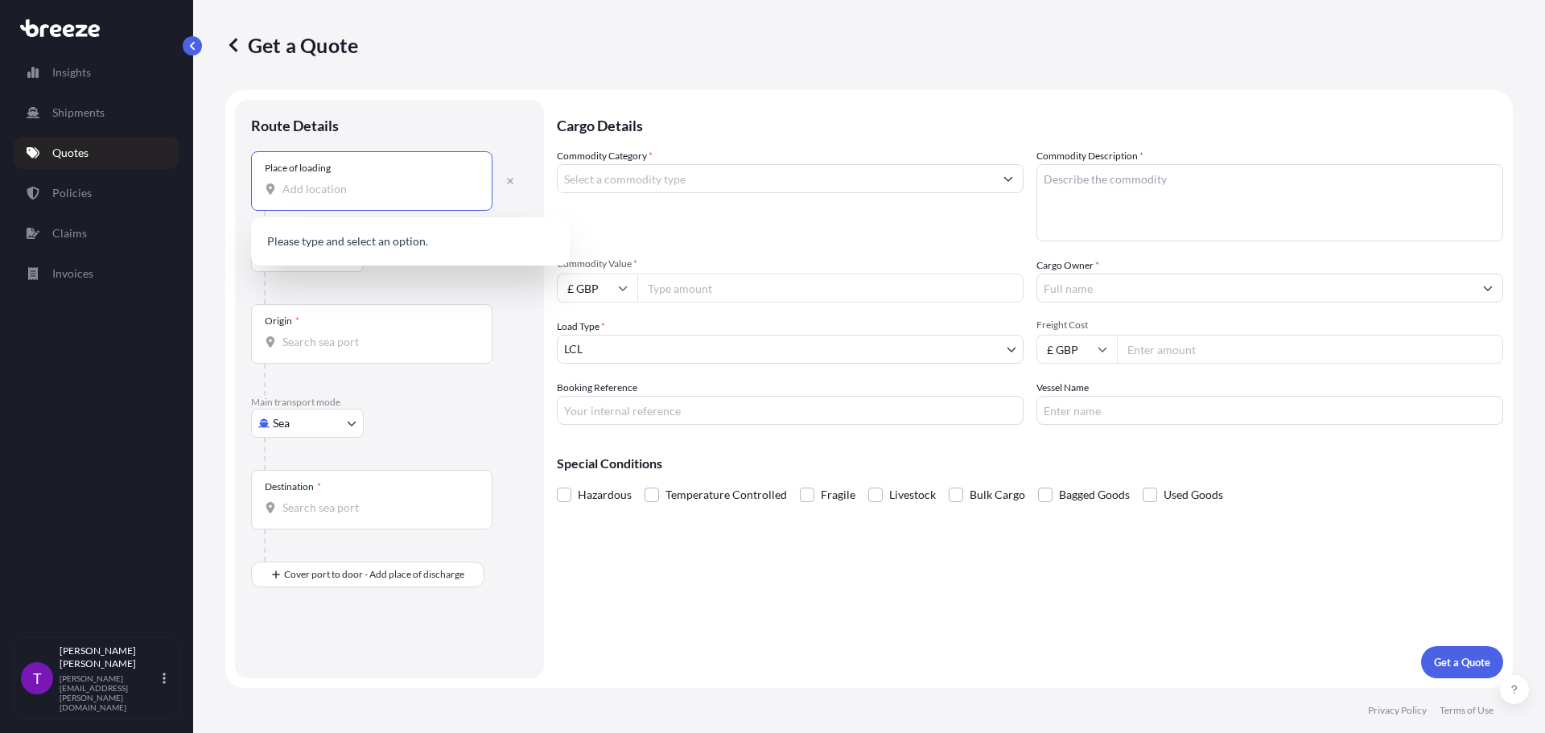
click at [315, 191] on input "Place of loading" at bounding box center [377, 189] width 190 height 16
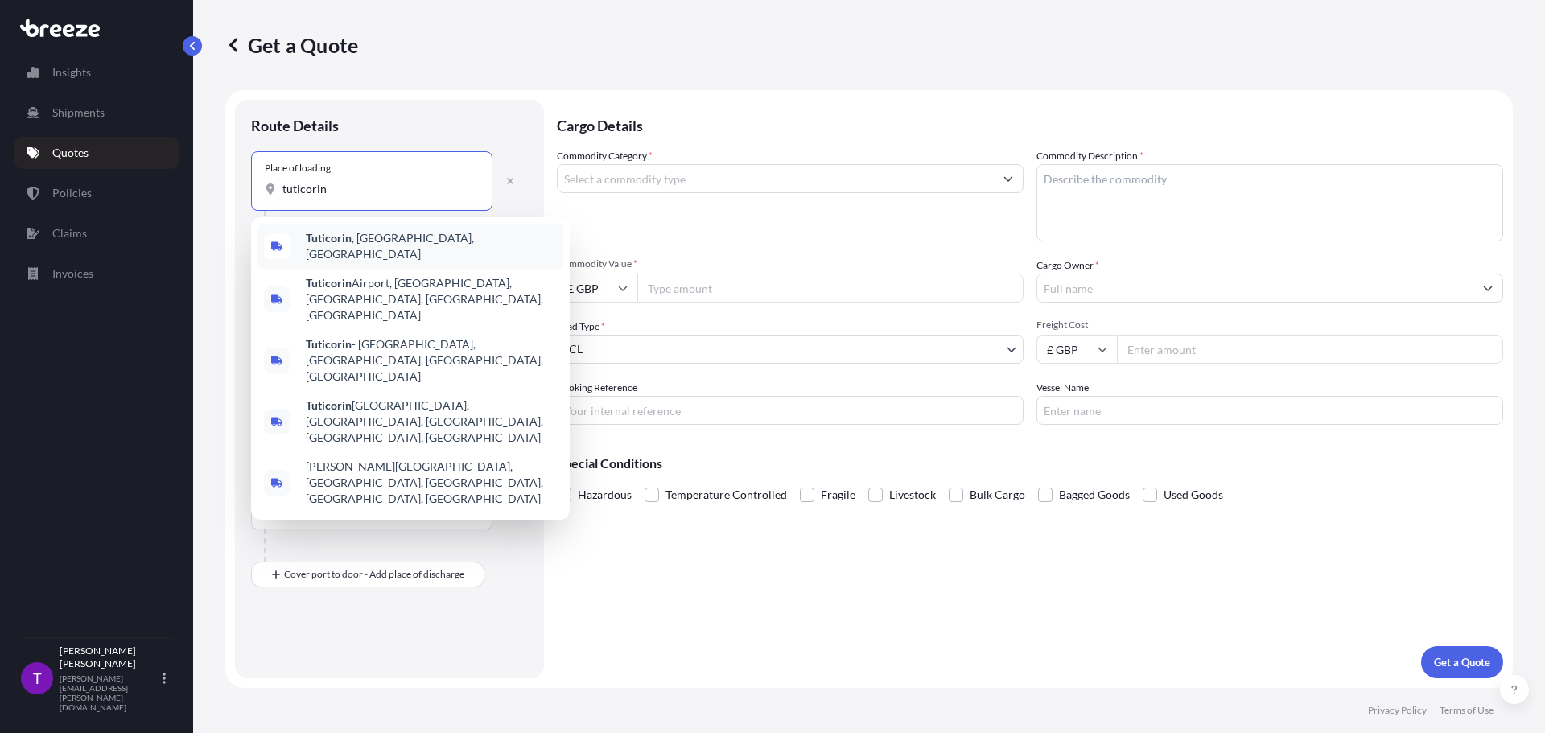
click at [398, 247] on span "Tuticorin , [GEOGRAPHIC_DATA], [GEOGRAPHIC_DATA]" at bounding box center [431, 246] width 251 height 32
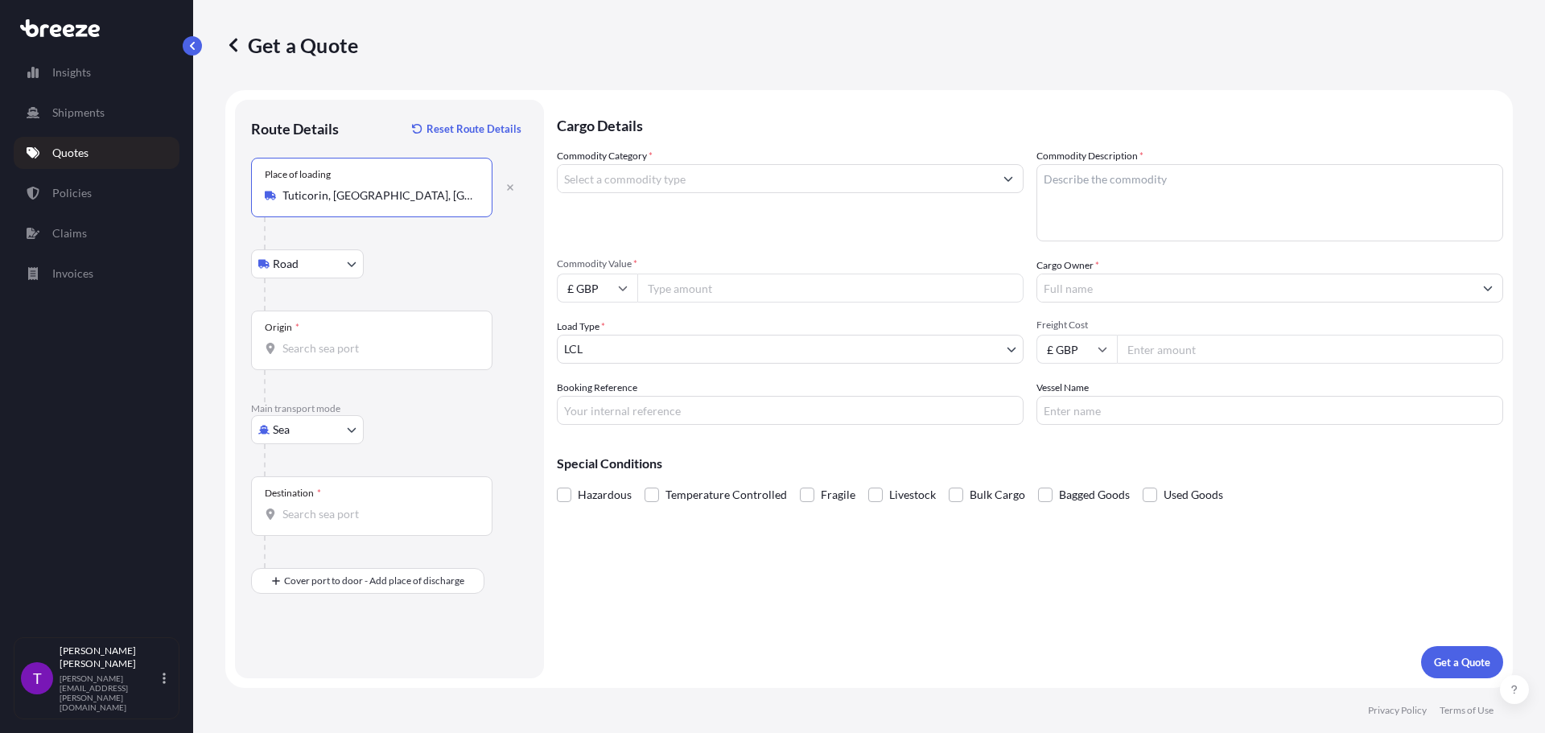
type input "Tuticorin, [GEOGRAPHIC_DATA], [GEOGRAPHIC_DATA]"
click at [319, 351] on input "Origin *" at bounding box center [377, 348] width 190 height 16
type input "INTUT - Tuticorin, [GEOGRAPHIC_DATA]"
click at [308, 517] on input "Destination *" at bounding box center [377, 514] width 190 height 16
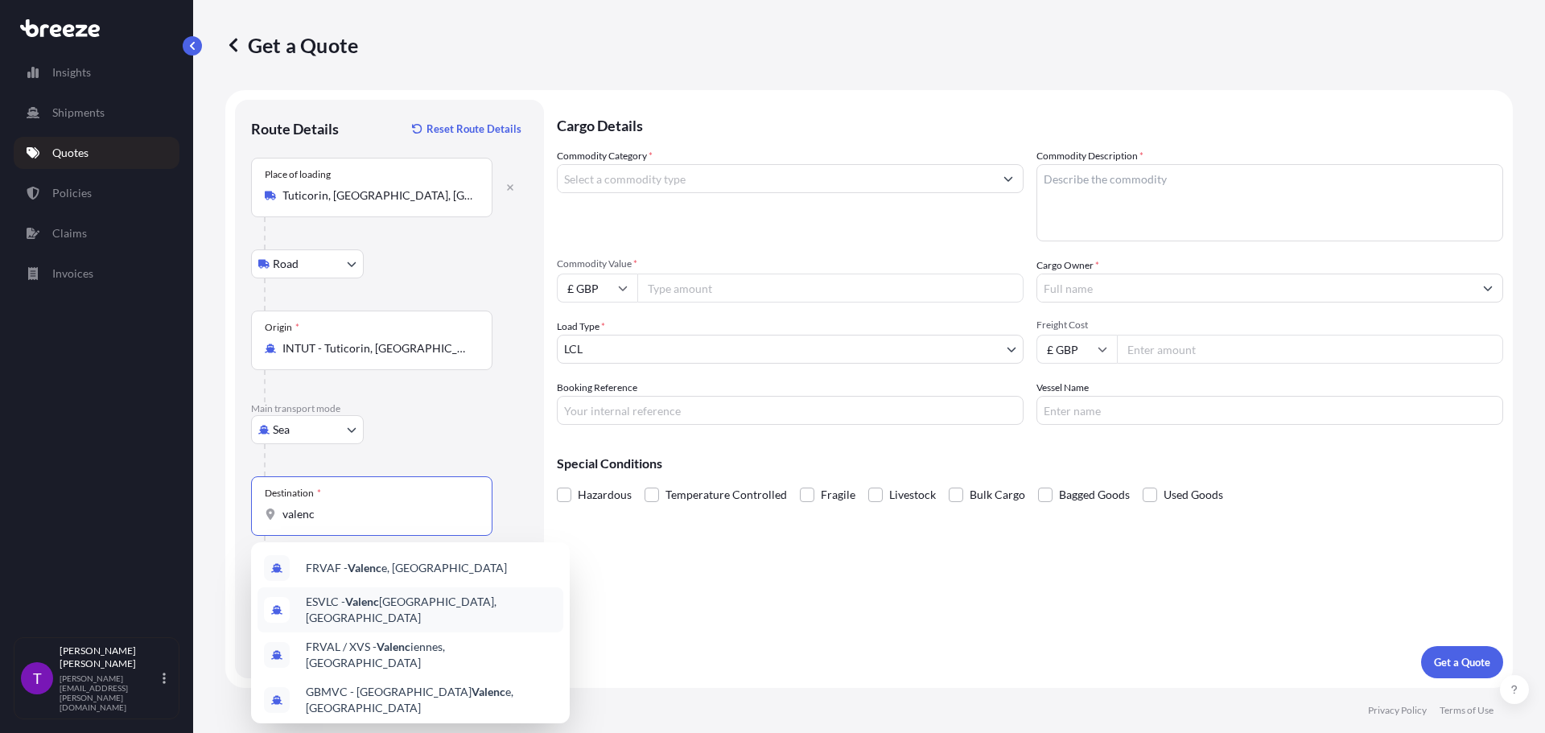
click at [360, 613] on span "ESVLC - Valenc [GEOGRAPHIC_DATA], [GEOGRAPHIC_DATA]" at bounding box center [431, 610] width 251 height 32
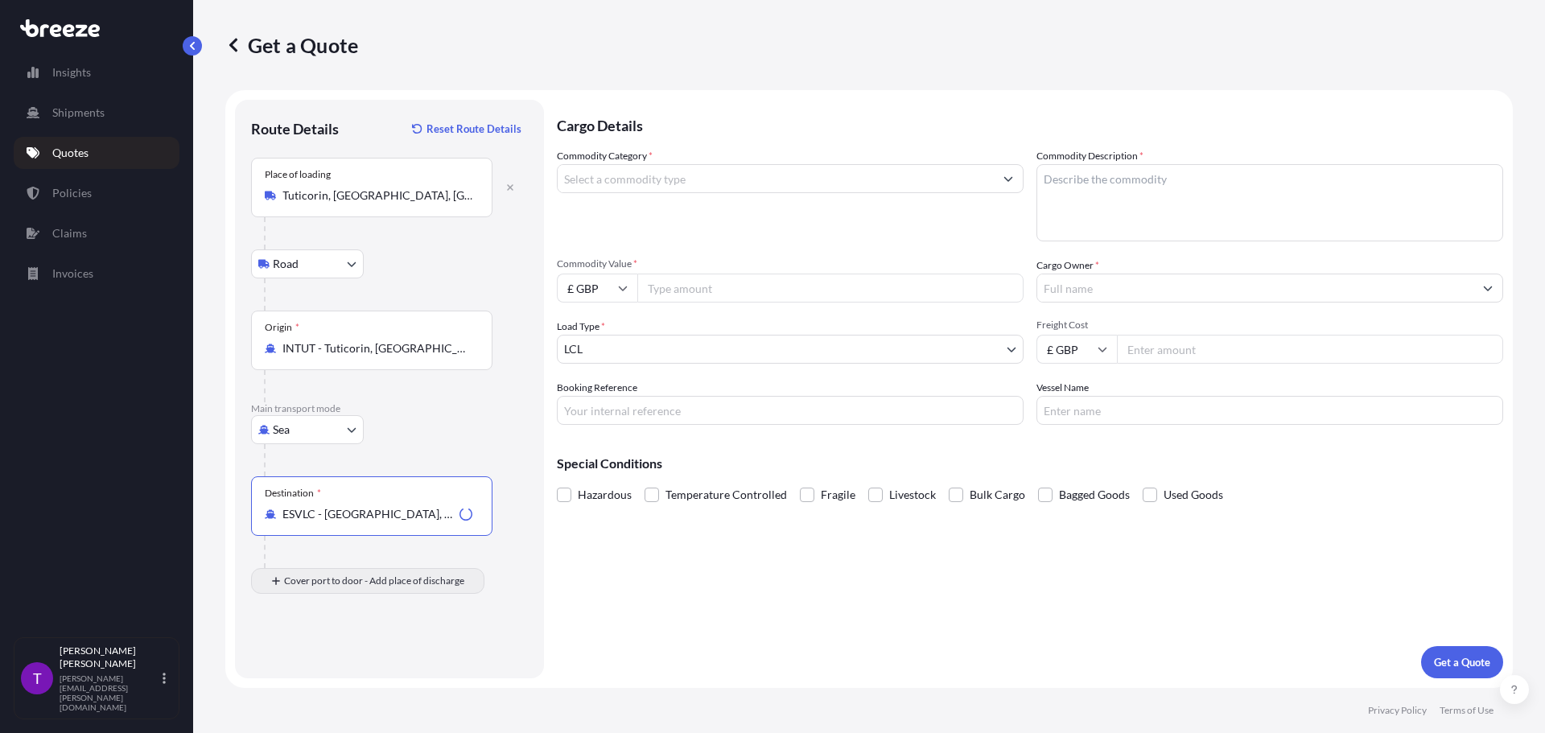
type input "ESVLC - [GEOGRAPHIC_DATA], [GEOGRAPHIC_DATA]"
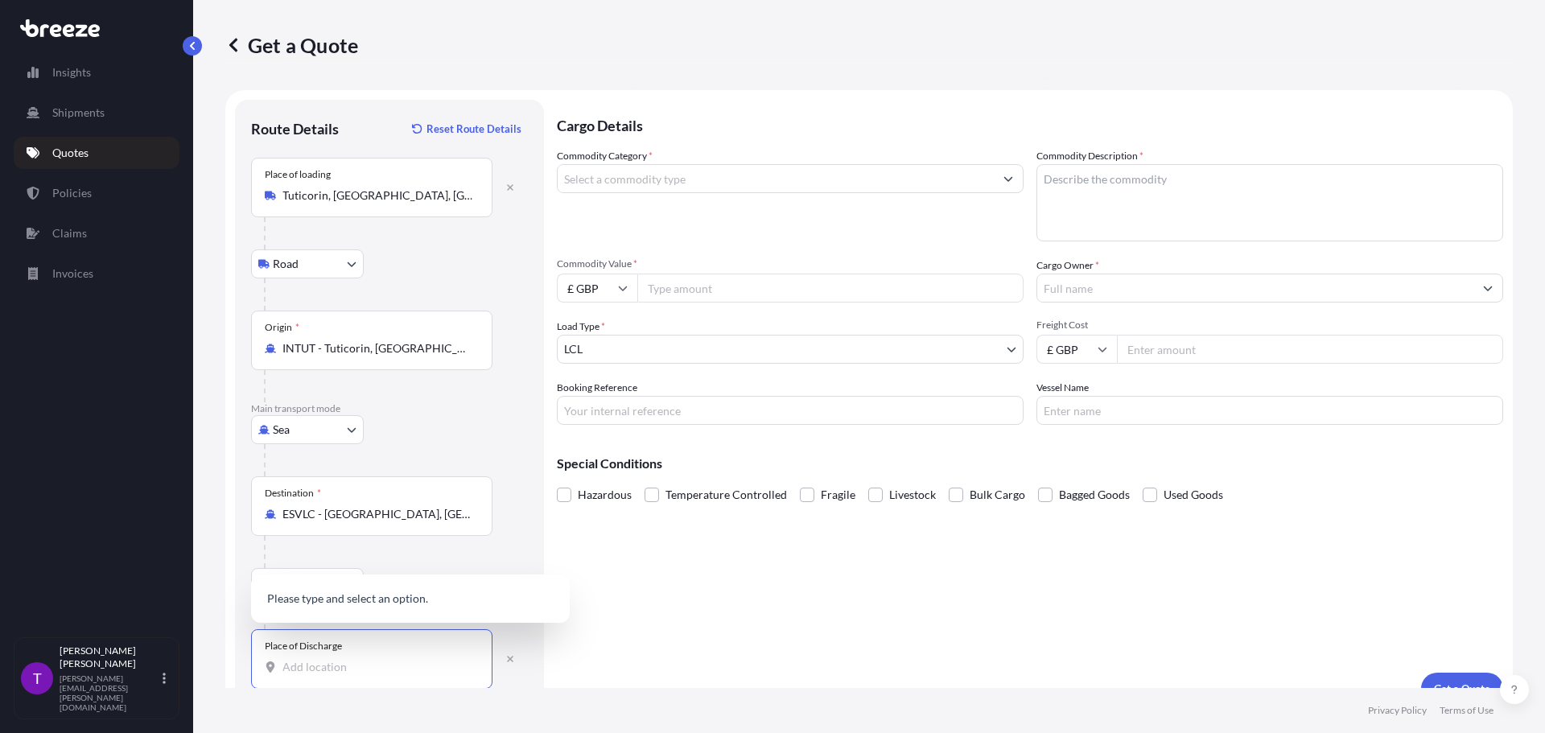
click at [406, 665] on input "Place of Discharge" at bounding box center [377, 667] width 190 height 16
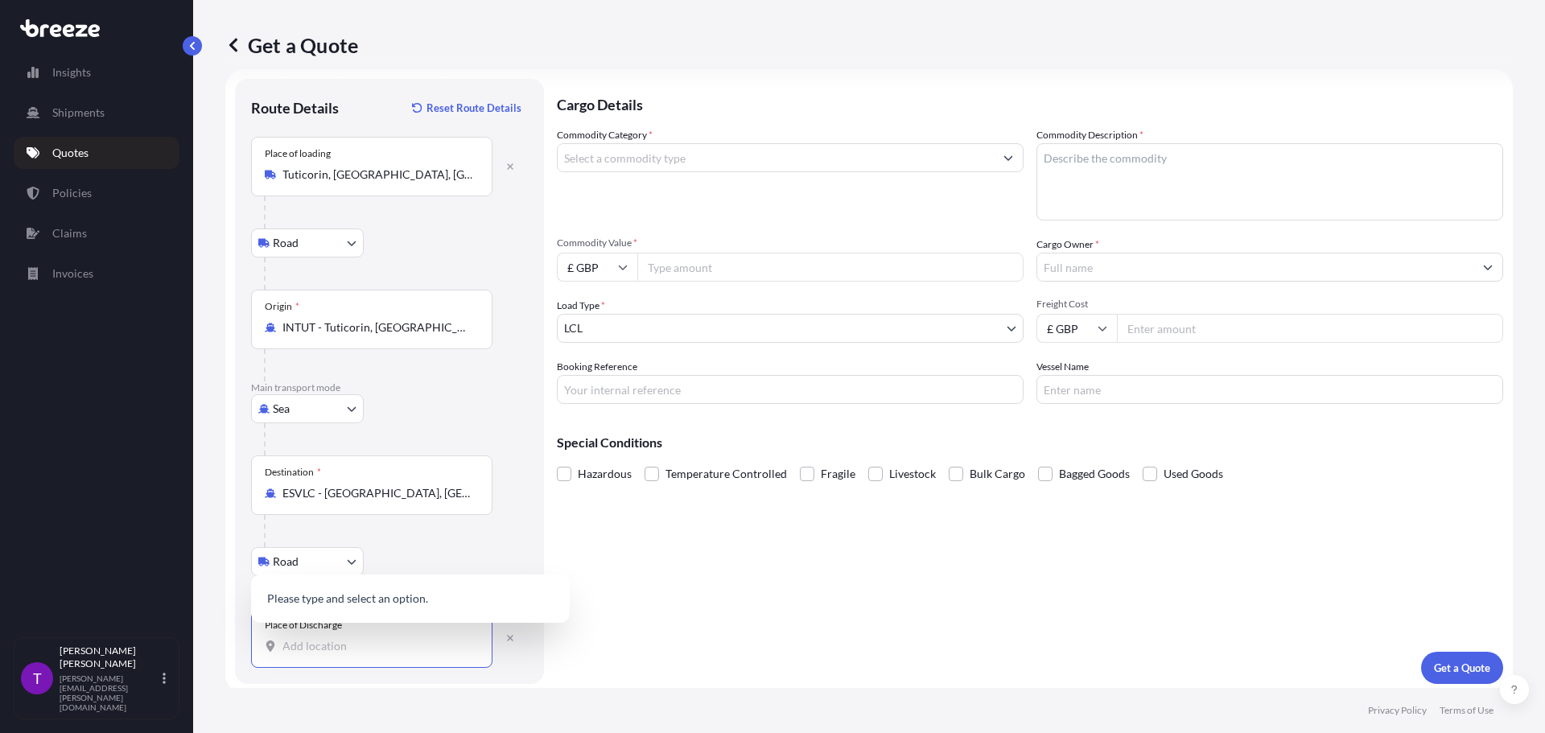
scroll to position [27, 0]
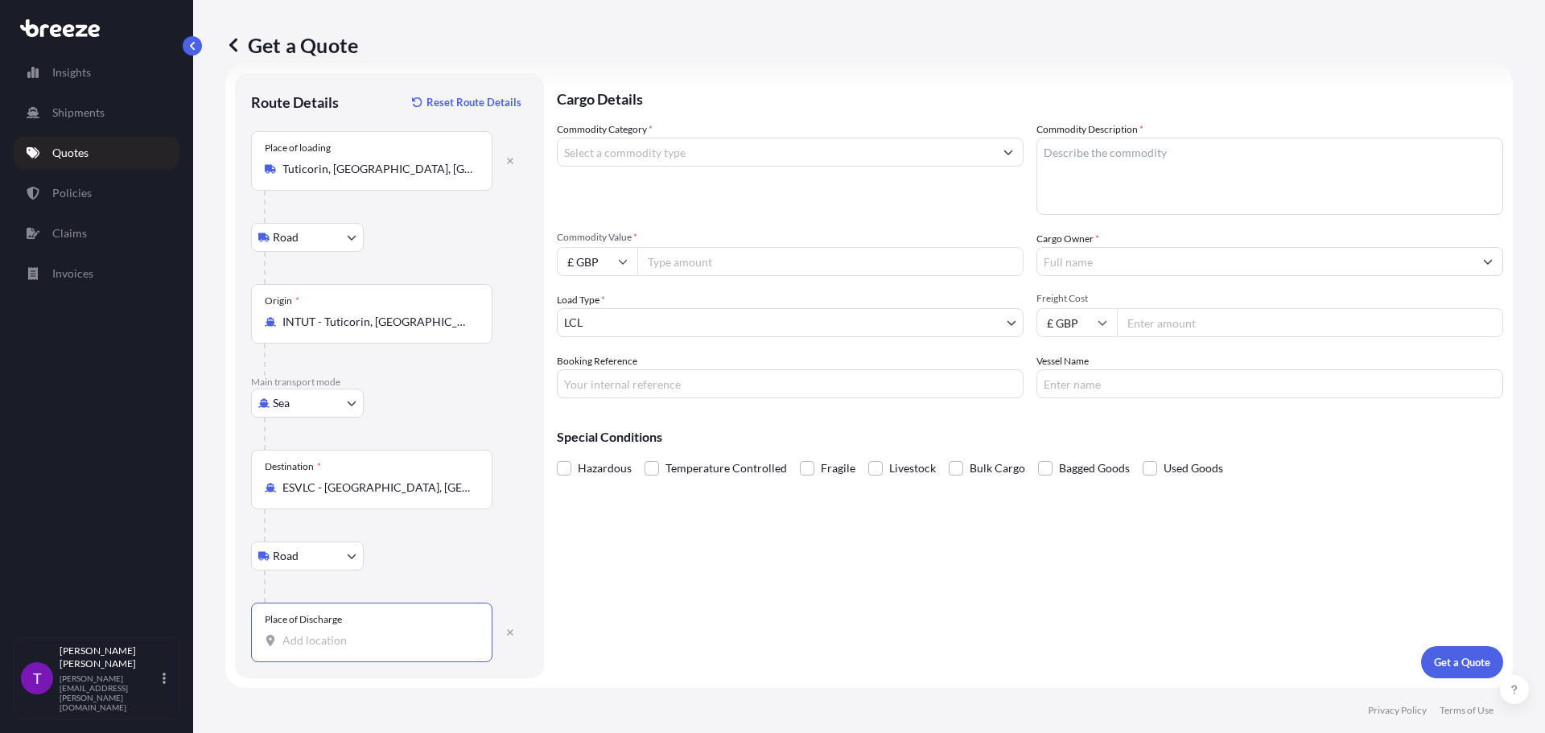
click at [323, 634] on input "Place of Discharge" at bounding box center [377, 640] width 190 height 16
type input "Elche, [GEOGRAPHIC_DATA]"
click at [619, 152] on input "Commodity Category *" at bounding box center [776, 152] width 436 height 29
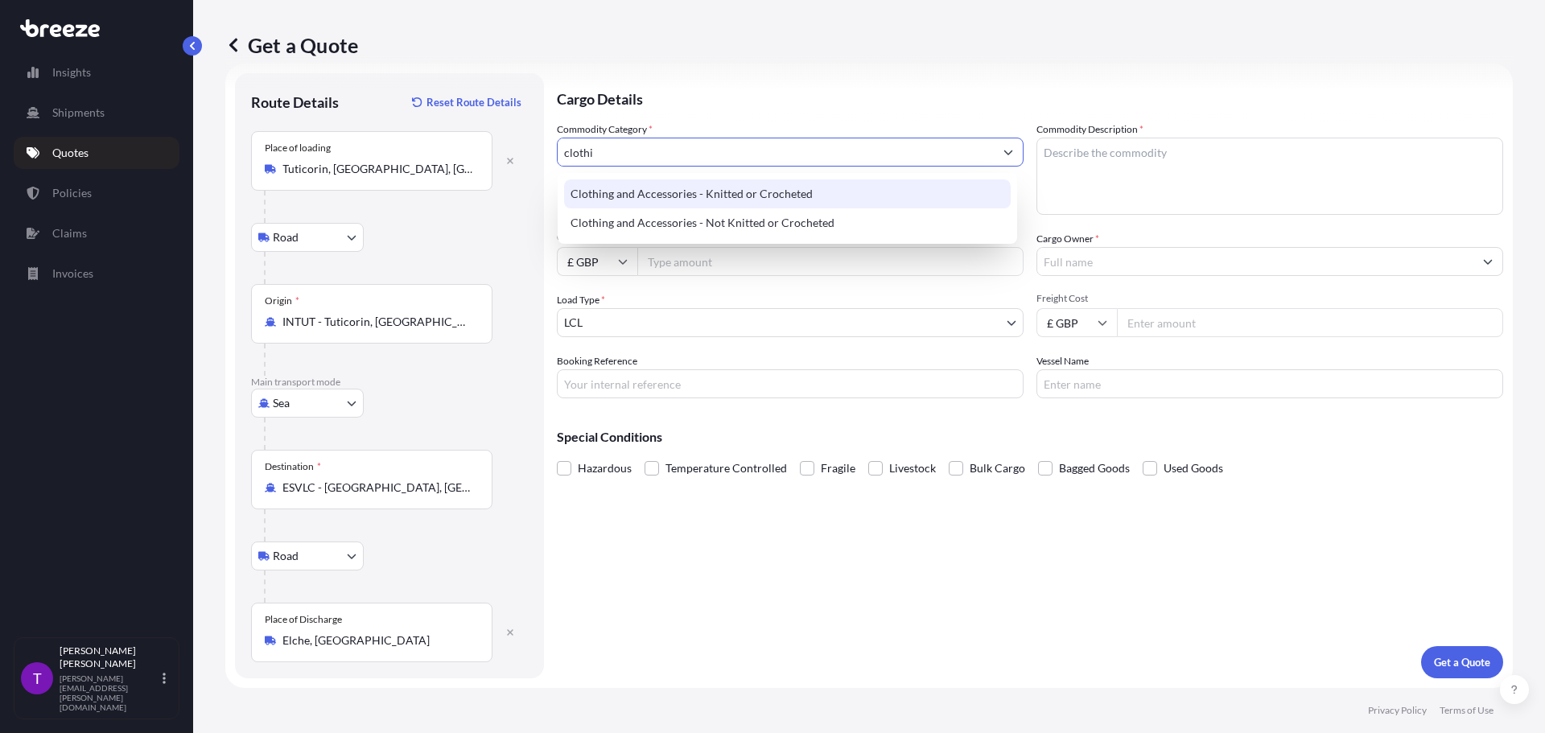
click at [665, 191] on div "Clothing and Accessories - Knitted or Crocheted" at bounding box center [787, 193] width 447 height 29
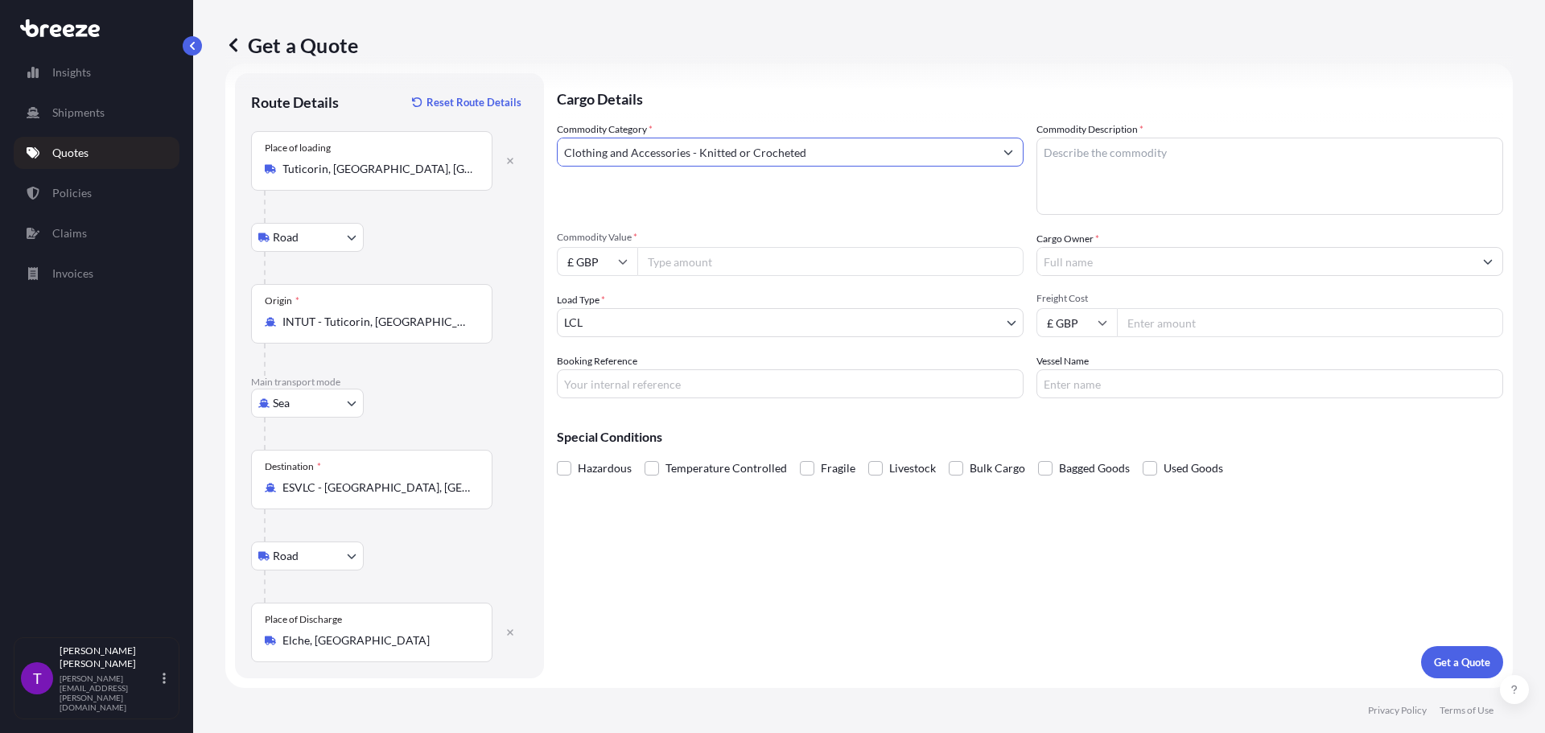
type input "Clothing and Accessories - Knitted or Crocheted"
click at [1104, 142] on textarea "Commodity Description *" at bounding box center [1269, 176] width 467 height 77
drag, startPoint x: 1075, startPoint y: 154, endPoint x: 1027, endPoint y: 137, distance: 50.7
click at [1036, 139] on div "Commodity Description * clothin" at bounding box center [1269, 167] width 467 height 93
type textarea "Clothing"
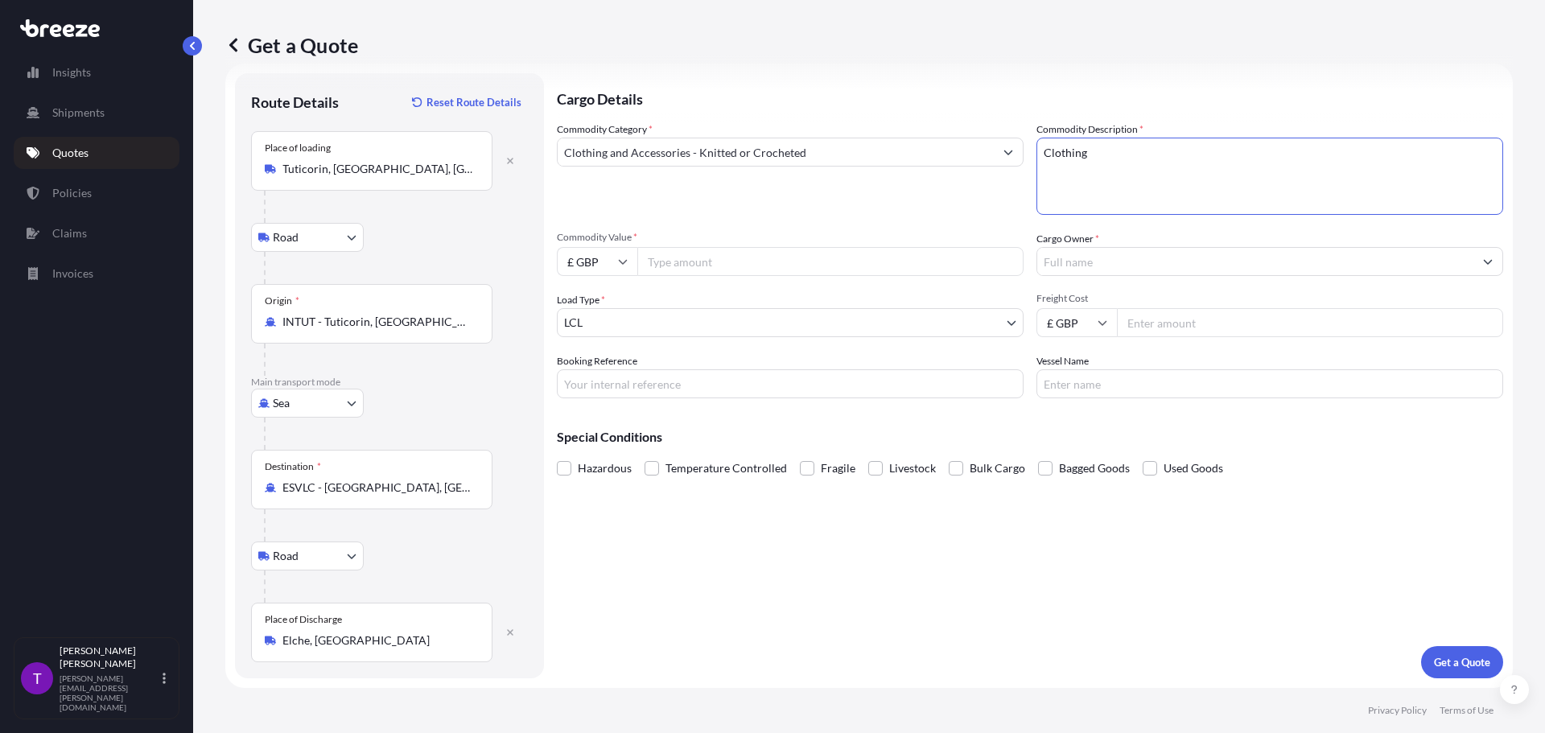
click at [611, 268] on input "£ GBP" at bounding box center [597, 261] width 80 height 29
click at [607, 372] on div "$ USD" at bounding box center [597, 373] width 68 height 31
type input "$ USD"
click at [680, 263] on input "Commodity Value *" at bounding box center [830, 261] width 386 height 29
type input "46731.31"
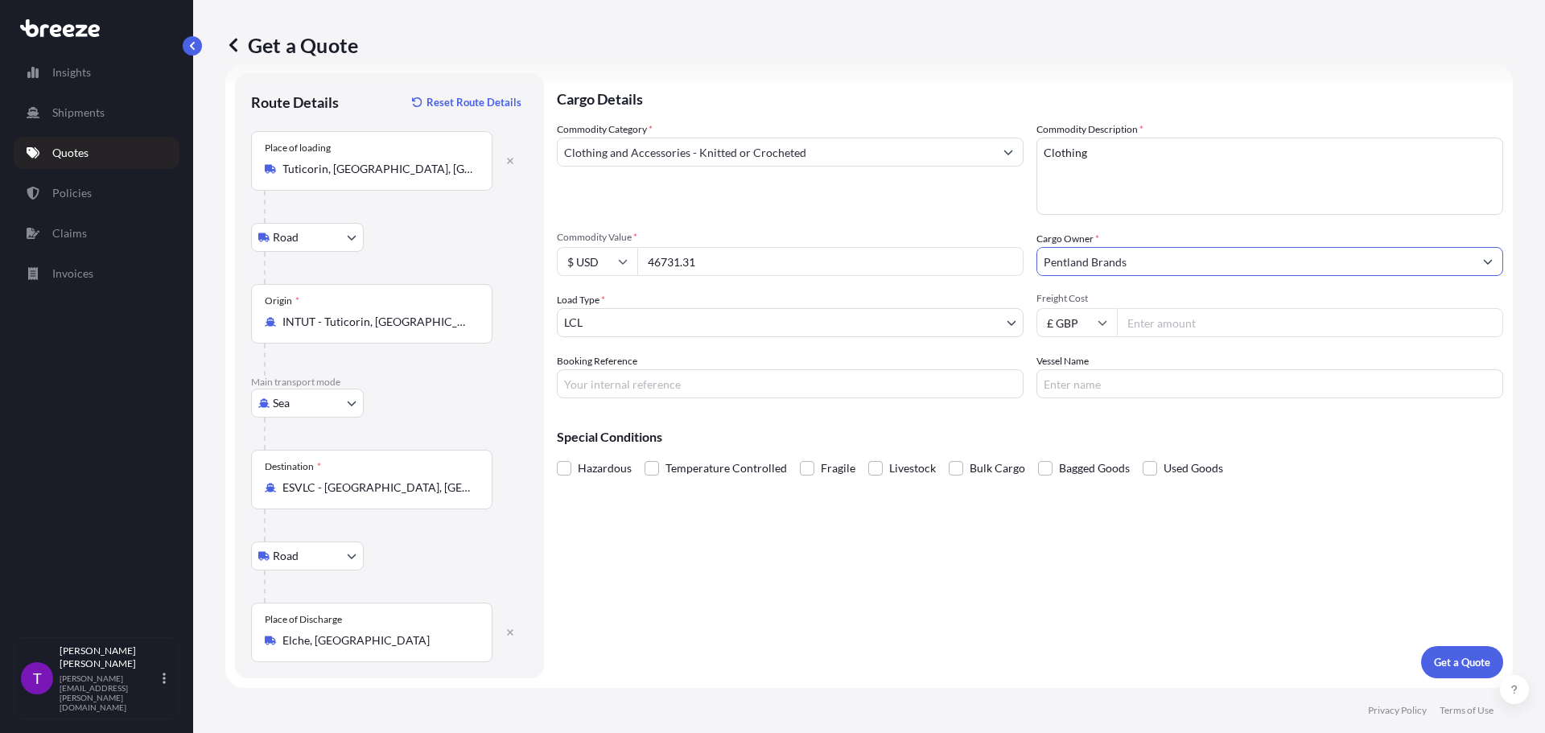
type input "Pentland Brands"
click at [1089, 331] on div "£ GBP" at bounding box center [1076, 322] width 80 height 29
click at [1068, 438] on div "$ USD" at bounding box center [1071, 434] width 68 height 31
type input "$ USD"
click at [1138, 327] on input "Freight Cost" at bounding box center [1310, 322] width 386 height 29
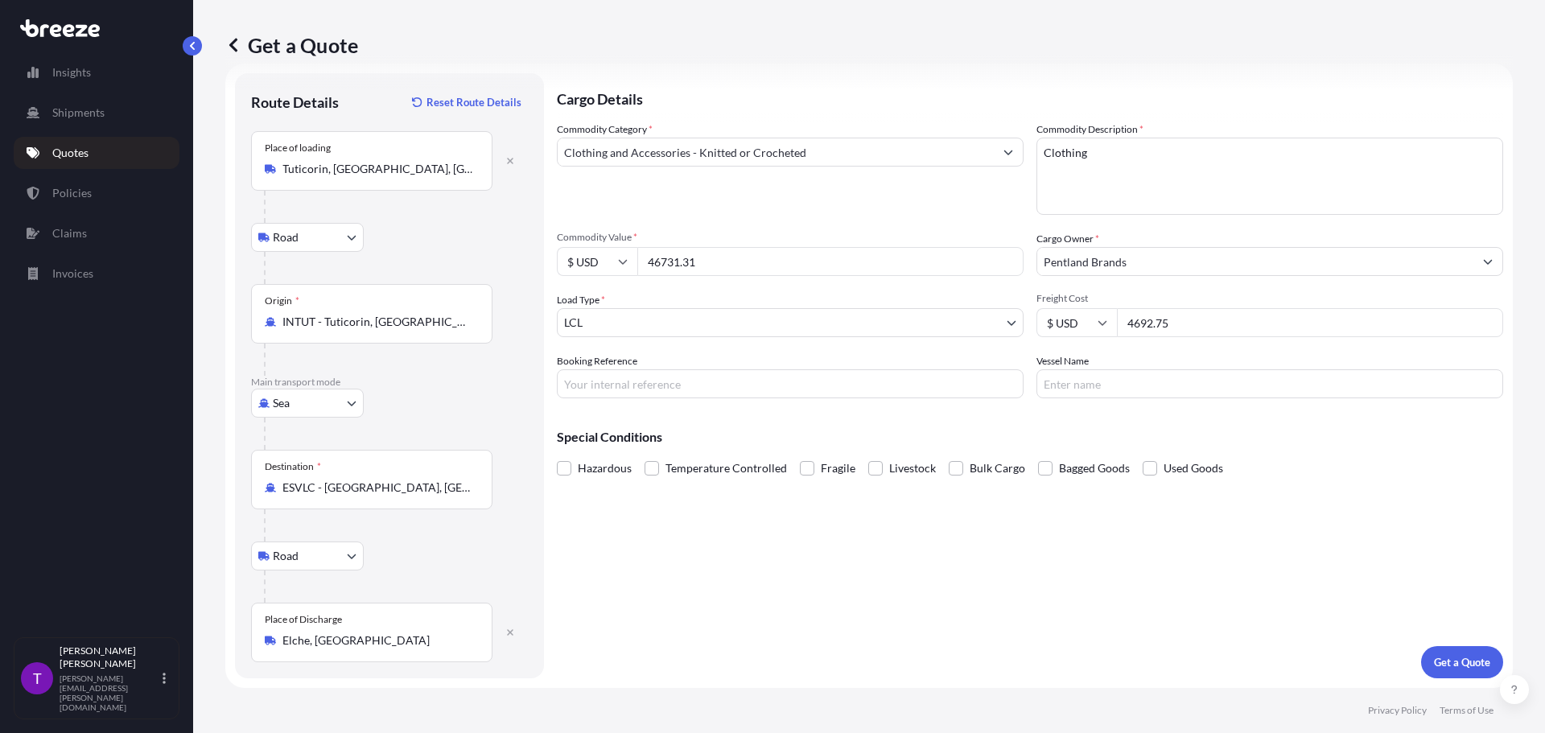
type input "4692.75"
click at [1453, 668] on p "Get a Quote" at bounding box center [1462, 662] width 56 height 16
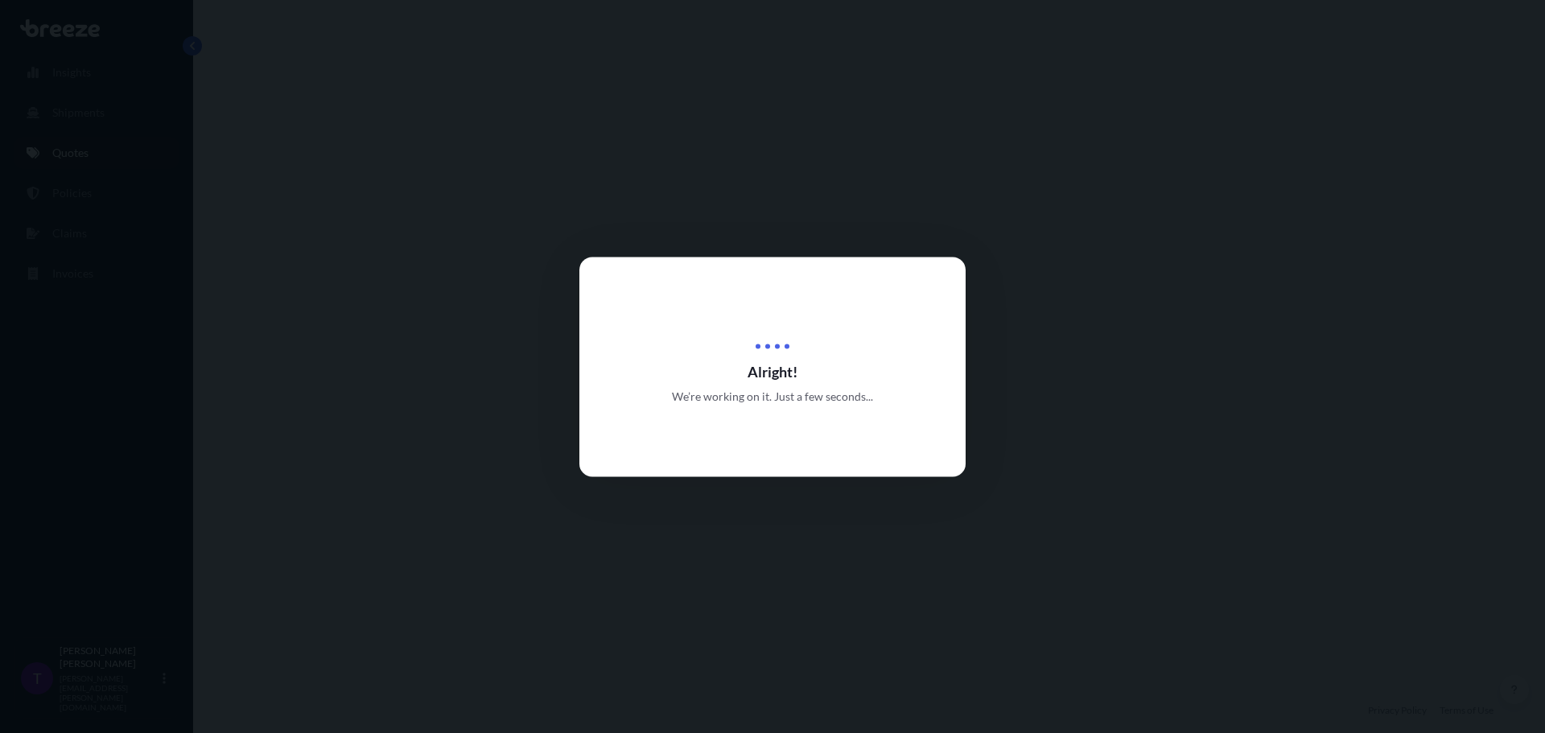
select select "Road"
select select "Sea"
select select "Road"
select select "1"
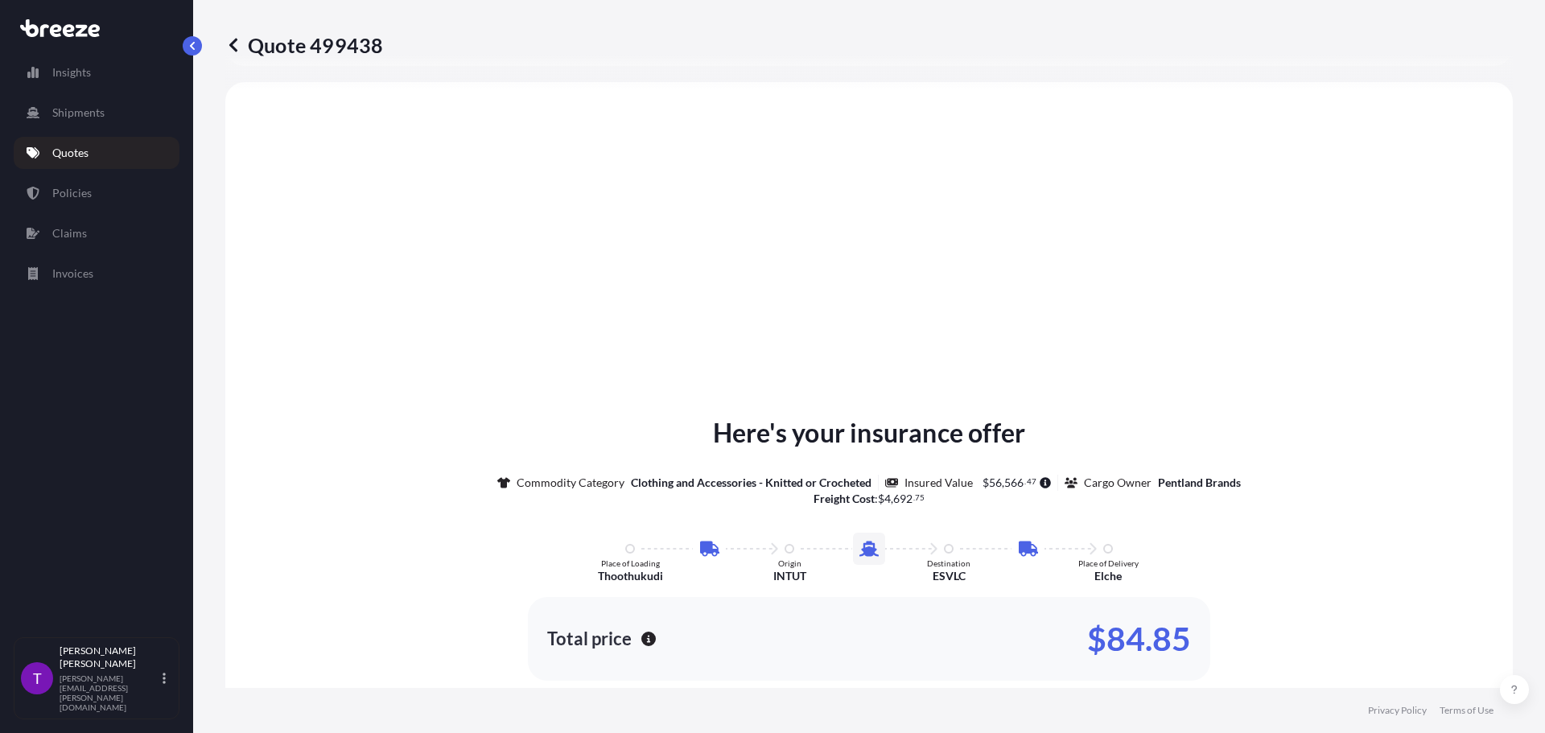
scroll to position [644, 0]
